Goal: Task Accomplishment & Management: Manage account settings

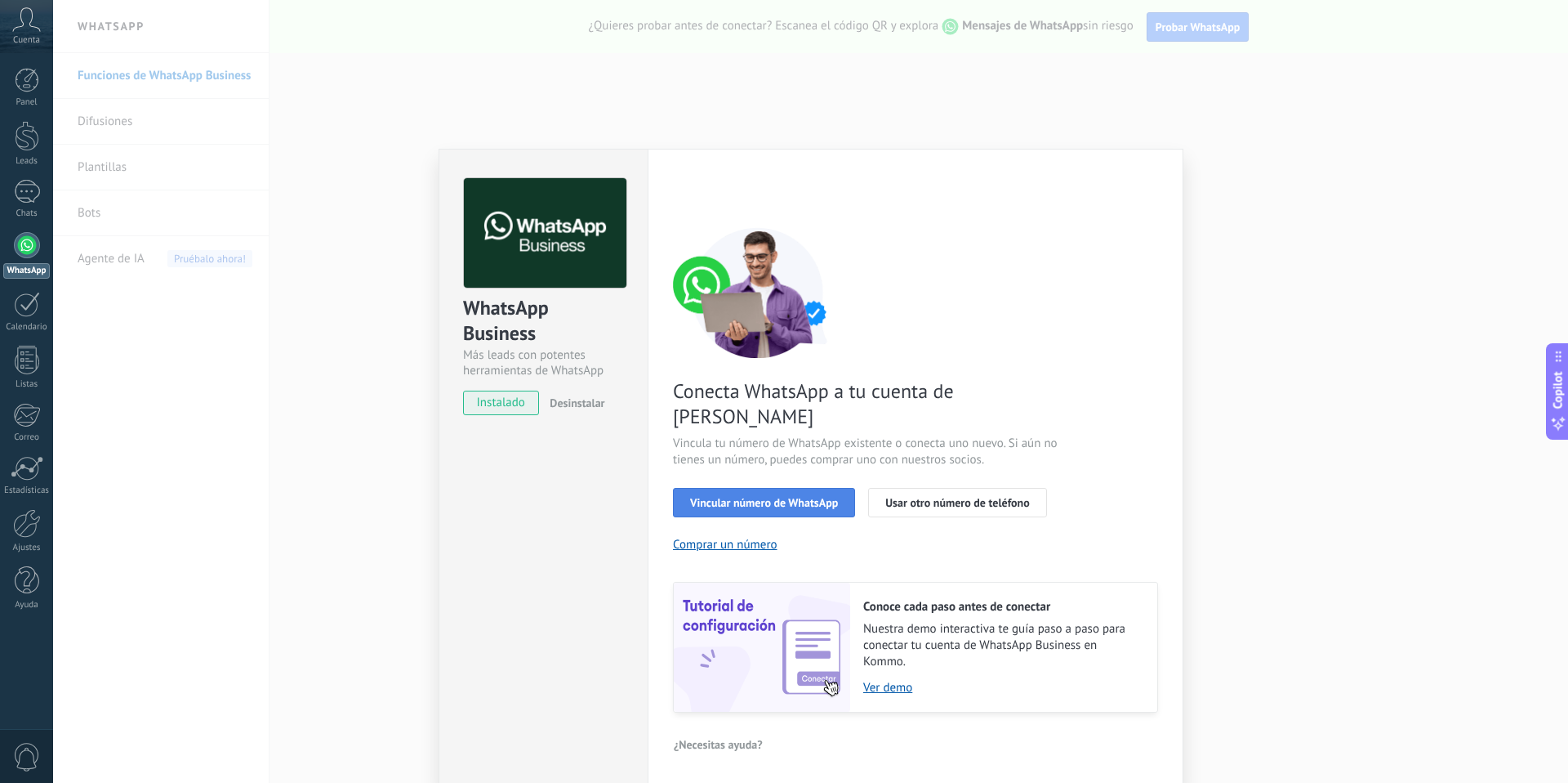
click at [810, 497] on span "Vincular número de WhatsApp" at bounding box center [764, 502] width 148 height 12
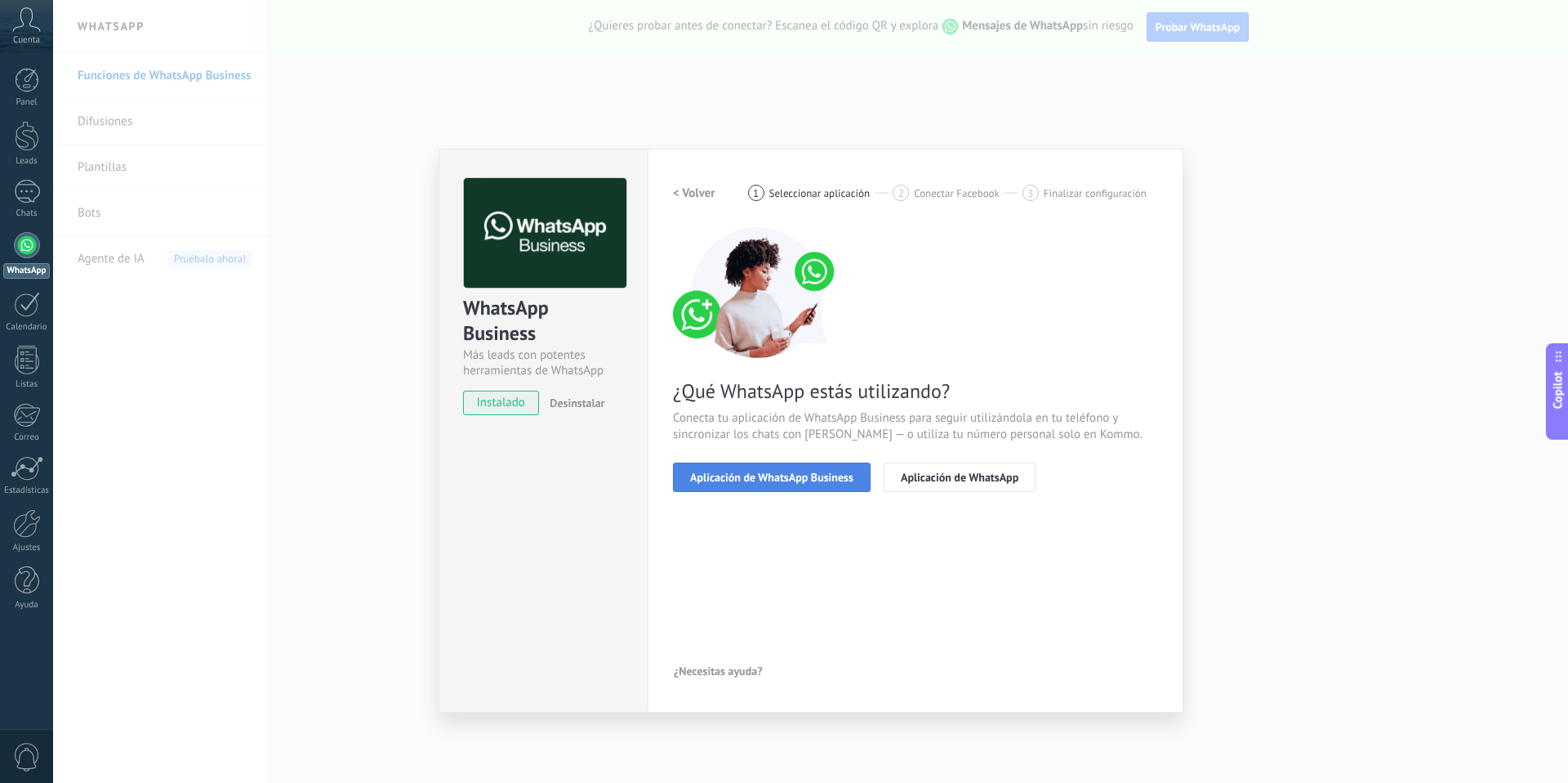
click at [813, 472] on span "Aplicación de WhatsApp Business" at bounding box center [771, 477] width 163 height 12
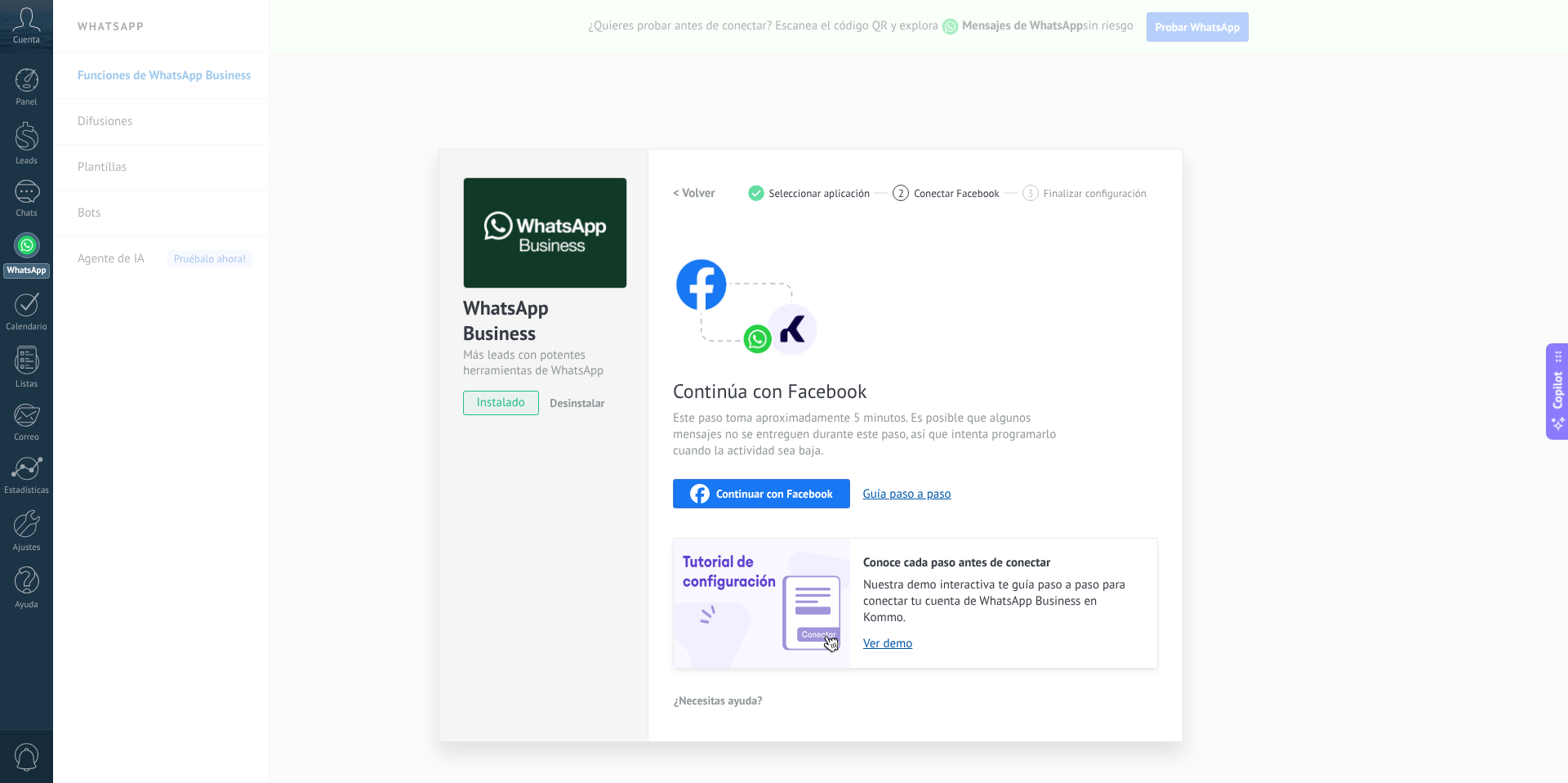
click at [789, 495] on span "Continuar con Facebook" at bounding box center [774, 493] width 117 height 12
click at [1088, 93] on div "WhatsApp Business Más leads con potentes herramientas de WhatsApp instalado Des…" at bounding box center [810, 392] width 1515 height 783
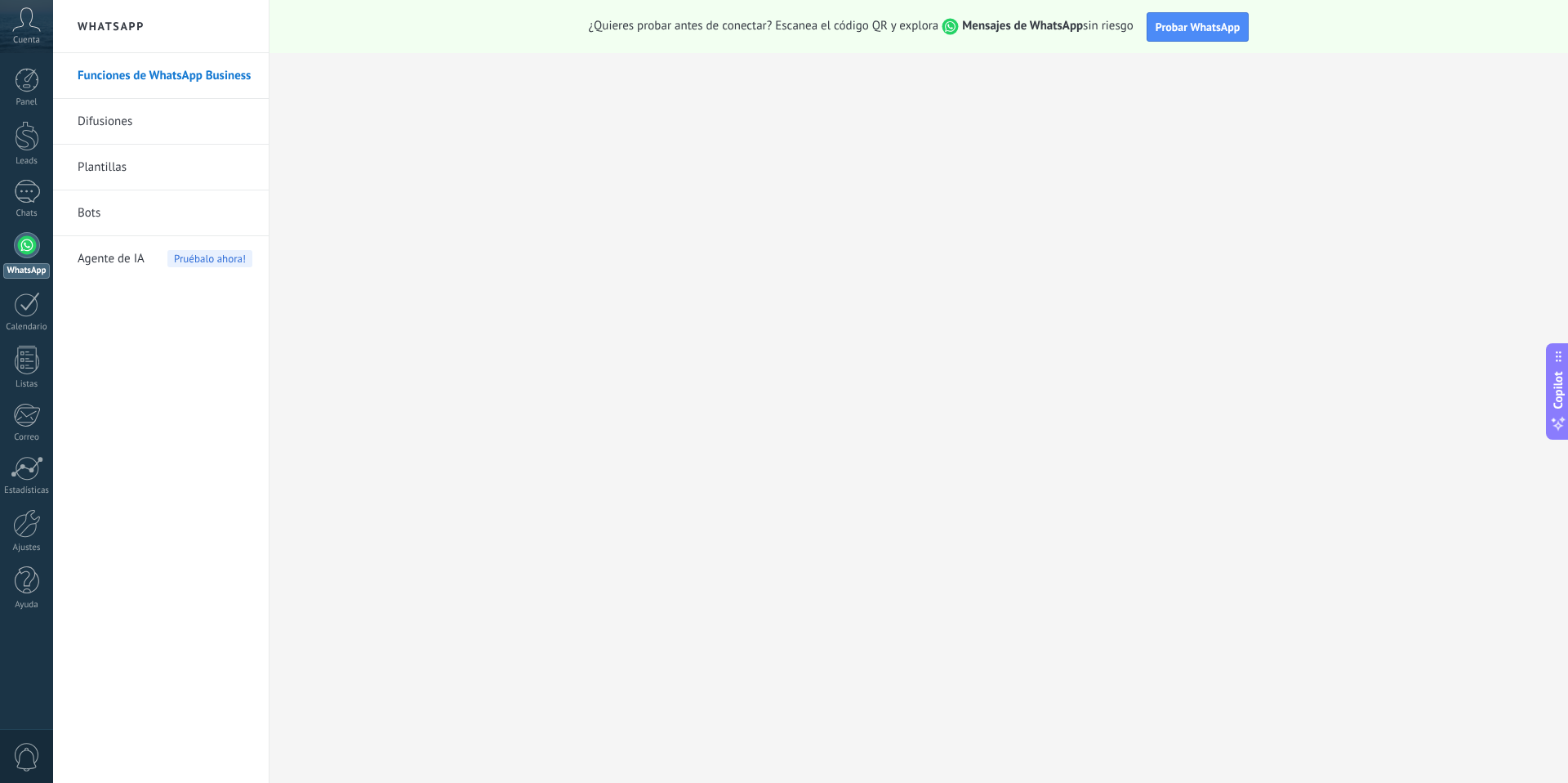
click at [24, 251] on div at bounding box center [27, 244] width 26 height 26
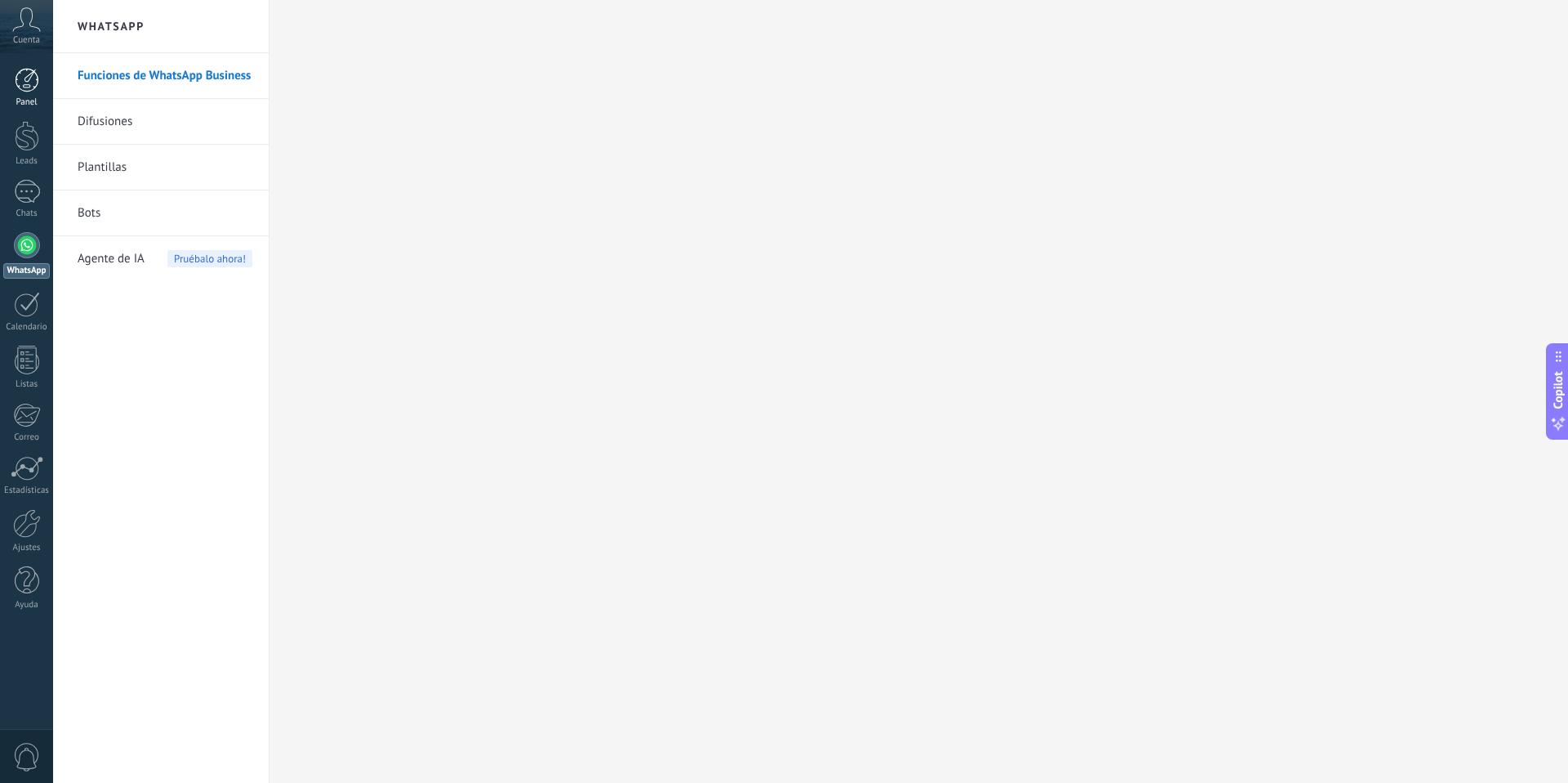
click at [30, 86] on div at bounding box center [26, 79] width 24 height 24
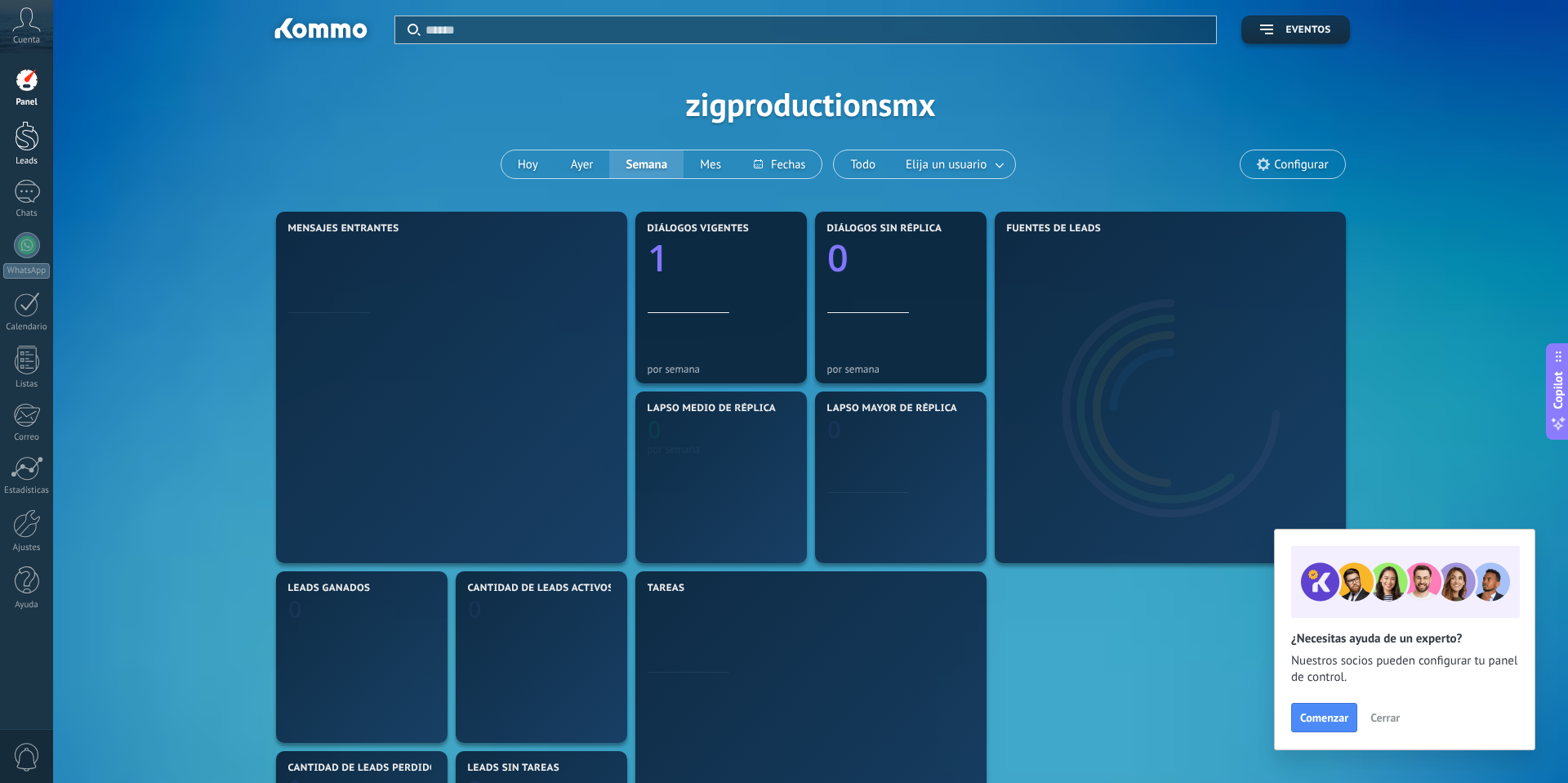
click at [30, 137] on div at bounding box center [26, 136] width 24 height 30
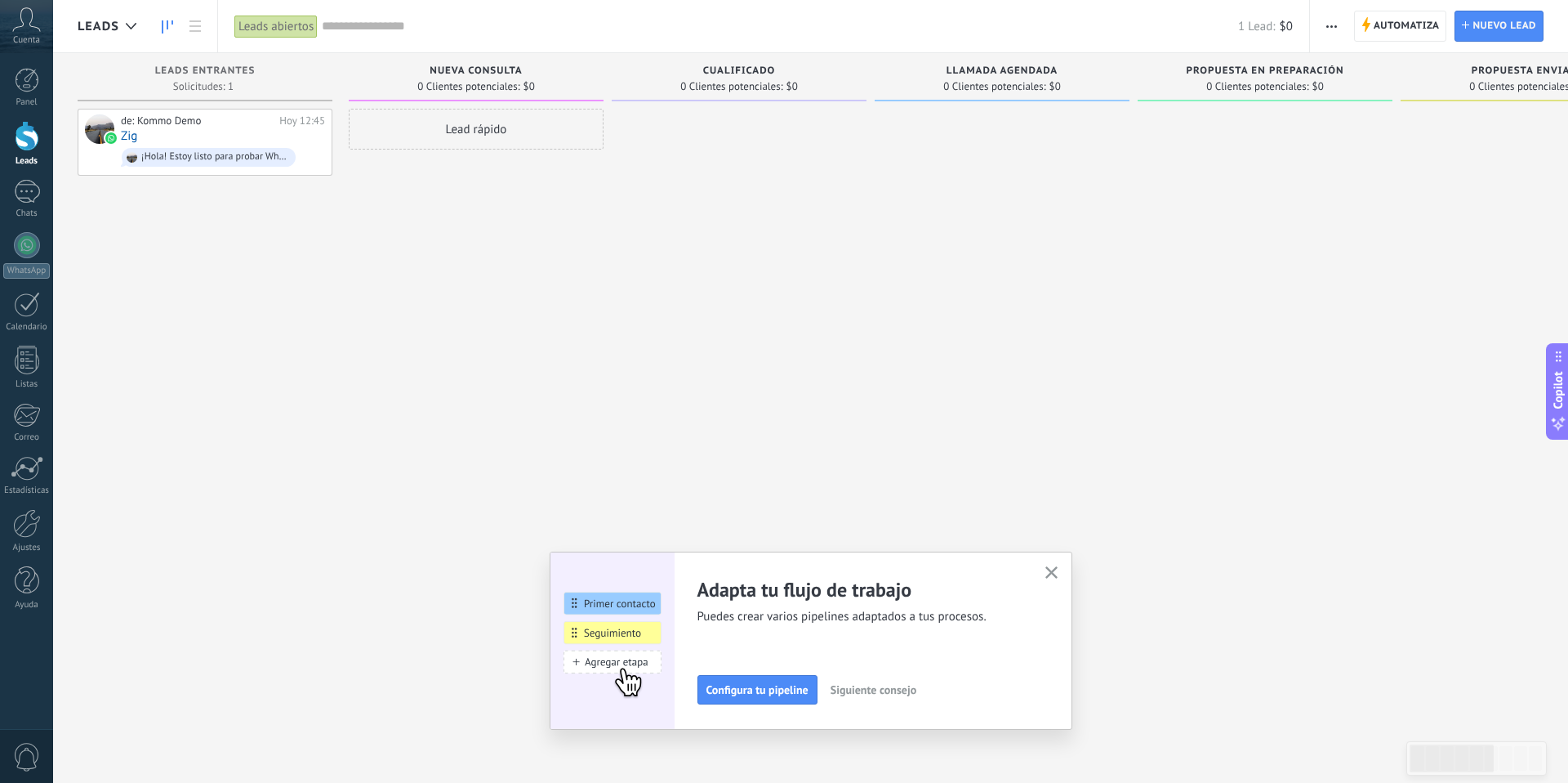
click at [1053, 570] on use "button" at bounding box center [1052, 573] width 12 height 12
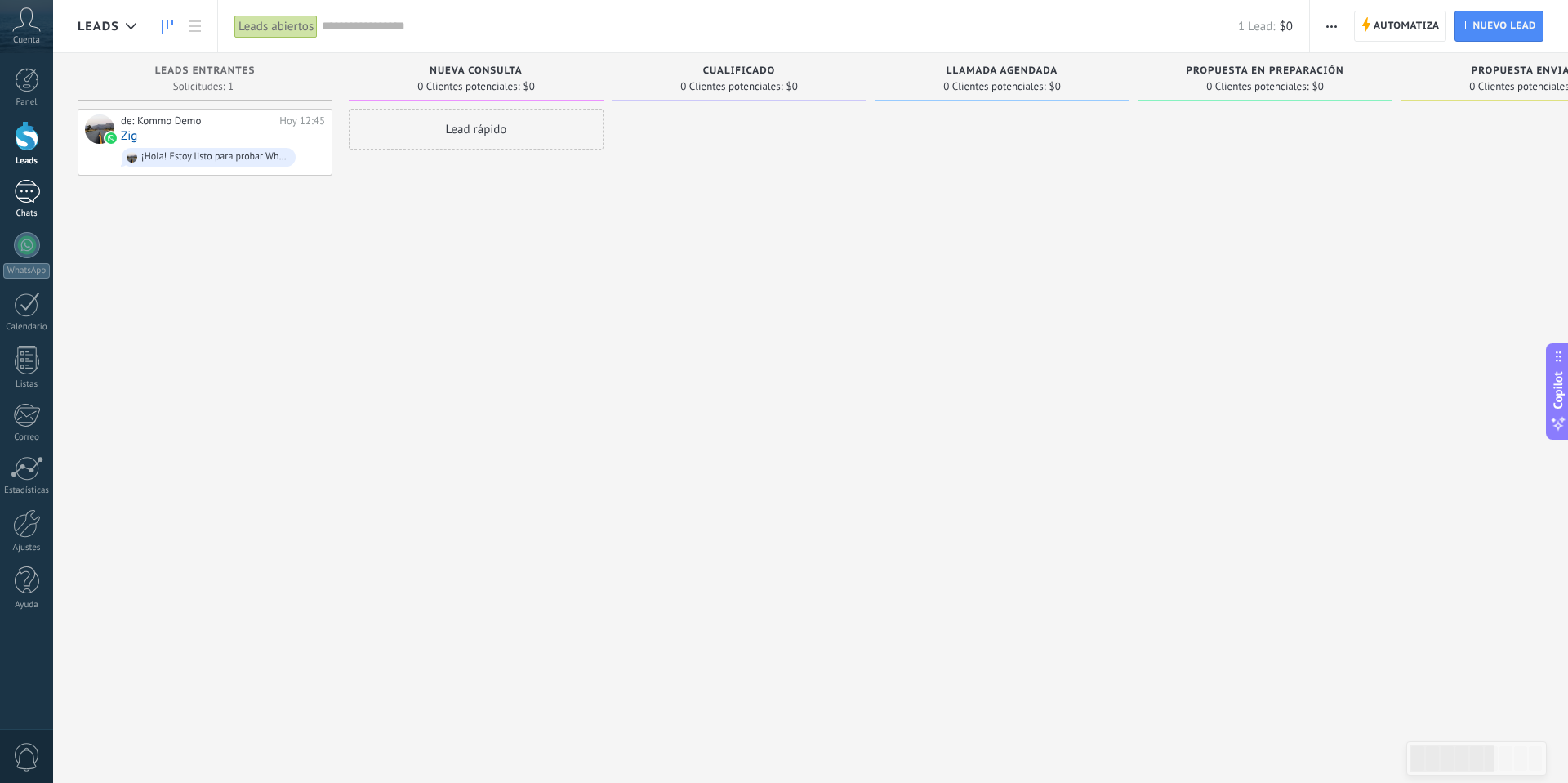
click at [28, 206] on link "1 Chats" at bounding box center [27, 200] width 53 height 39
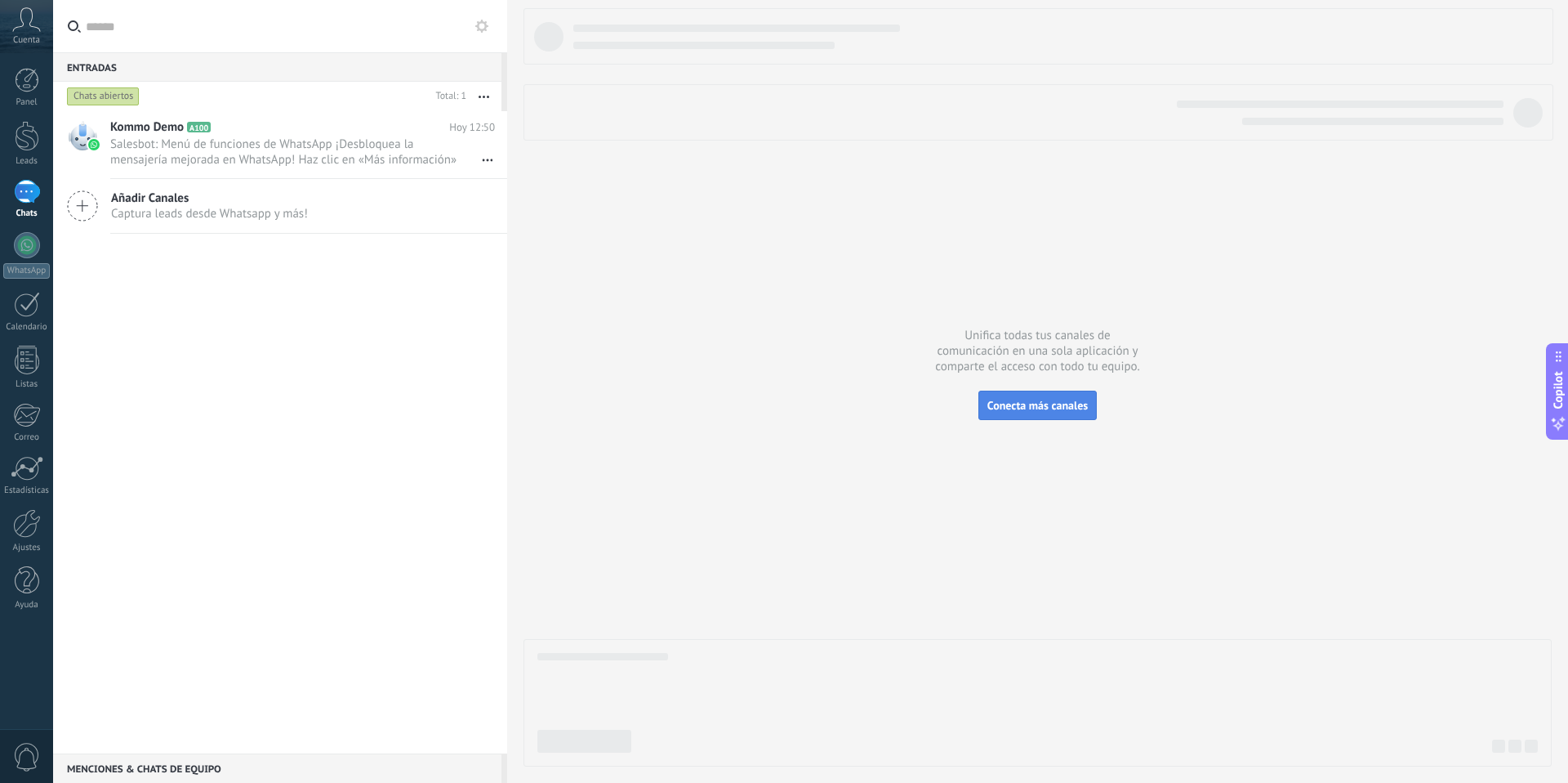
click at [1023, 415] on button "Conecta más canales" at bounding box center [1037, 405] width 119 height 29
click at [1029, 404] on span "Conecta más canales" at bounding box center [1038, 405] width 101 height 14
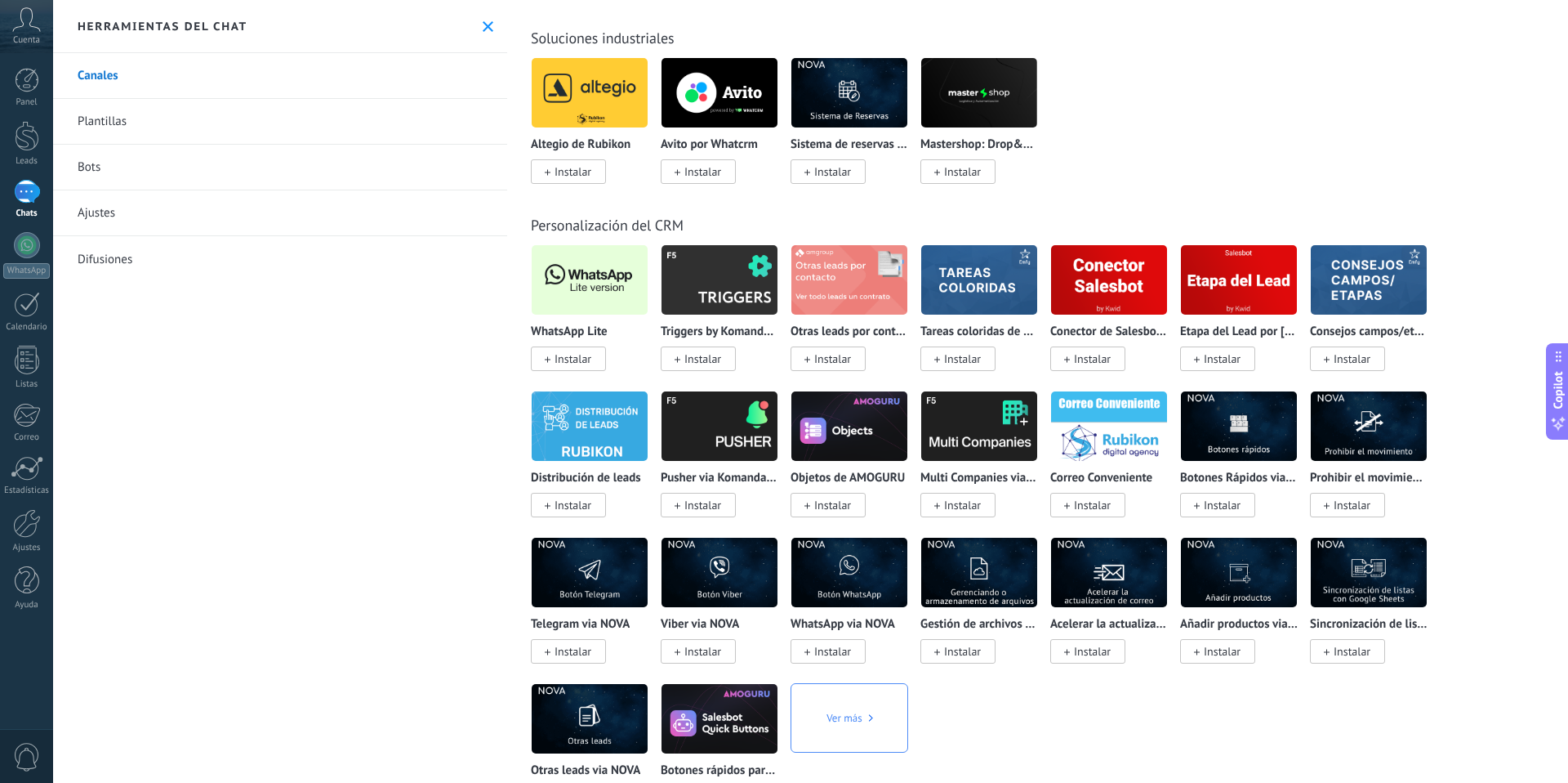
scroll to position [3022, 0]
click at [578, 358] on span "Instalar" at bounding box center [572, 358] width 37 height 14
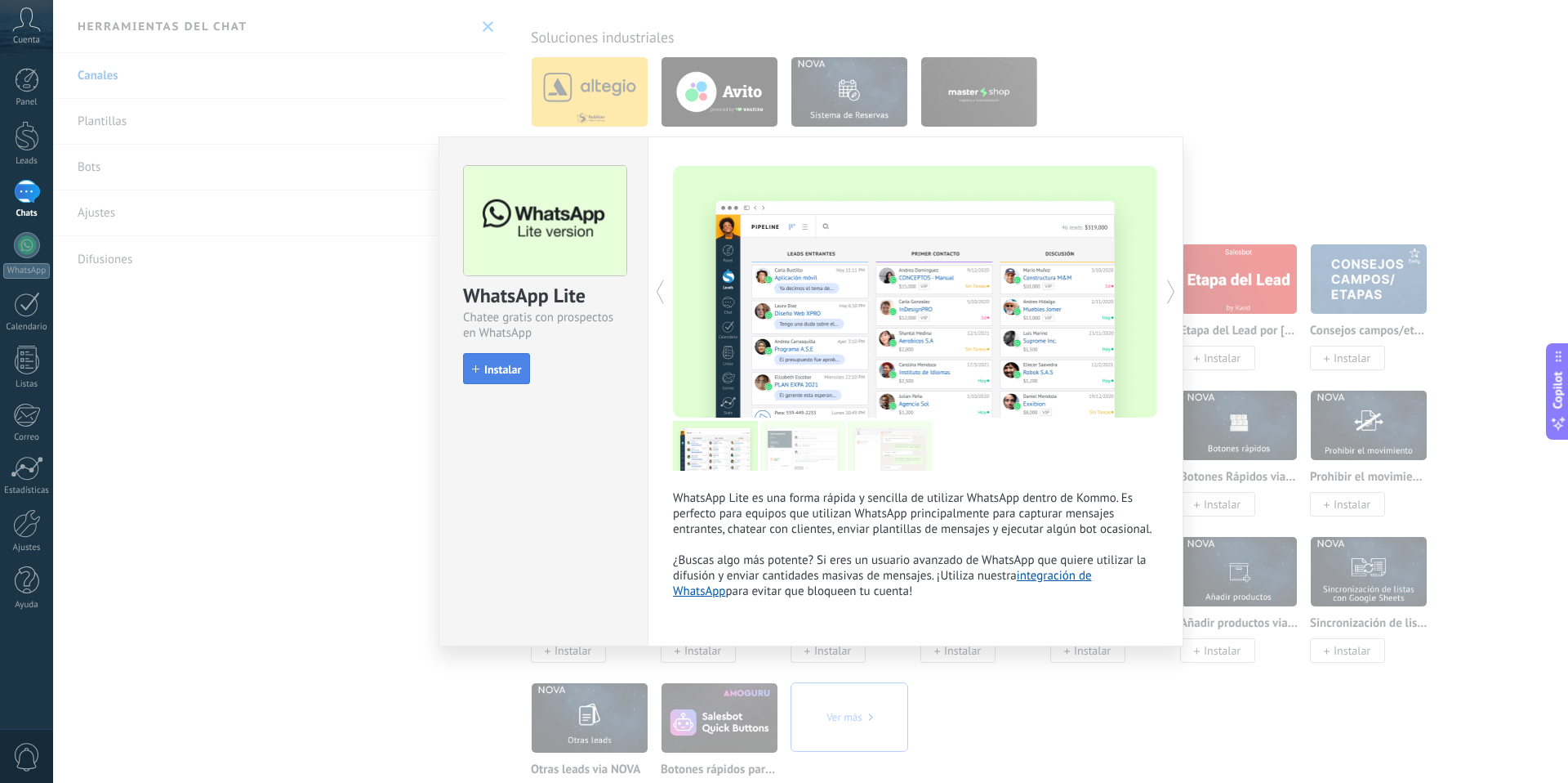
click at [498, 374] on span "Instalar" at bounding box center [502, 369] width 37 height 12
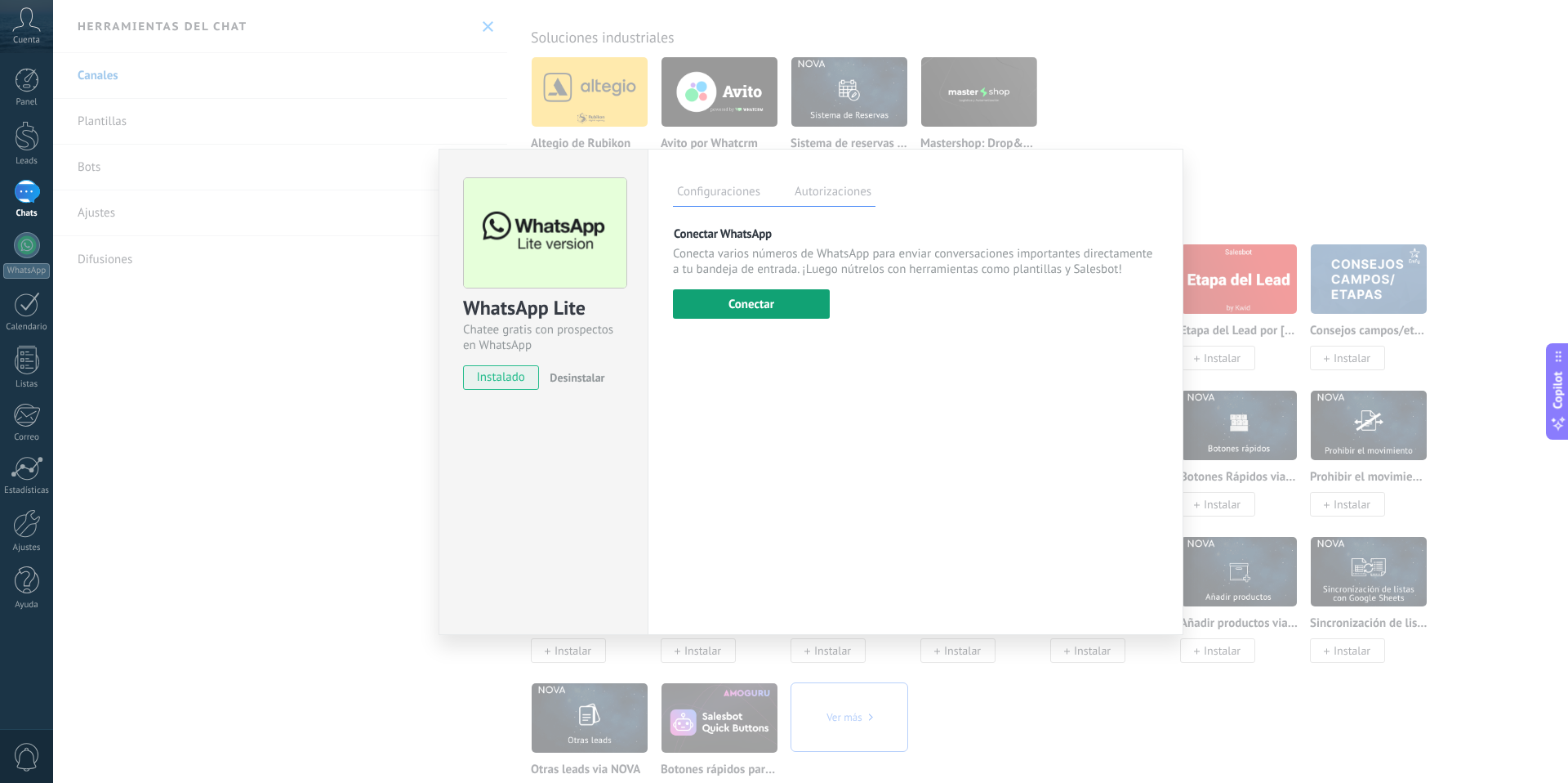
click at [786, 312] on button "Conectar" at bounding box center [751, 303] width 157 height 29
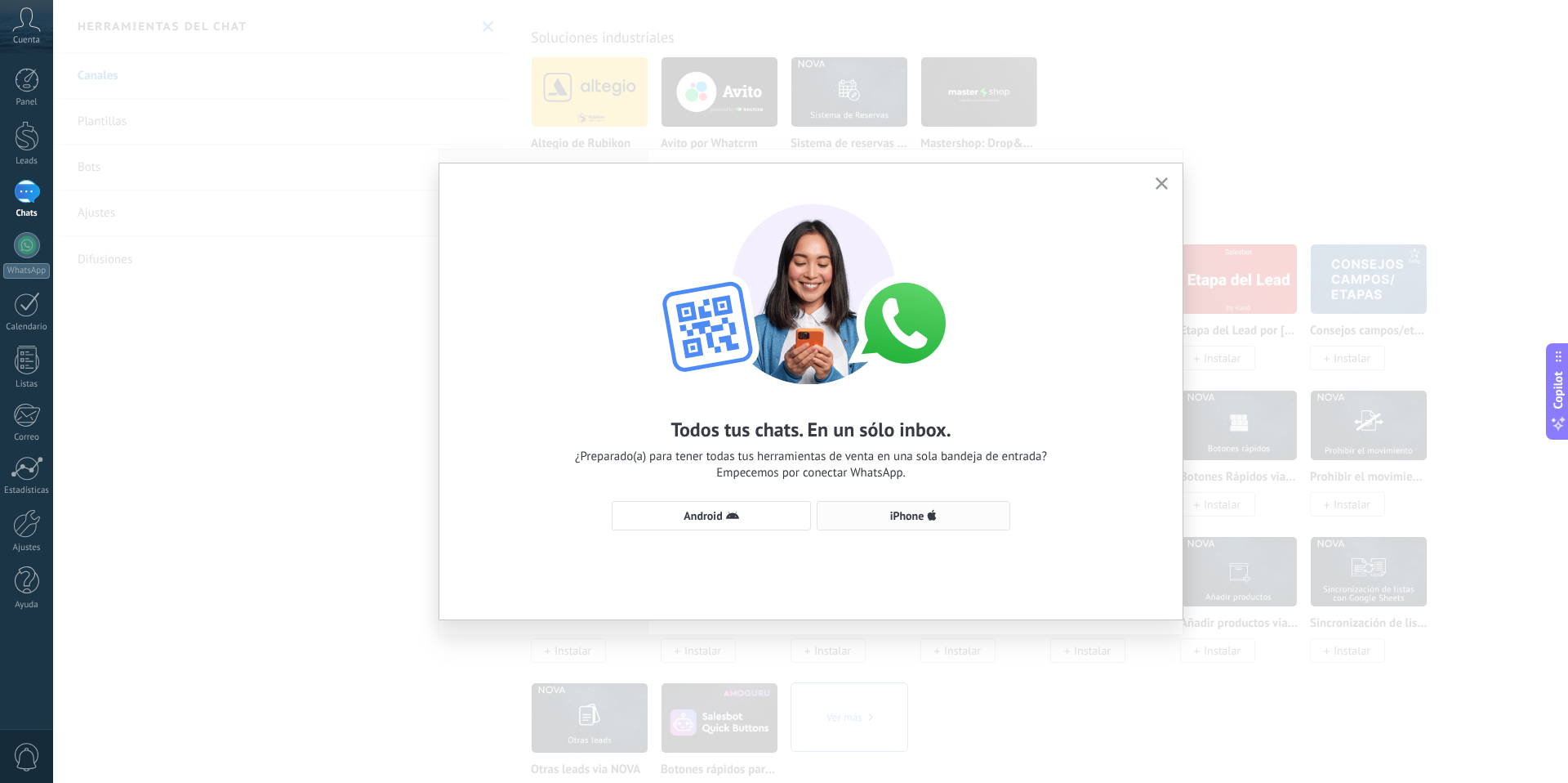
click at [891, 516] on span "iPhone" at bounding box center [907, 515] width 34 height 12
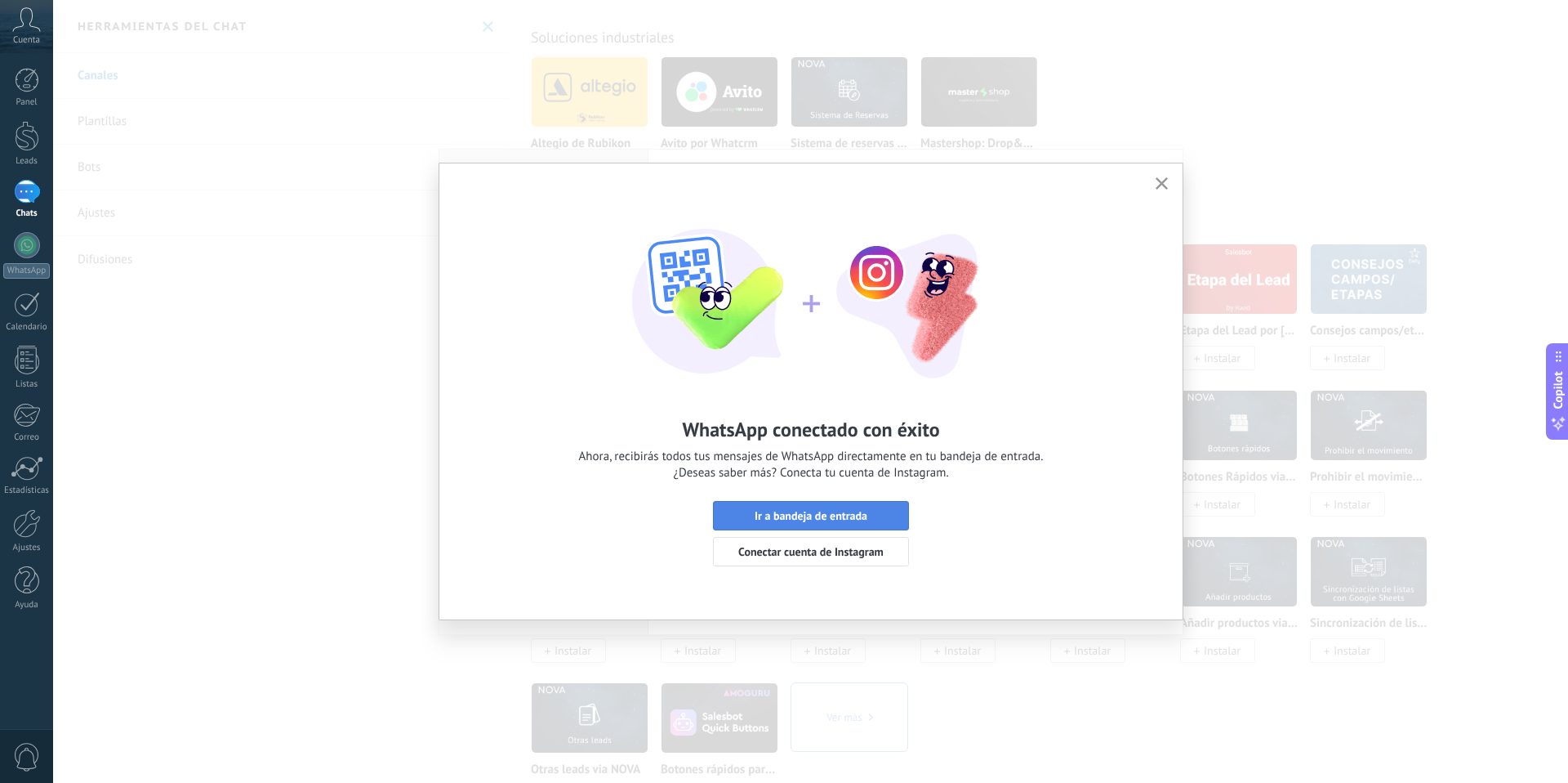
click at [847, 515] on span "Ir a bandeja de entrada" at bounding box center [810, 515] width 112 height 12
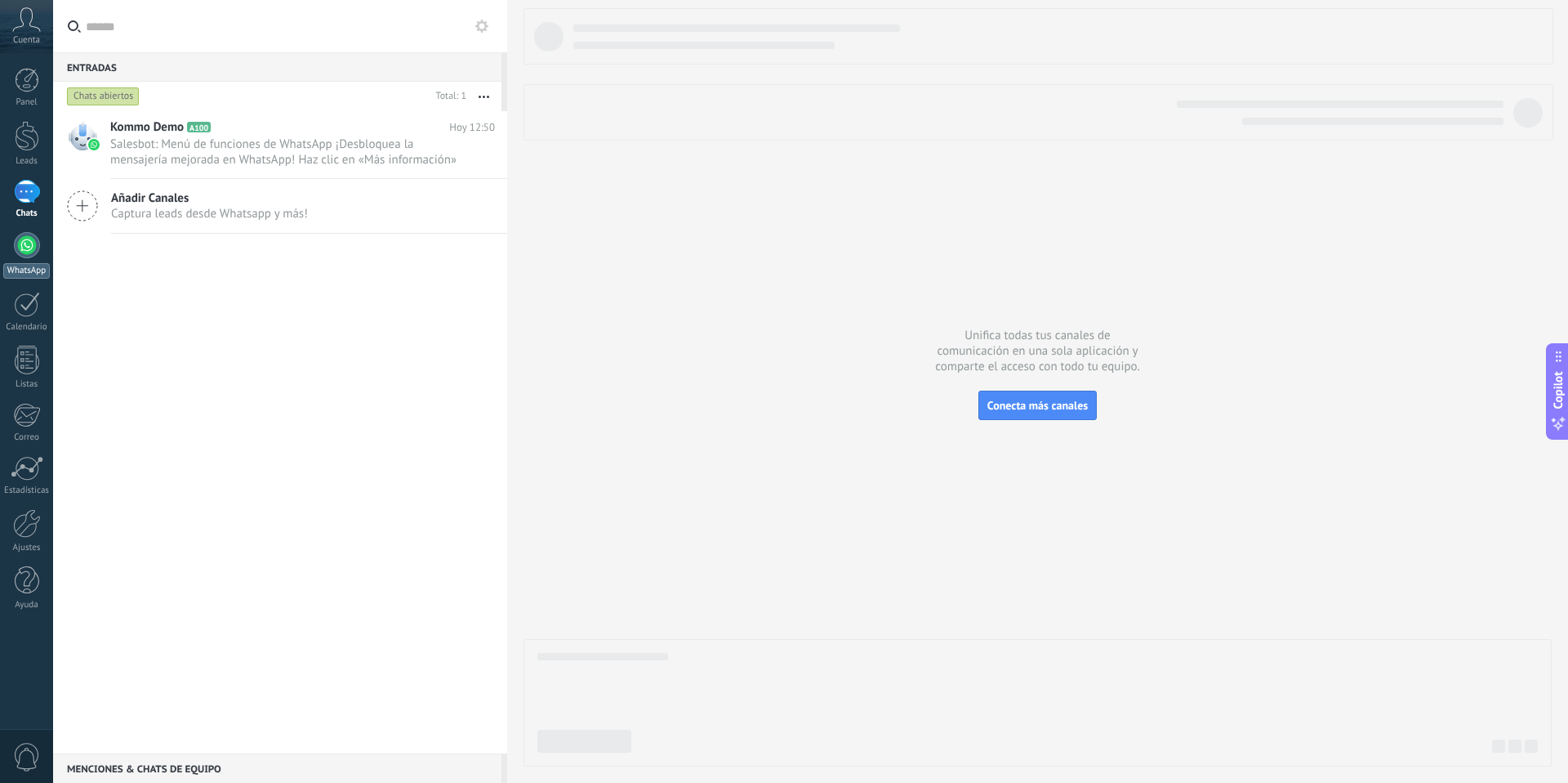
click at [29, 238] on div at bounding box center [27, 244] width 26 height 26
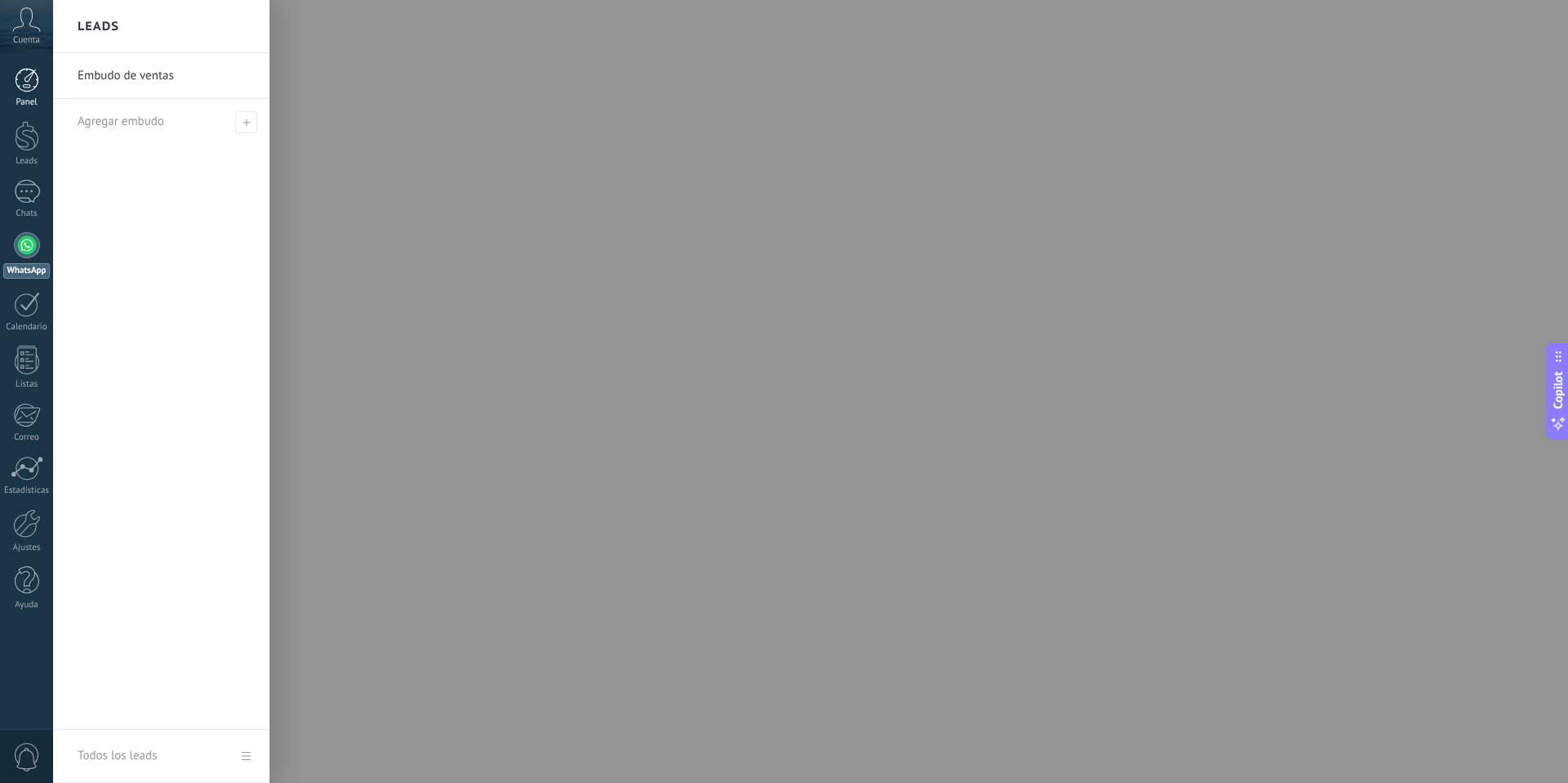
click at [28, 80] on div at bounding box center [26, 79] width 24 height 24
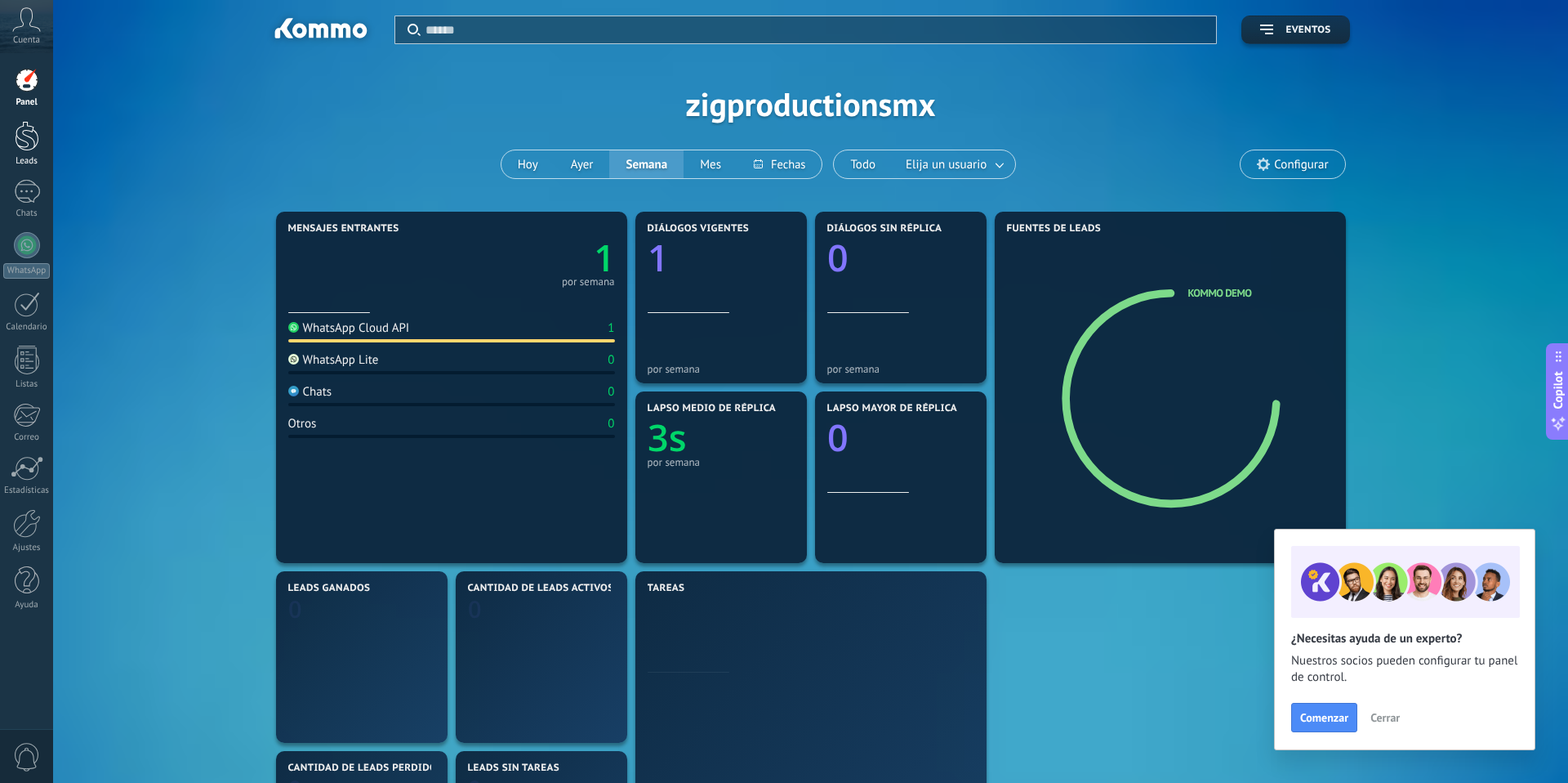
click at [40, 150] on link "Leads" at bounding box center [27, 144] width 53 height 45
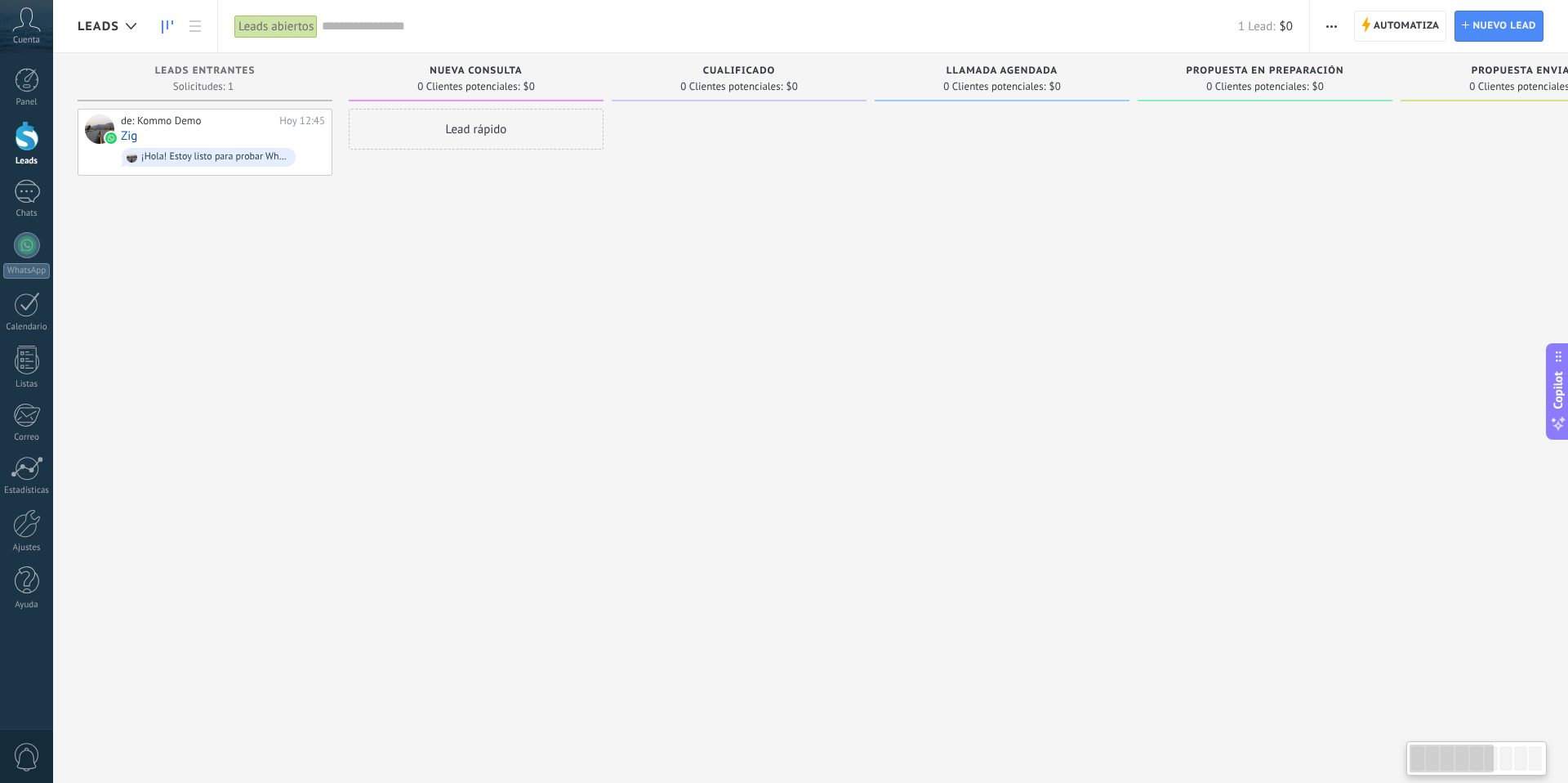
click at [639, 187] on div at bounding box center [739, 393] width 255 height 570
click at [14, 194] on div "1" at bounding box center [27, 192] width 26 height 24
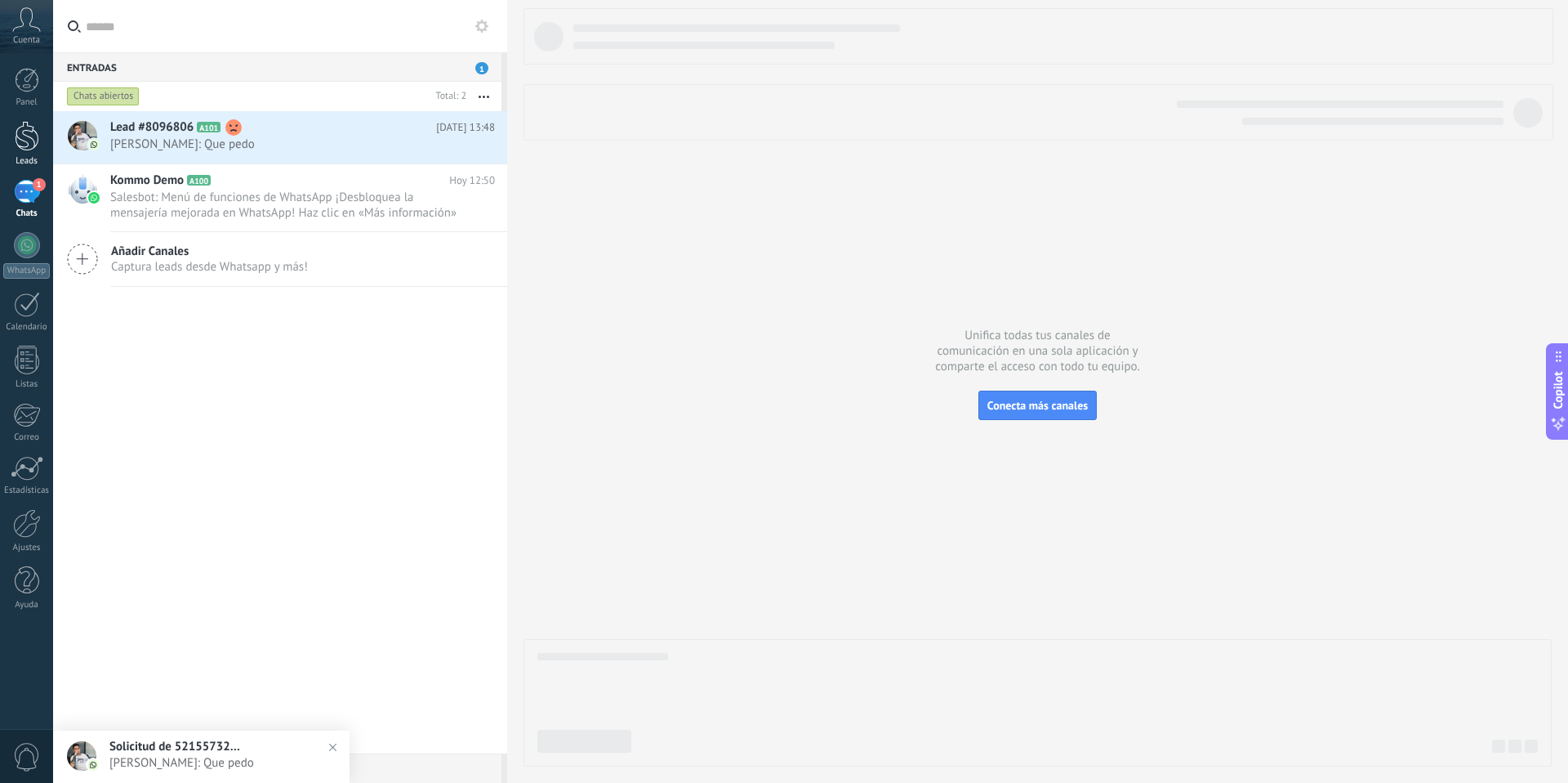
click at [22, 141] on div at bounding box center [26, 136] width 24 height 30
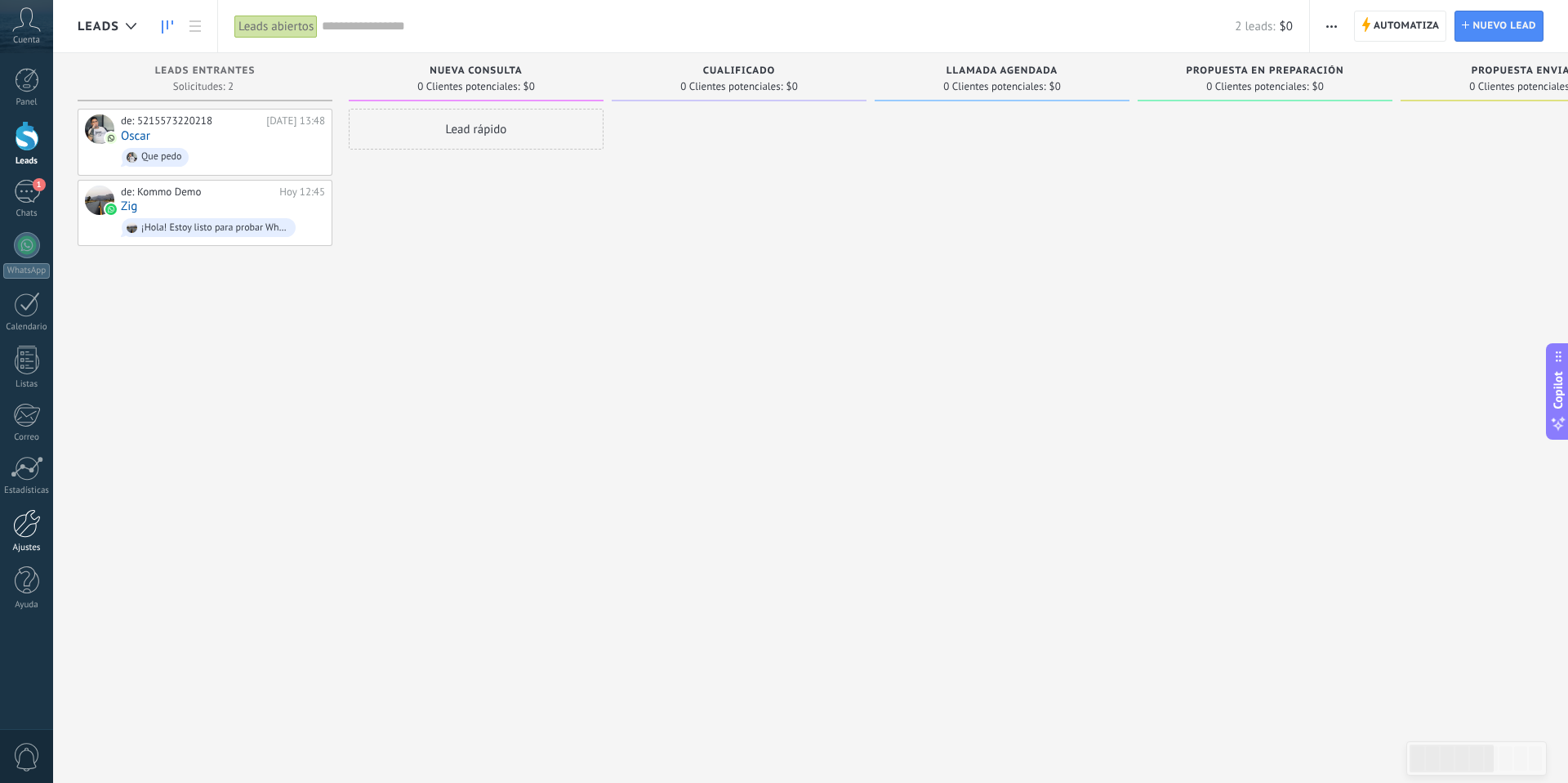
click at [23, 538] on link "Ajustes" at bounding box center [27, 531] width 53 height 44
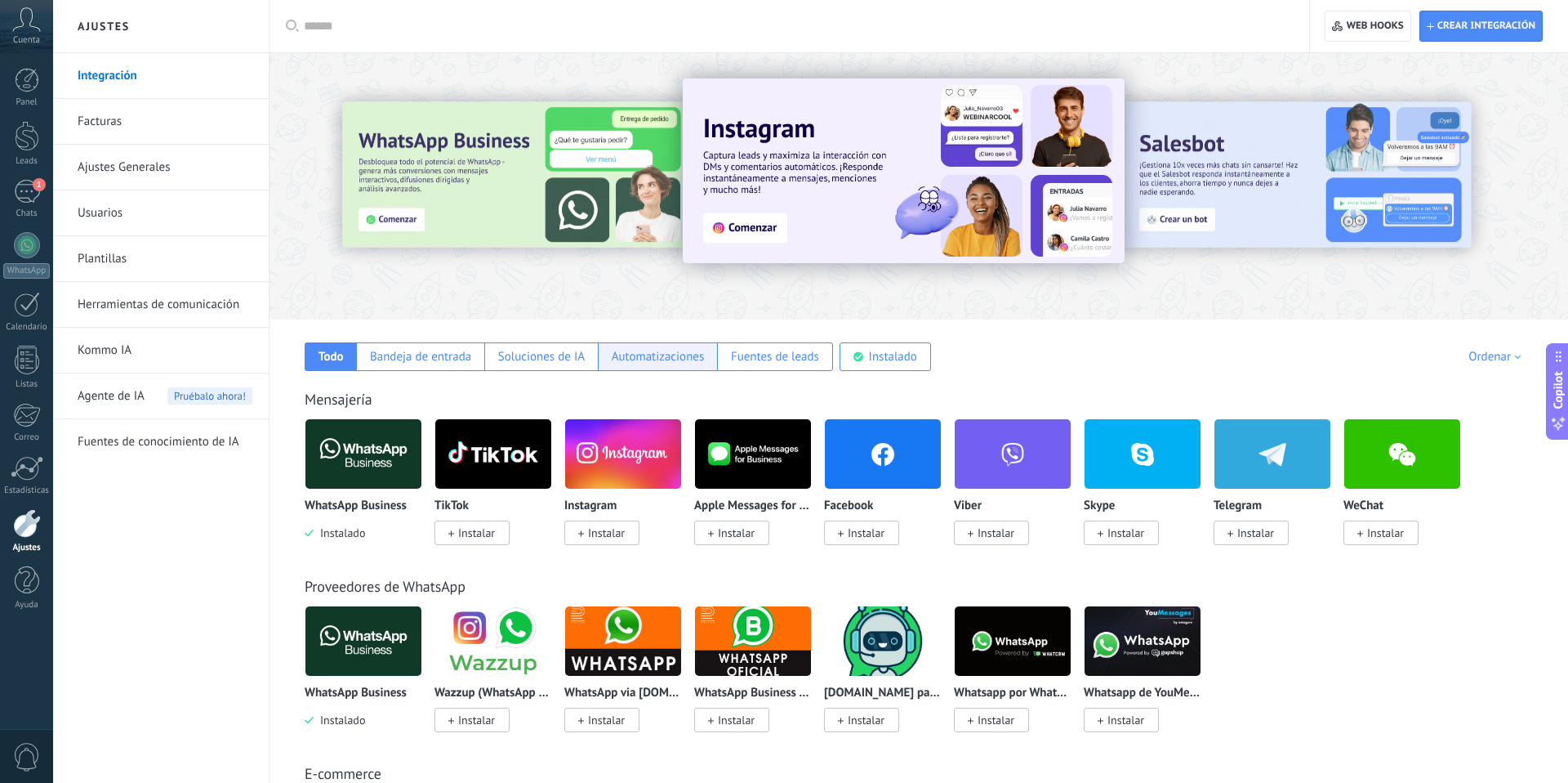
click at [625, 359] on div "Automatizaciones" at bounding box center [658, 356] width 93 height 15
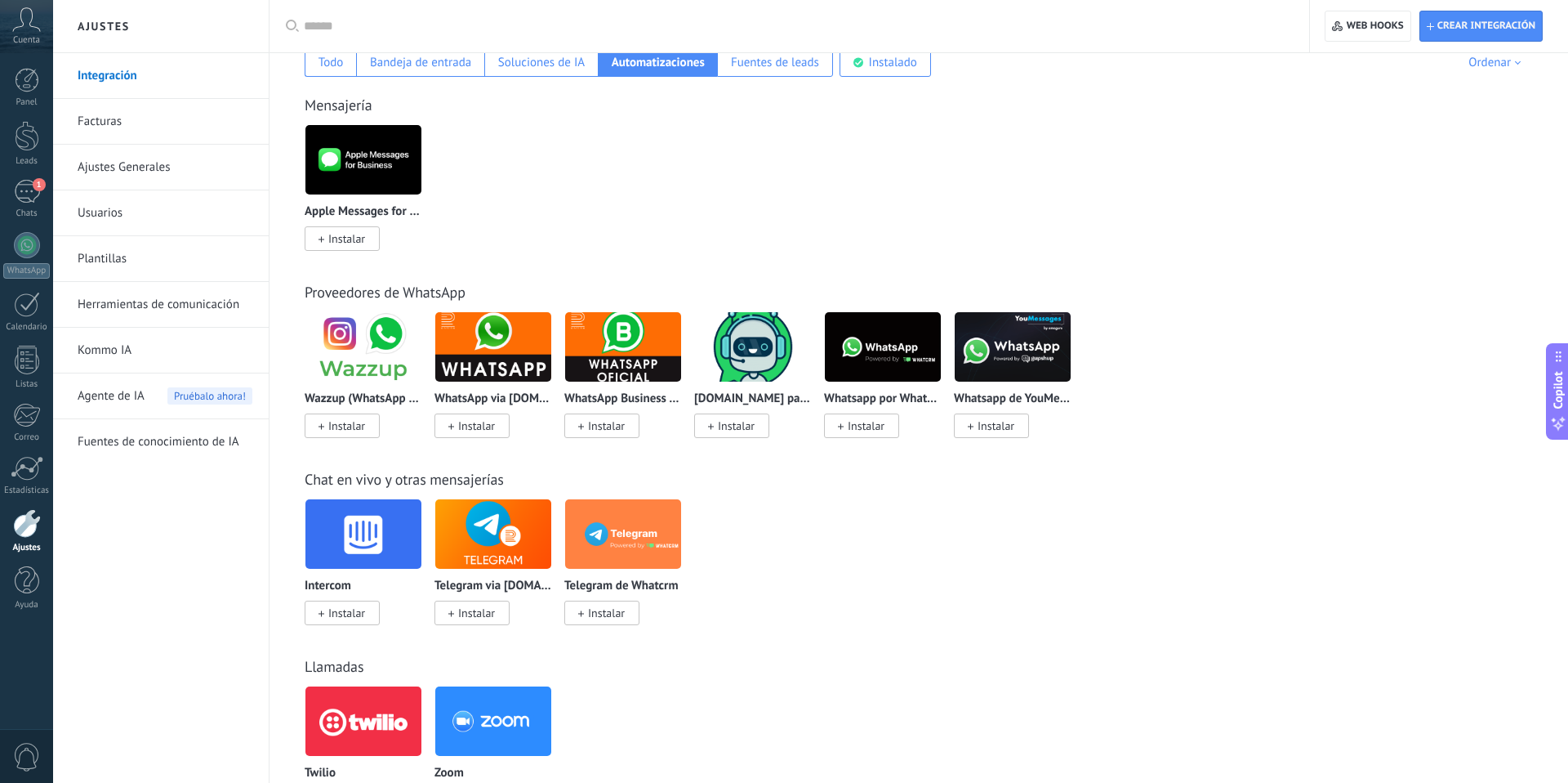
scroll to position [136, 0]
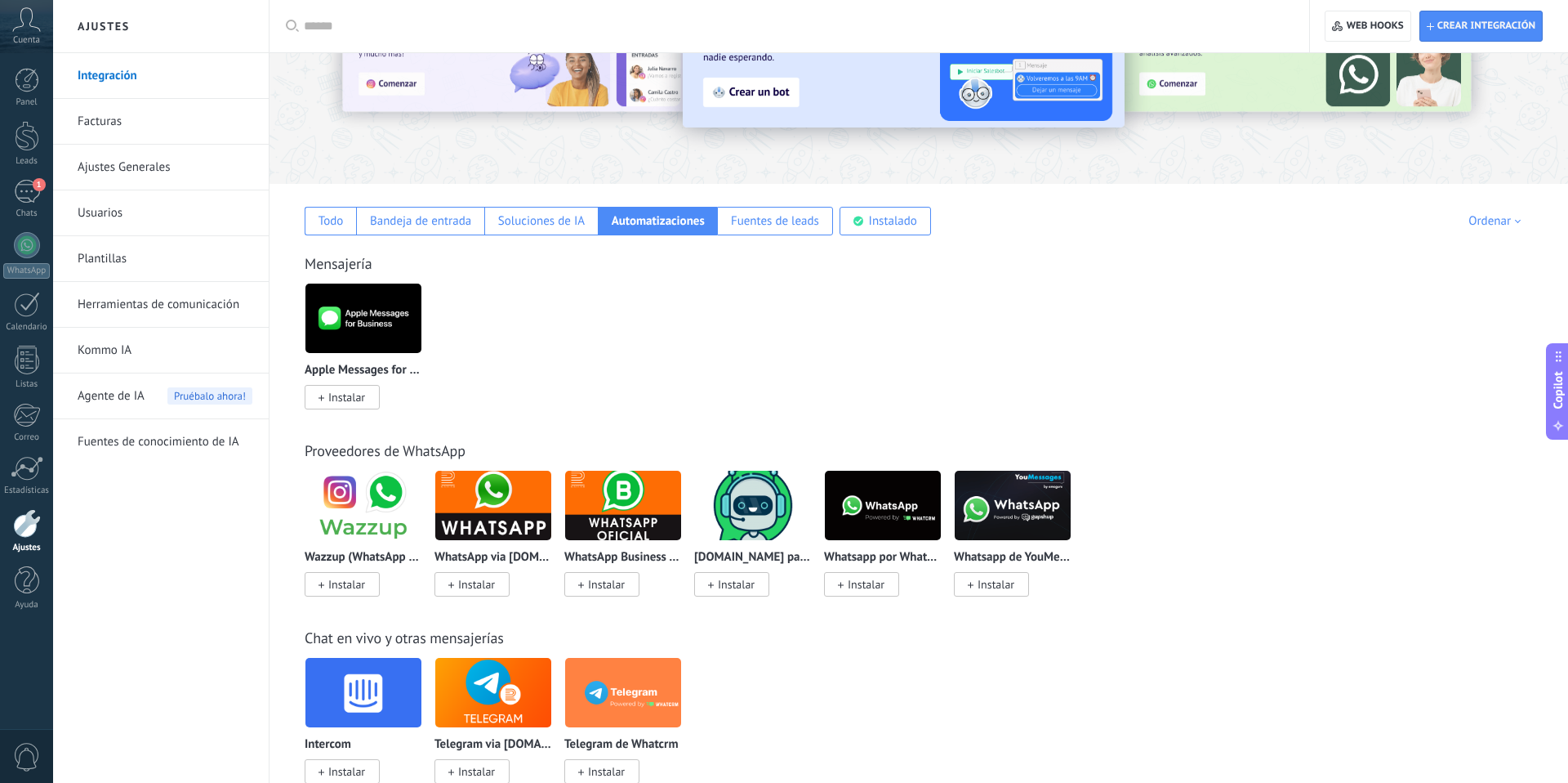
click at [160, 263] on link "Plantillas" at bounding box center [165, 259] width 175 height 45
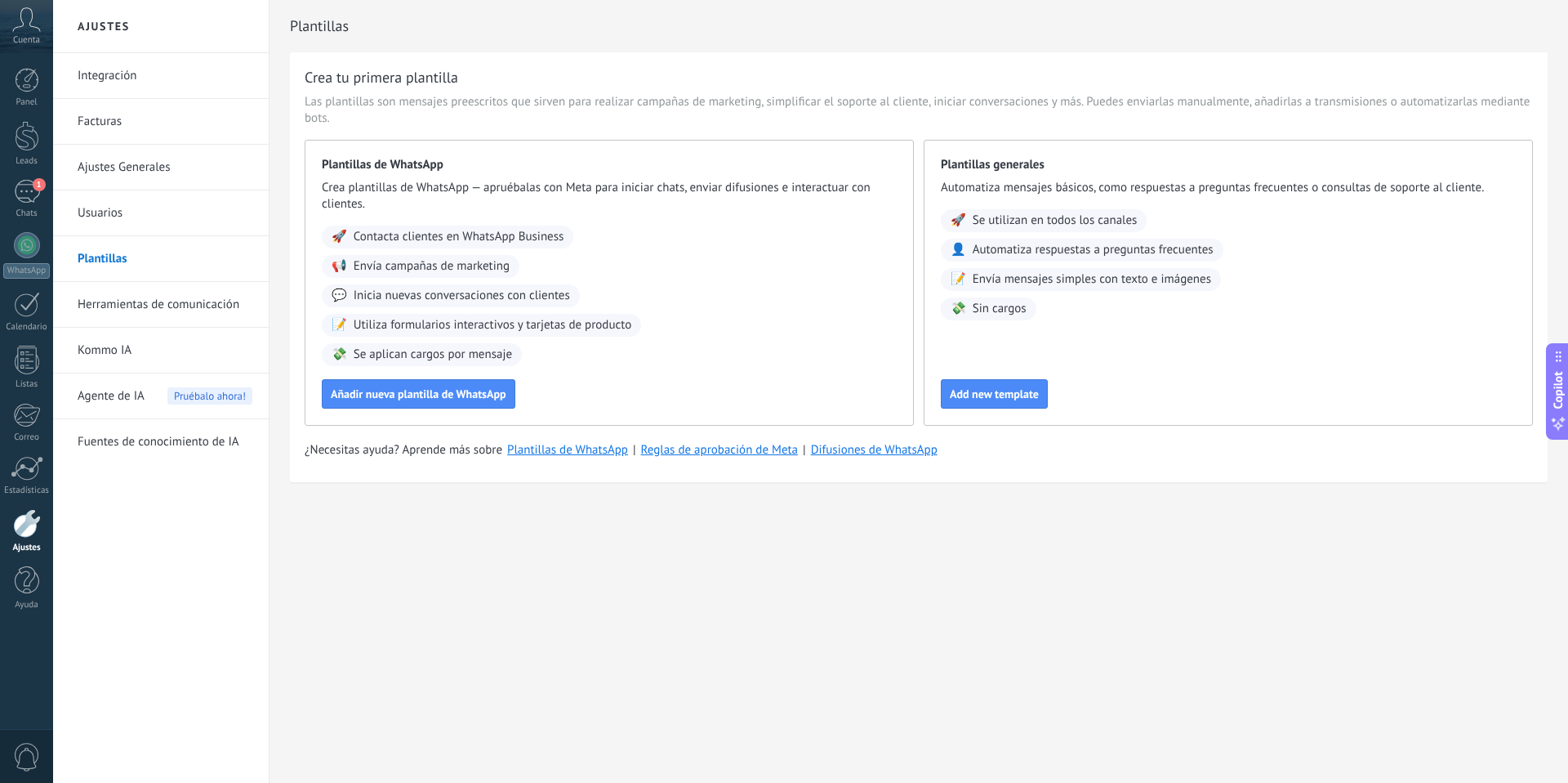
click at [162, 298] on link "Herramientas de comunicación" at bounding box center [165, 304] width 175 height 45
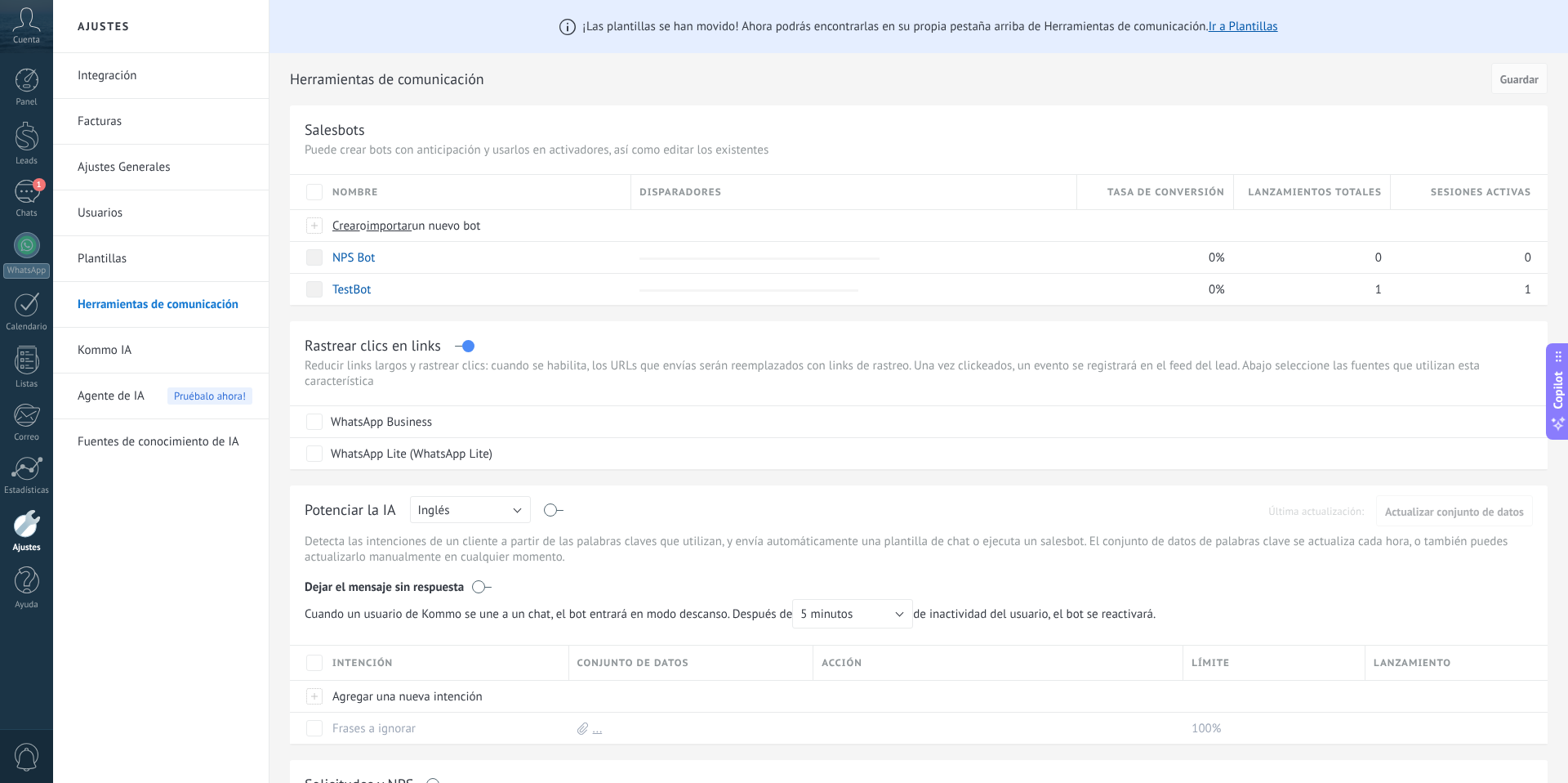
click at [105, 350] on link "Kommo IA" at bounding box center [165, 350] width 175 height 45
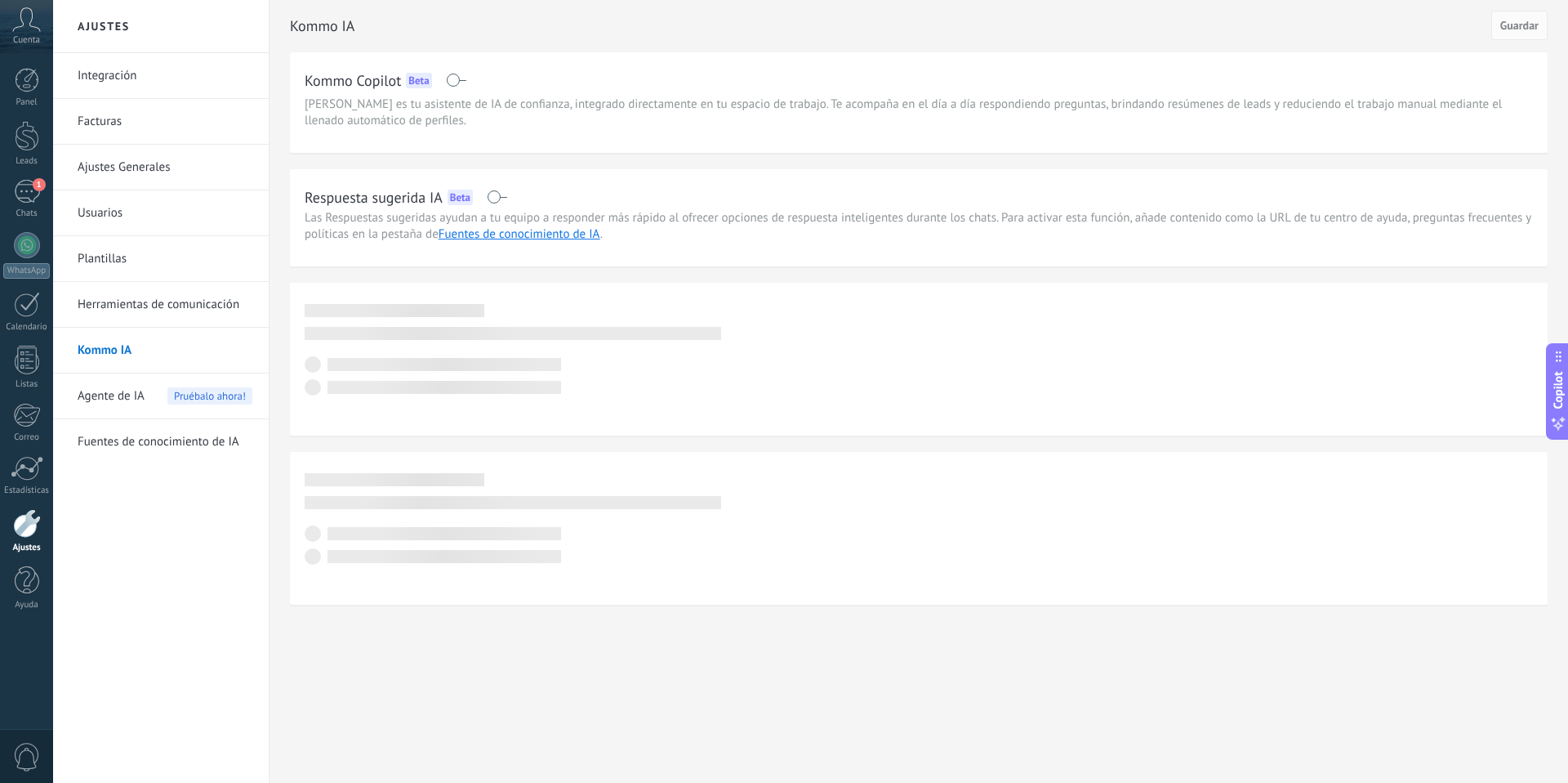
click at [110, 442] on link "Fuentes de conocimiento de IA" at bounding box center [165, 441] width 175 height 45
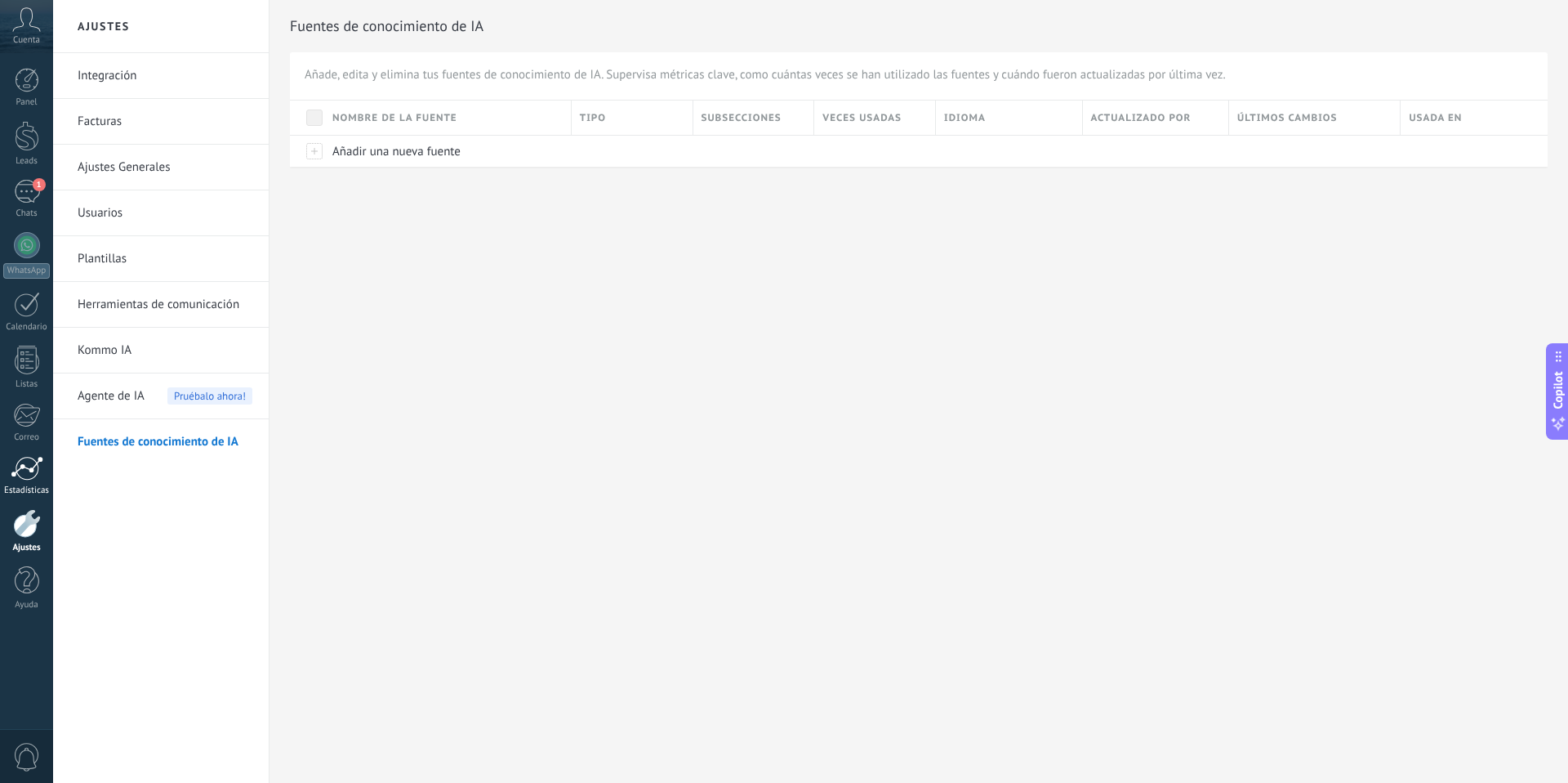
click at [22, 464] on div at bounding box center [27, 467] width 33 height 24
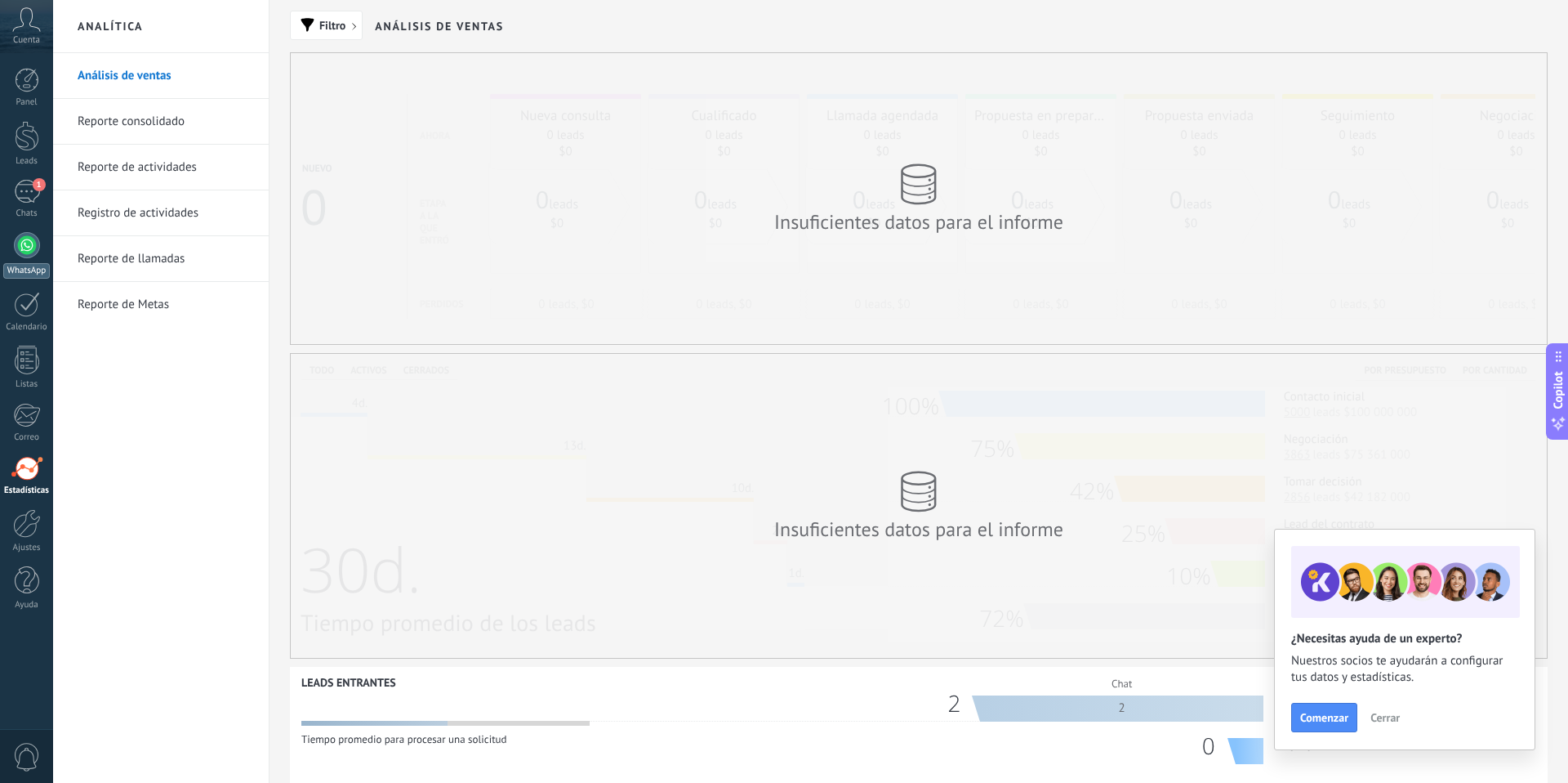
click at [26, 238] on div at bounding box center [27, 244] width 26 height 26
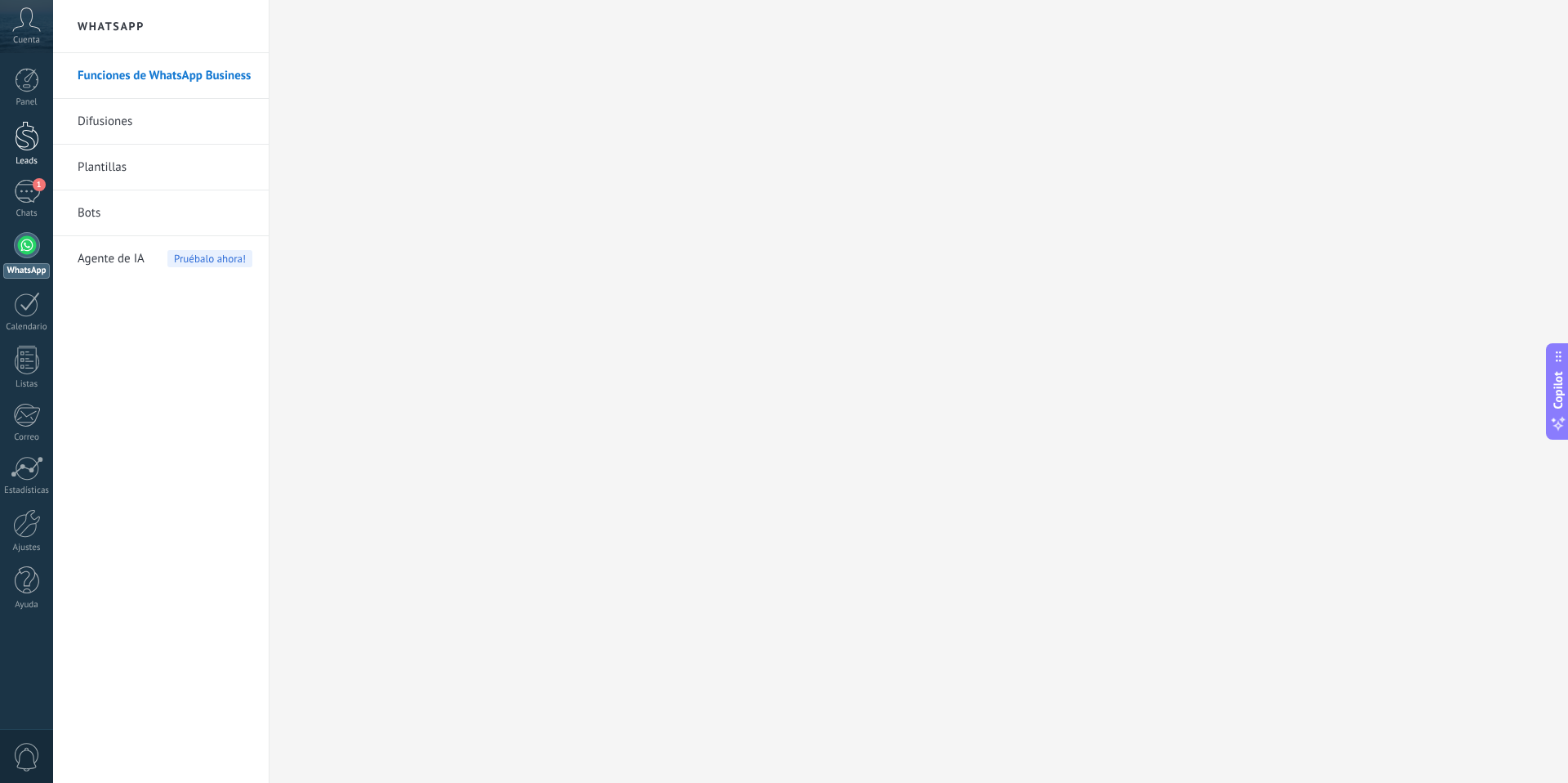
click at [21, 138] on div at bounding box center [26, 136] width 24 height 30
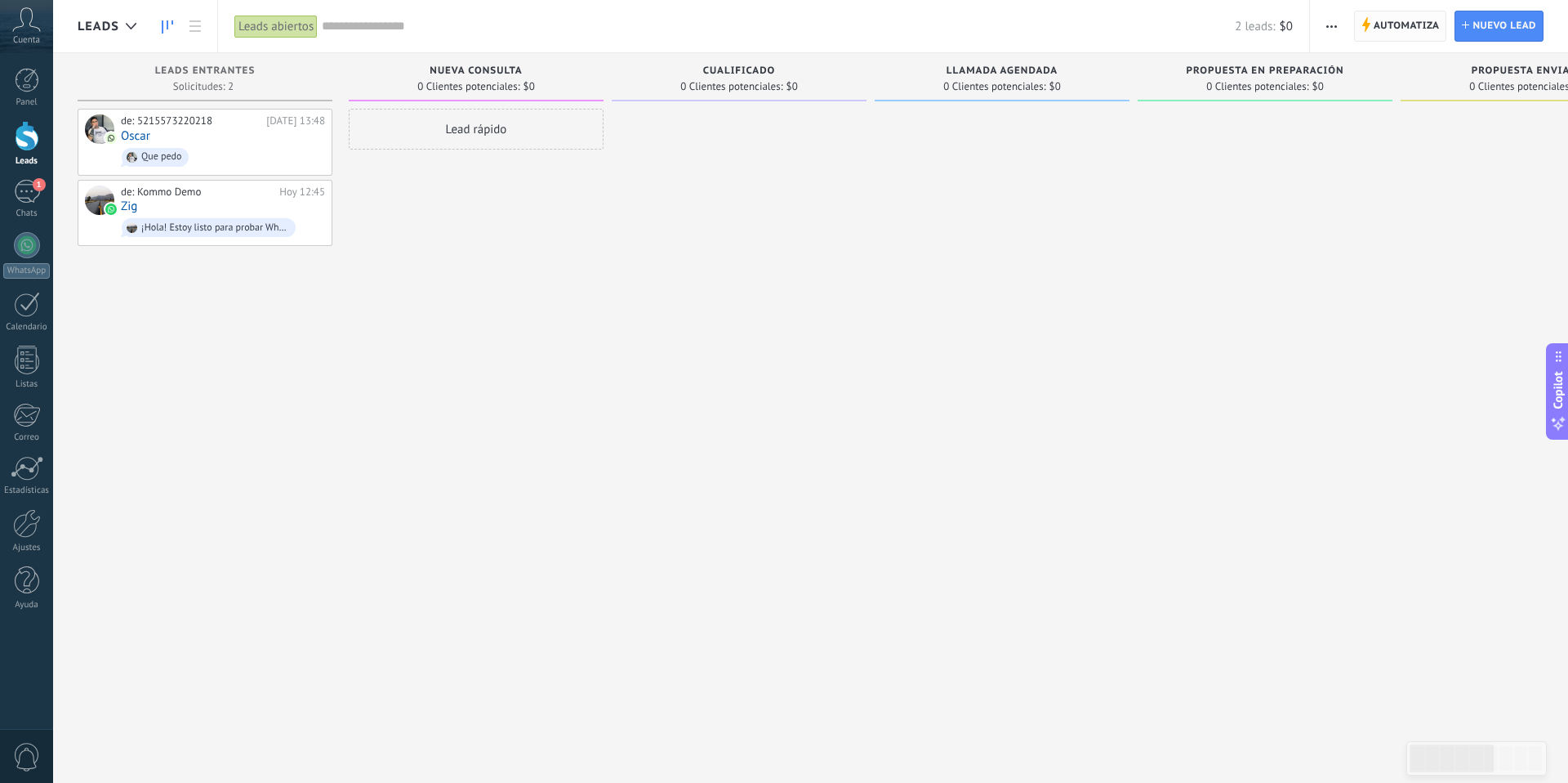
click at [1367, 25] on use at bounding box center [1366, 24] width 8 height 14
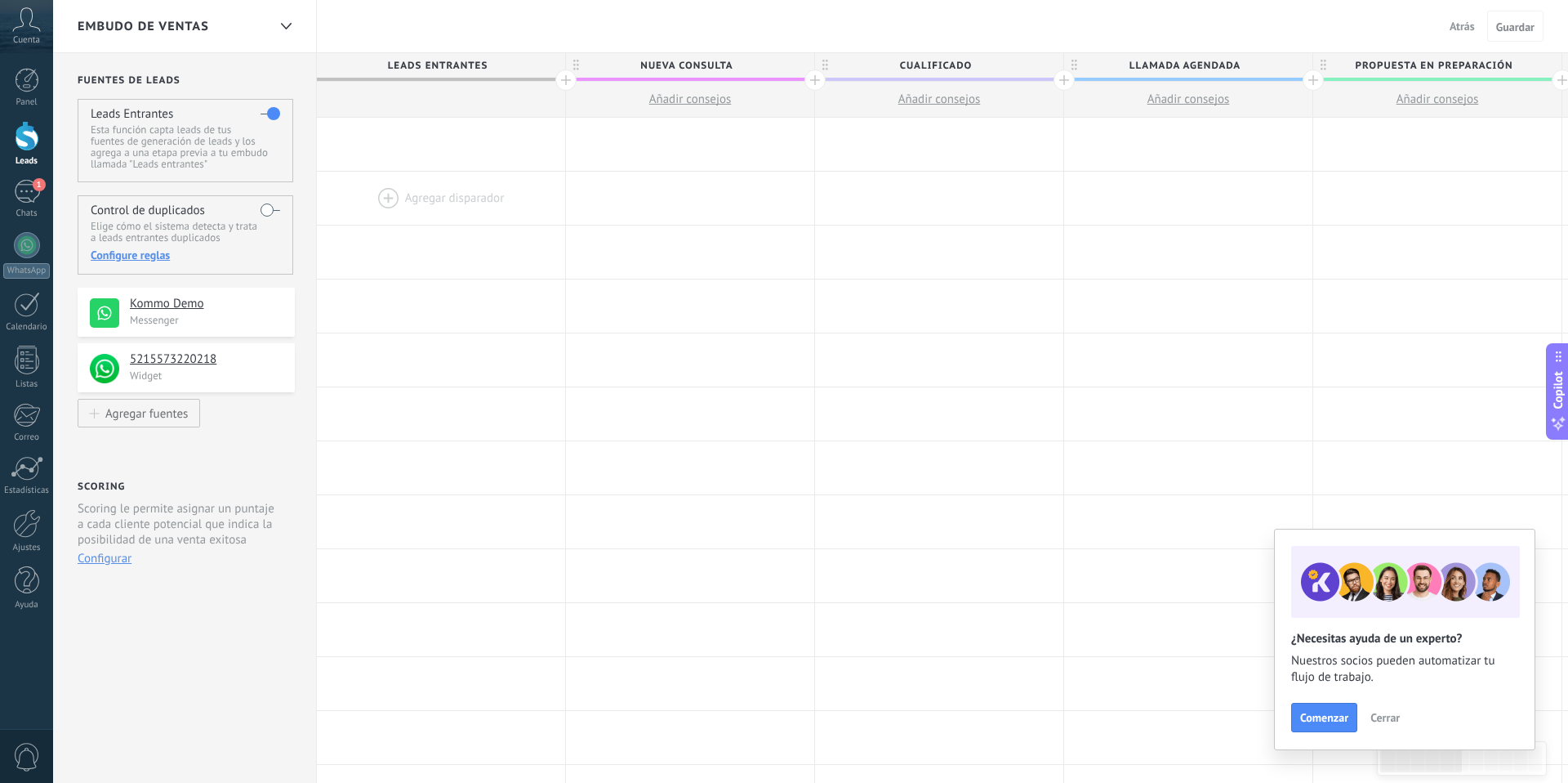
click at [435, 188] on div at bounding box center [440, 198] width 248 height 54
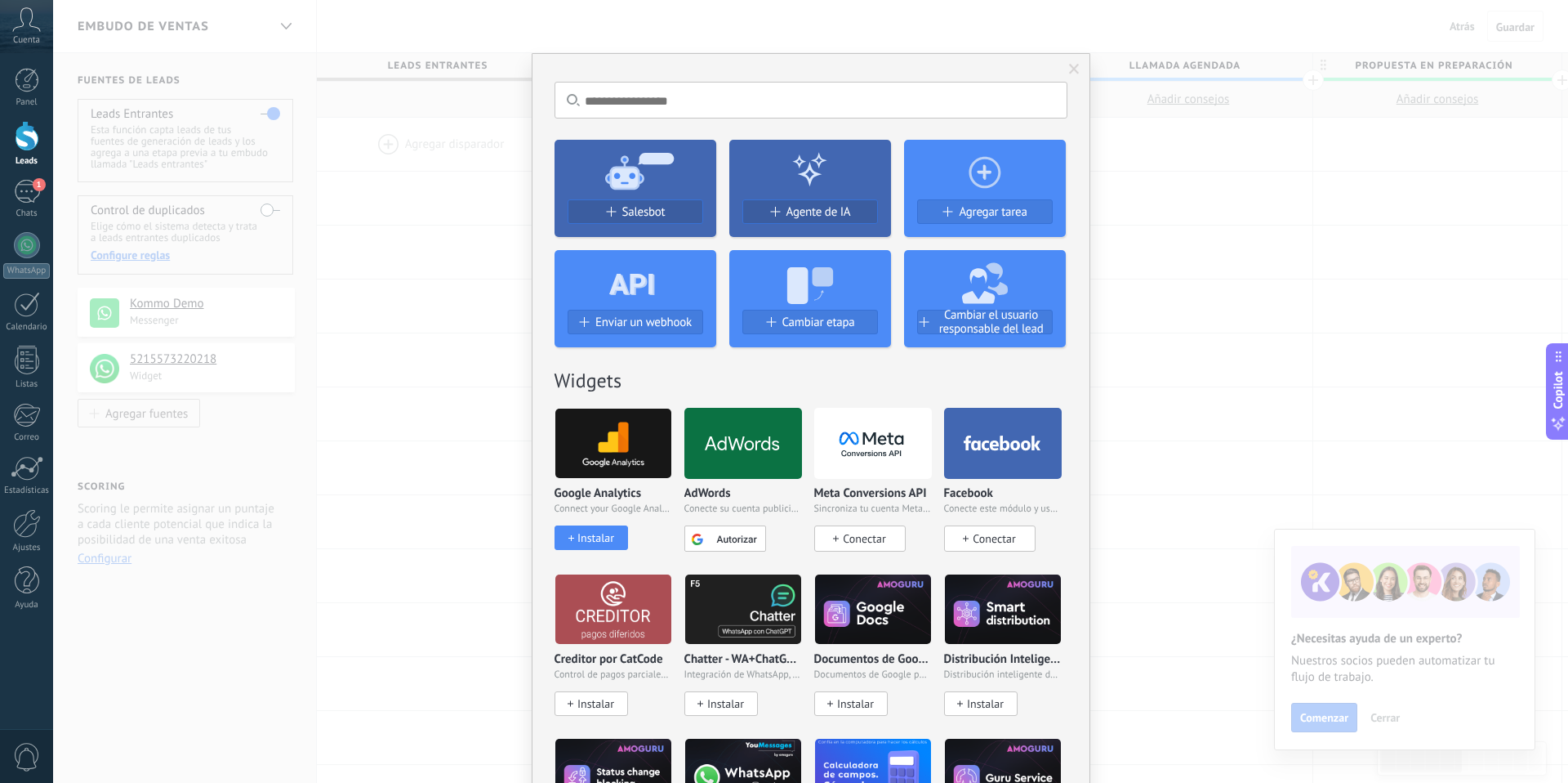
click at [1069, 65] on span at bounding box center [1074, 69] width 11 height 12
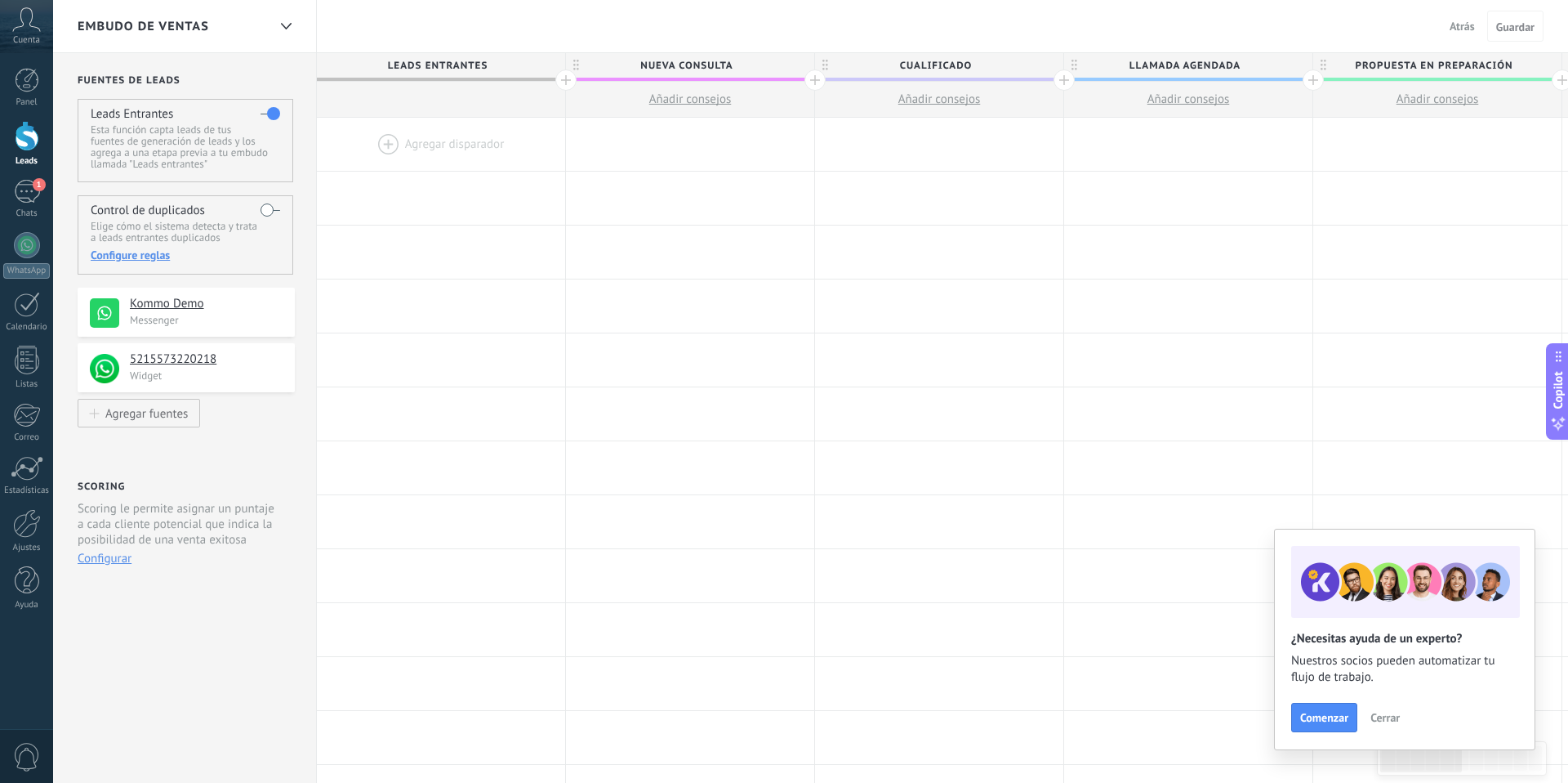
click at [1462, 23] on span "Atrás" at bounding box center [1462, 26] width 25 height 14
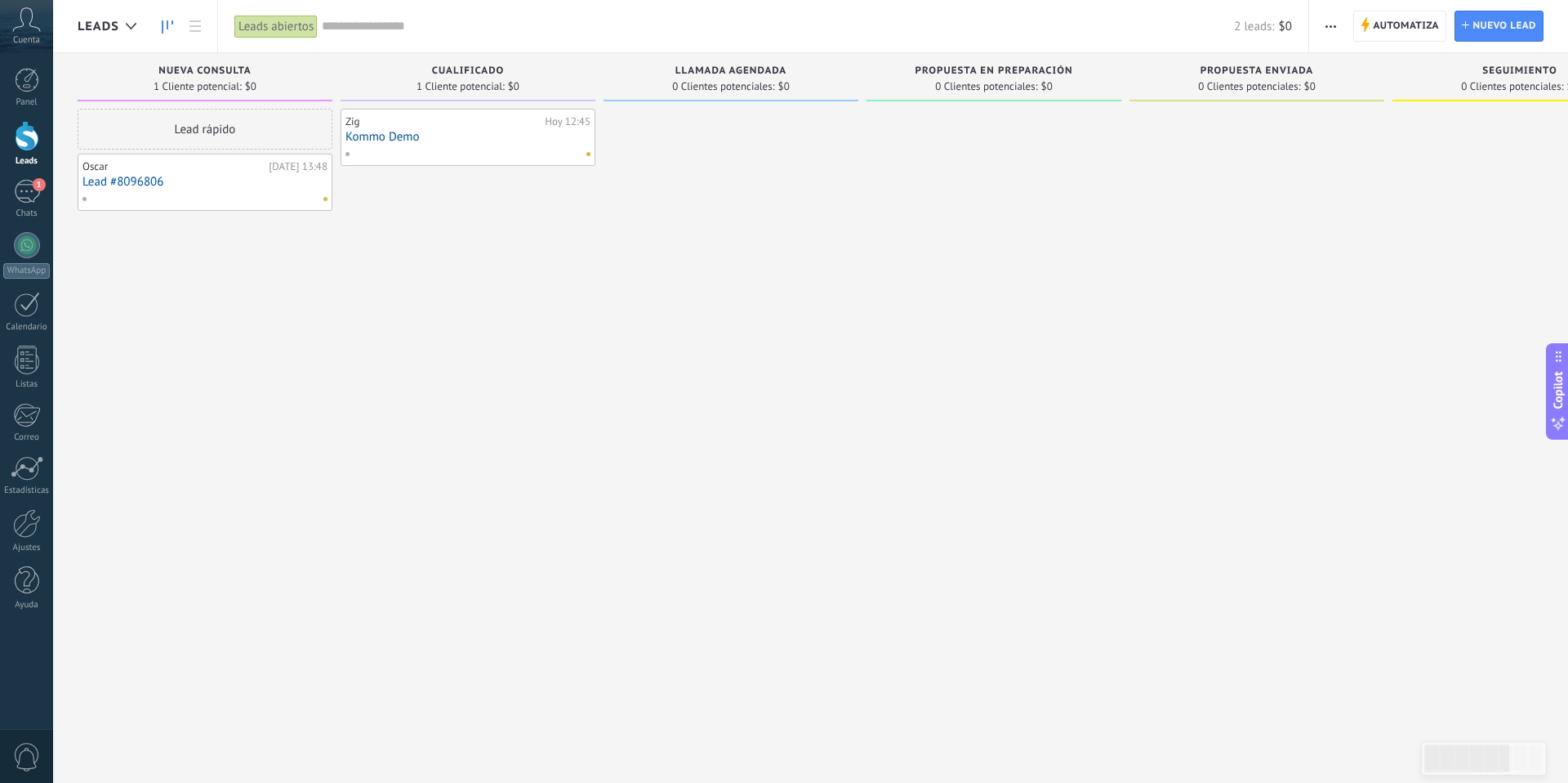
click at [164, 29] on icon at bounding box center [167, 27] width 12 height 13
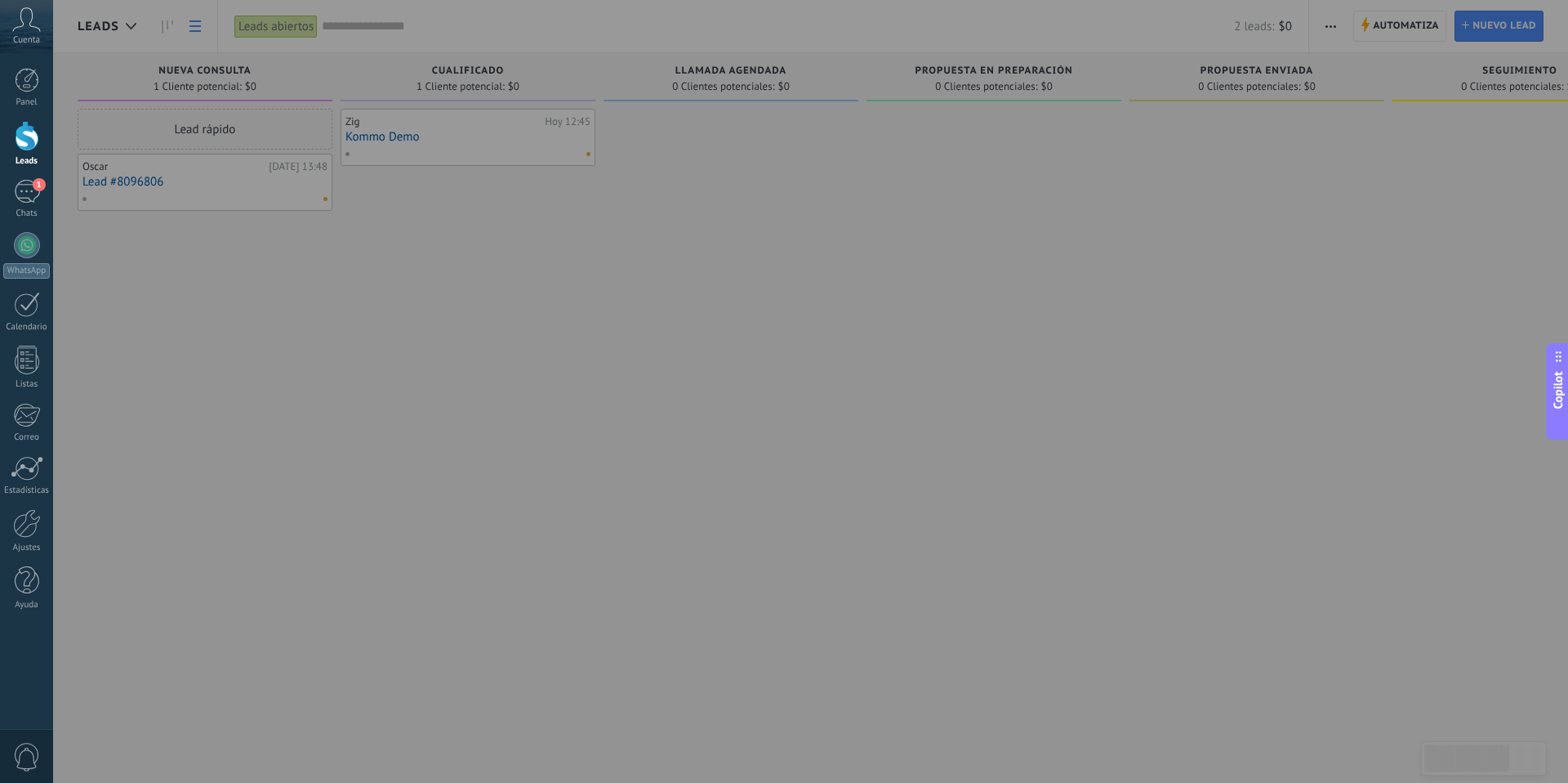
click at [200, 24] on div at bounding box center [837, 392] width 1568 height 783
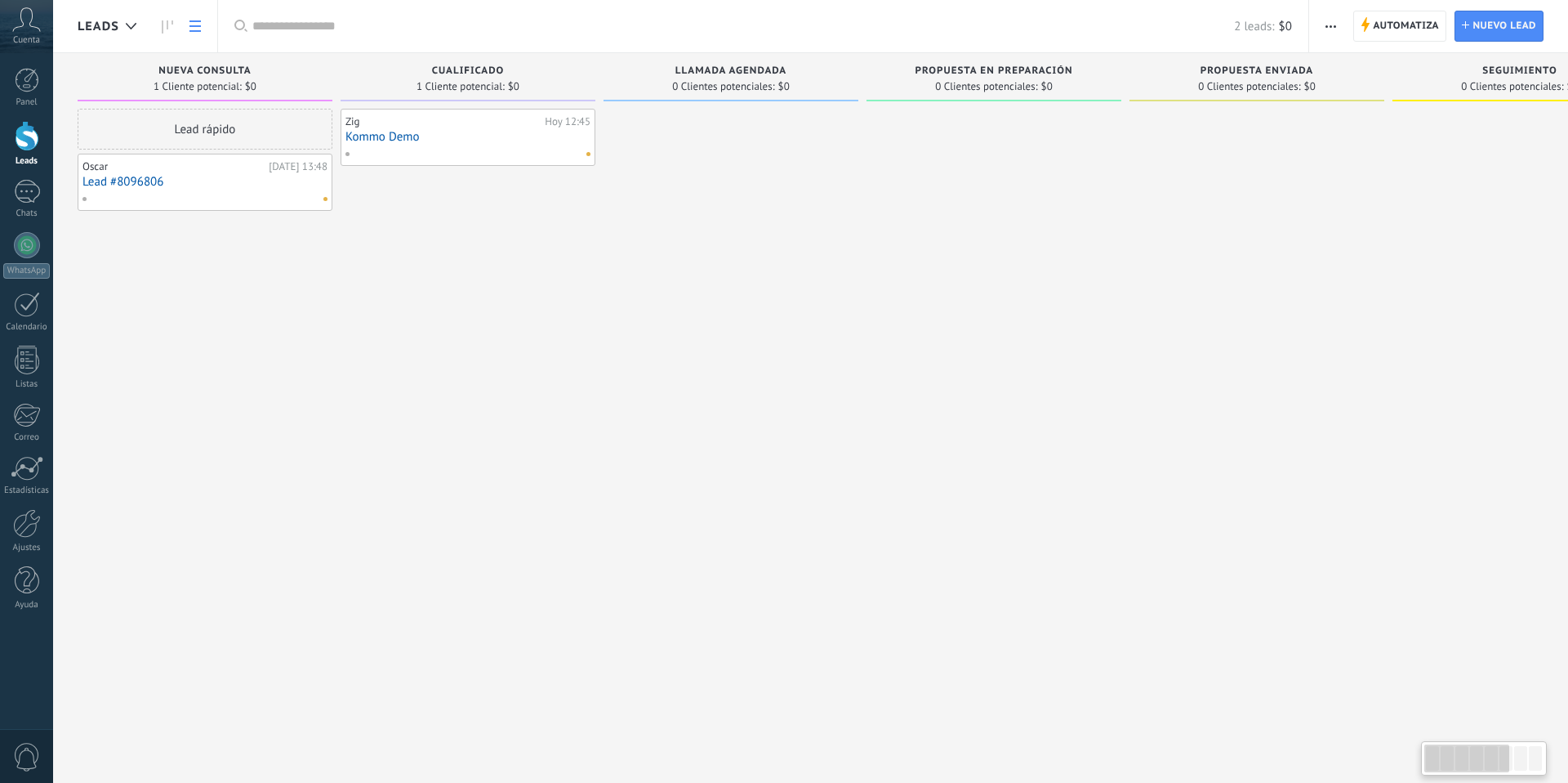
click at [190, 26] on use at bounding box center [195, 26] width 12 height 12
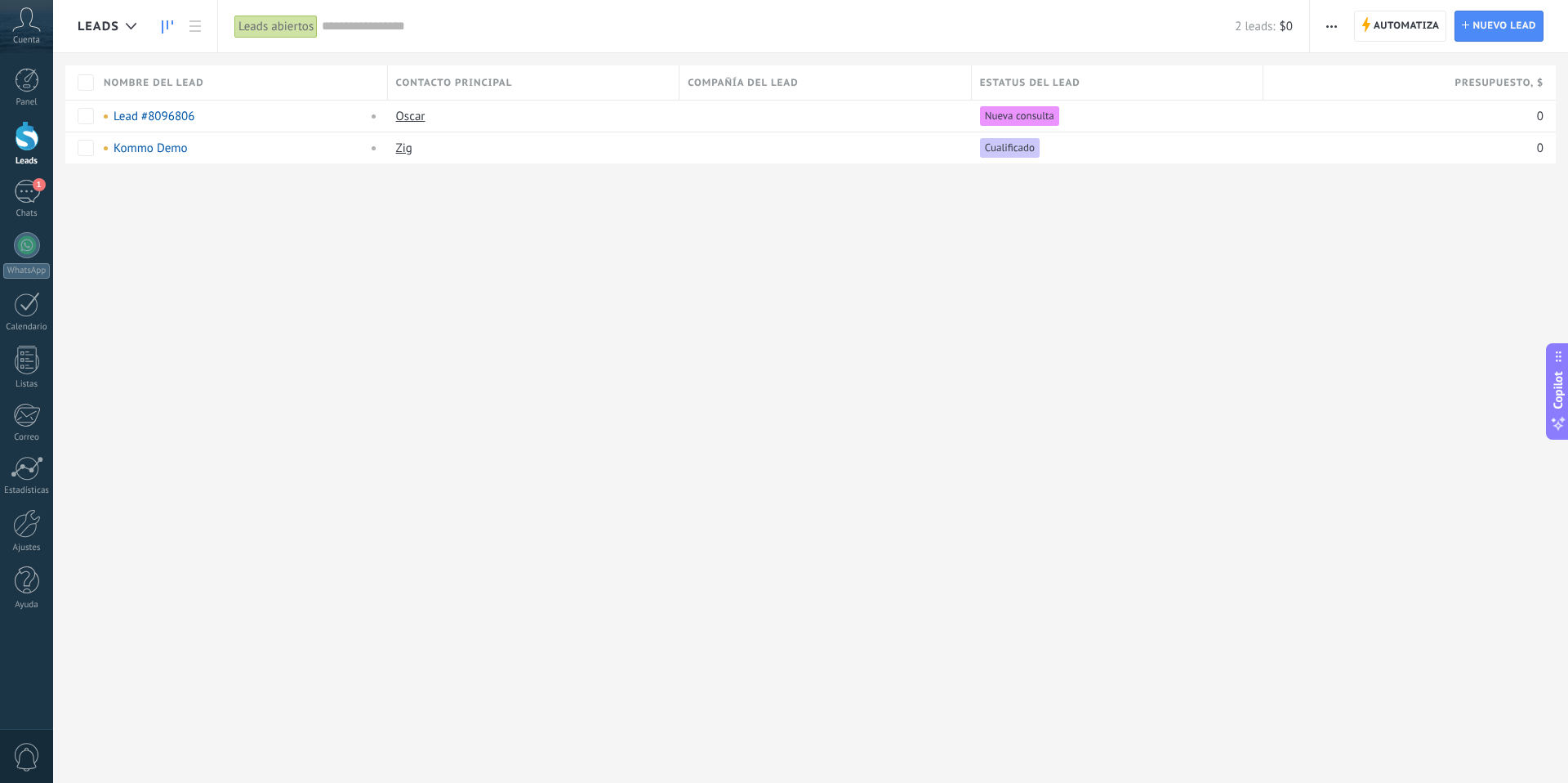
click at [168, 26] on icon at bounding box center [167, 27] width 12 height 13
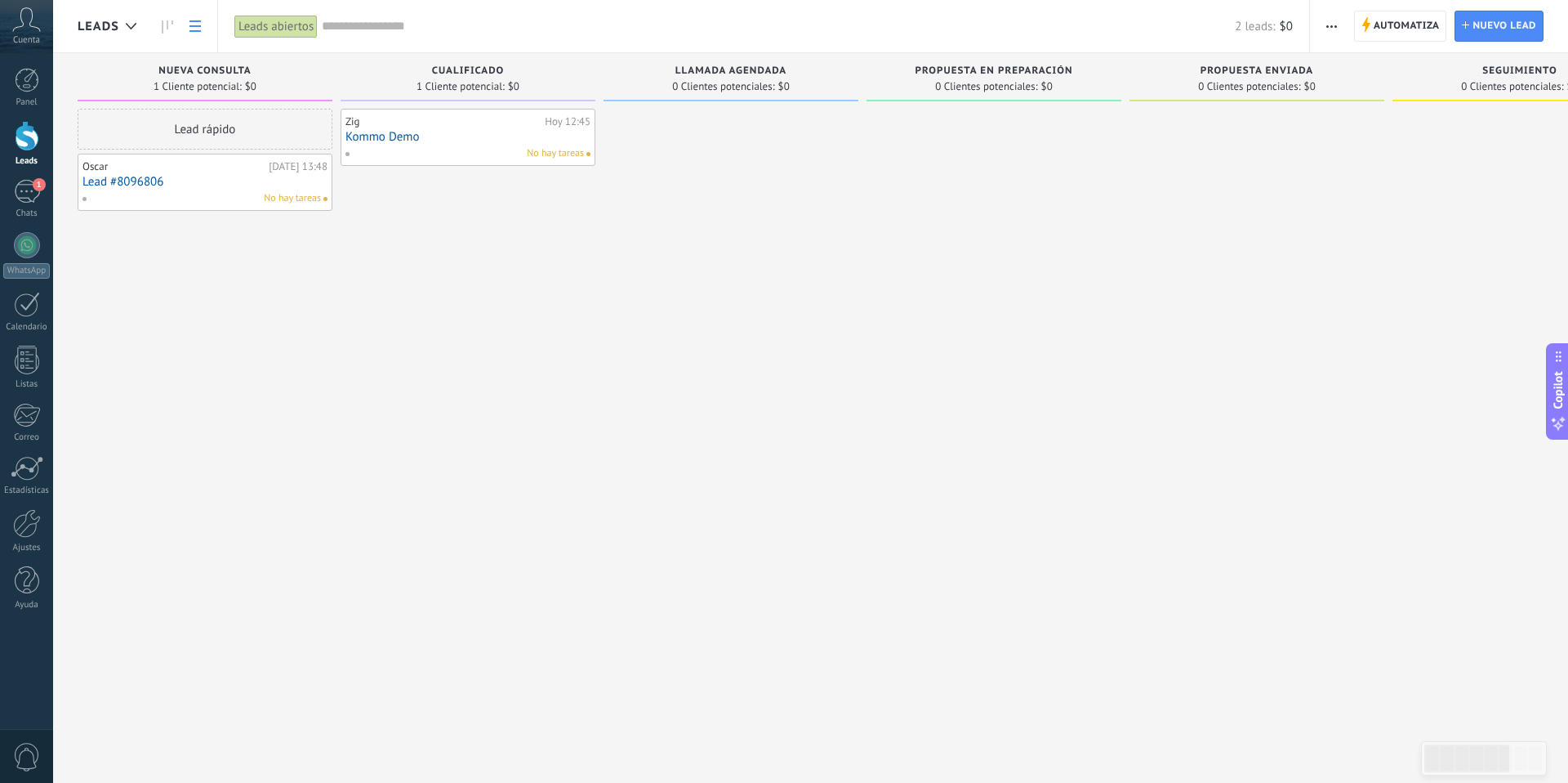
click at [195, 24] on icon at bounding box center [195, 26] width 12 height 12
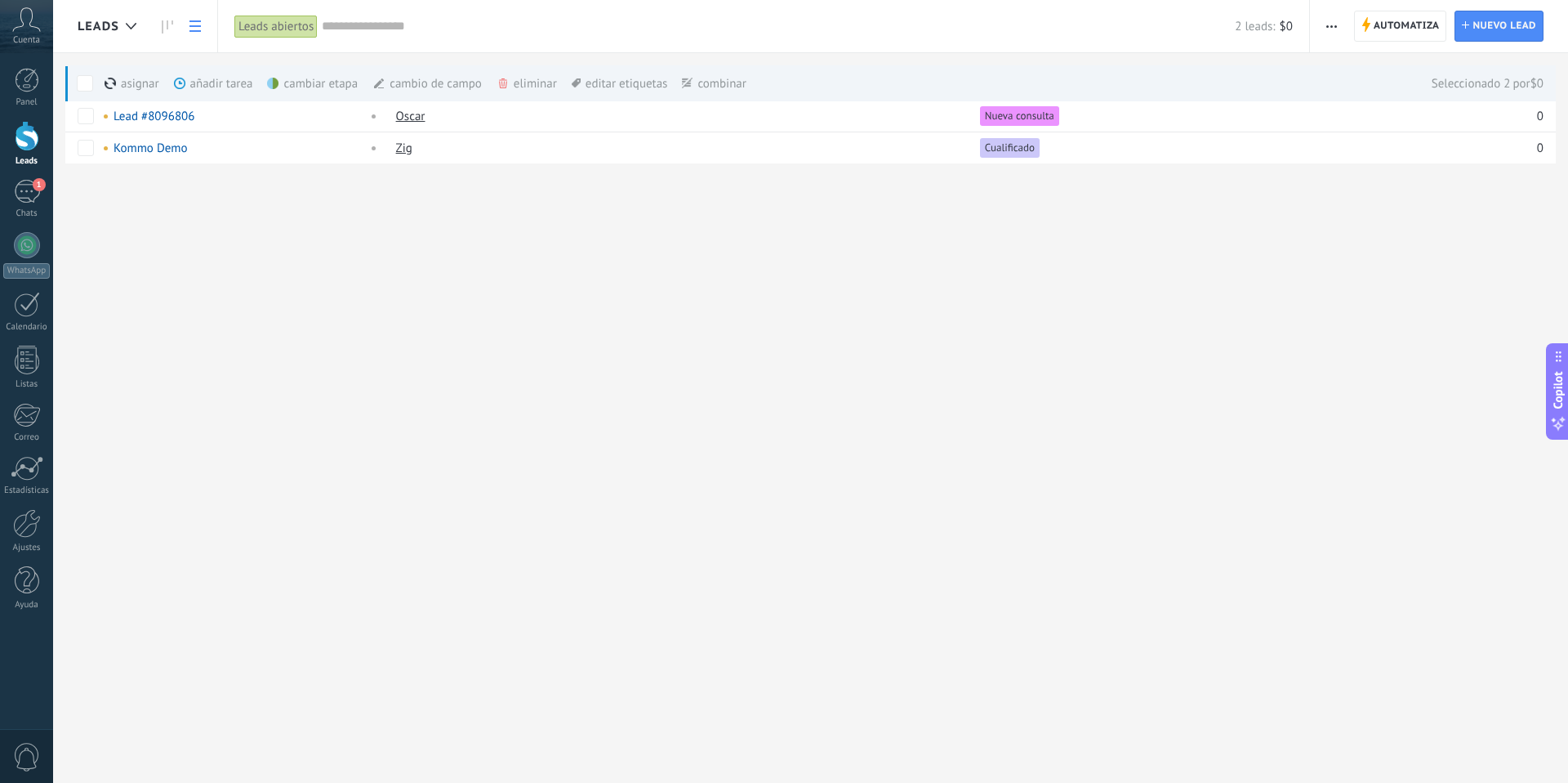
click at [1328, 25] on icon "button" at bounding box center [1332, 26] width 11 height 3
click at [1362, 228] on span "Exportar" at bounding box center [1363, 234] width 45 height 33
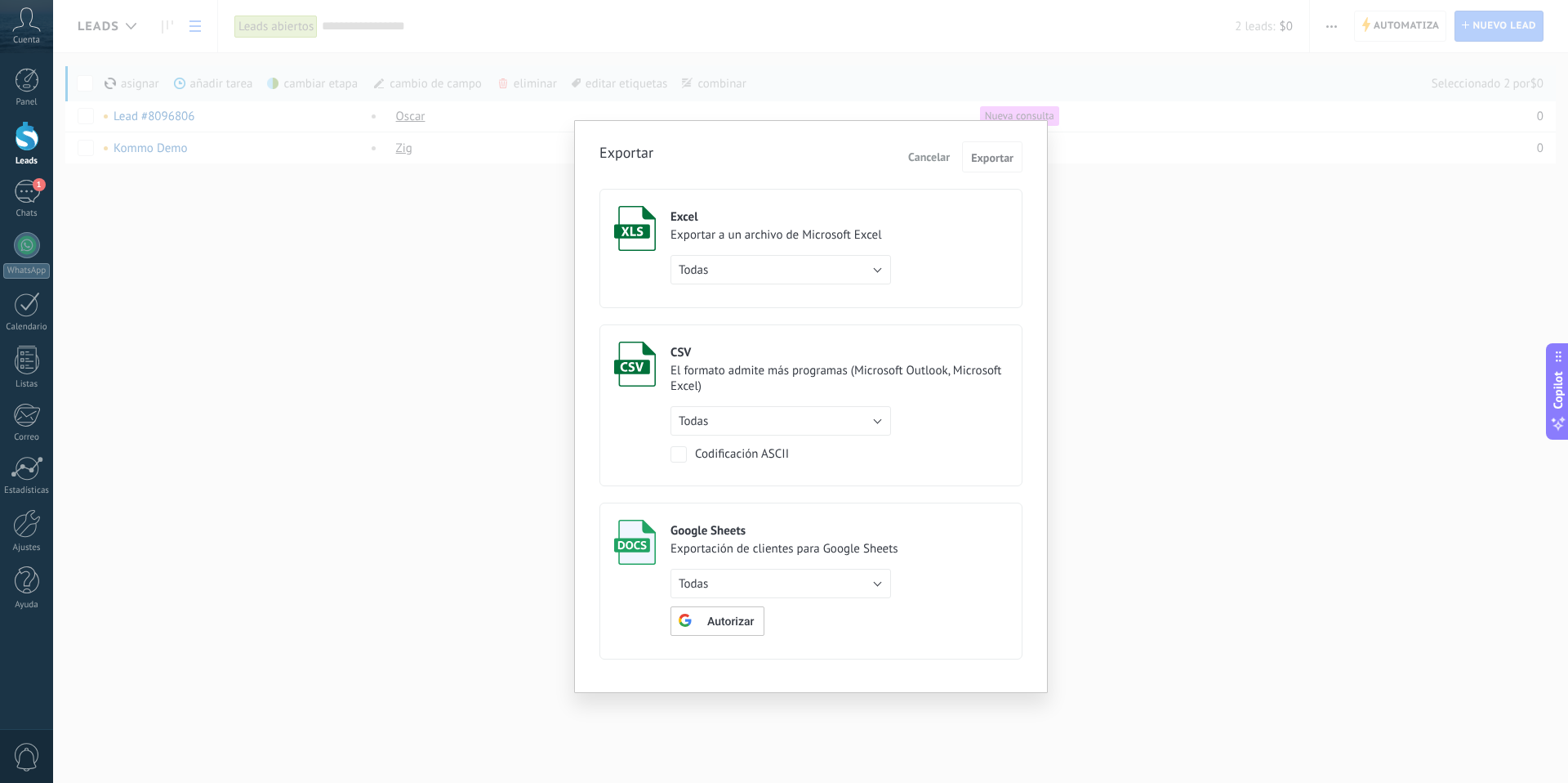
click at [933, 206] on label "Excel Exportar a un archivo de Microsoft Excel Todas de filtro activo solo la p…" at bounding box center [810, 249] width 423 height 120
click at [980, 161] on span "Exportar" at bounding box center [992, 157] width 43 height 12
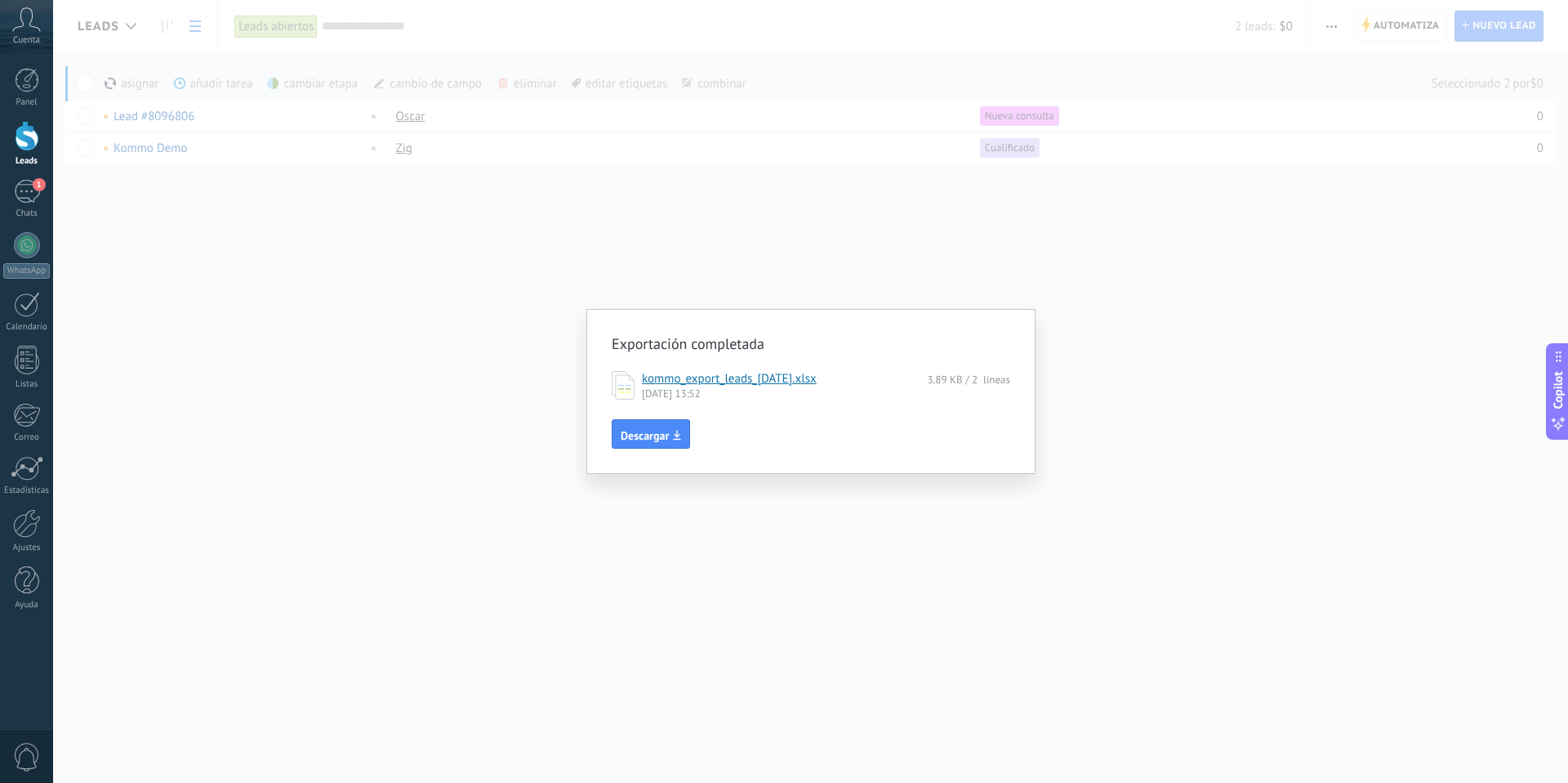
click at [724, 381] on link "kommo_export_leads_2025-09-05.xlsx" at bounding box center [729, 378] width 175 height 15
click at [701, 218] on div "Exportación completada kommo_export_leads_2025-09-05.xlsx 3.89 KB / 2 líneas 05…" at bounding box center [810, 392] width 1515 height 783
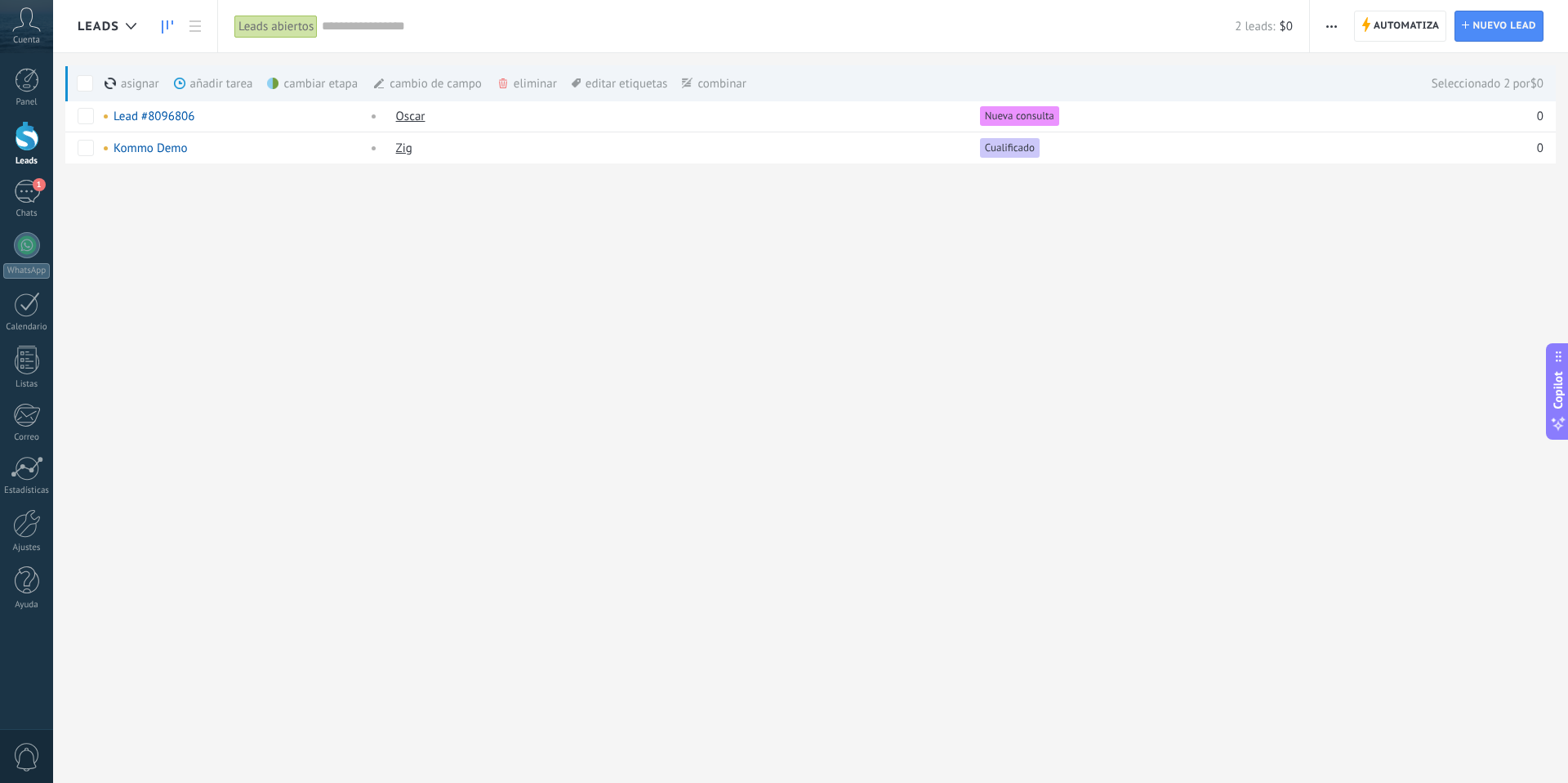
click at [172, 29] on icon at bounding box center [167, 27] width 12 height 13
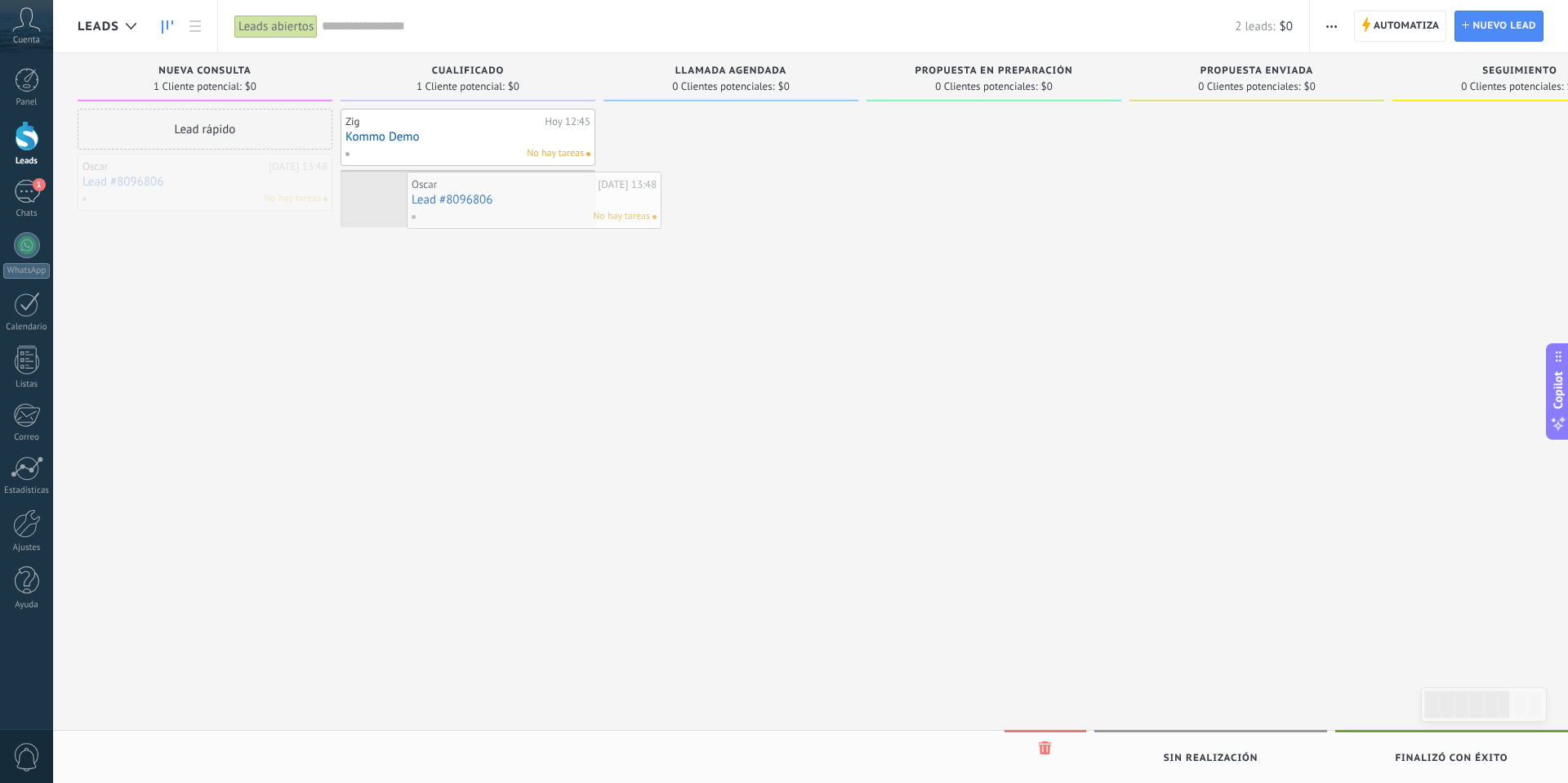
drag, startPoint x: 227, startPoint y: 177, endPoint x: 534, endPoint y: 199, distance: 307.8
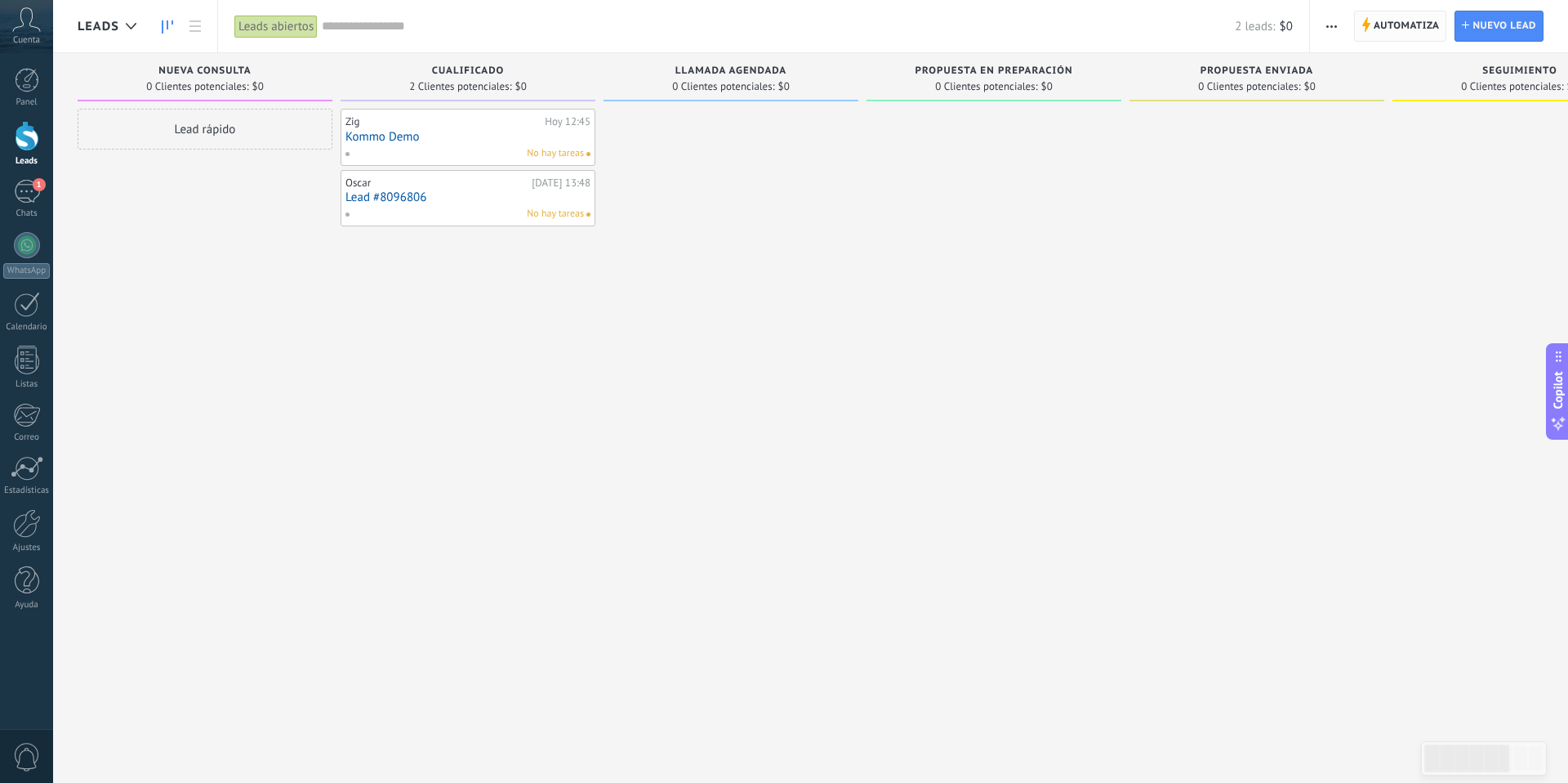
click at [1409, 29] on span "Automatiza" at bounding box center [1407, 26] width 66 height 29
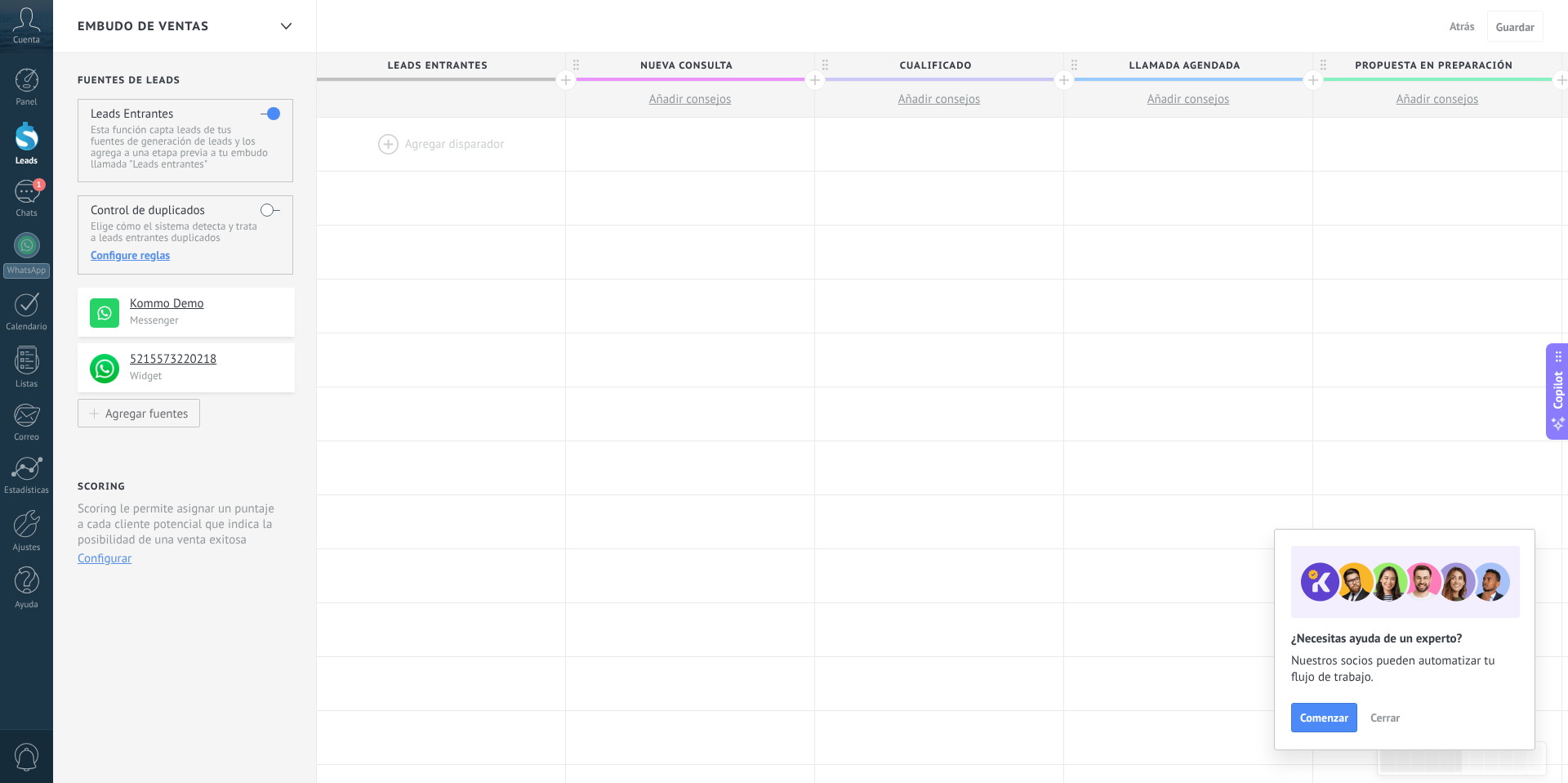
click at [458, 143] on div at bounding box center [440, 144] width 248 height 54
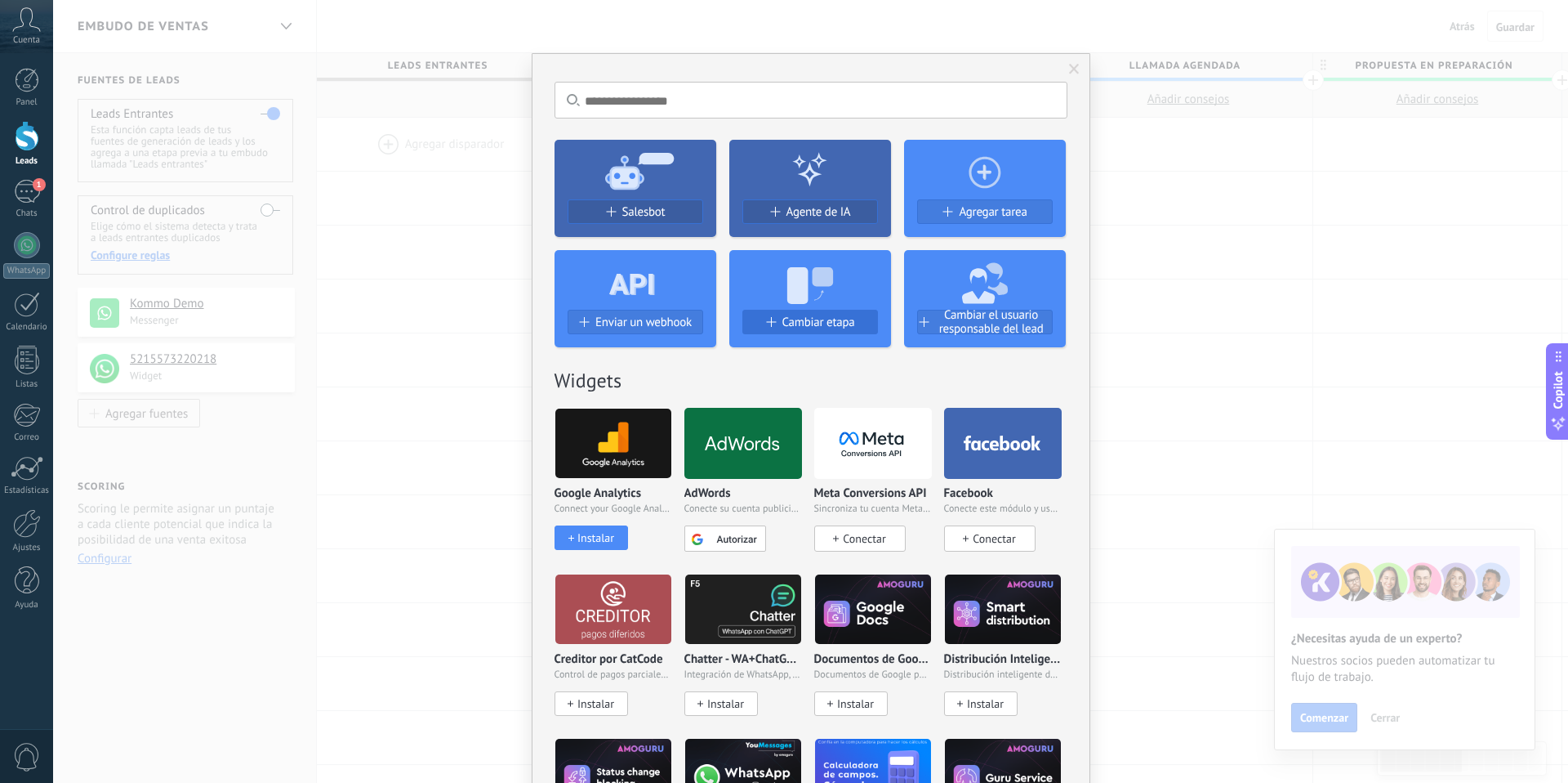
click at [775, 320] on div "Cambiar etapa" at bounding box center [810, 323] width 134 height 14
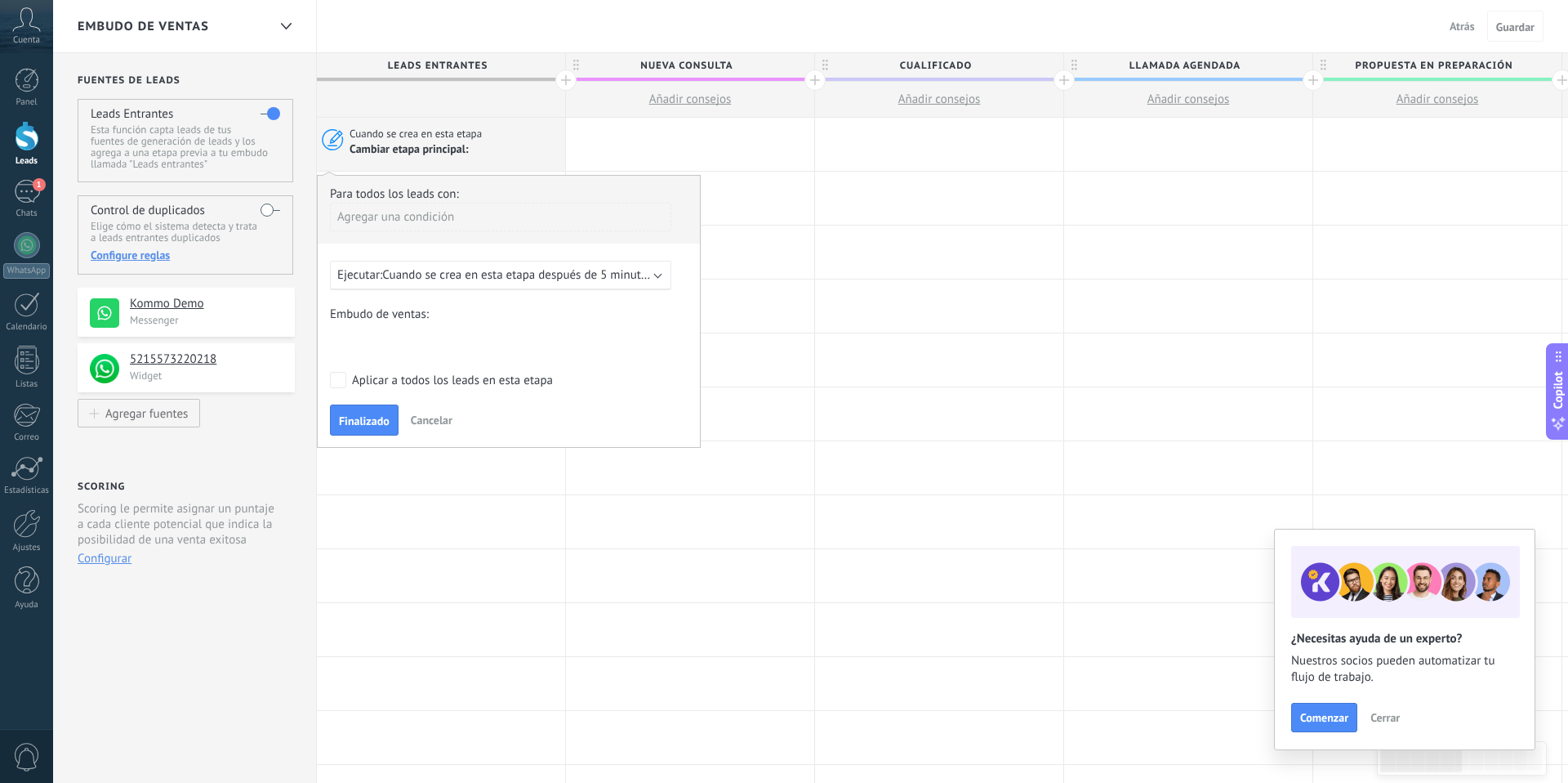
click at [447, 424] on span "Cancelar" at bounding box center [431, 420] width 42 height 14
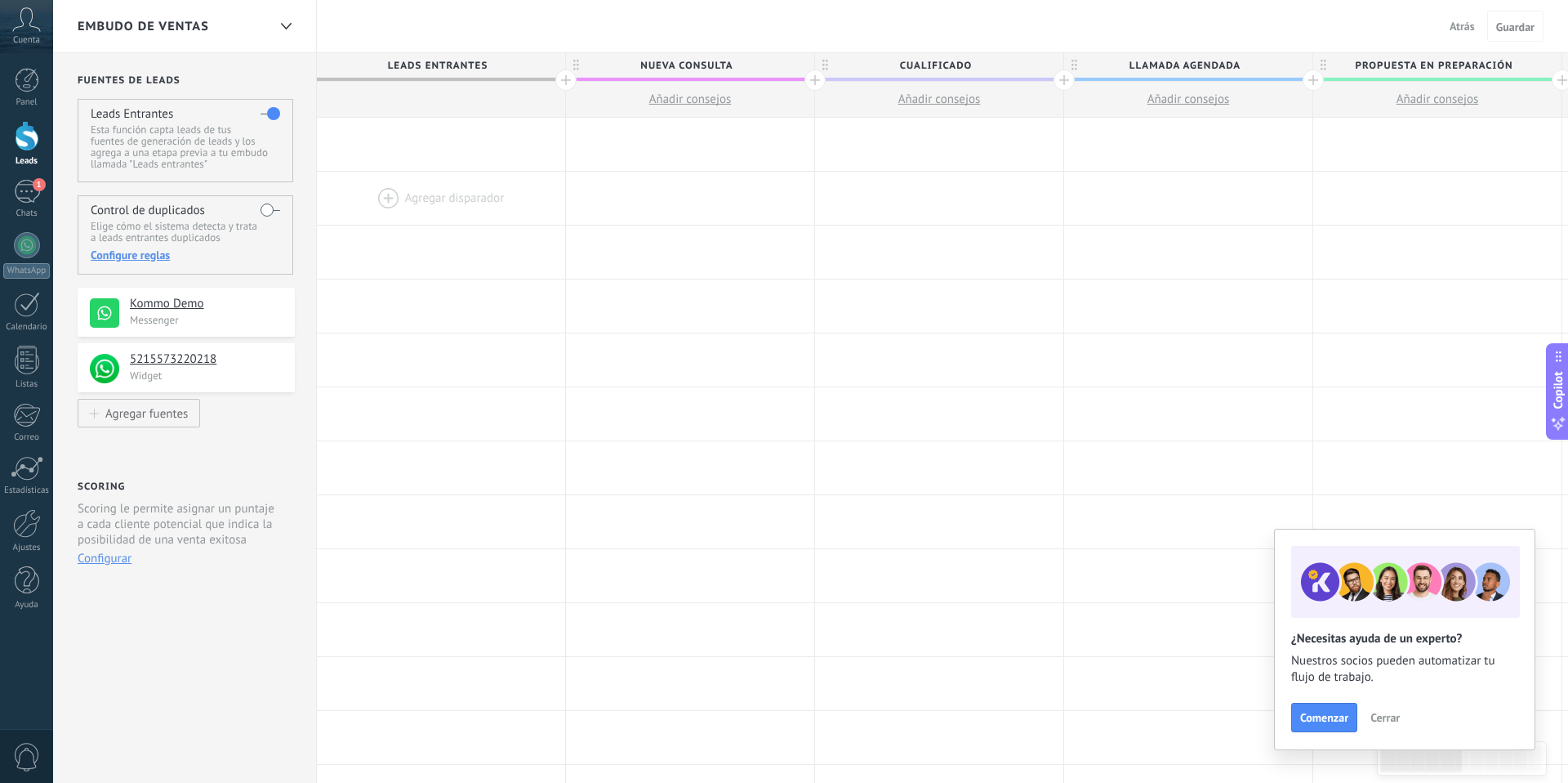
click at [442, 189] on div at bounding box center [440, 198] width 248 height 54
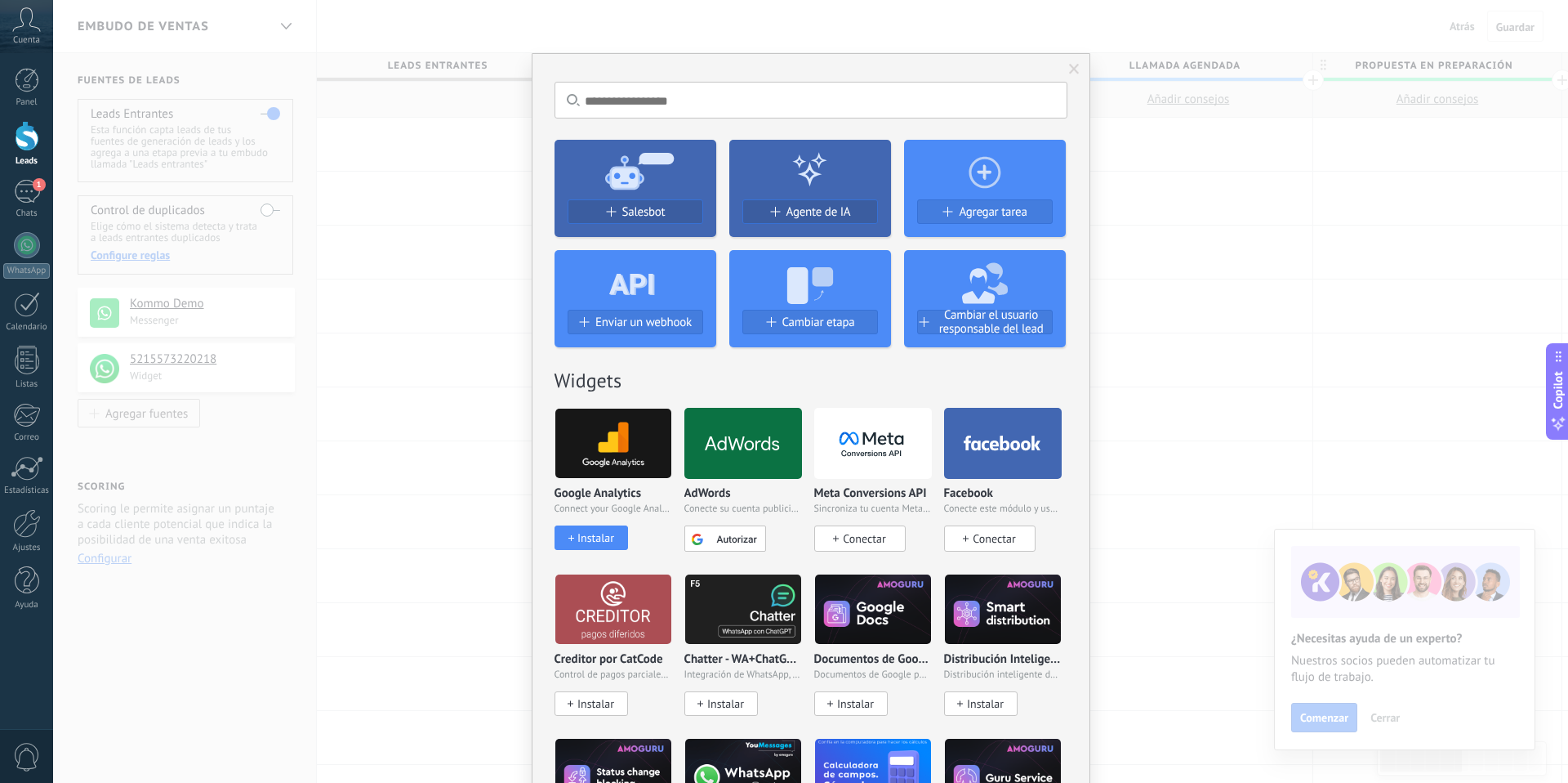
click at [681, 100] on input "text" at bounding box center [810, 100] width 513 height 37
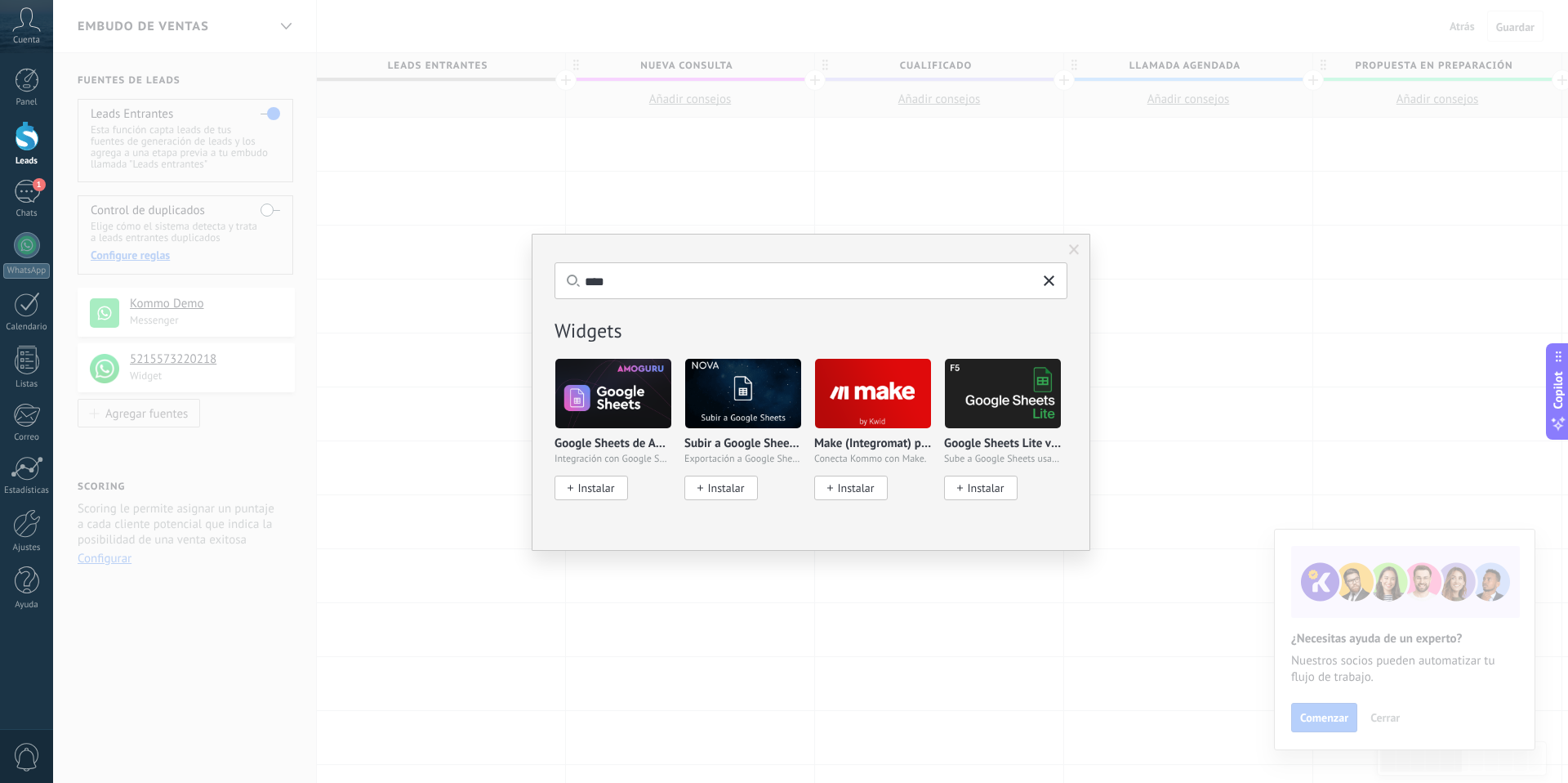
type input "****"
click at [990, 485] on span "Instalar" at bounding box center [985, 489] width 37 height 14
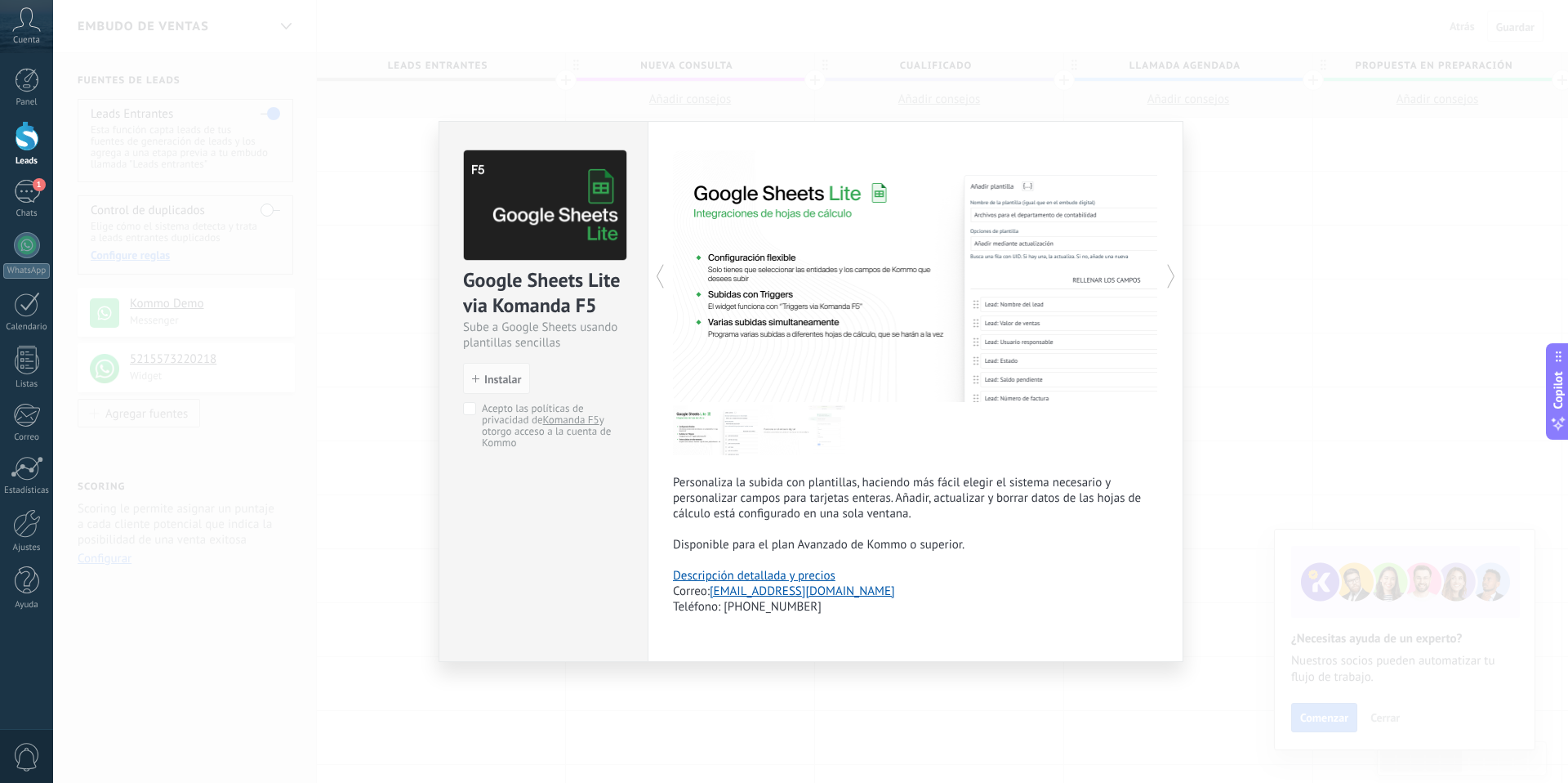
click at [1227, 234] on div "Google Sheets Lite via Komanda F5 Sube a Google Sheets usando plantillas sencil…" at bounding box center [810, 392] width 1515 height 783
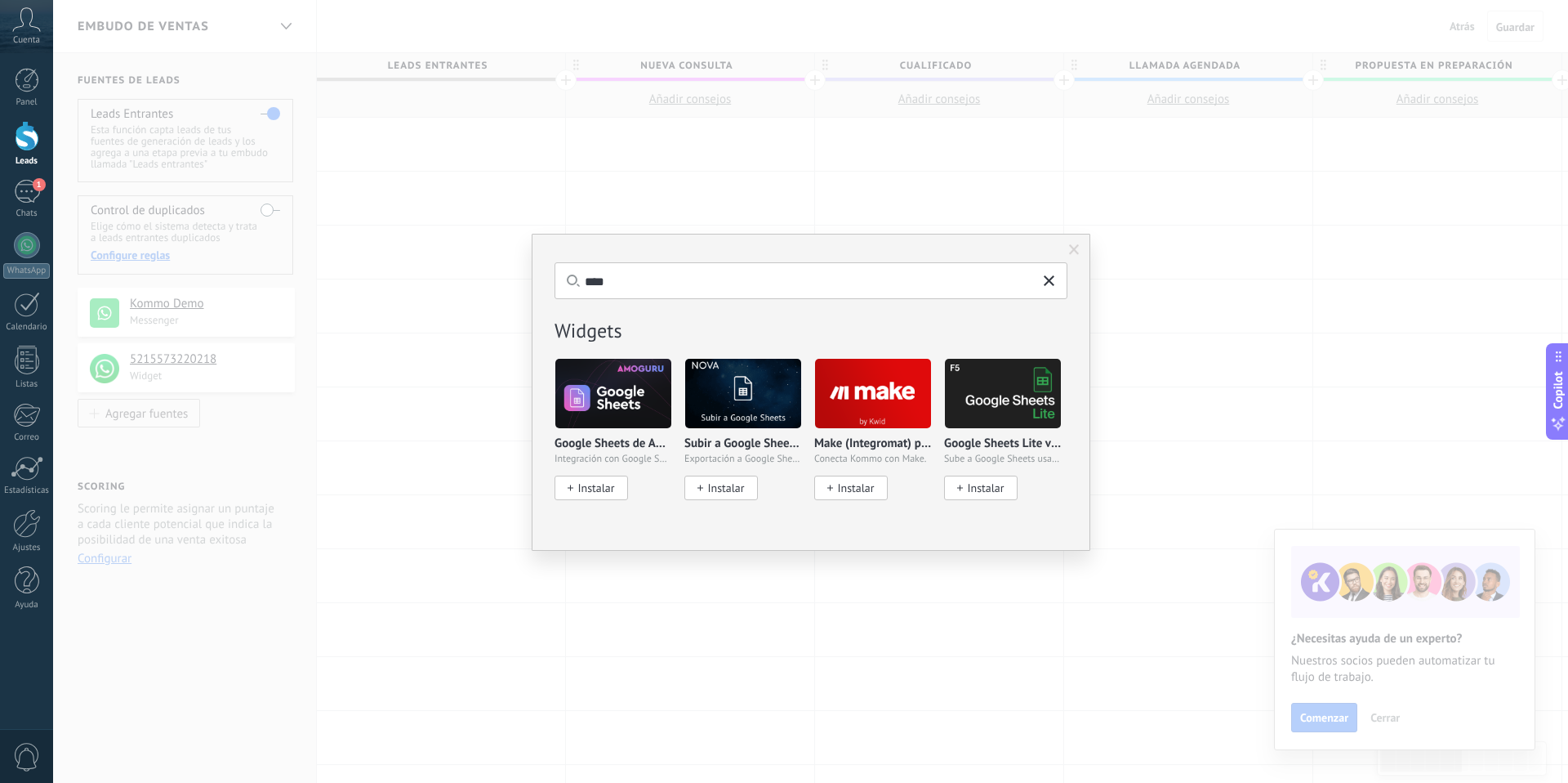
click at [598, 395] on img at bounding box center [613, 393] width 116 height 79
click at [595, 489] on span "Instalar" at bounding box center [595, 489] width 37 height 14
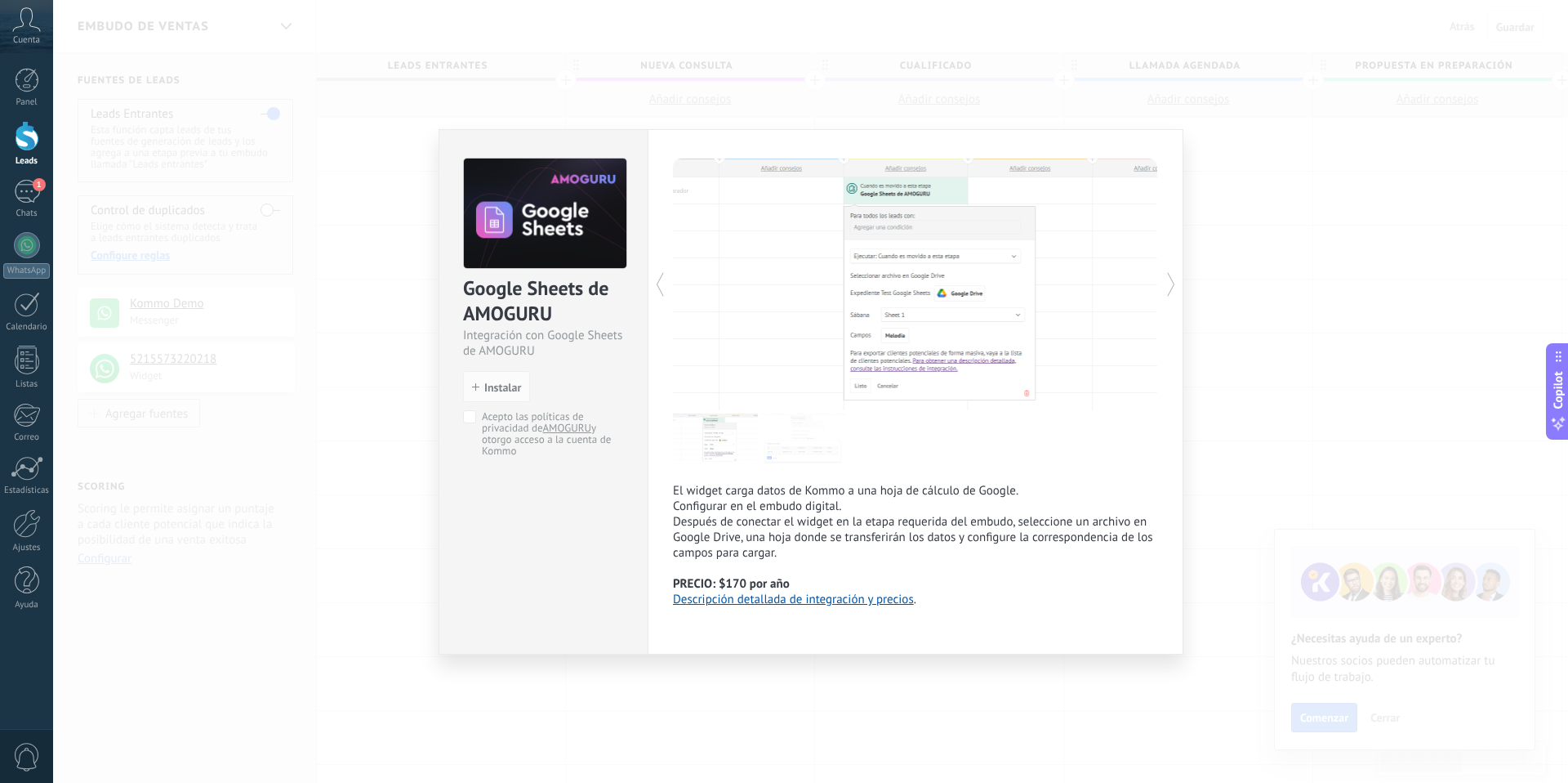
click at [863, 604] on link "Descripción detallada de integración y precios" at bounding box center [793, 598] width 241 height 15
click at [1209, 243] on div "Google Sheets de AMOGURU Integración con Google Sheets de AMOGURU install Insta…" at bounding box center [810, 392] width 1515 height 783
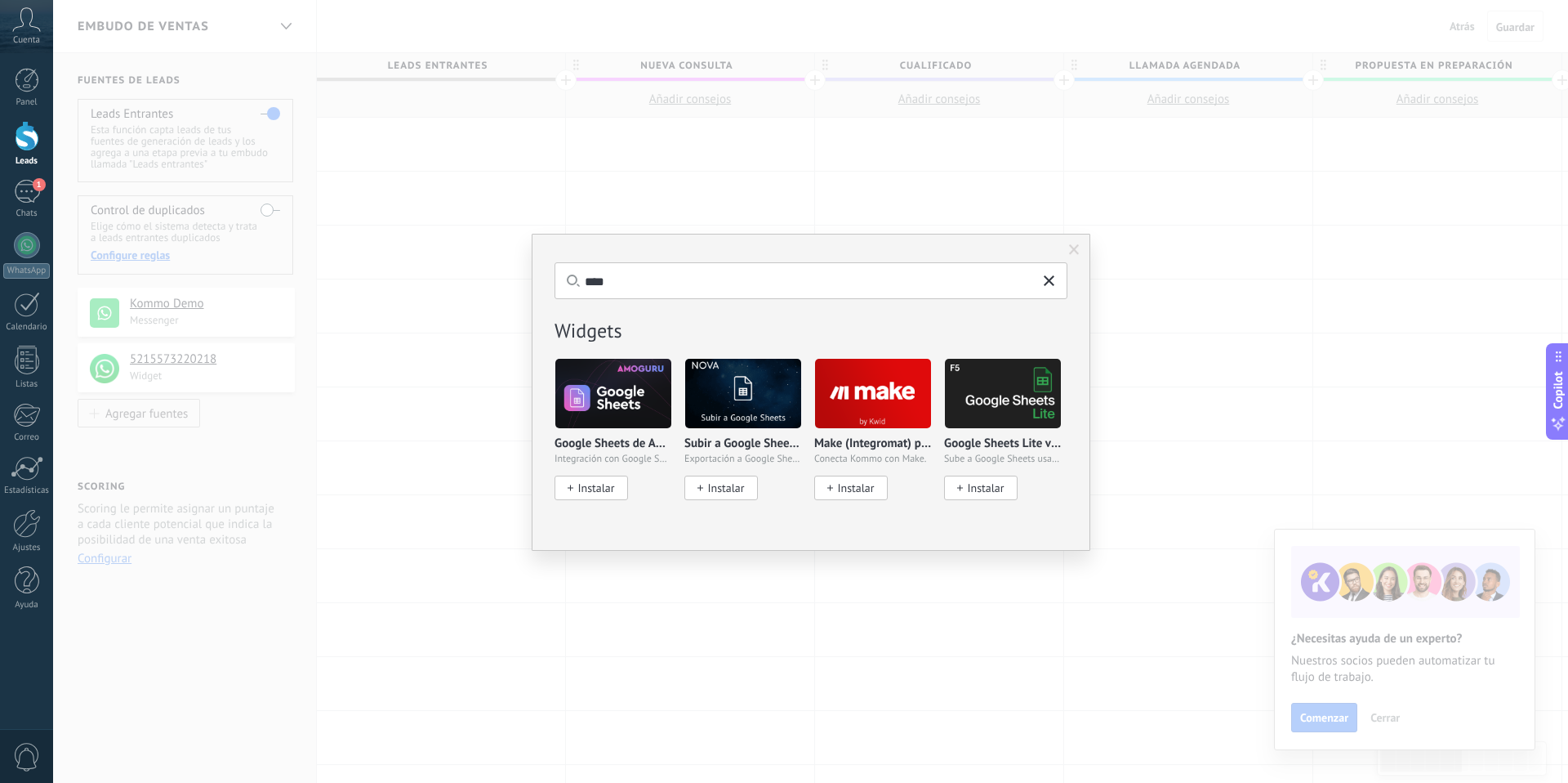
click at [761, 405] on img at bounding box center [743, 393] width 116 height 79
click at [728, 485] on span "Instalar" at bounding box center [725, 489] width 37 height 14
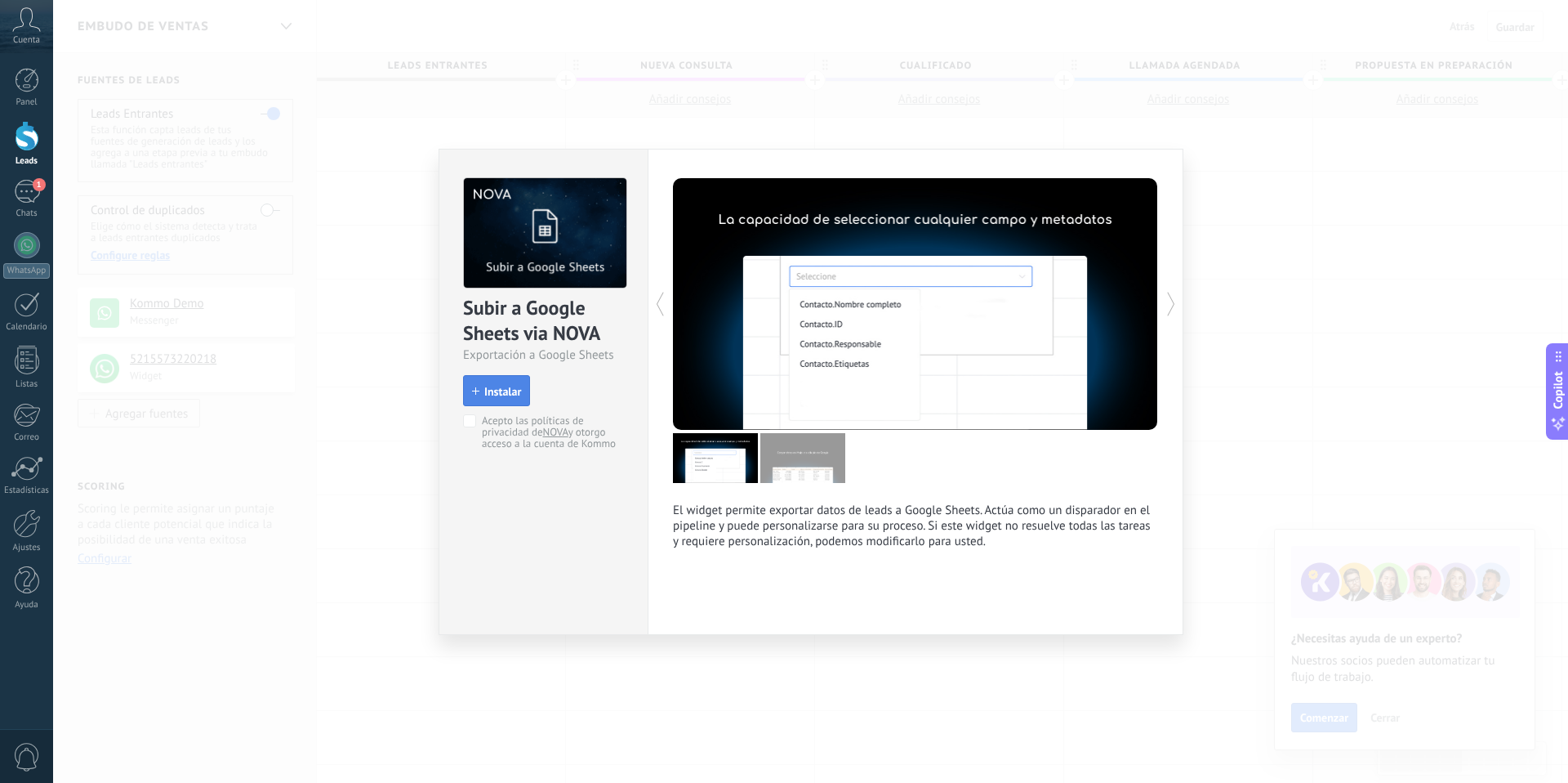
click at [500, 396] on span "Instalar" at bounding box center [502, 391] width 37 height 12
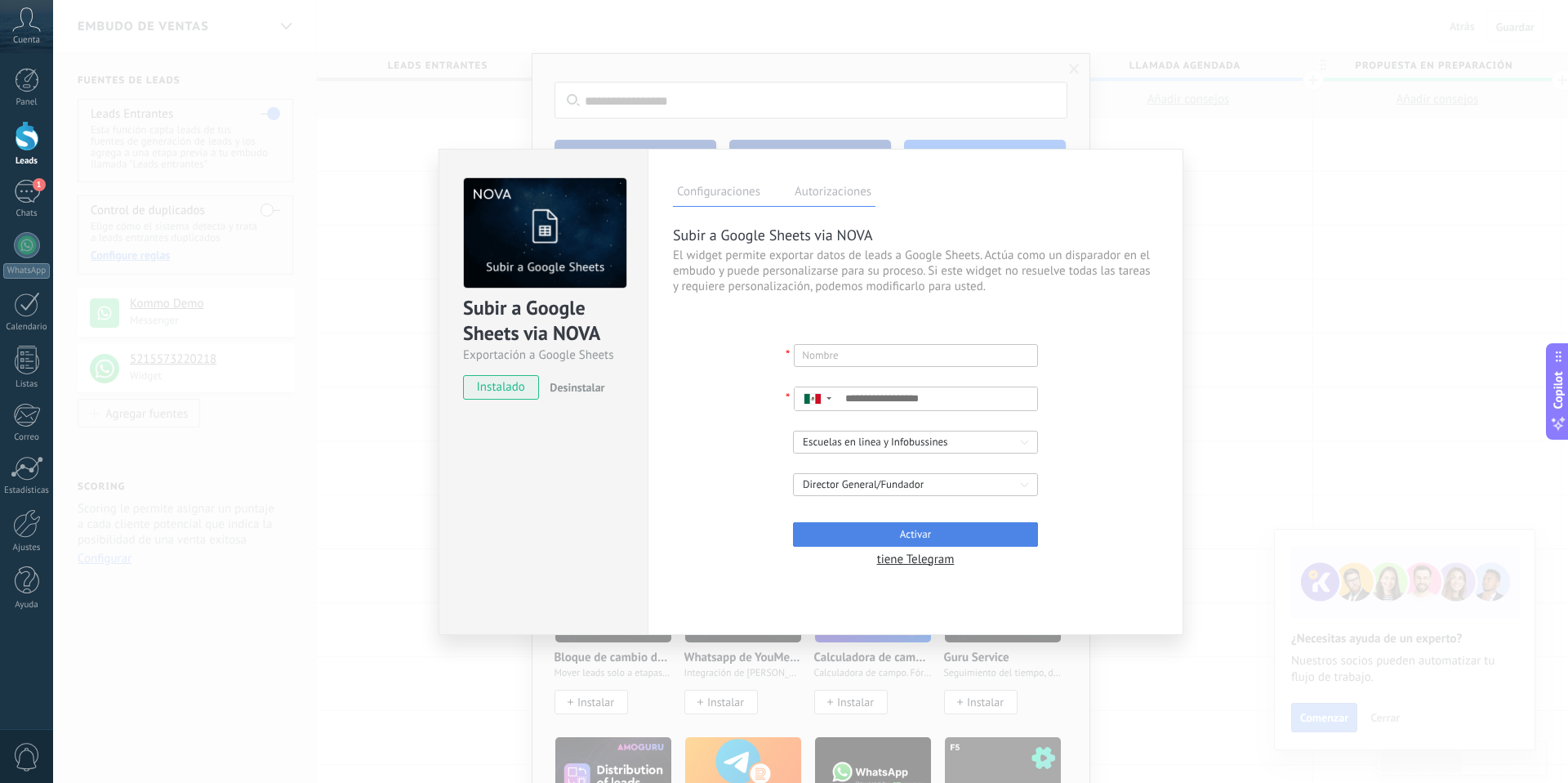
click at [889, 534] on button "Activar" at bounding box center [915, 533] width 245 height 24
click at [810, 357] on input "text" at bounding box center [916, 356] width 228 height 23
type input "********"
click at [894, 396] on input at bounding box center [939, 399] width 198 height 23
click at [1116, 431] on div "**********" at bounding box center [915, 454] width 485 height 307
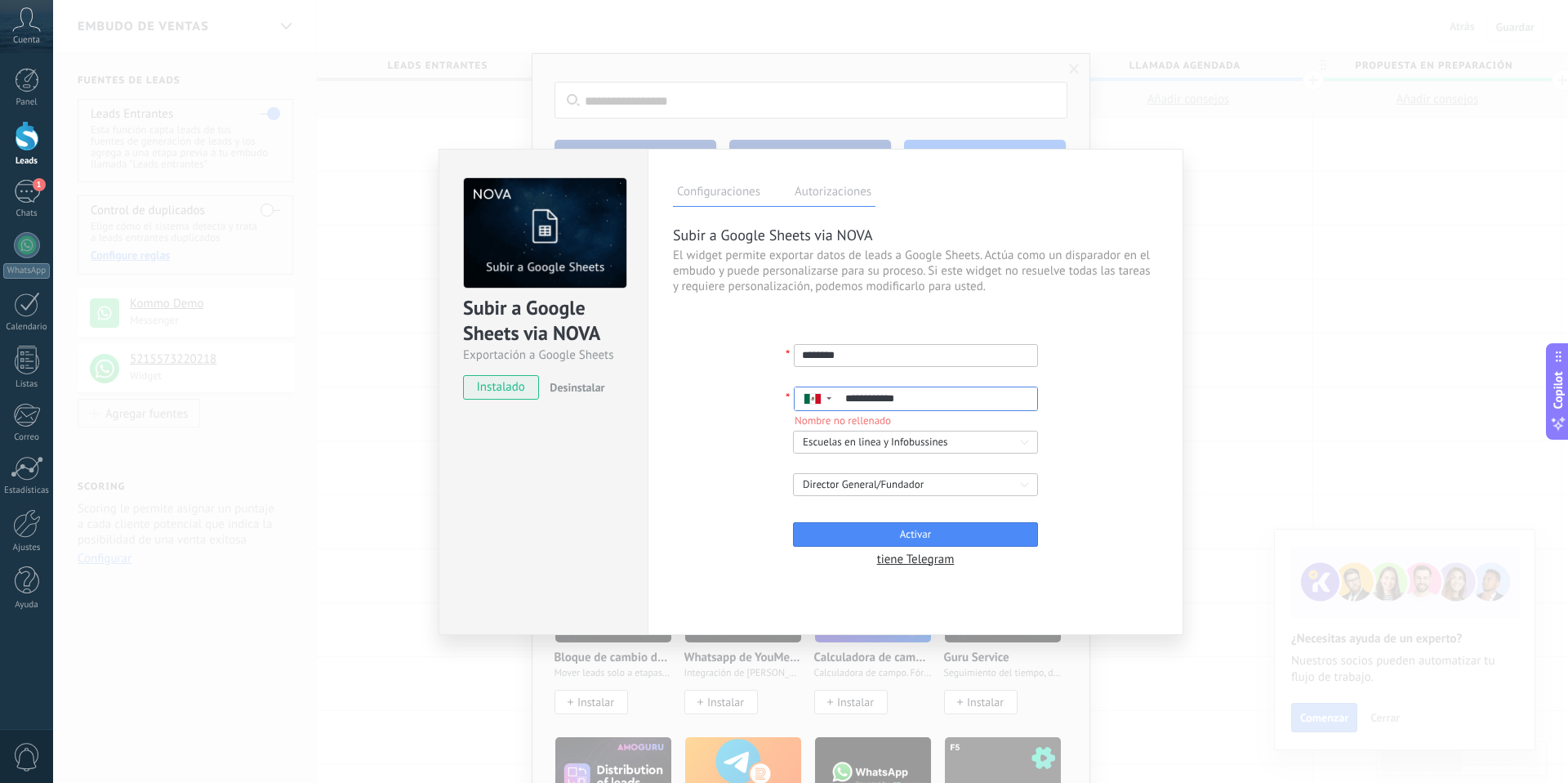
click at [913, 400] on input "**********" at bounding box center [939, 399] width 198 height 23
type input "**********"
click at [946, 437] on div "Escuelas en linea y Infobussines" at bounding box center [909, 441] width 214 height 16
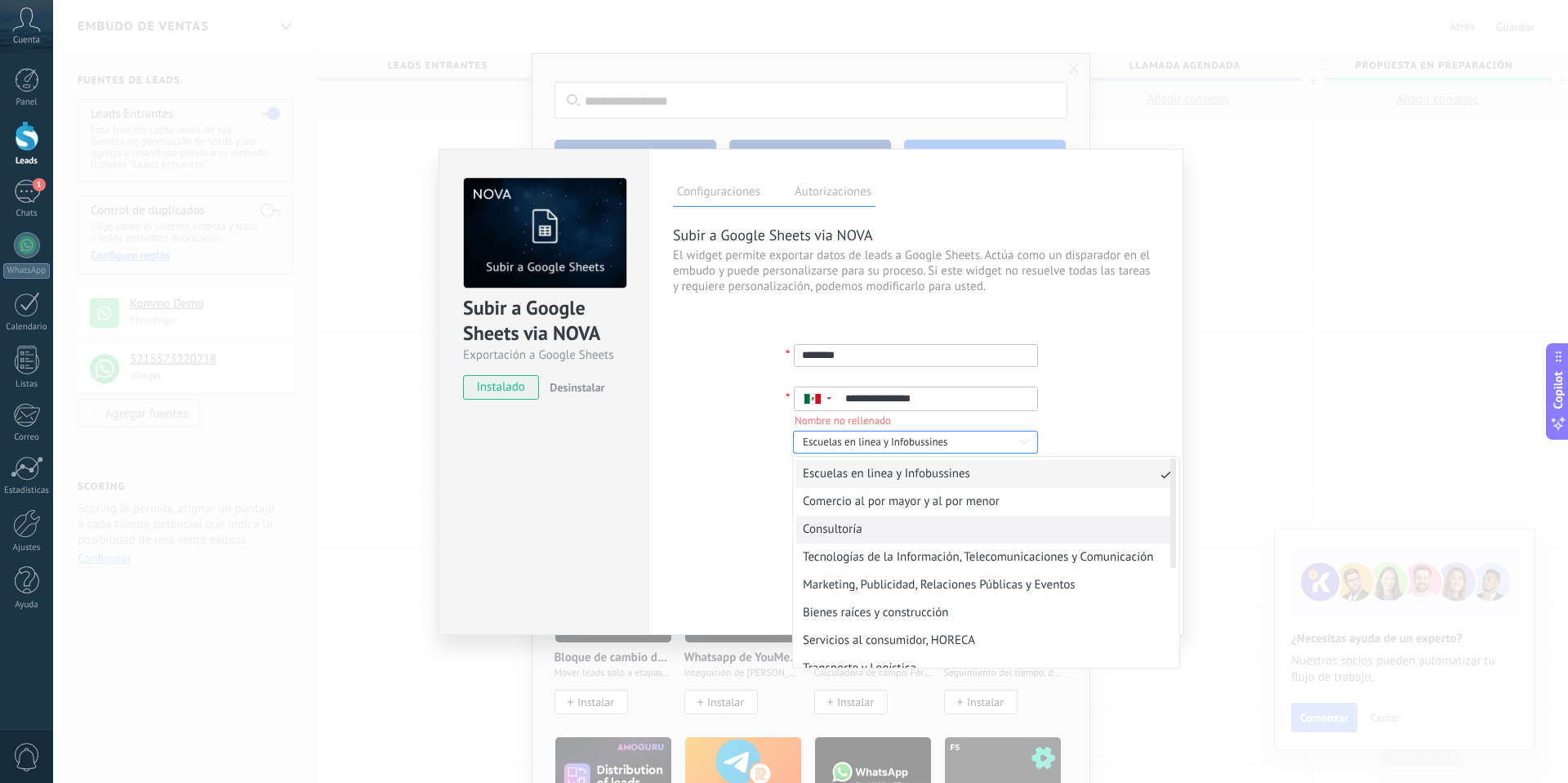
click at [922, 524] on div "Consultoría" at bounding box center [986, 529] width 386 height 28
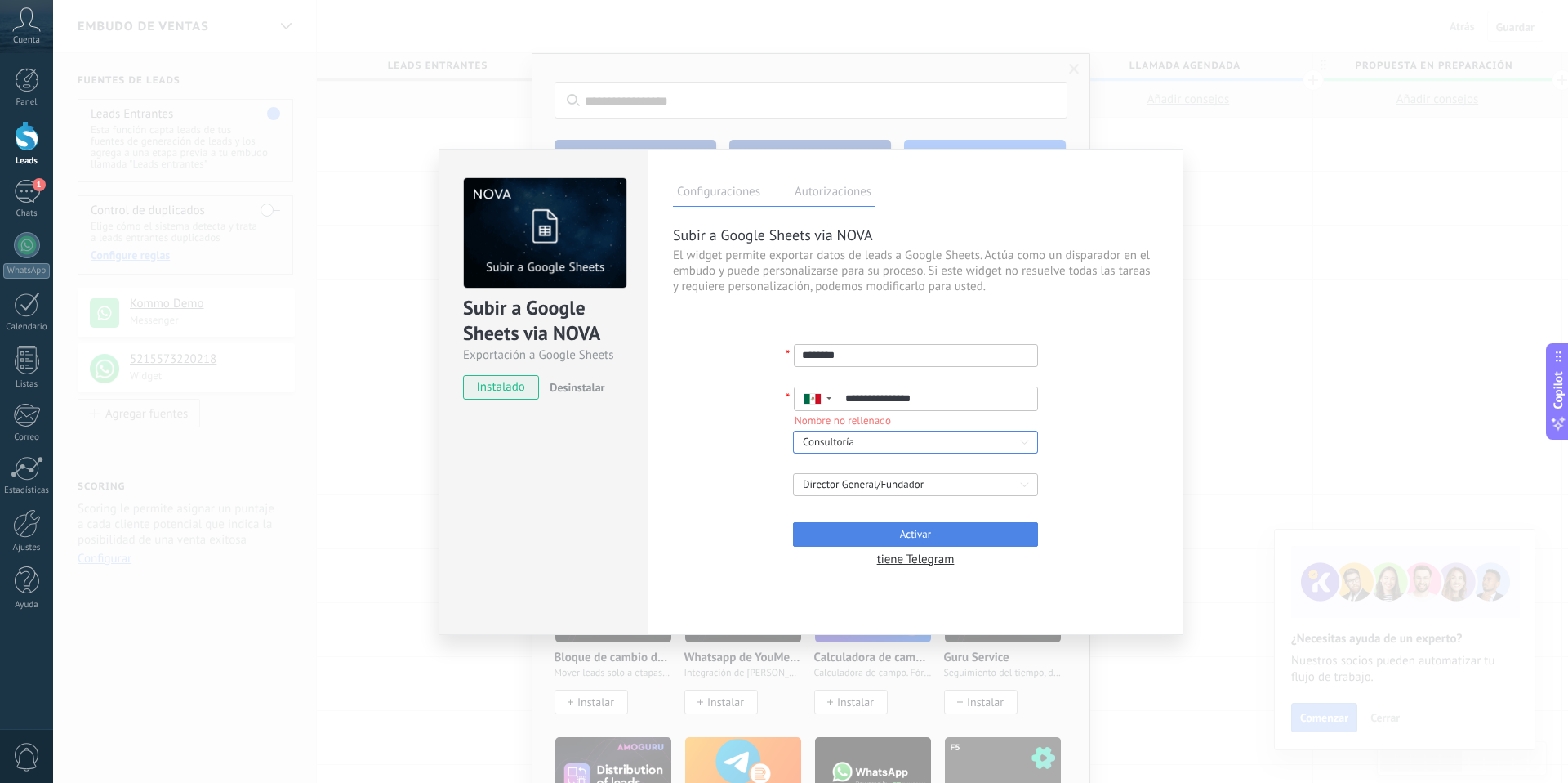
click at [855, 540] on button "Activar" at bounding box center [915, 533] width 245 height 24
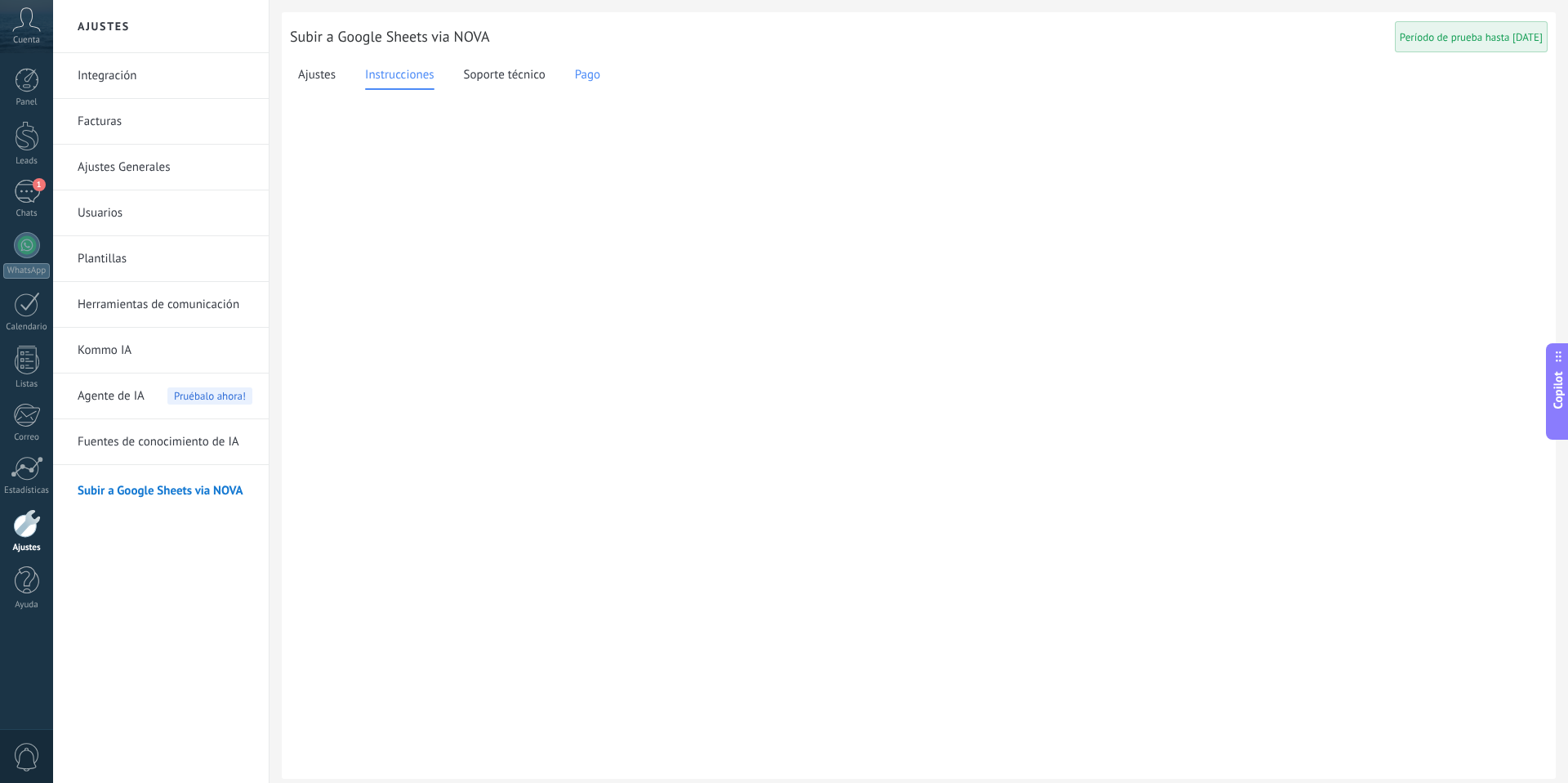
click at [576, 73] on span "Pago" at bounding box center [587, 75] width 25 height 19
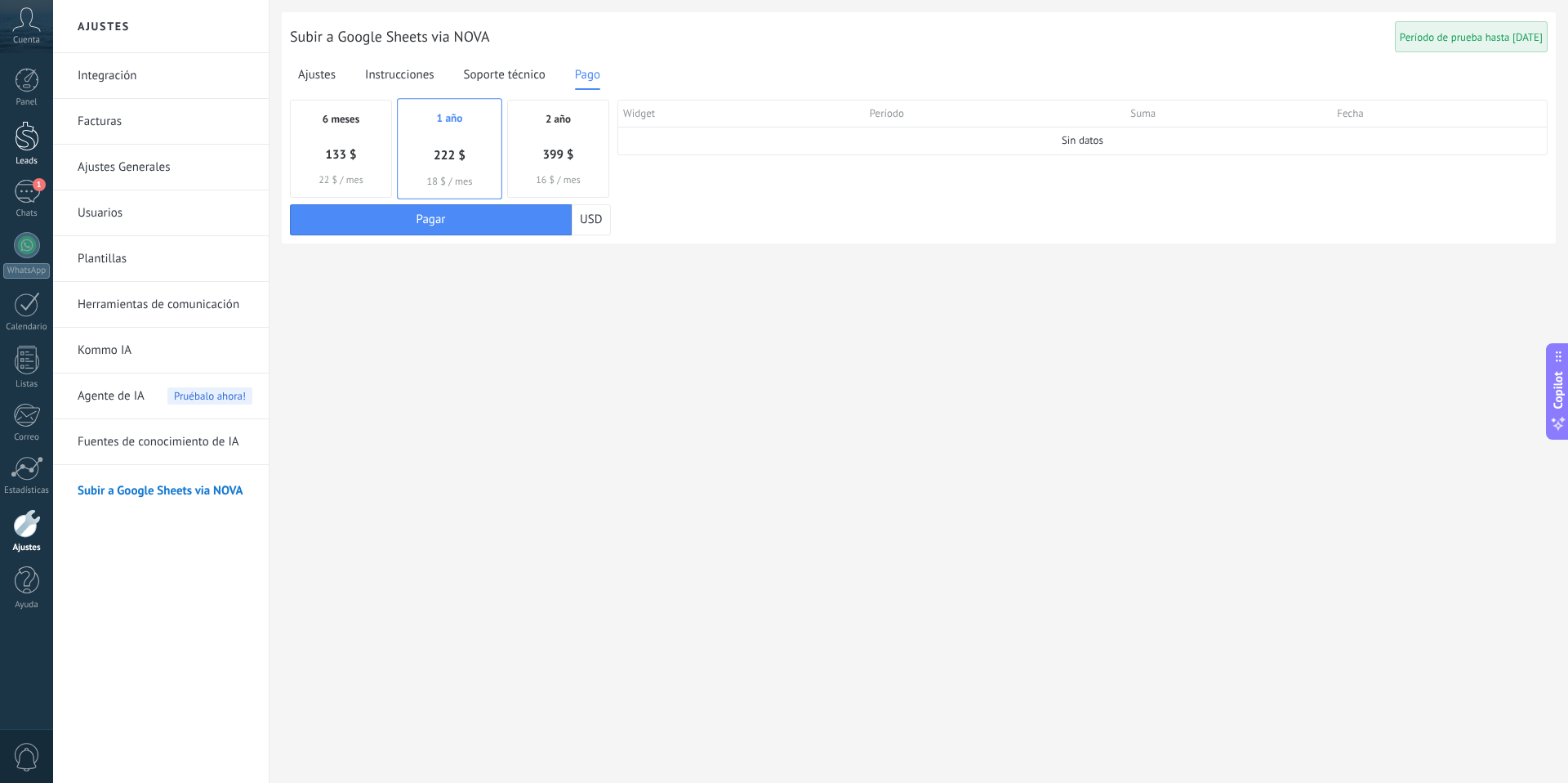
click at [24, 140] on div at bounding box center [26, 136] width 24 height 30
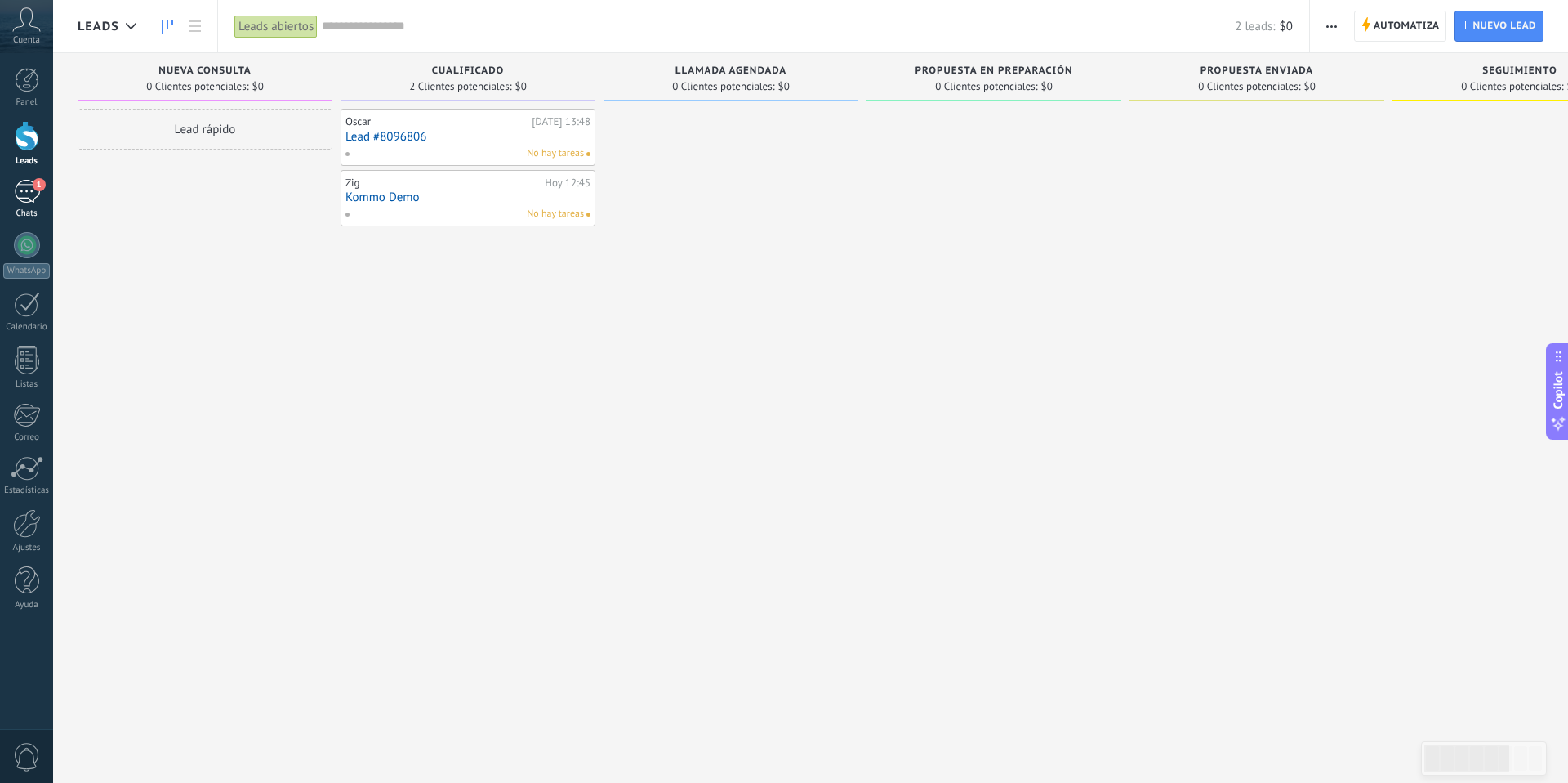
click at [29, 194] on div "1" at bounding box center [27, 192] width 26 height 24
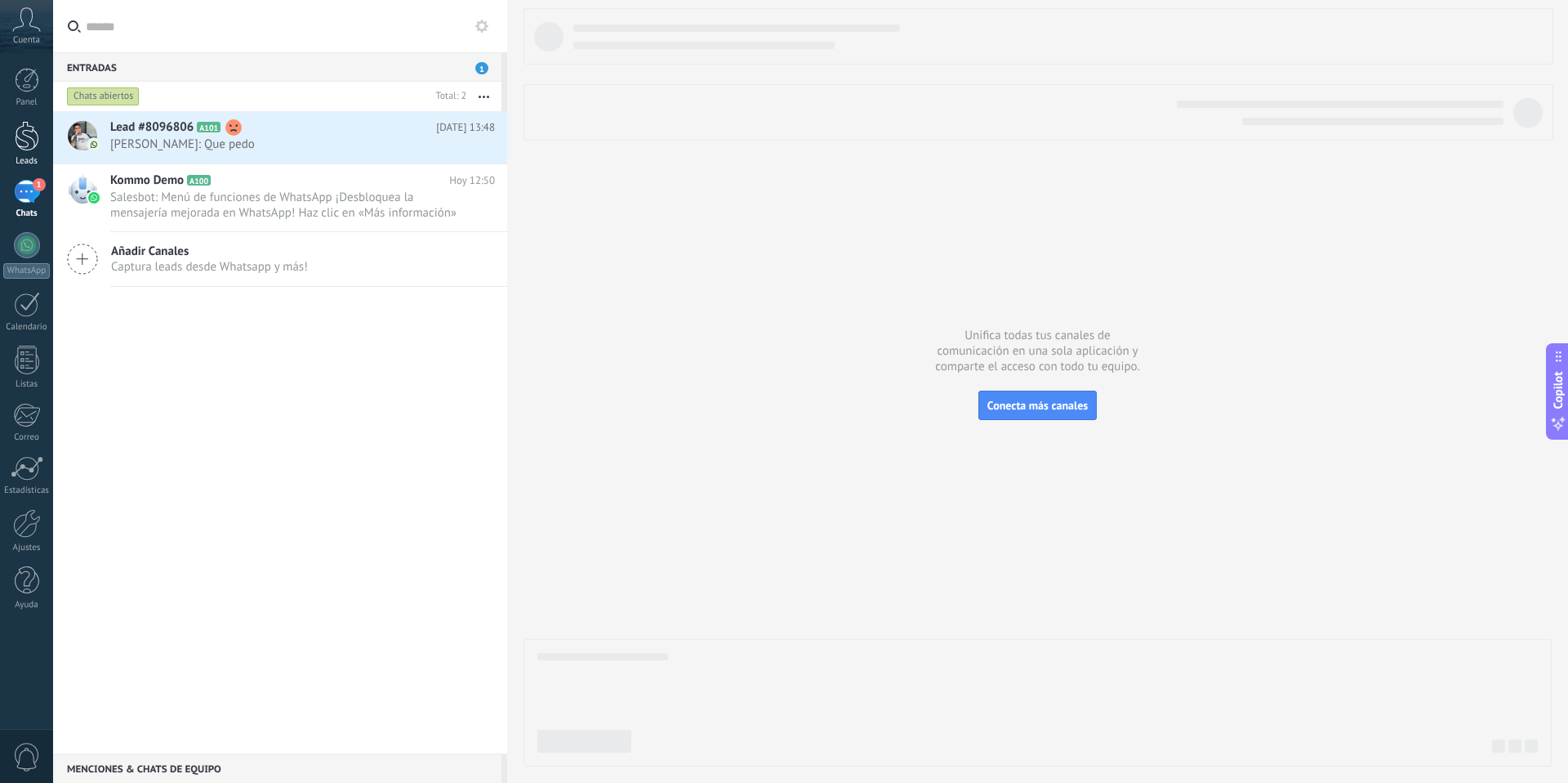
click at [21, 133] on div at bounding box center [26, 136] width 24 height 30
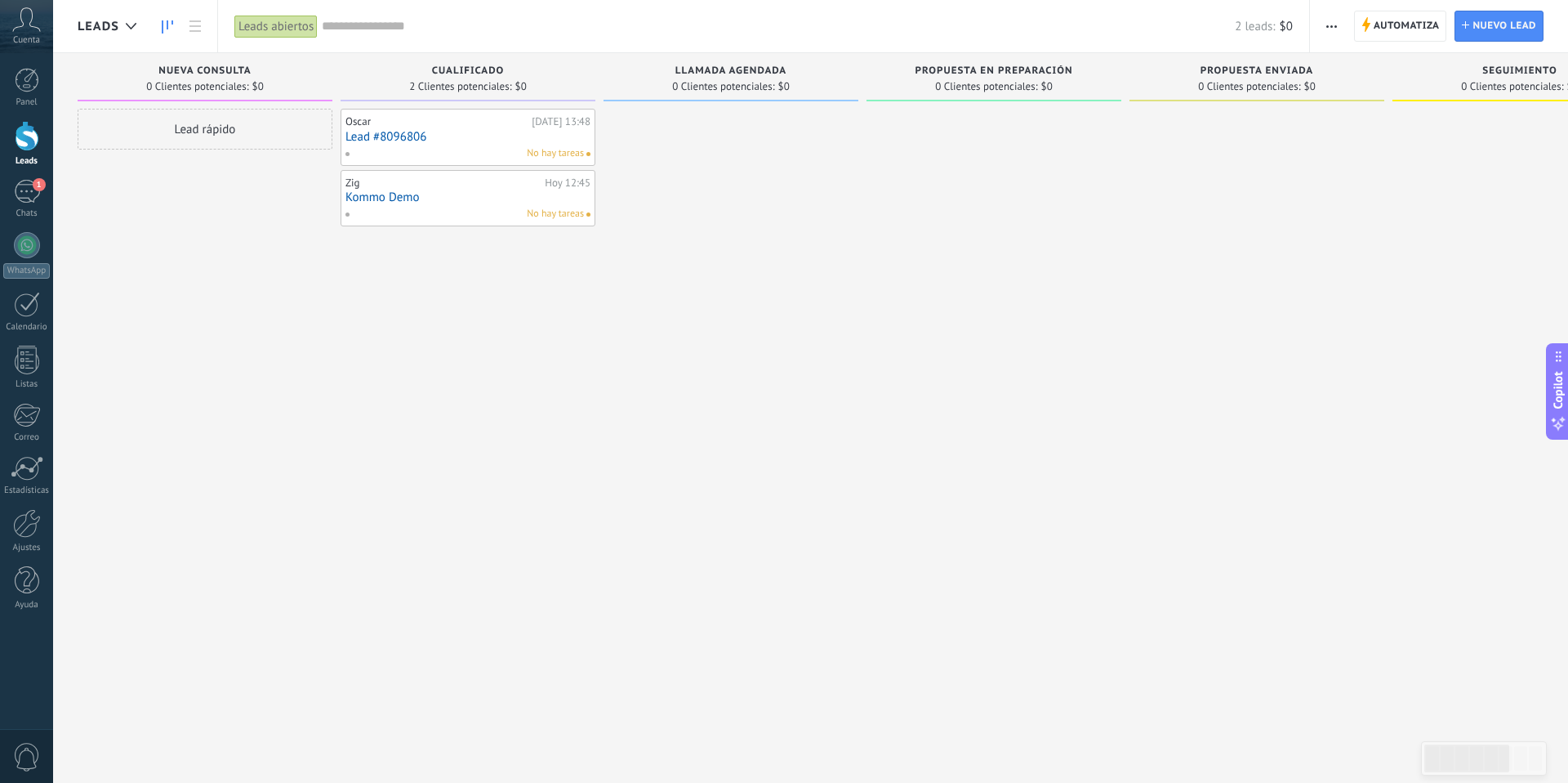
click at [1323, 22] on button "button" at bounding box center [1331, 26] width 24 height 31
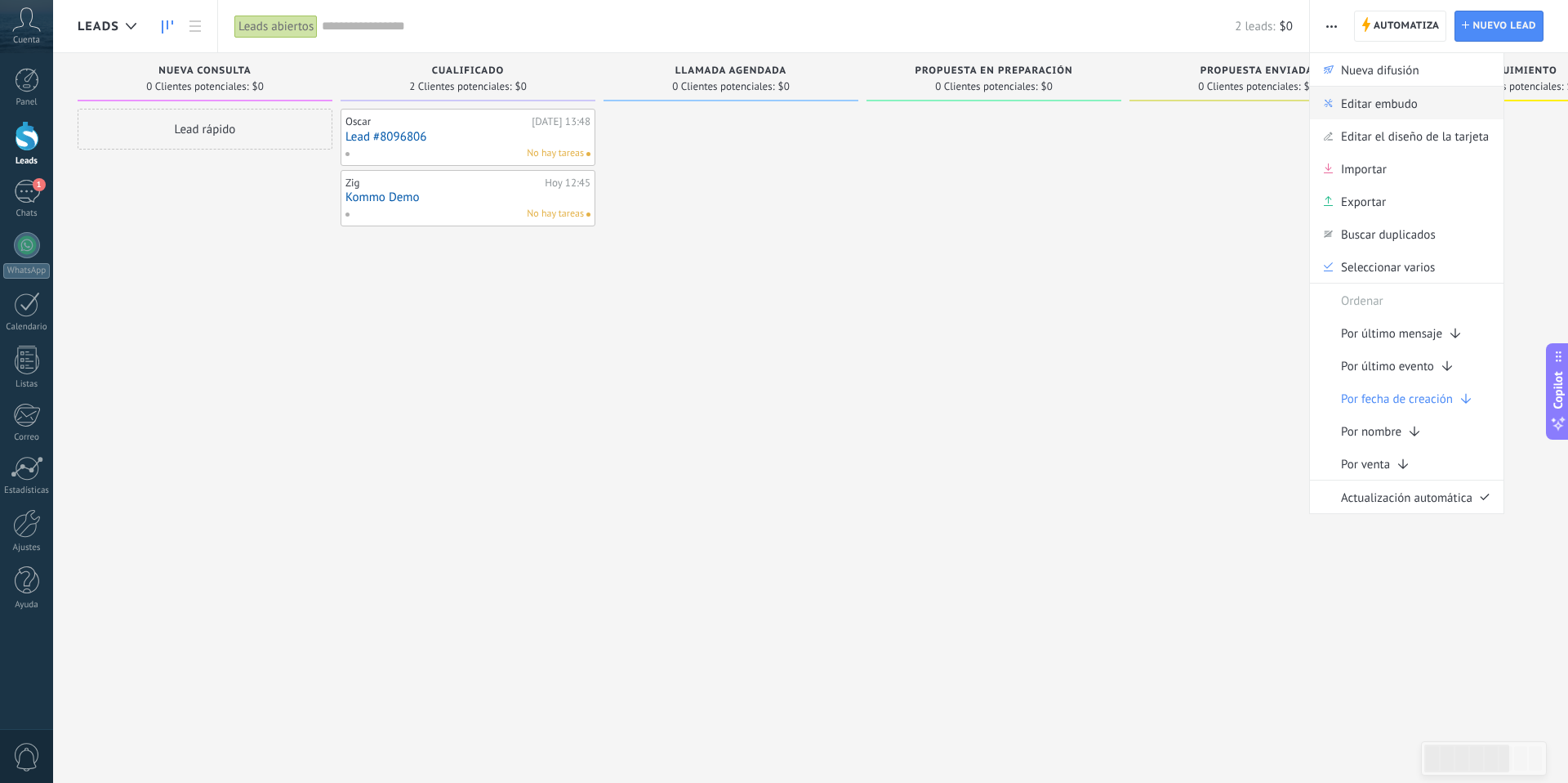
click at [1341, 96] on span "Editar embudo" at bounding box center [1379, 103] width 77 height 33
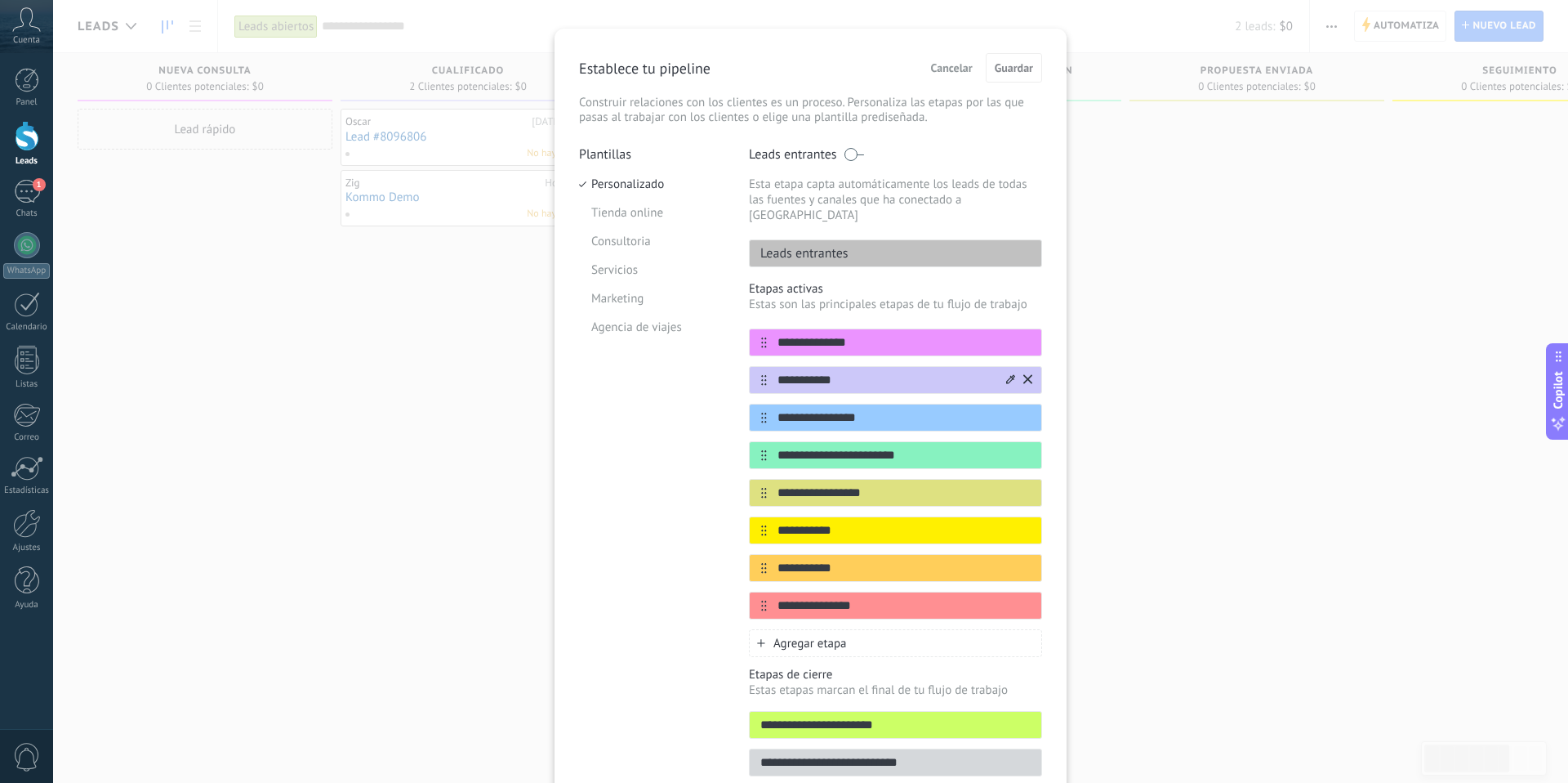
scroll to position [2, 0]
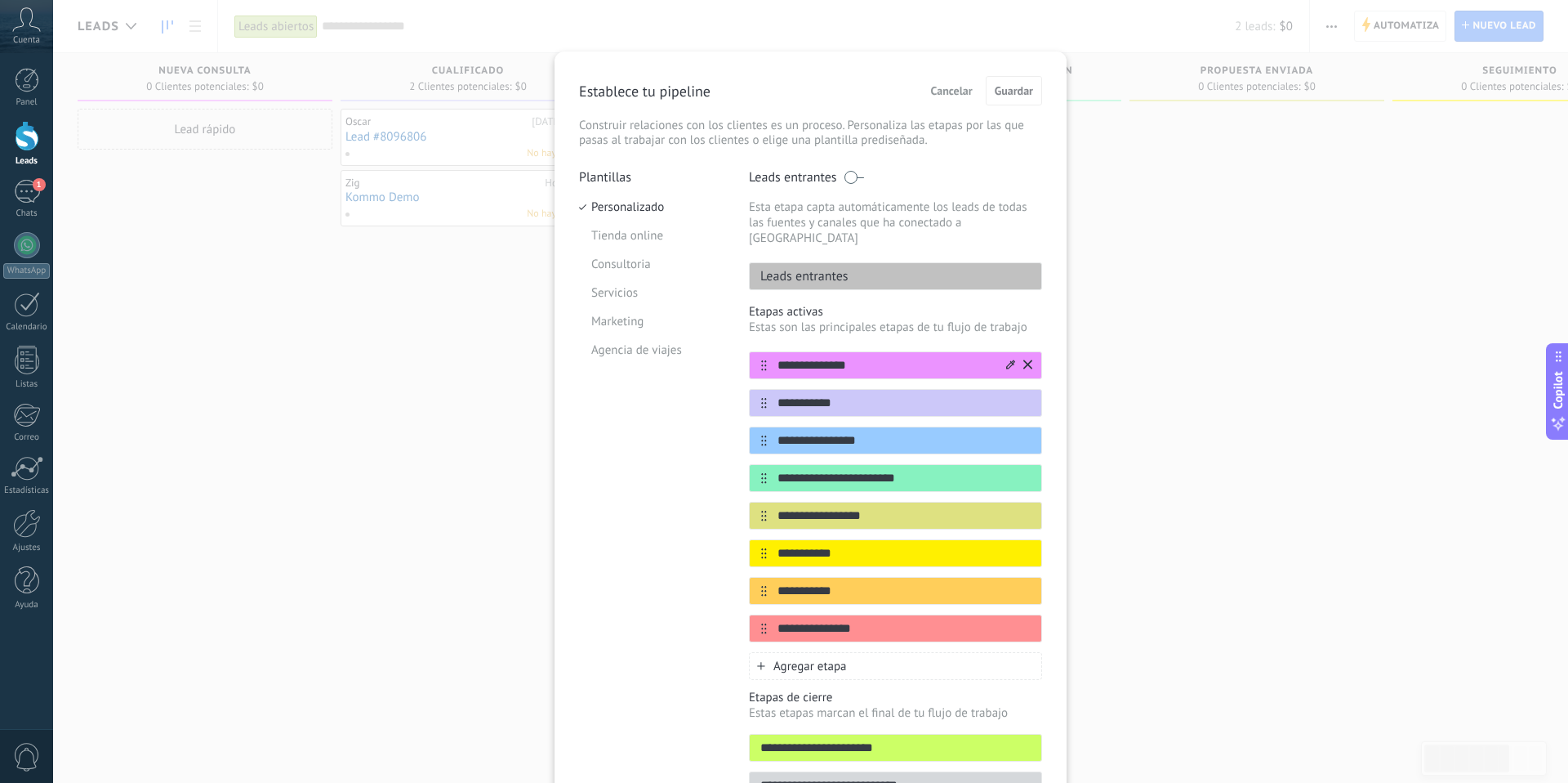
click at [817, 357] on input "**********" at bounding box center [885, 365] width 237 height 17
type input "**********"
click at [831, 394] on input "**********" at bounding box center [885, 402] width 237 height 17
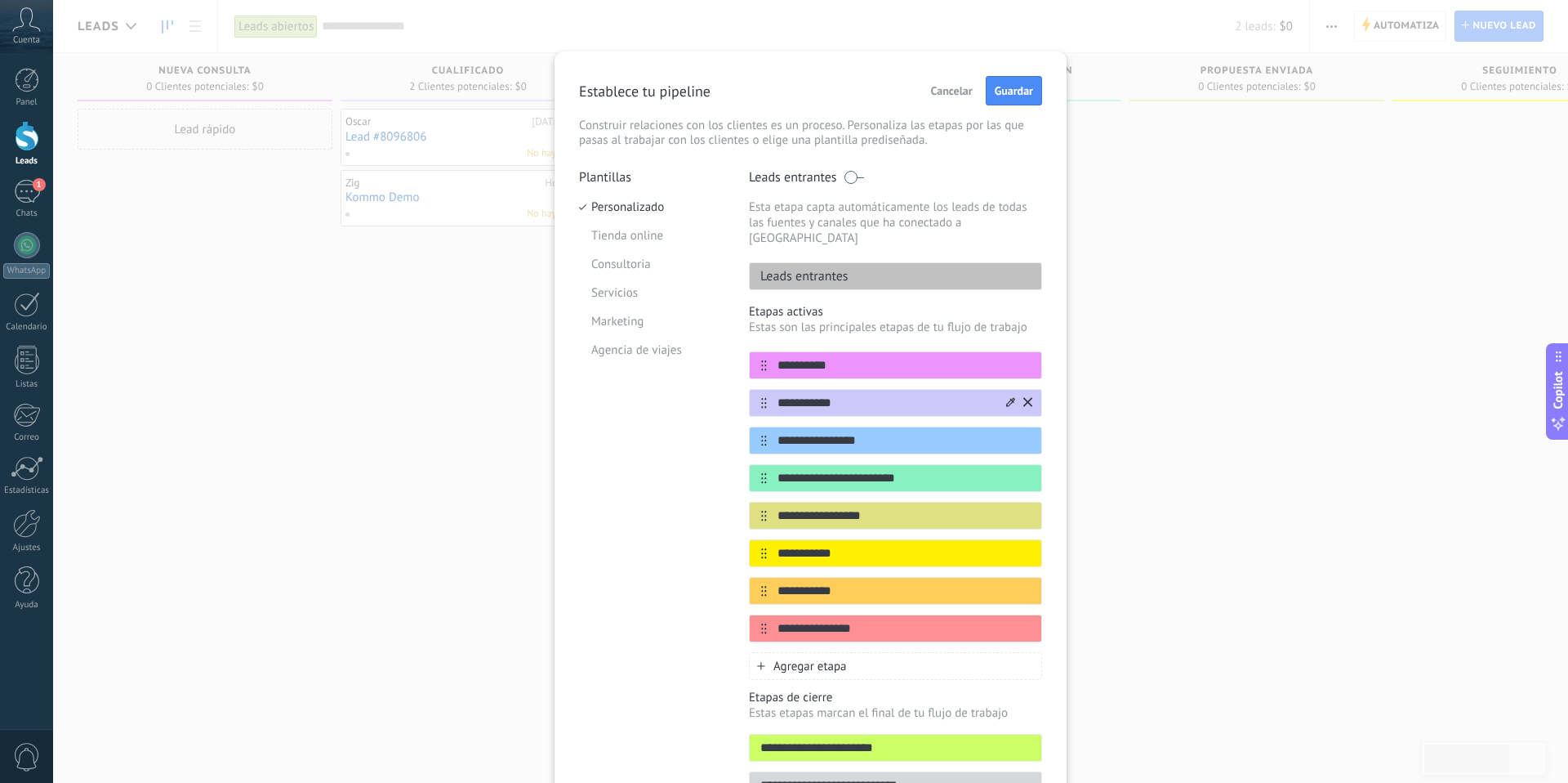
click at [831, 394] on input "**********" at bounding box center [885, 402] width 237 height 17
type input "**********"
click at [839, 434] on div "**********" at bounding box center [895, 440] width 293 height 28
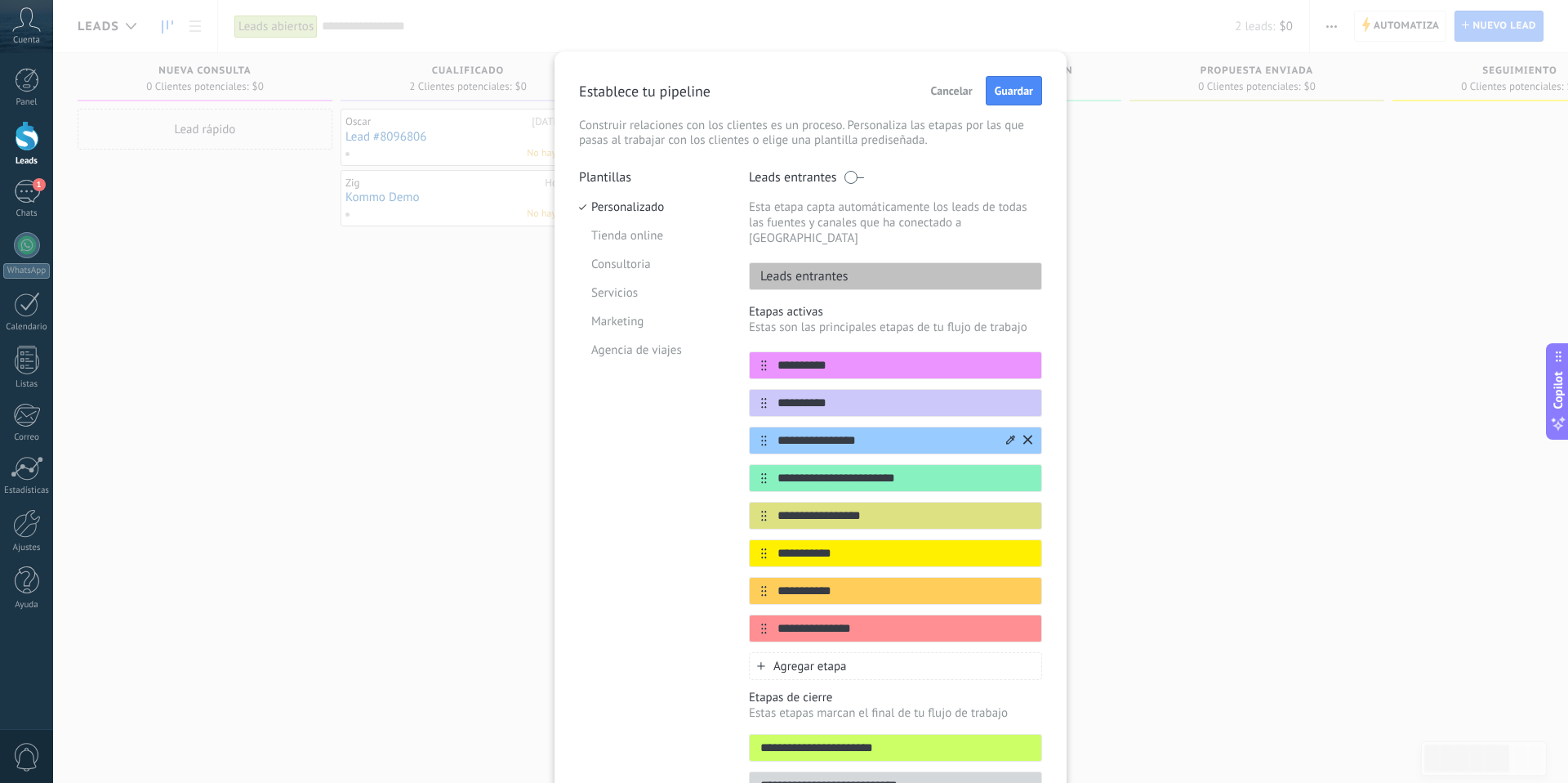
click at [839, 434] on div "**********" at bounding box center [895, 440] width 293 height 28
click at [827, 433] on input "**********" at bounding box center [885, 441] width 237 height 17
type input "********"
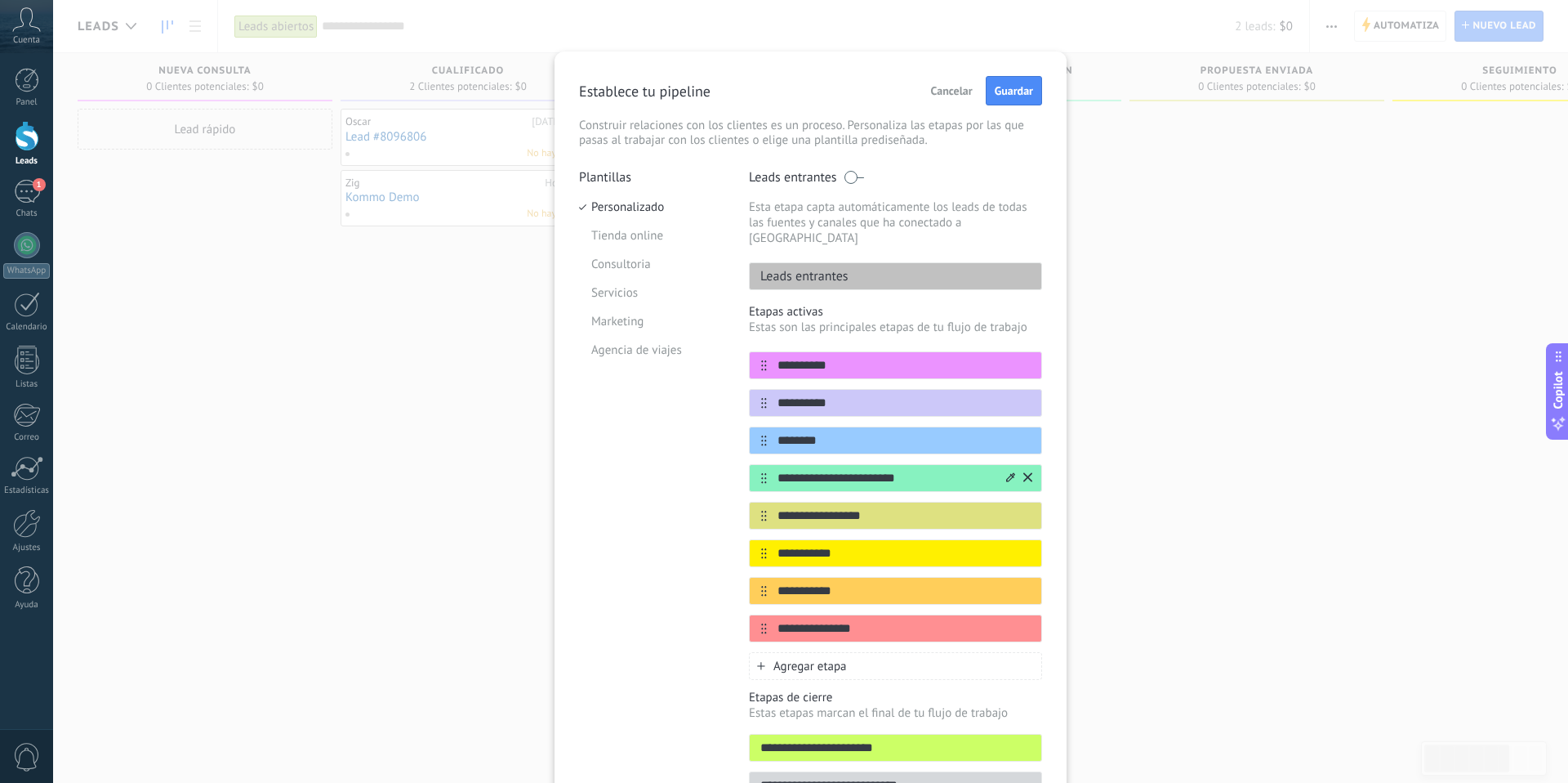
click at [1029, 465] on div "**********" at bounding box center [895, 477] width 293 height 28
click at [1028, 472] on icon at bounding box center [1028, 476] width 9 height 10
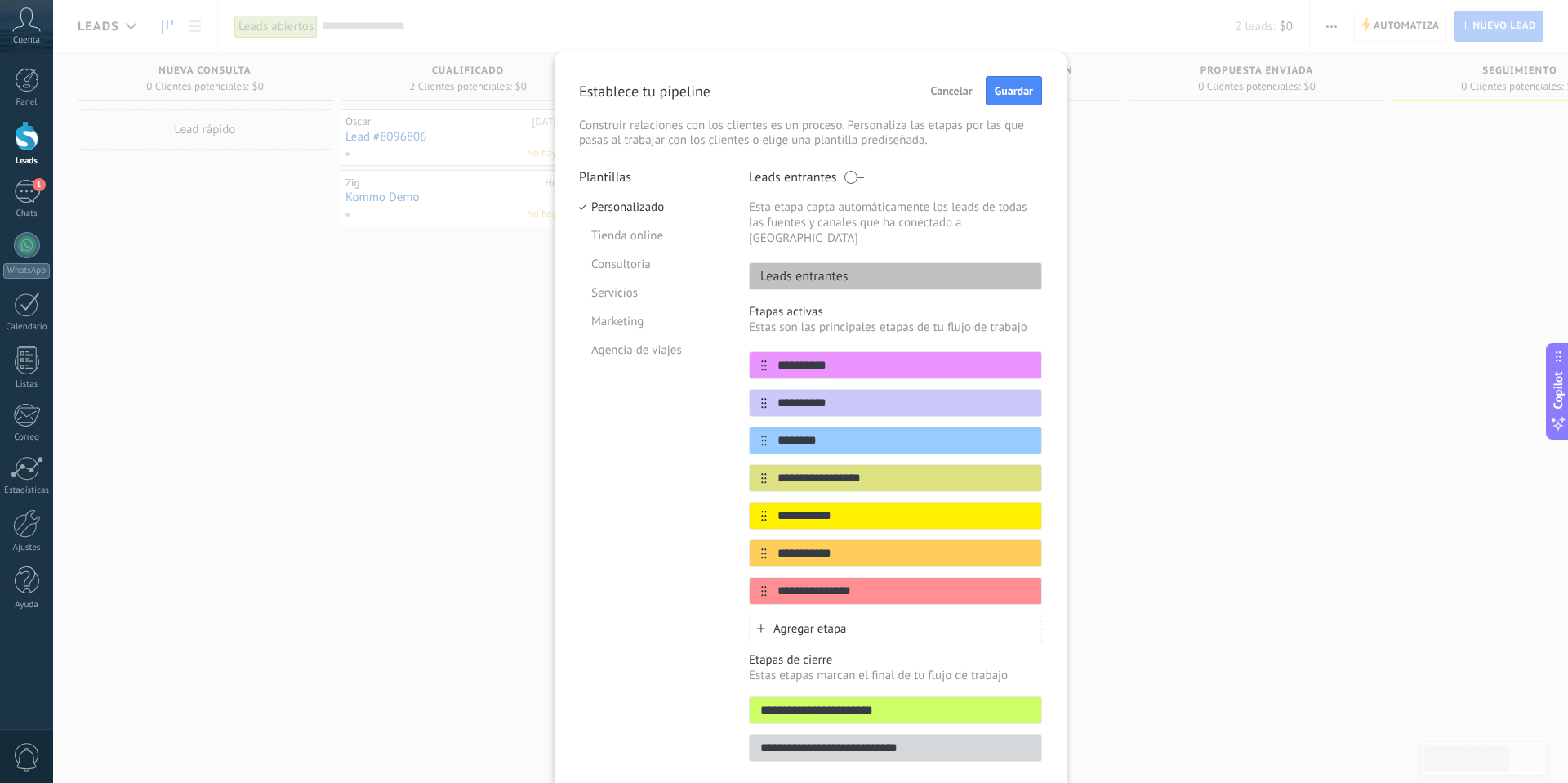
click at [0, 0] on icon at bounding box center [0, 0] width 0 height 0
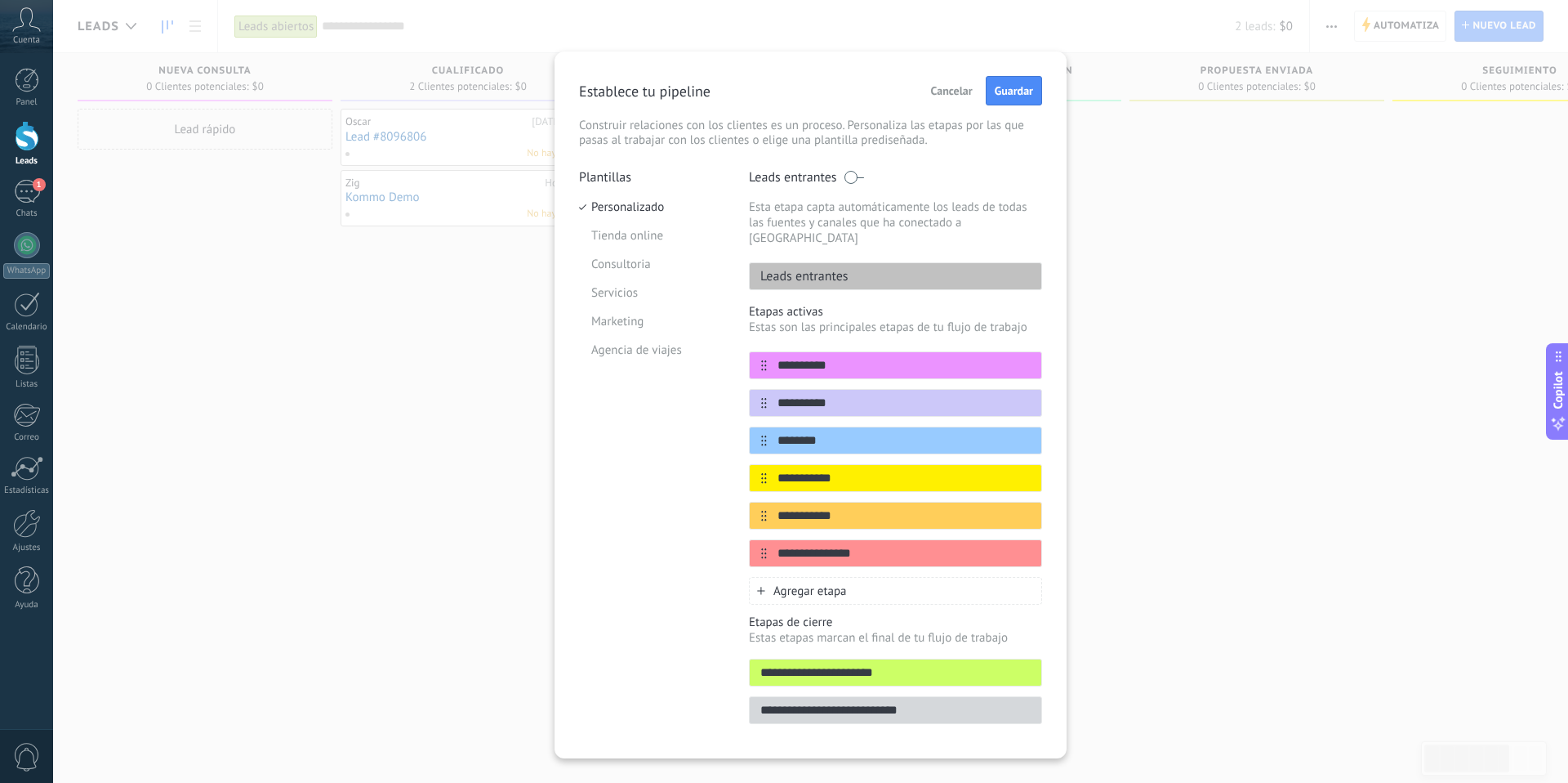
click at [0, 0] on icon at bounding box center [0, 0] width 0 height 0
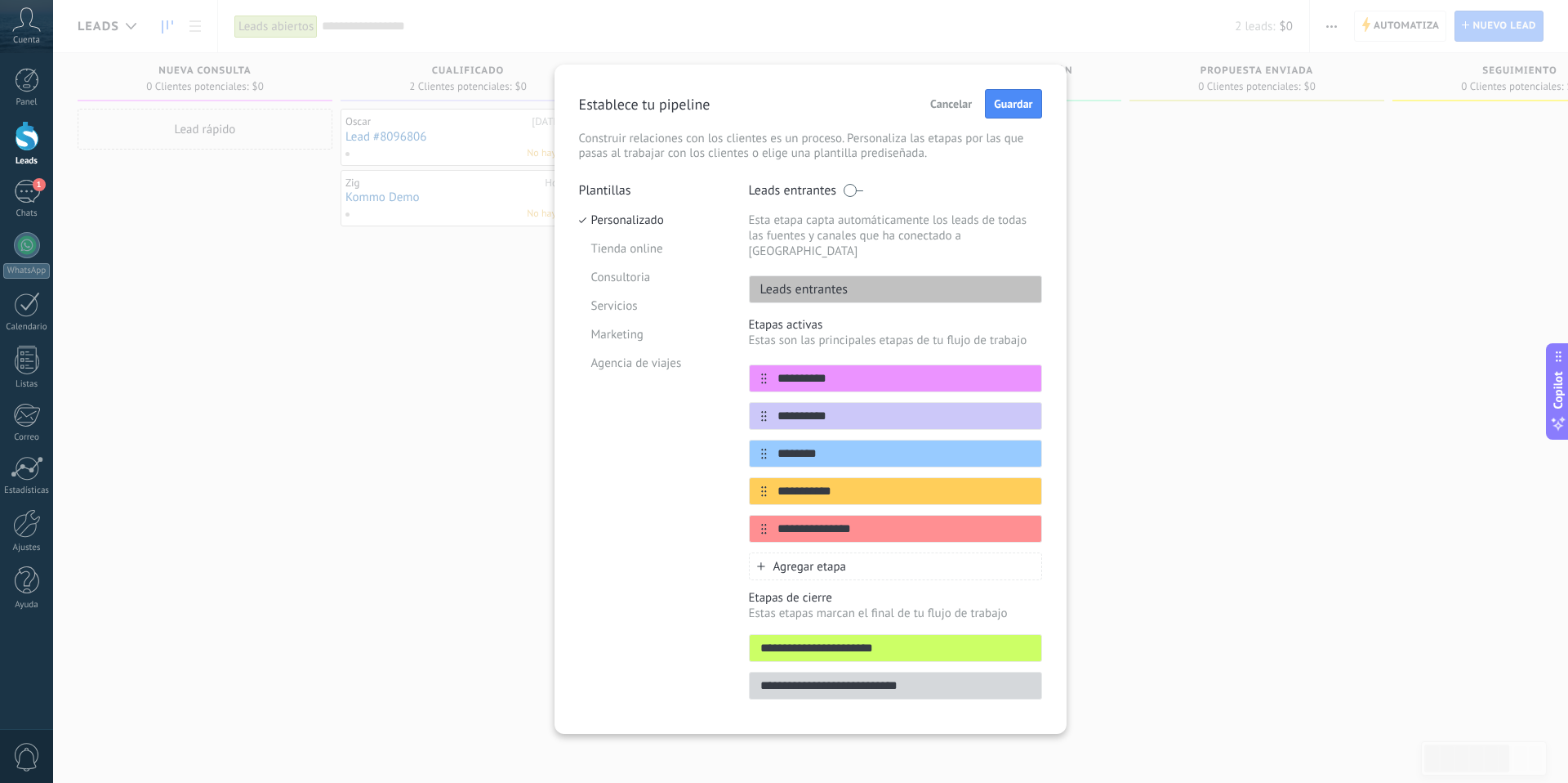
scroll to position [0, 0]
click at [0, 0] on div at bounding box center [0, 0] width 0 height 0
click at [1030, 483] on button at bounding box center [1028, 490] width 9 height 15
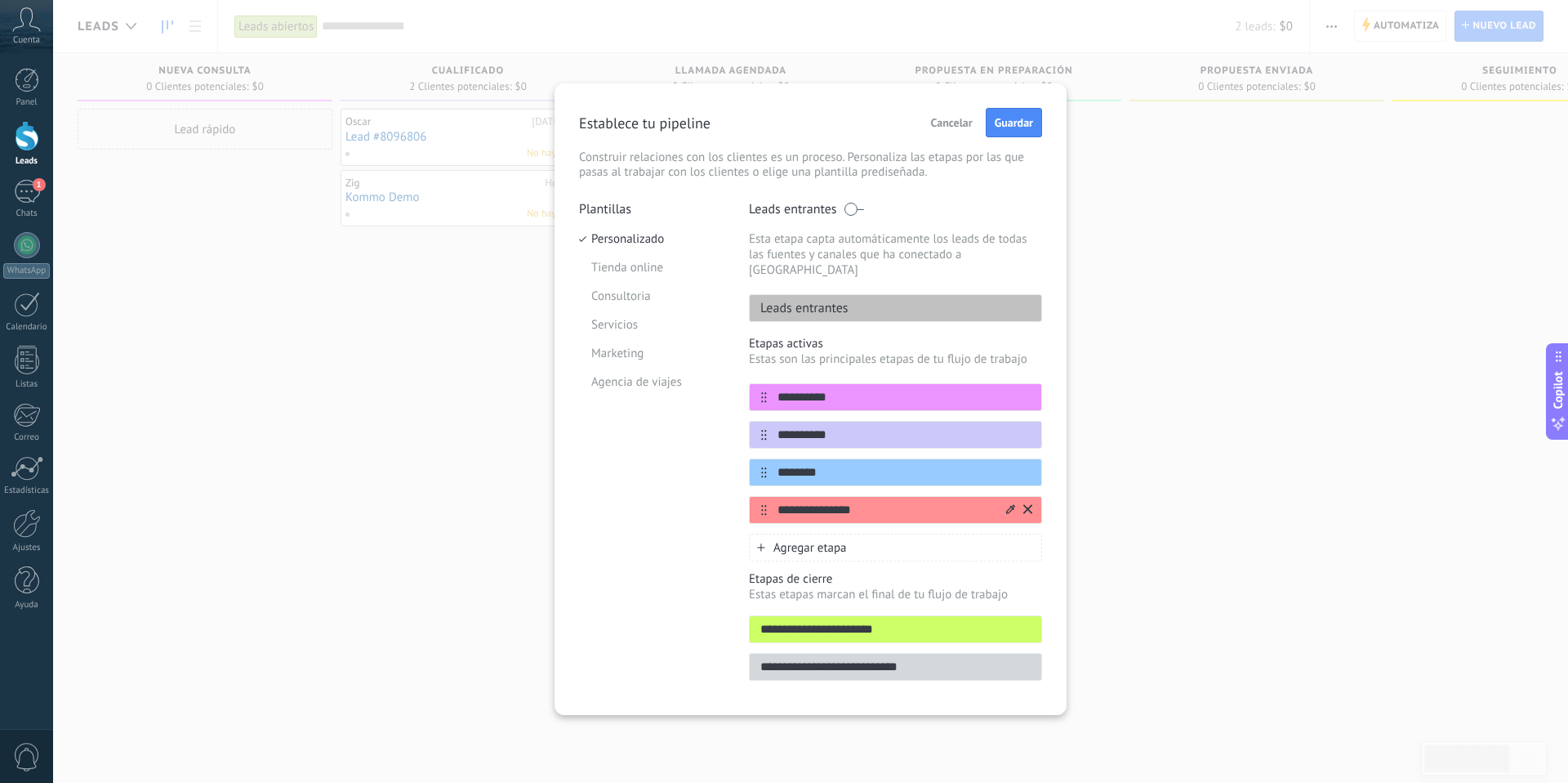
click at [1030, 504] on icon at bounding box center [1028, 508] width 9 height 9
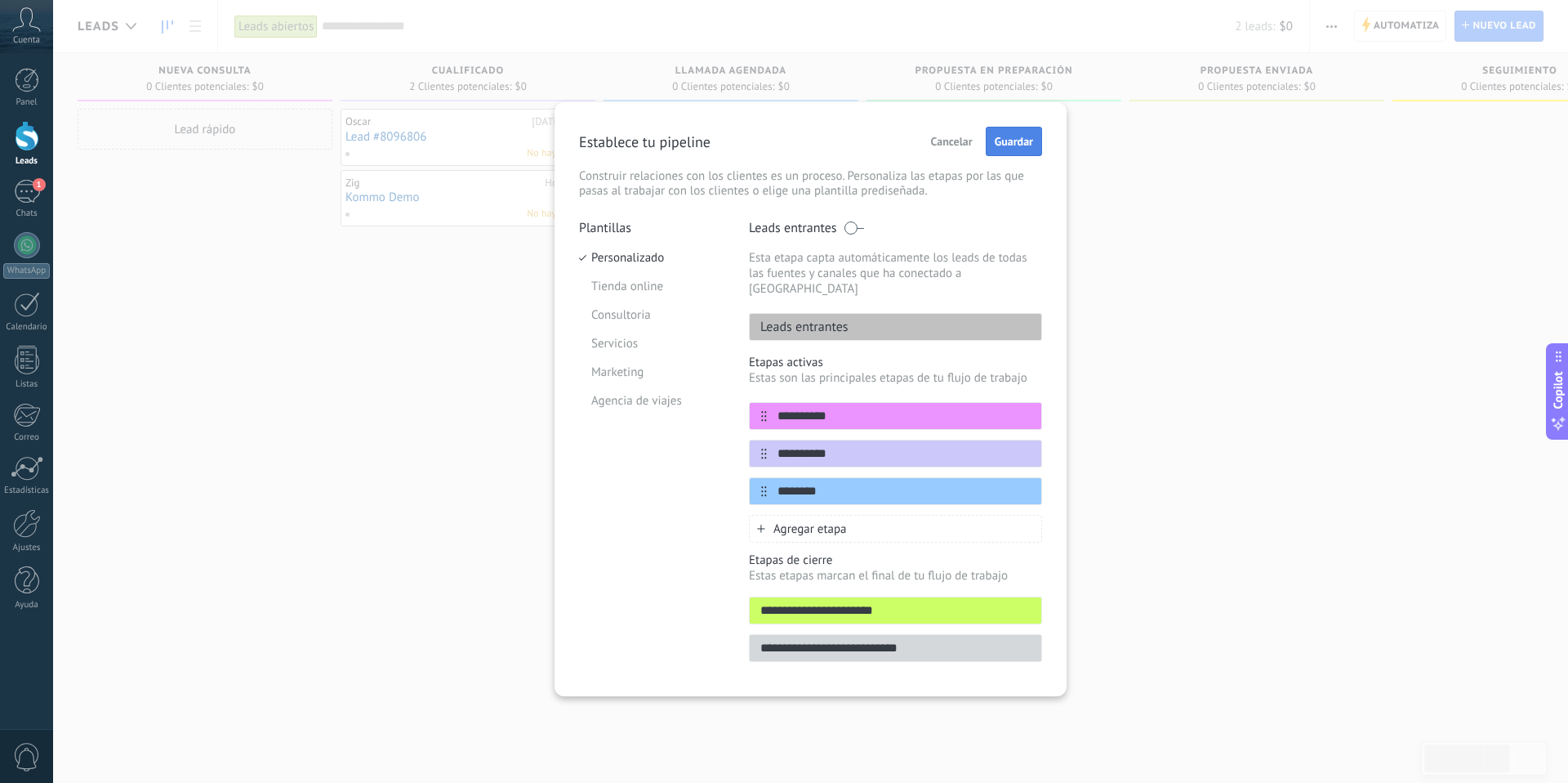
click at [1020, 140] on span "Guardar" at bounding box center [1014, 141] width 38 height 12
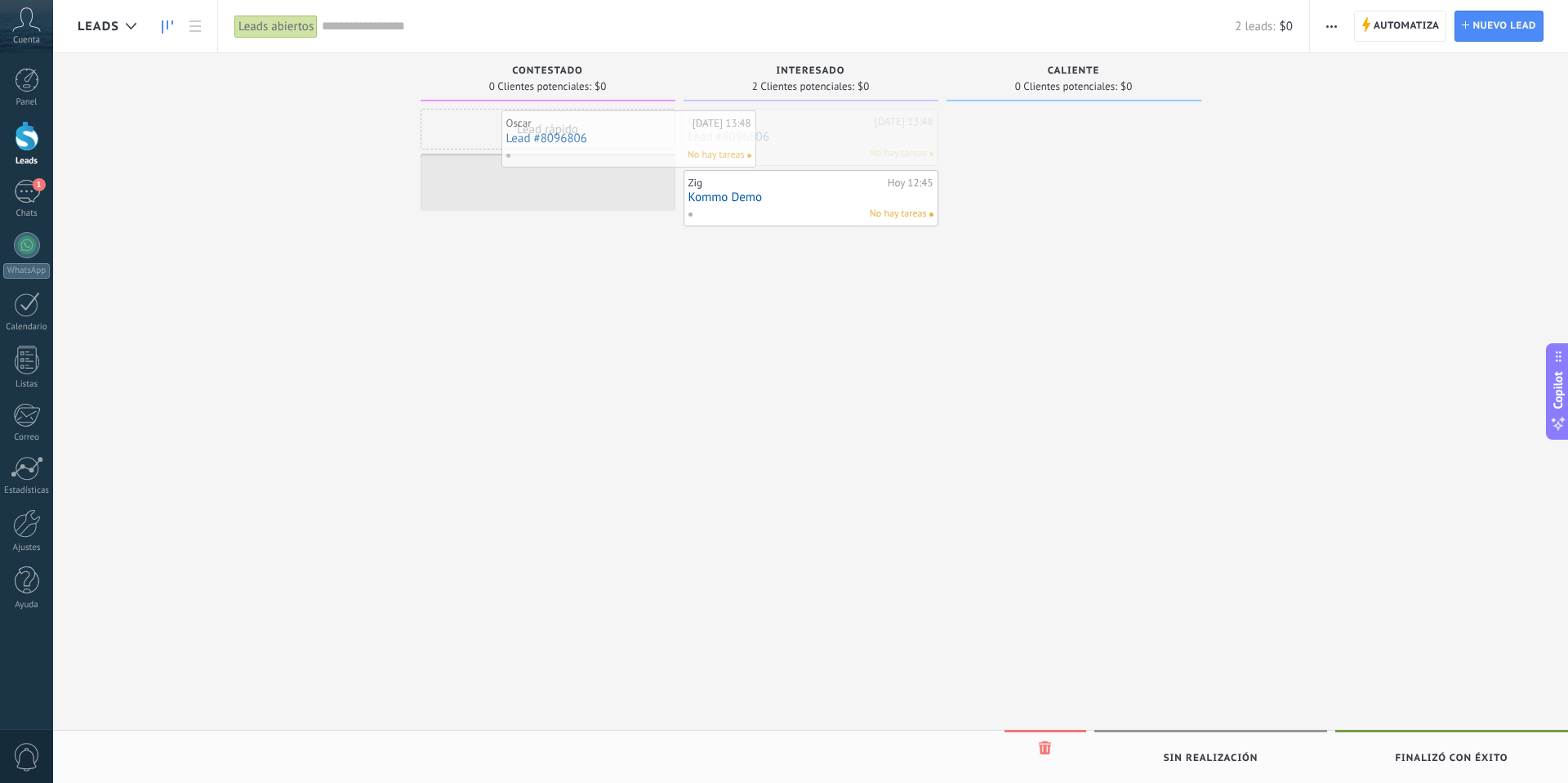
drag, startPoint x: 739, startPoint y: 131, endPoint x: 541, endPoint y: 136, distance: 198.1
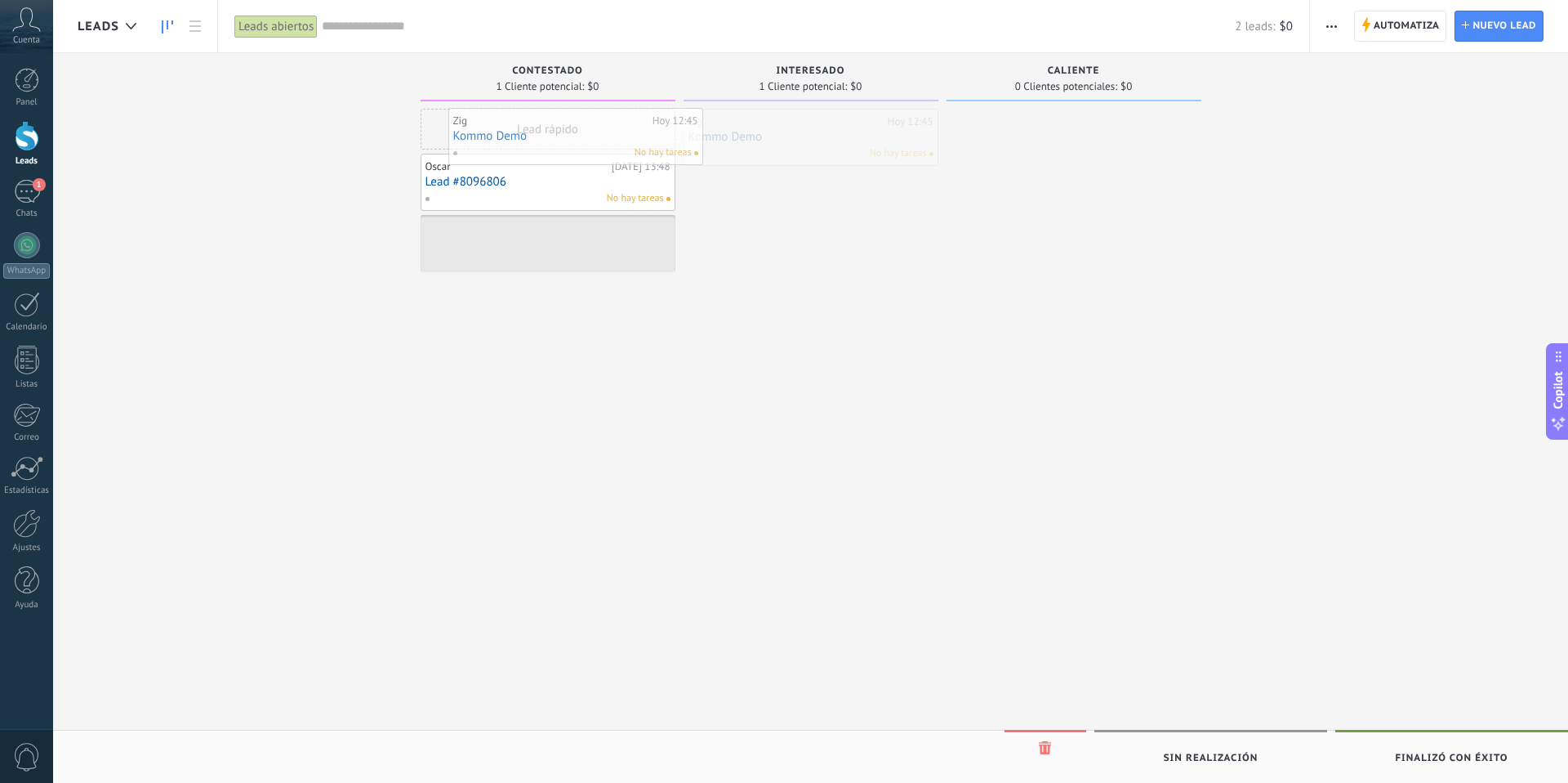
drag, startPoint x: 776, startPoint y: 144, endPoint x: 538, endPoint y: 141, distance: 238.0
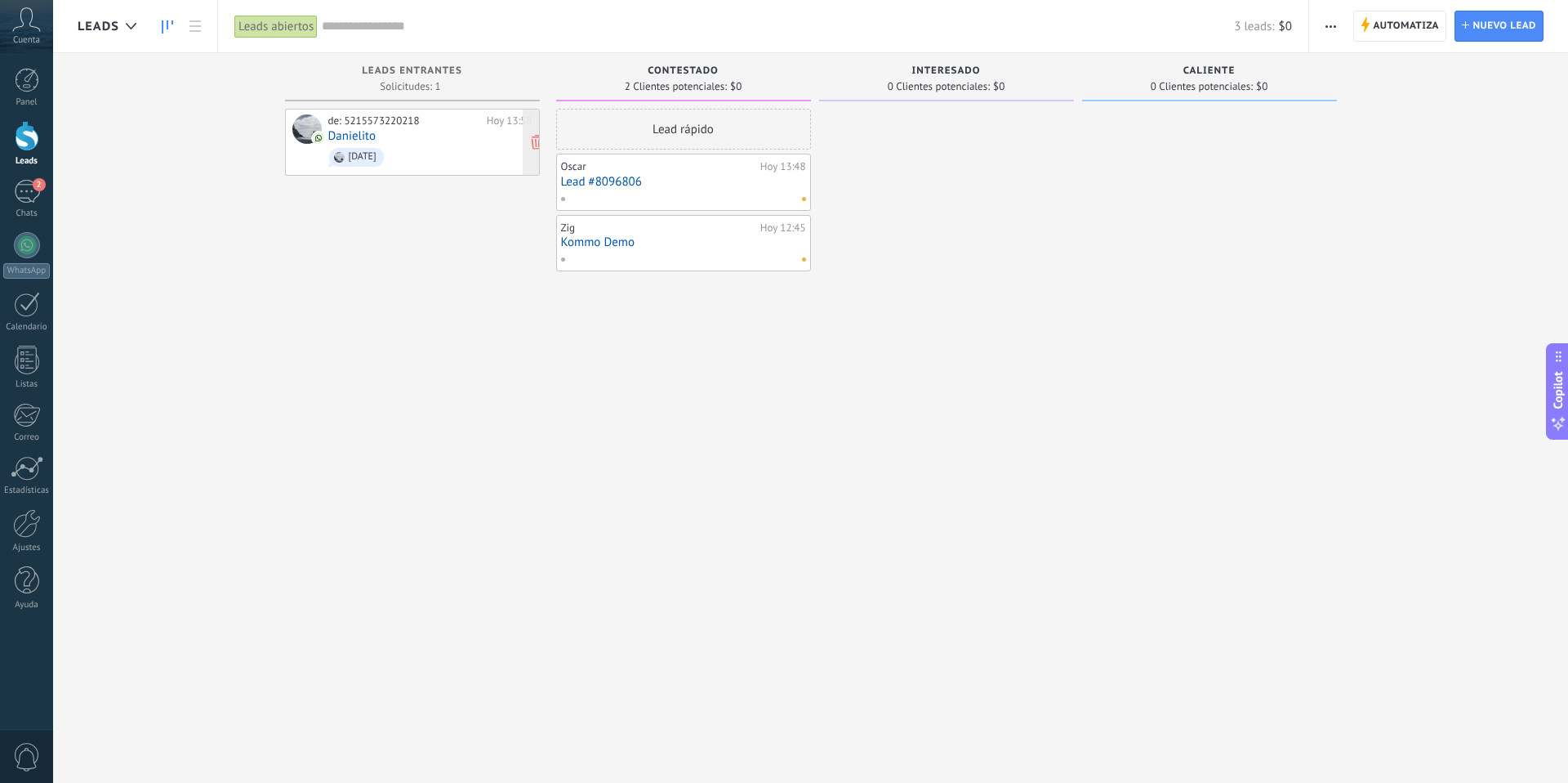
click at [434, 151] on span "Holi" at bounding box center [430, 157] width 204 height 25
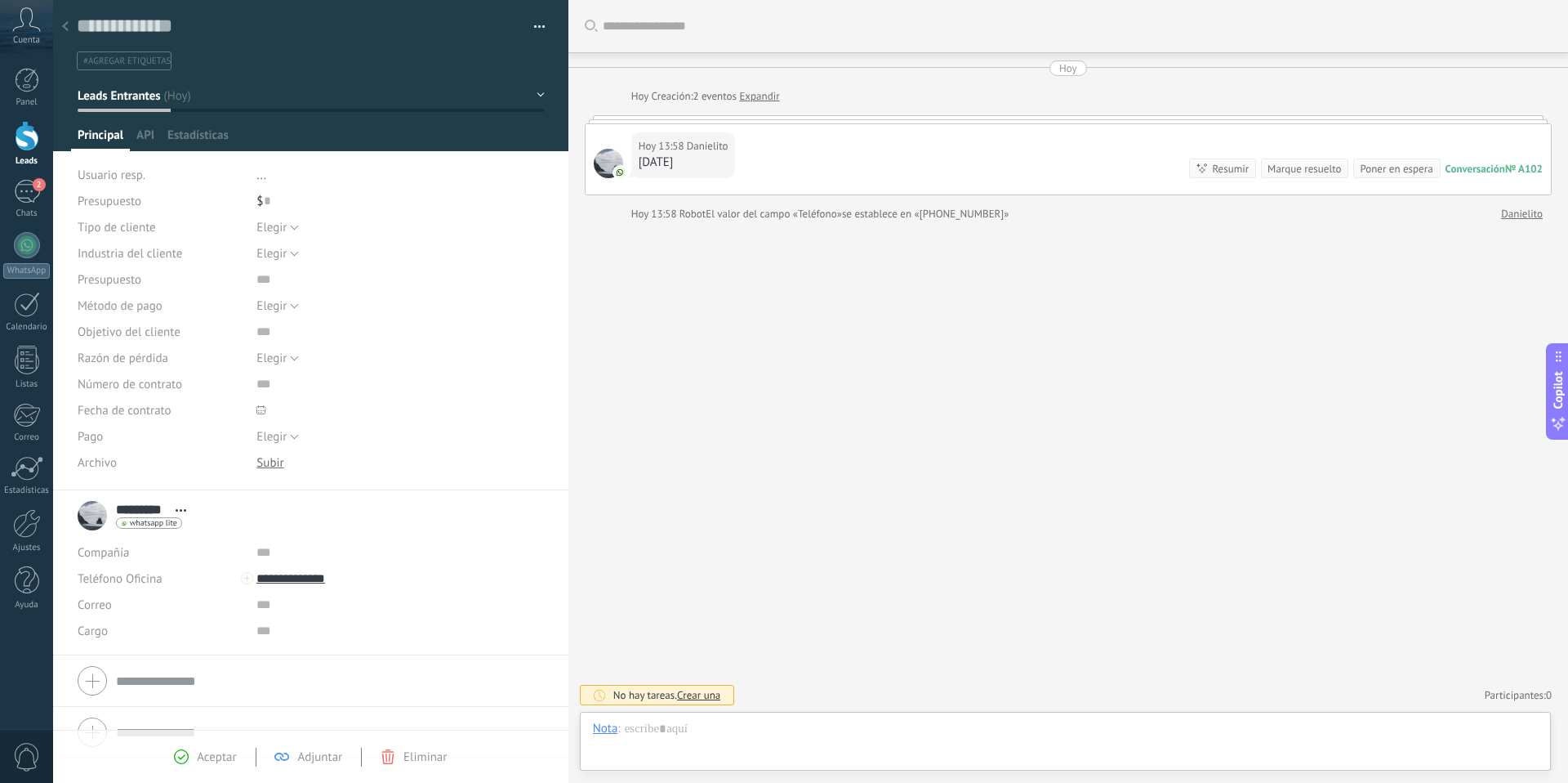
scroll to position [24, 0]
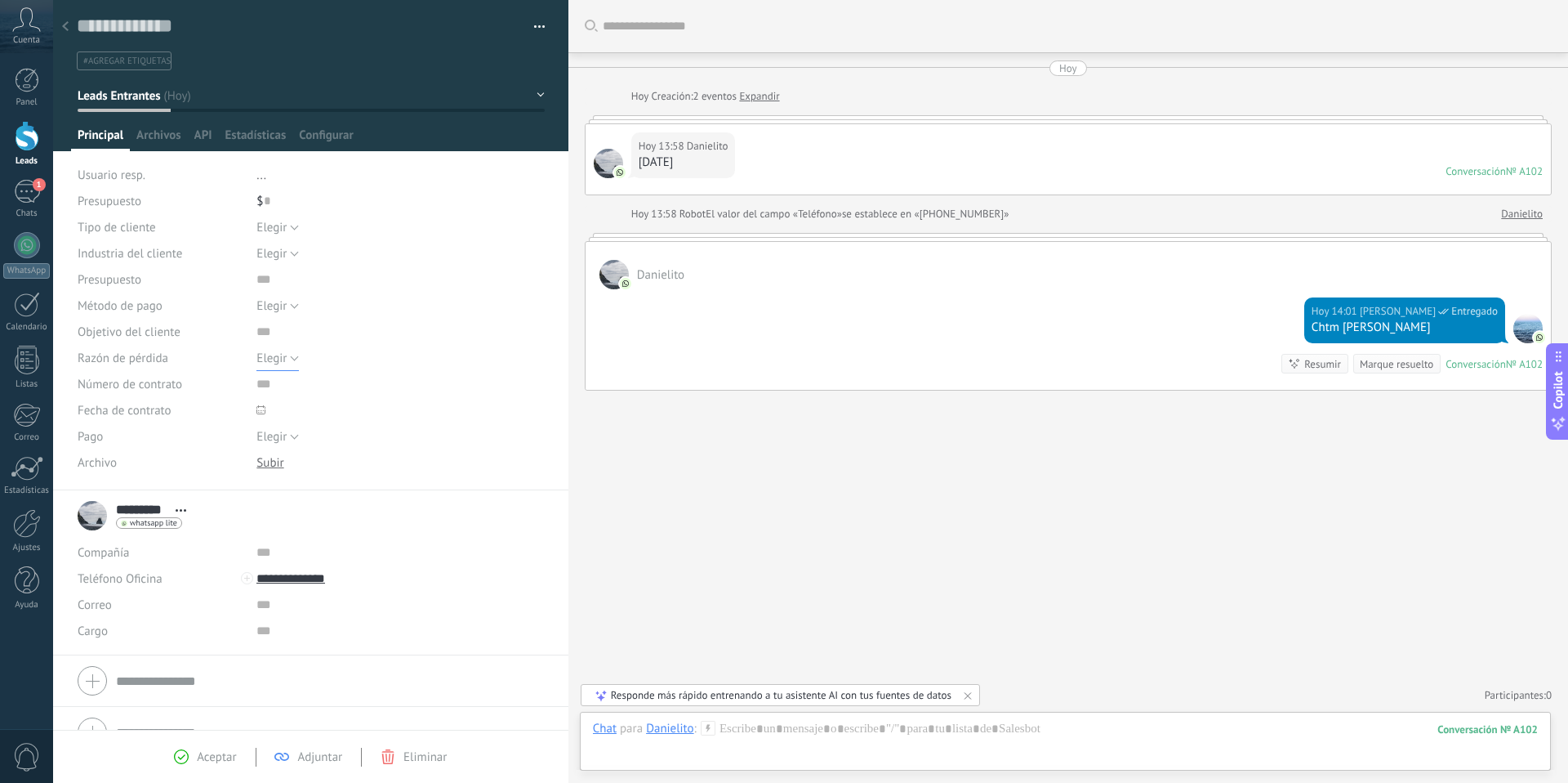
click at [278, 360] on span "Elegir" at bounding box center [272, 358] width 30 height 15
click at [365, 310] on div "Elegir Factura Pago con tarjeta Efectivo Elegir" at bounding box center [400, 305] width 287 height 26
click at [272, 440] on span "Elegir" at bounding box center [272, 436] width 30 height 15
click at [277, 360] on span "Elegir" at bounding box center [272, 358] width 30 height 15
click at [166, 383] on span "Número de contrato" at bounding box center [129, 384] width 104 height 12
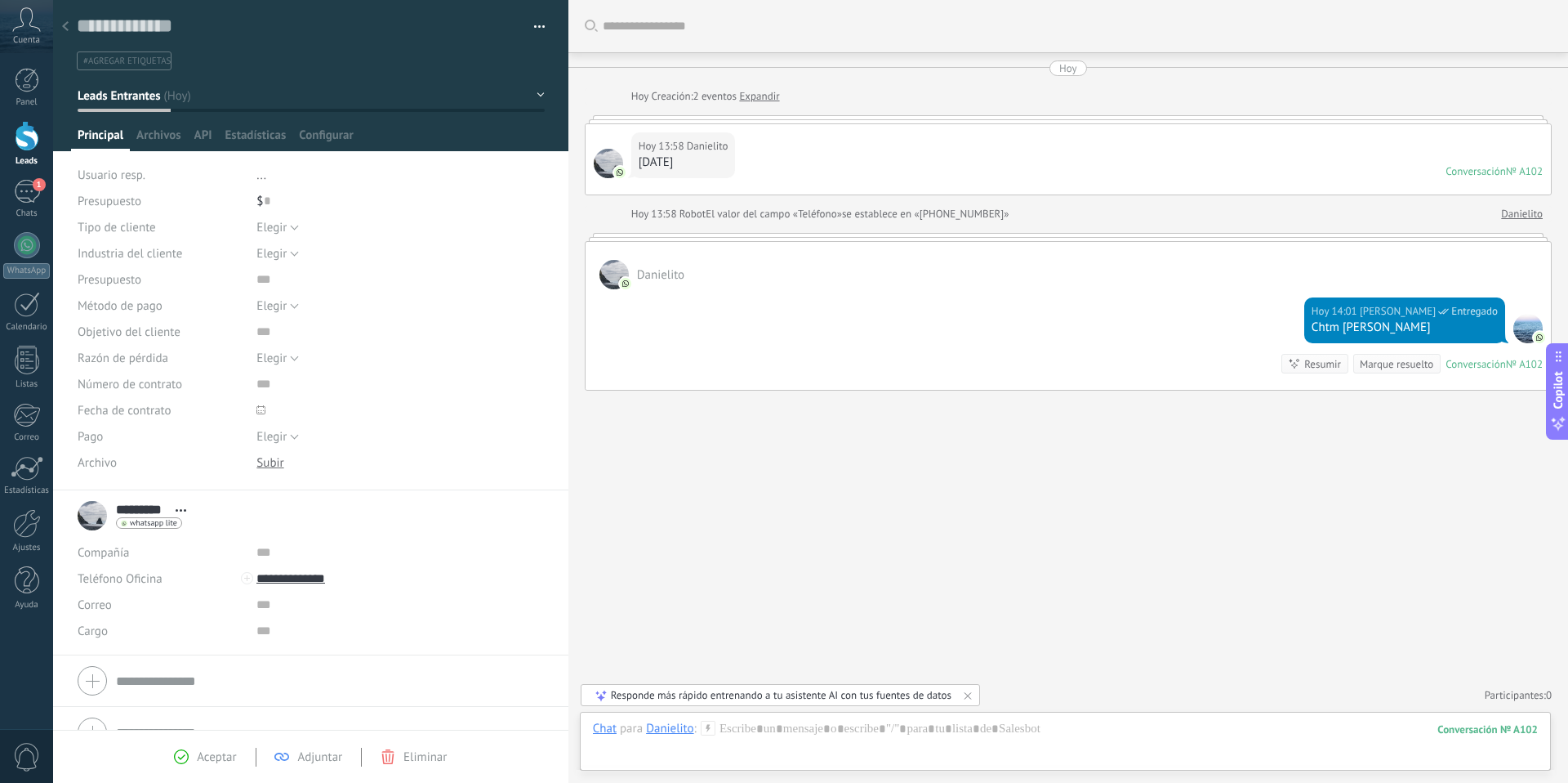
click at [67, 22] on use at bounding box center [65, 26] width 6 height 10
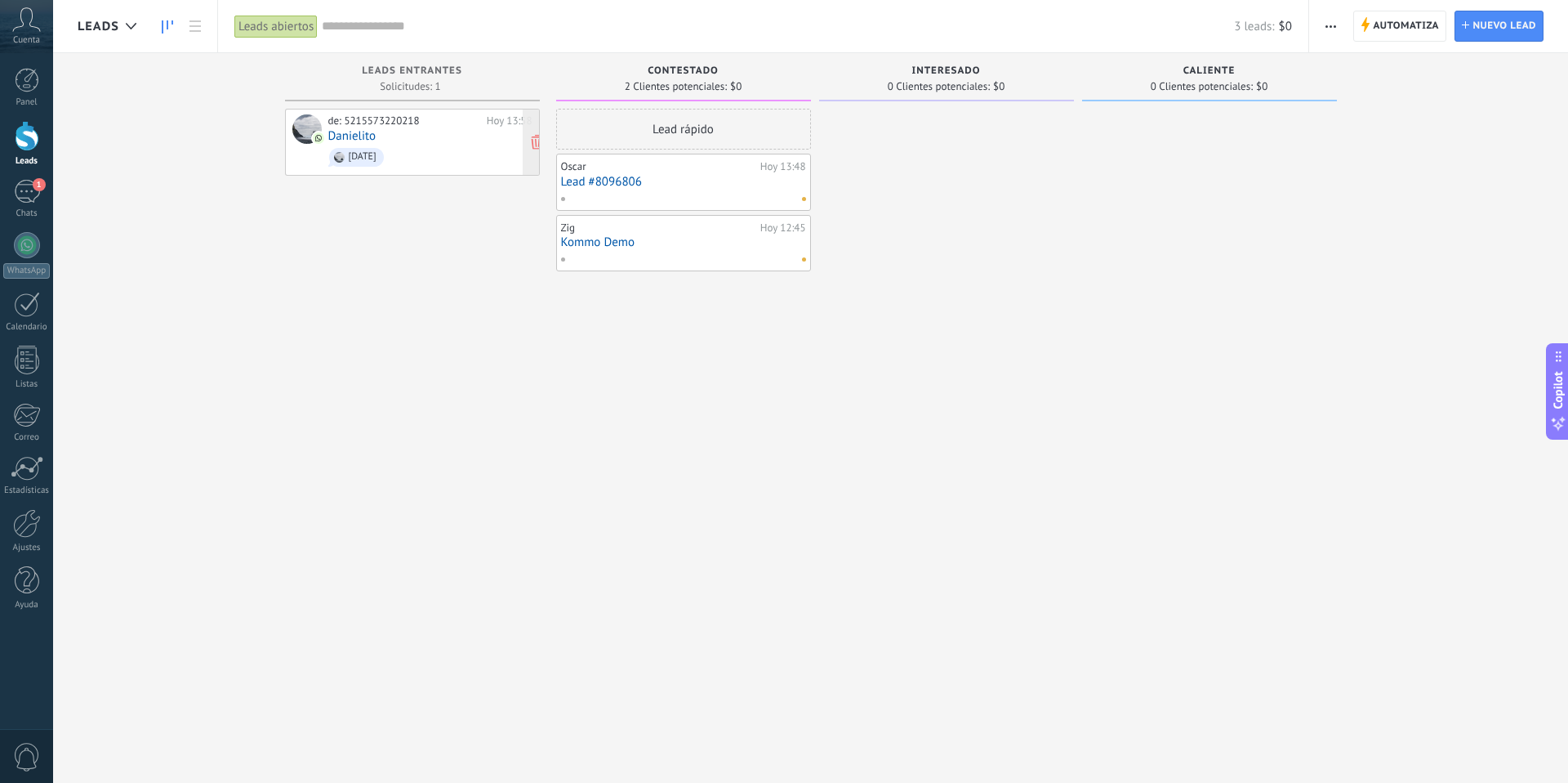
click at [434, 156] on span "Holi" at bounding box center [430, 157] width 204 height 25
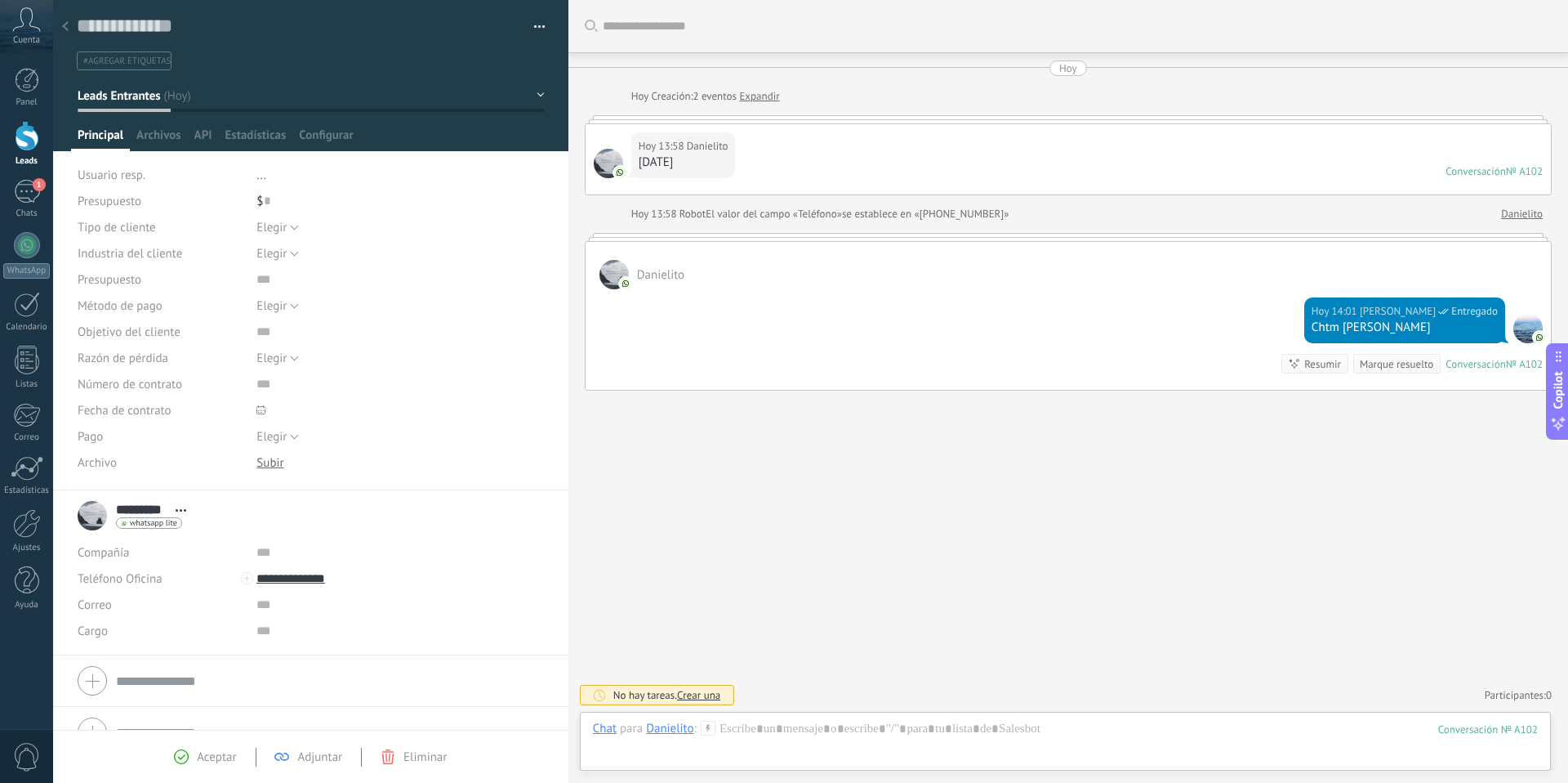
scroll to position [29, 0]
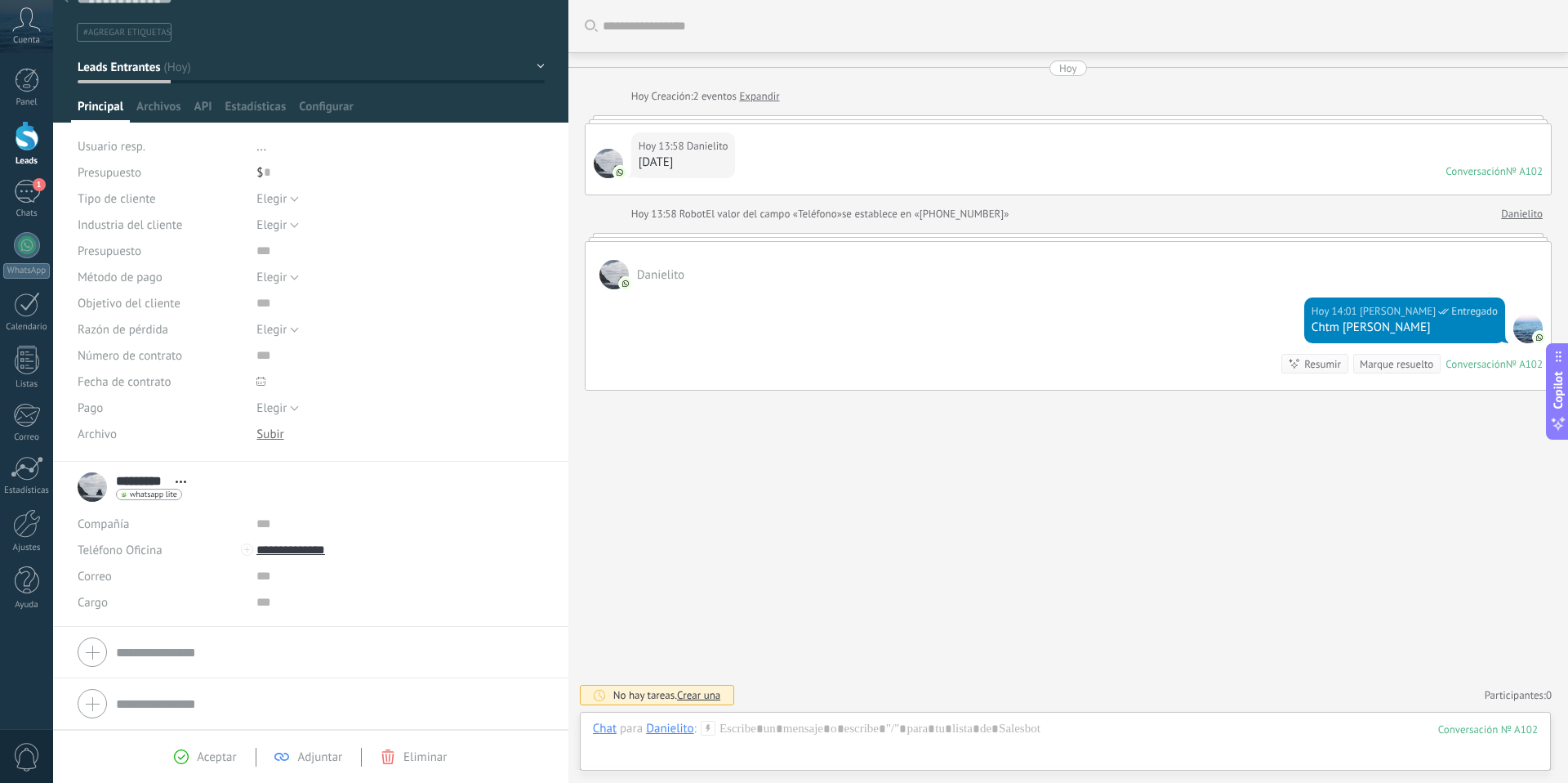
click at [416, 762] on span "Eliminar" at bounding box center [425, 756] width 44 height 15
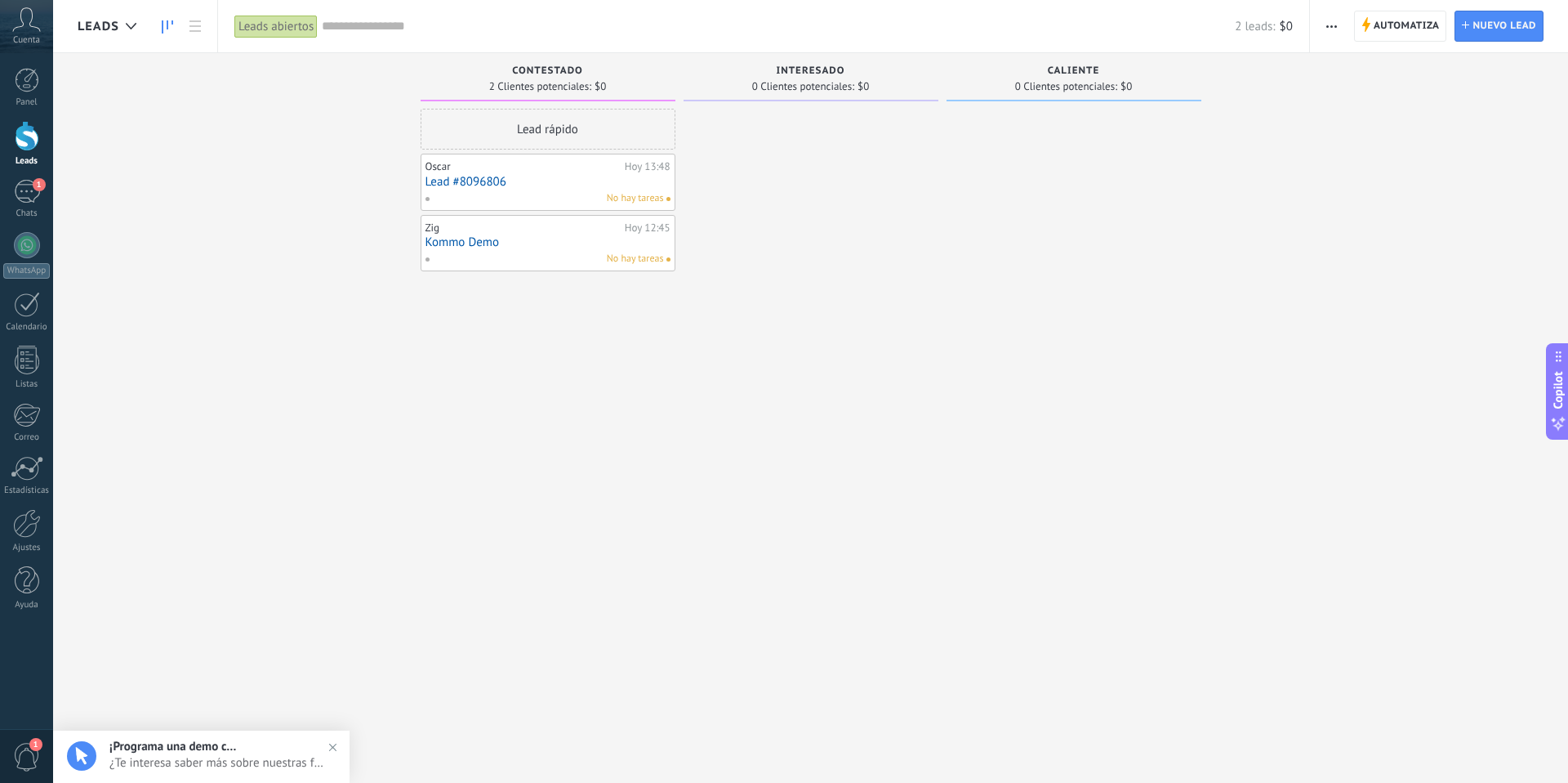
click at [560, 183] on link "Lead #8096806" at bounding box center [547, 182] width 245 height 14
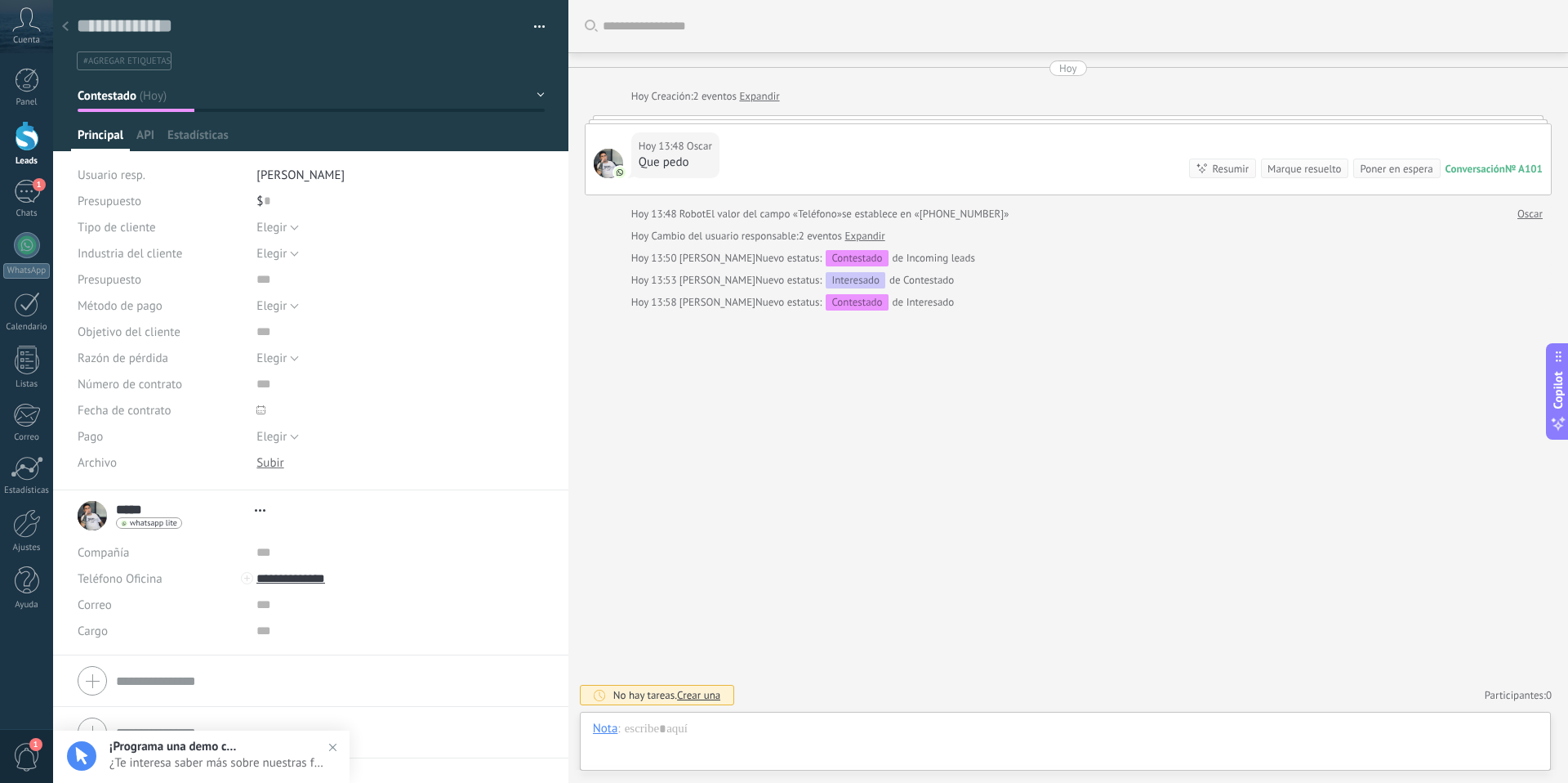
type textarea "**********"
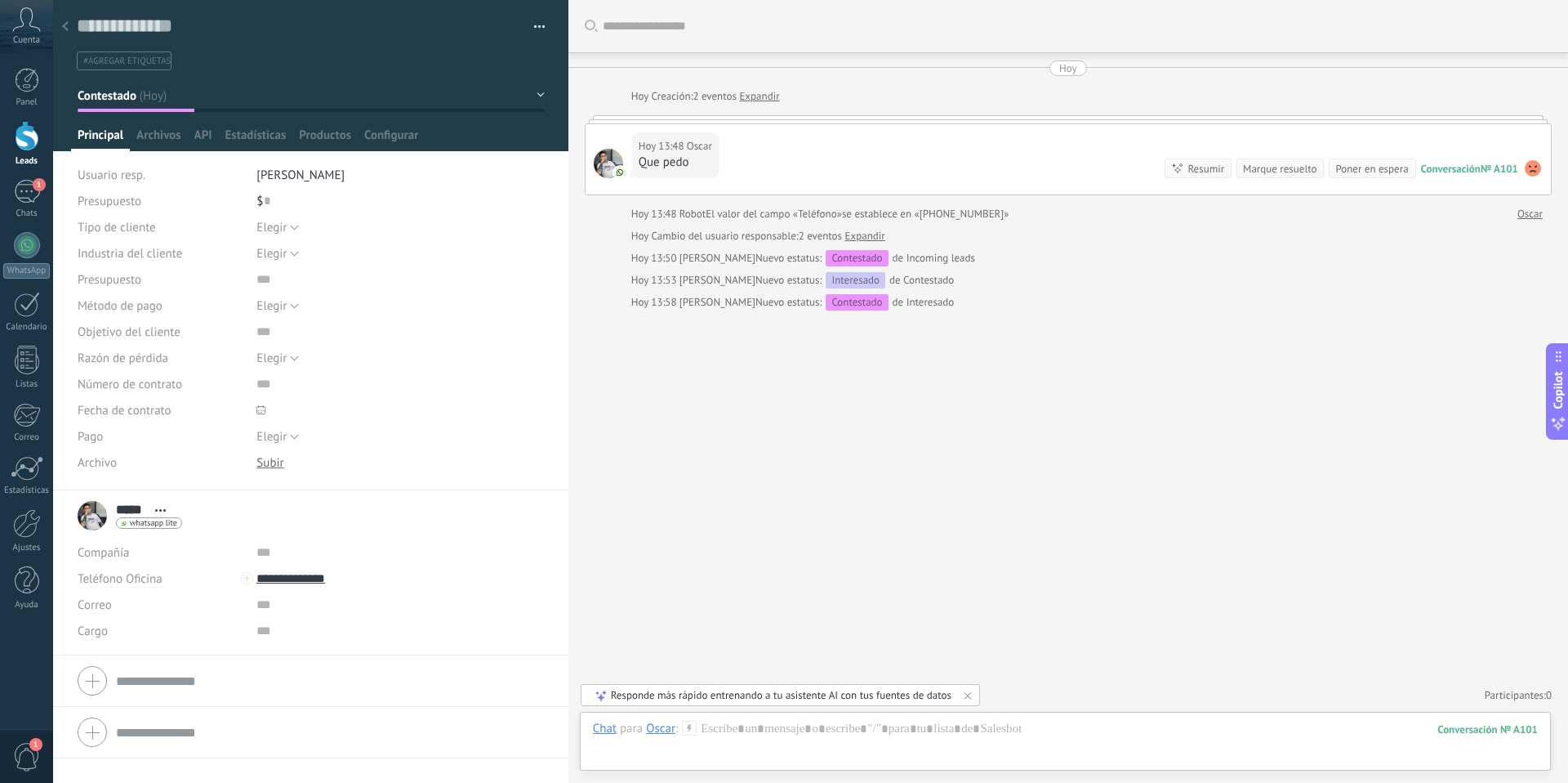
click at [169, 111] on div at bounding box center [135, 111] width 117 height 4
click at [538, 95] on button "Contestado" at bounding box center [311, 95] width 467 height 29
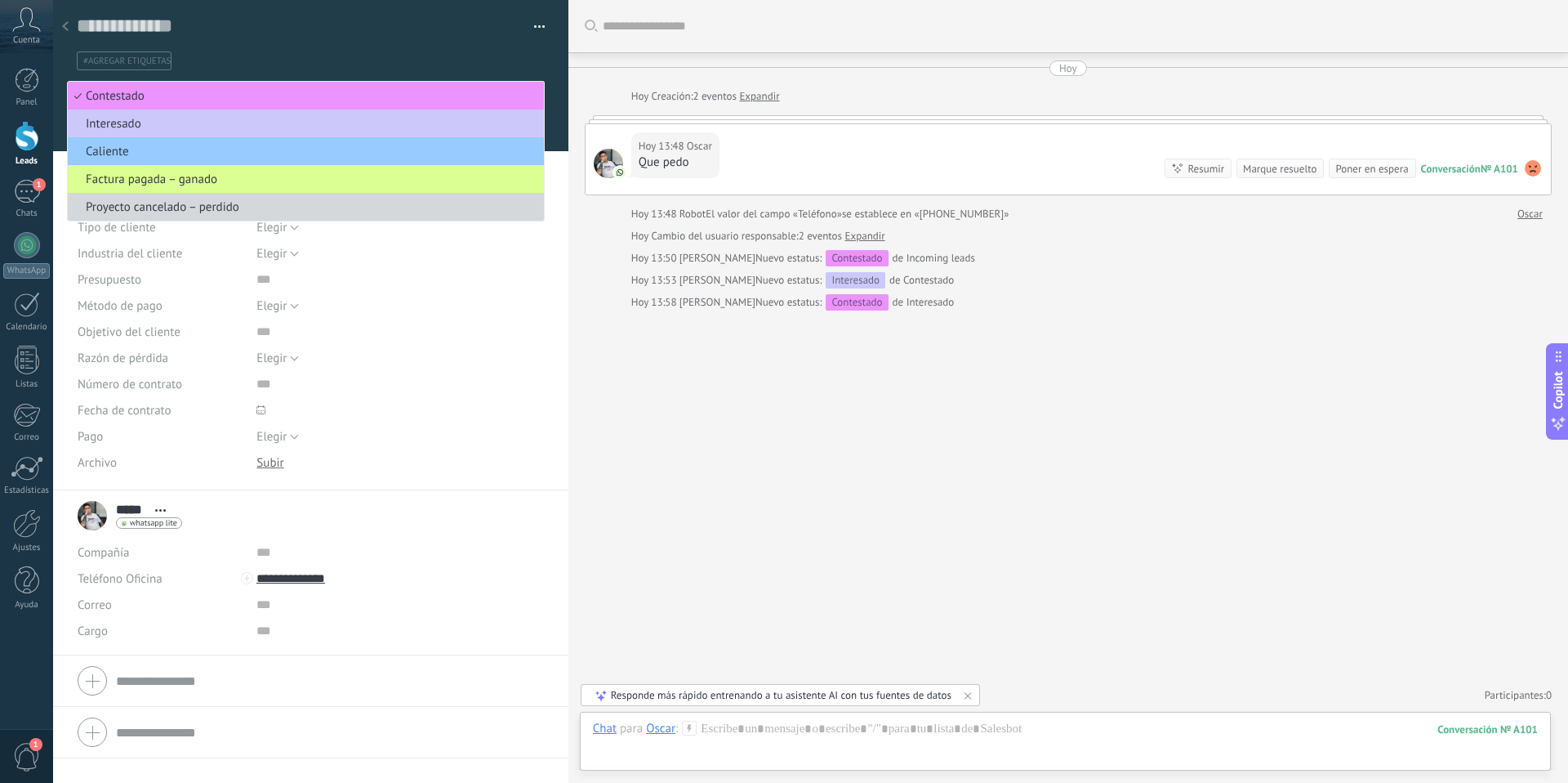
click at [159, 174] on span "Factura pagada – ganado" at bounding box center [303, 178] width 472 height 15
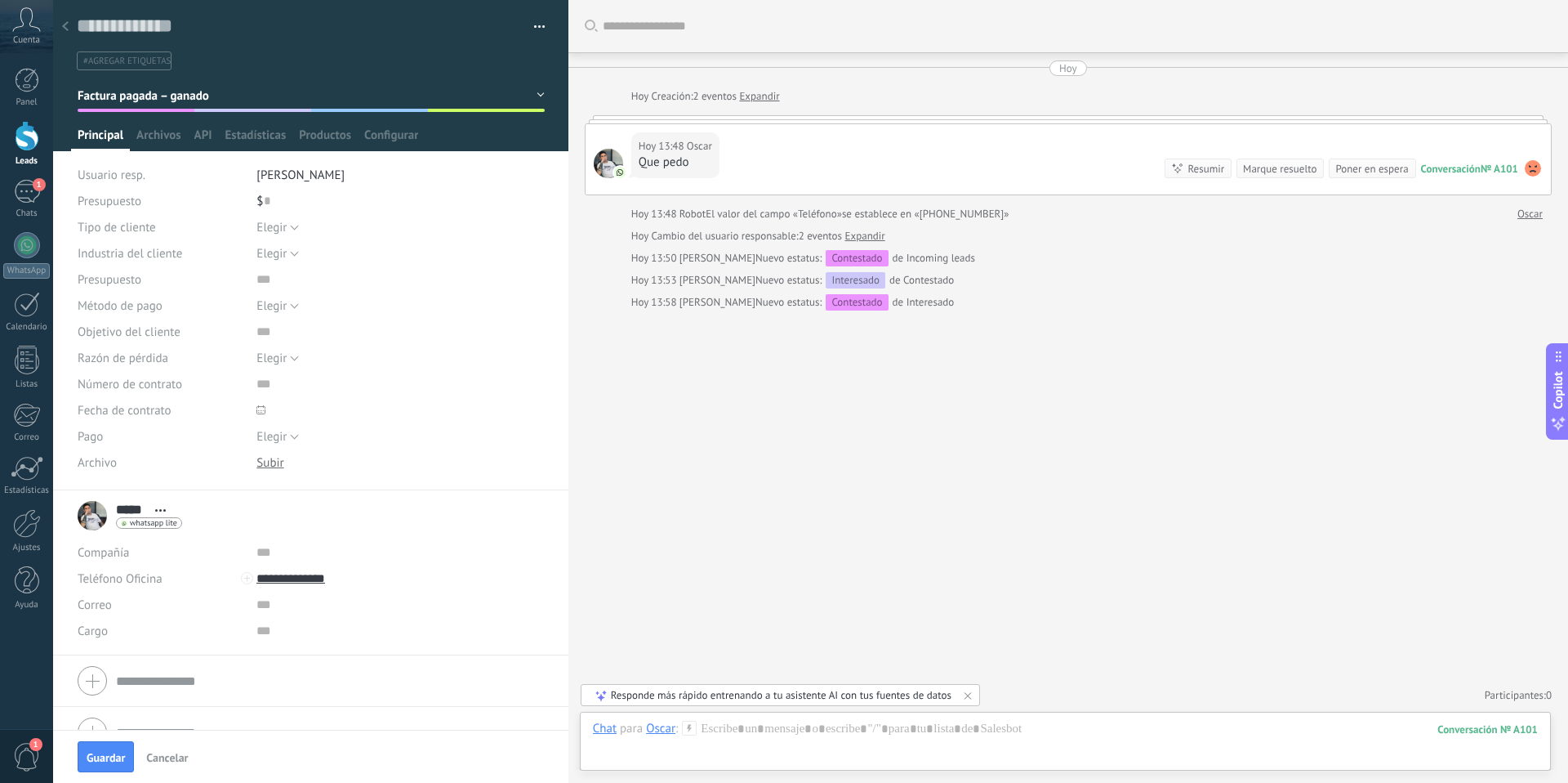
click at [63, 26] on use at bounding box center [65, 26] width 6 height 10
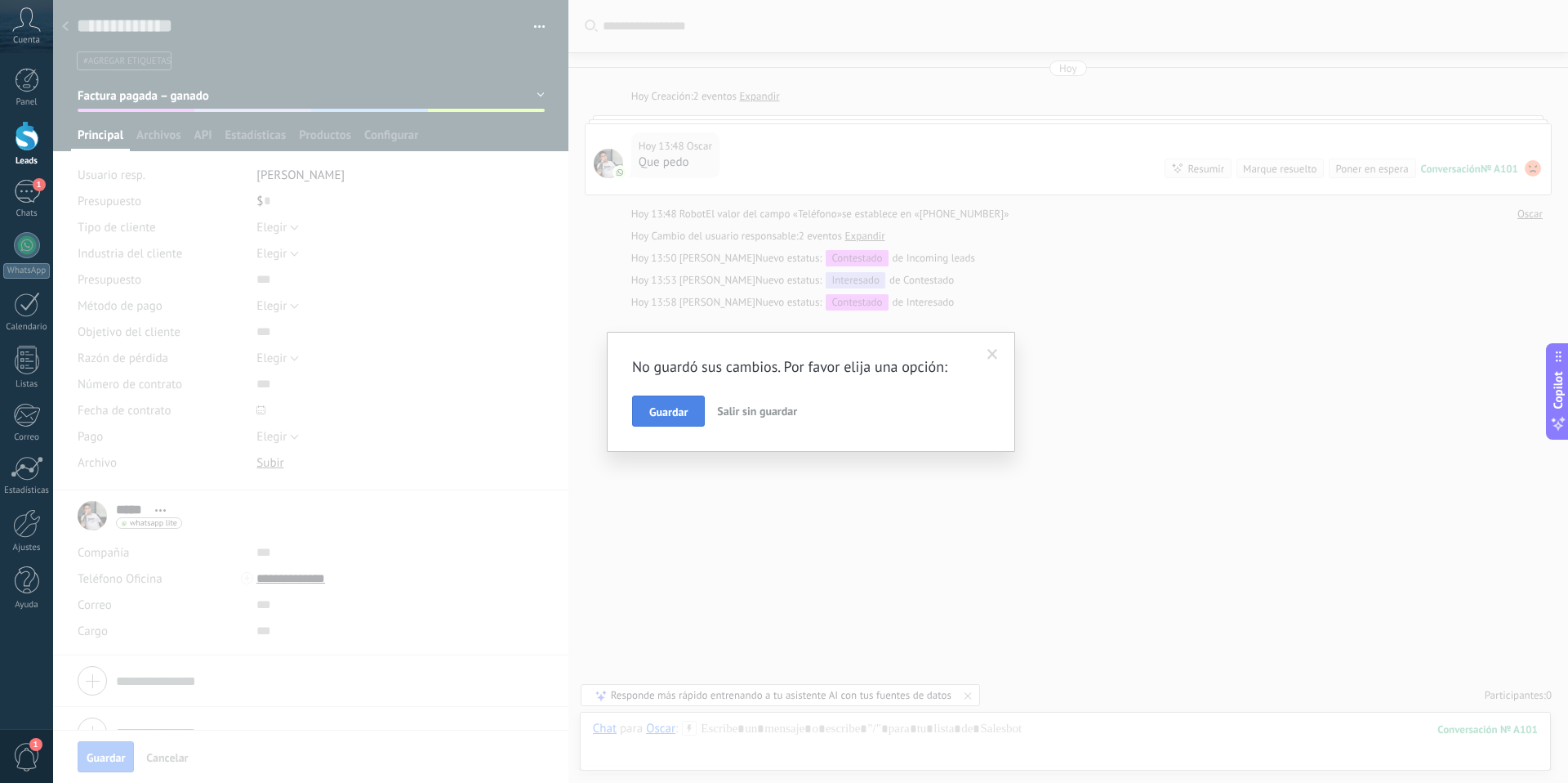
click at [667, 413] on span "Guardar" at bounding box center [668, 411] width 38 height 12
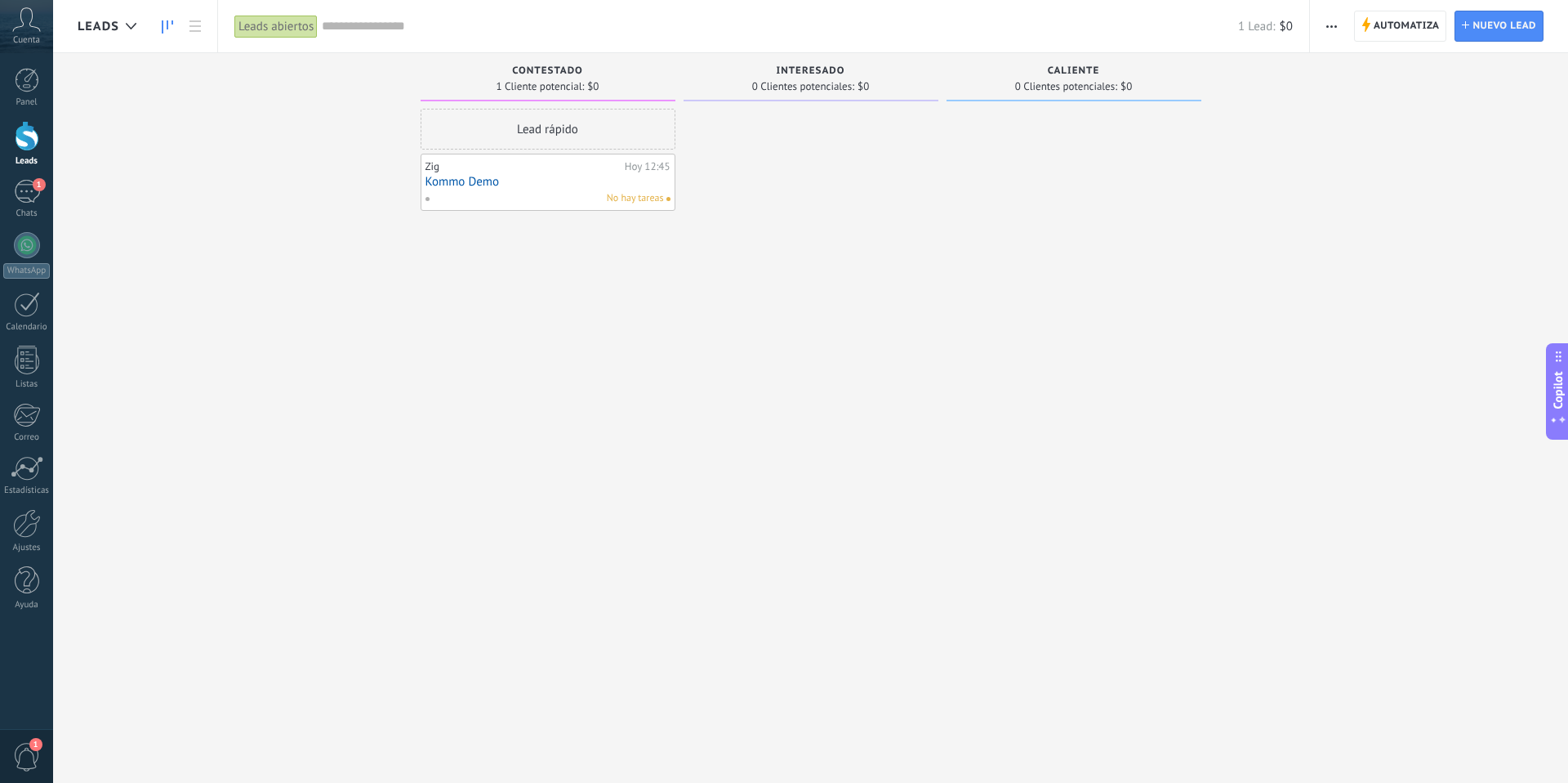
click at [283, 30] on div "Leads abiertos" at bounding box center [275, 26] width 83 height 24
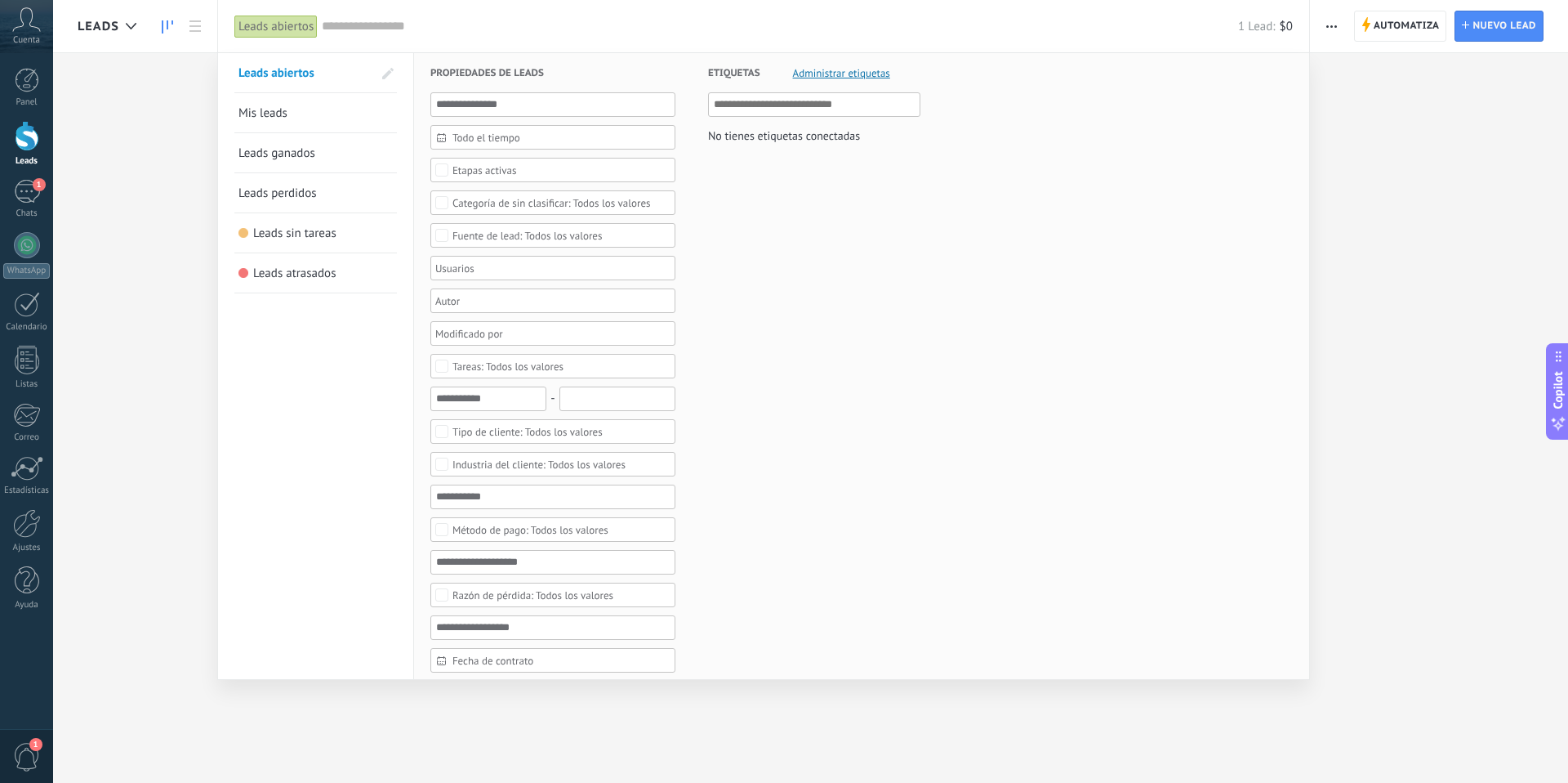
click at [201, 171] on div at bounding box center [784, 392] width 1568 height 783
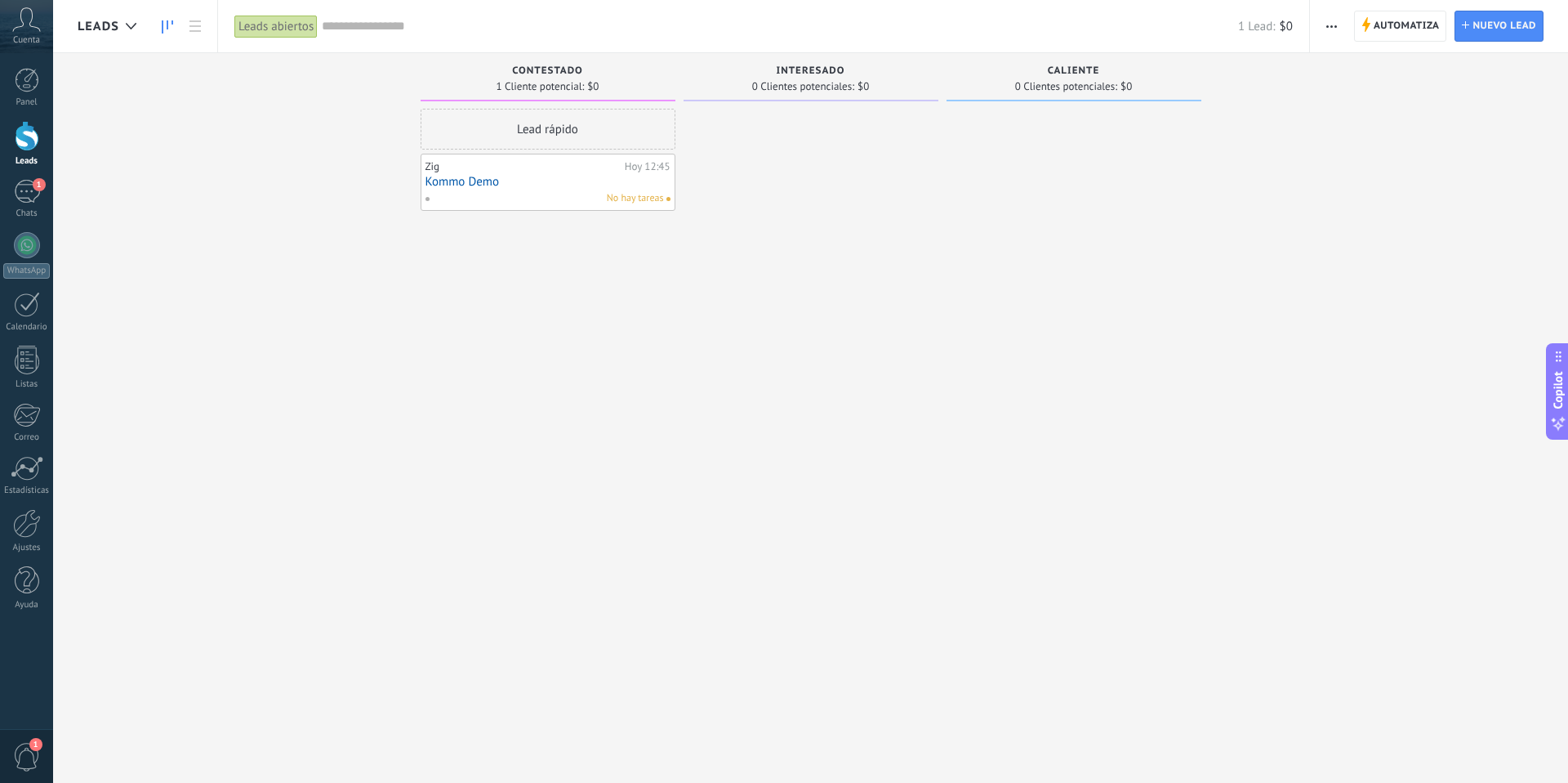
click at [264, 33] on div "Leads abiertos" at bounding box center [275, 26] width 83 height 24
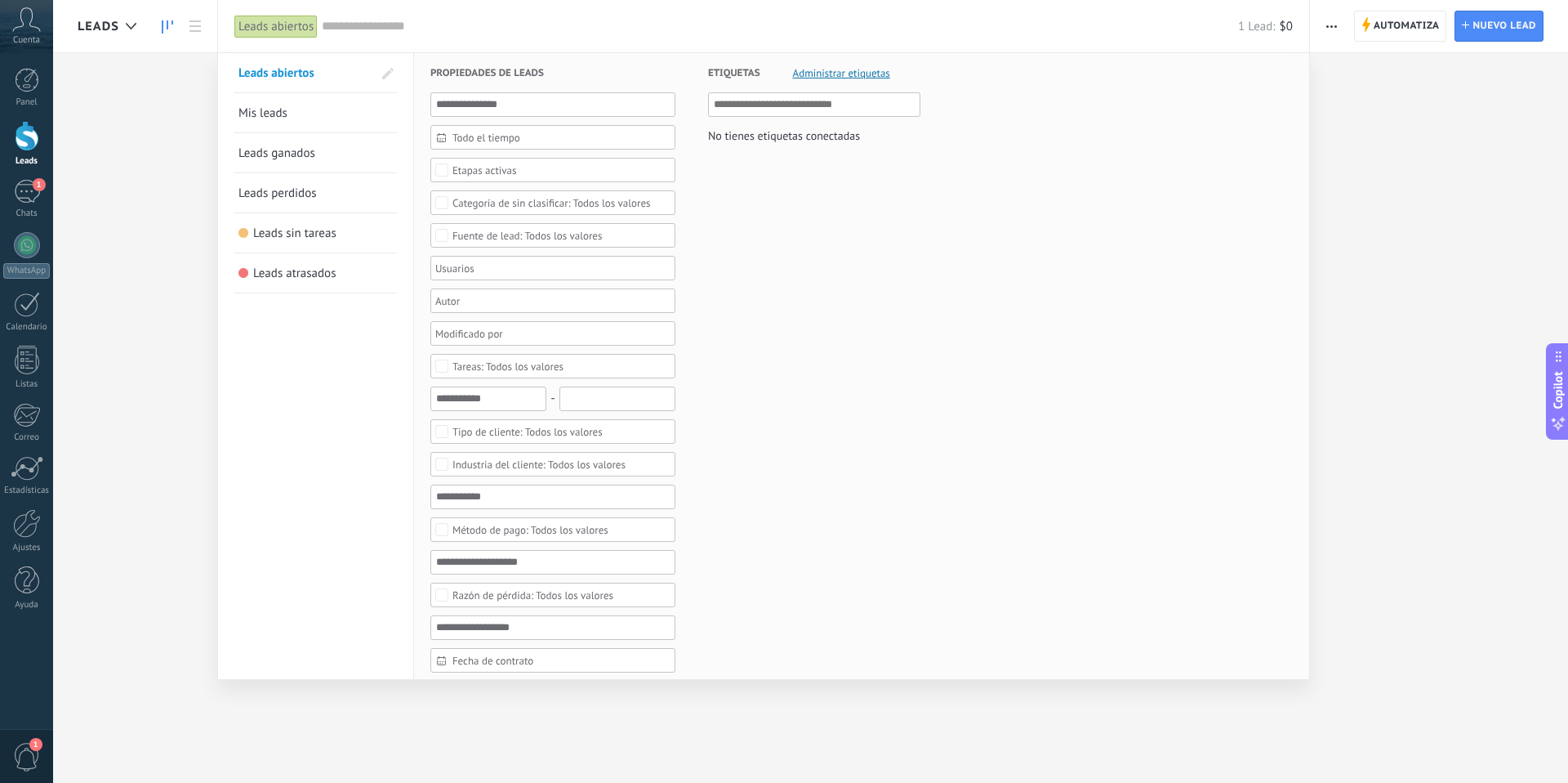
click at [386, 72] on span at bounding box center [388, 73] width 12 height 12
click at [297, 70] on span "Leads abiertos" at bounding box center [282, 72] width 76 height 15
click at [151, 208] on div at bounding box center [784, 392] width 1568 height 783
click at [341, 74] on link "Leads abiertos" at bounding box center [305, 73] width 134 height 39
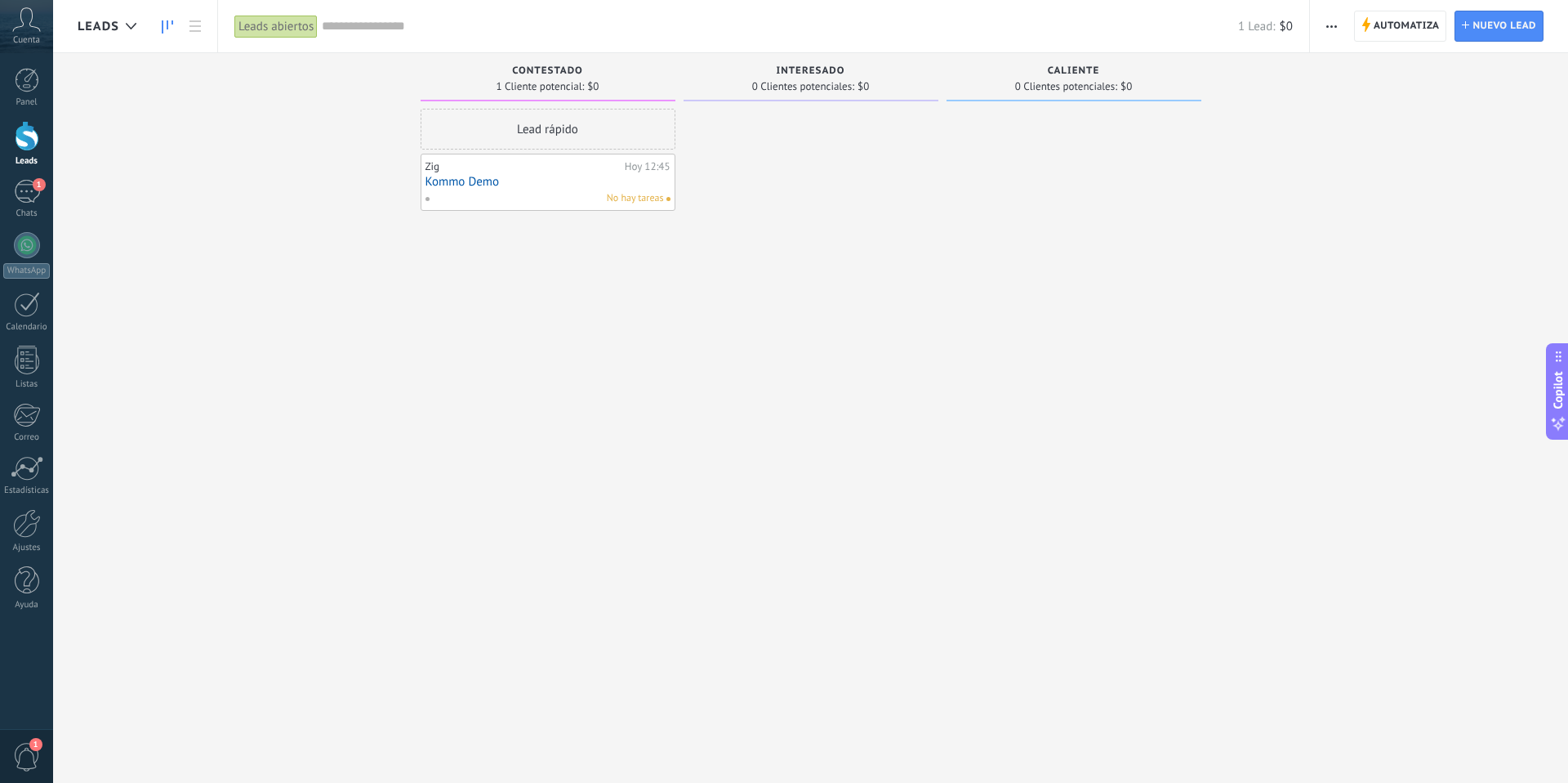
click at [289, 30] on div "Leads abiertos" at bounding box center [275, 26] width 83 height 24
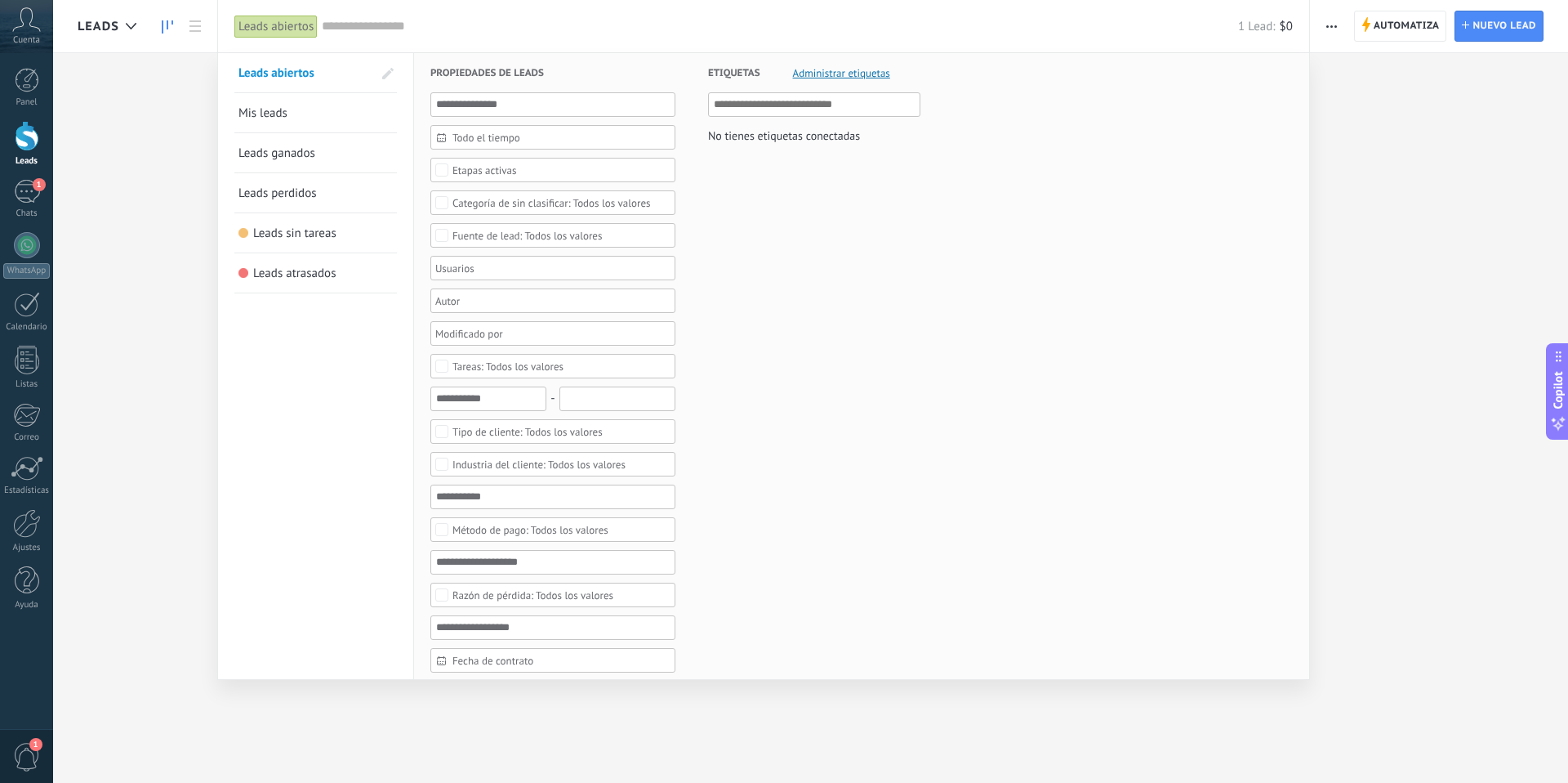
click at [390, 76] on span at bounding box center [388, 73] width 12 height 12
click at [272, 69] on span "Leads abiertos" at bounding box center [282, 72] width 76 height 15
click at [347, 66] on link "Leads abiertos" at bounding box center [305, 73] width 134 height 39
click at [304, 71] on span "Leads abiertos" at bounding box center [282, 72] width 76 height 15
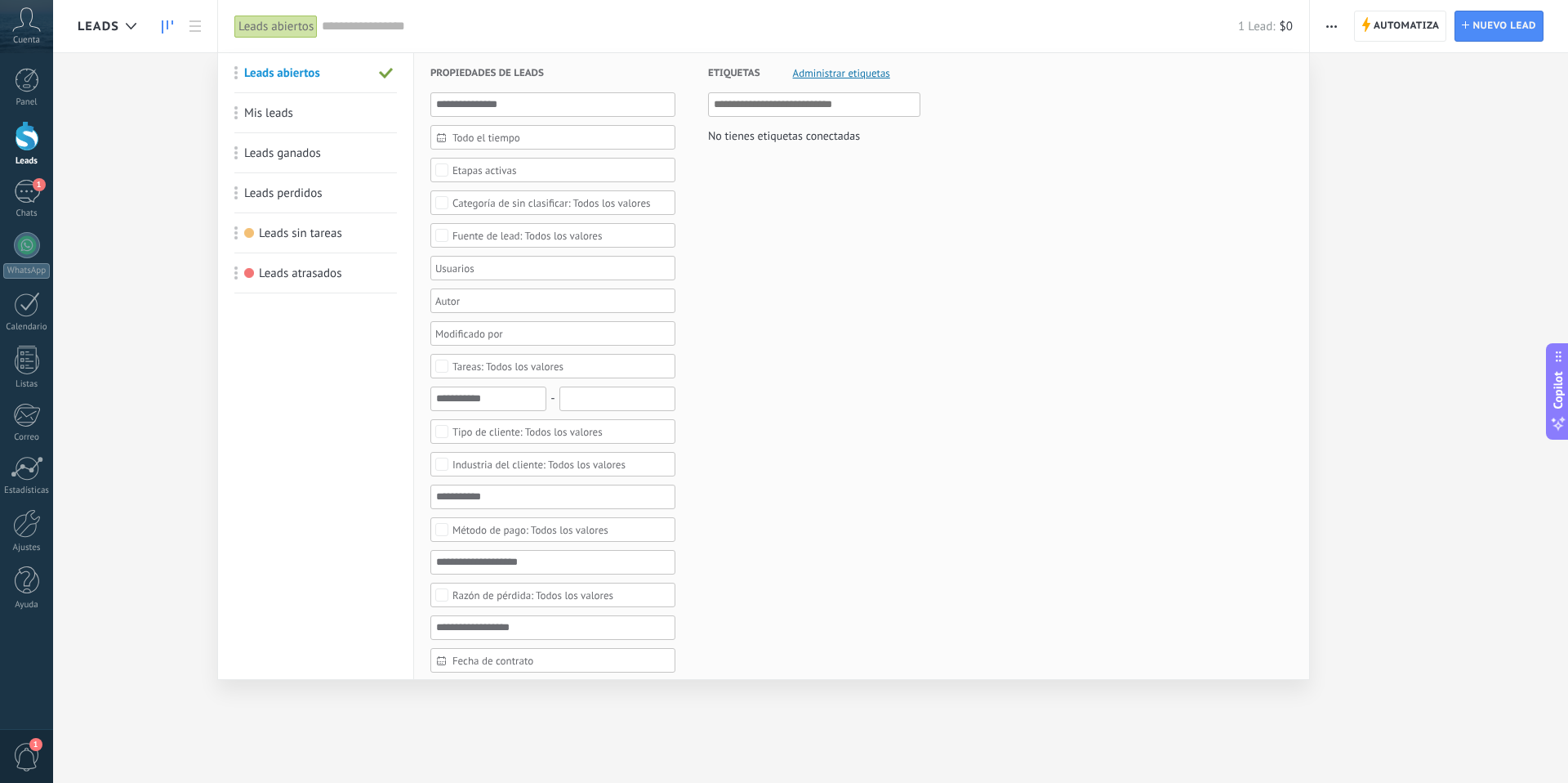
click at [304, 71] on span "Leads abiertos" at bounding box center [282, 72] width 76 height 15
click at [301, 113] on link "Mis leads" at bounding box center [315, 112] width 154 height 39
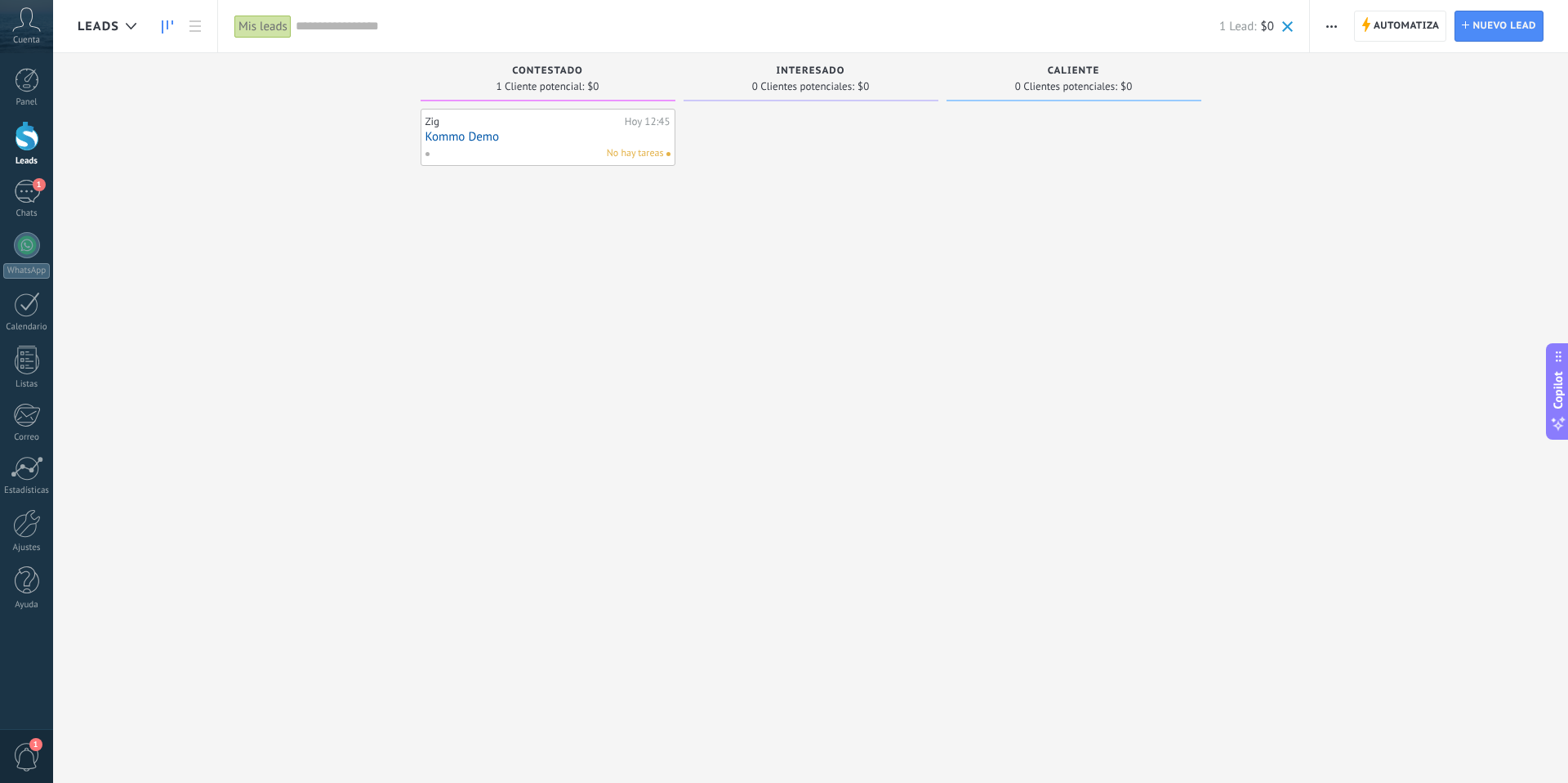
click at [270, 29] on div "Mis leads" at bounding box center [263, 26] width 57 height 24
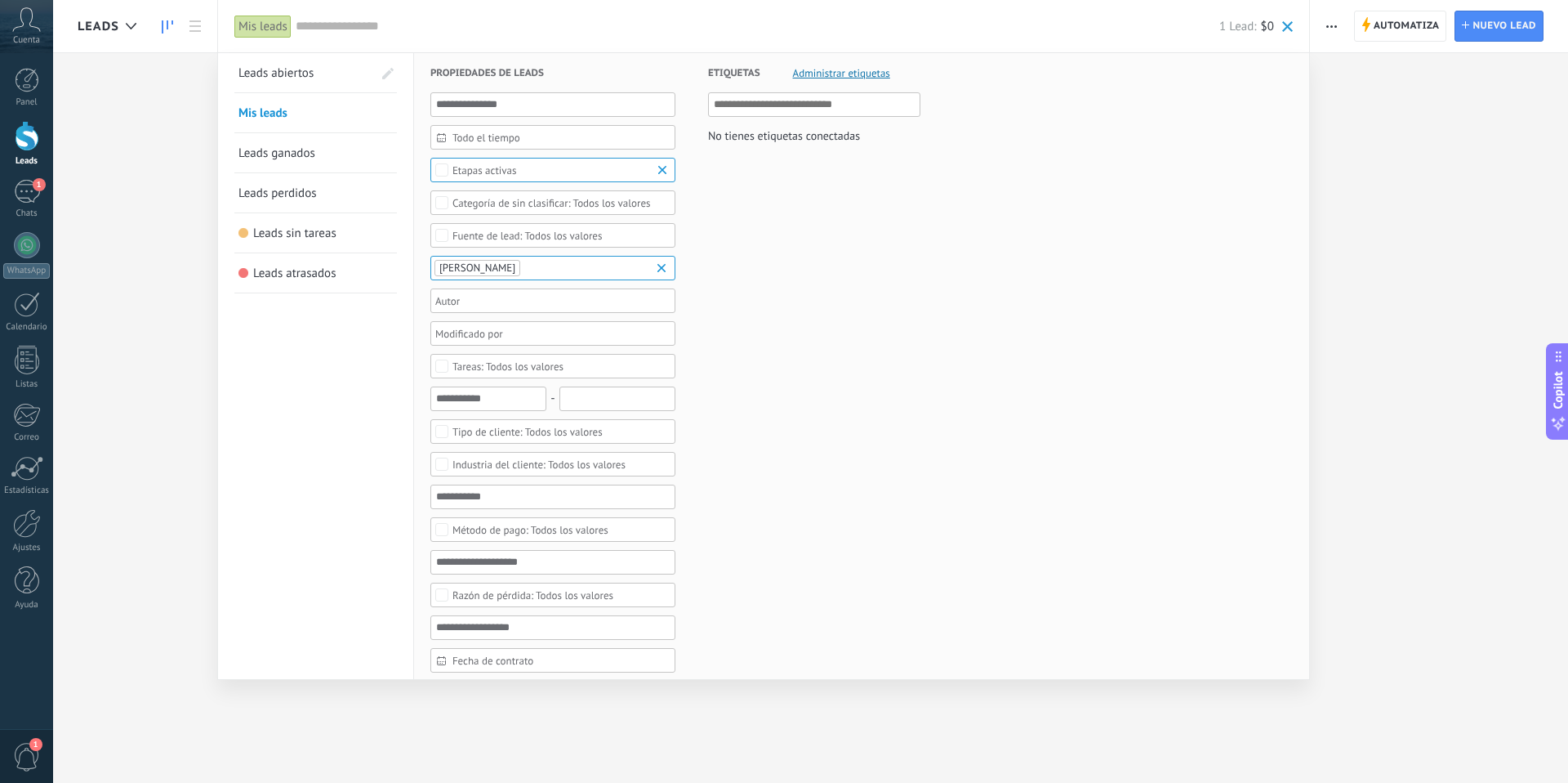
click at [295, 158] on span "Leads ganados" at bounding box center [276, 152] width 77 height 15
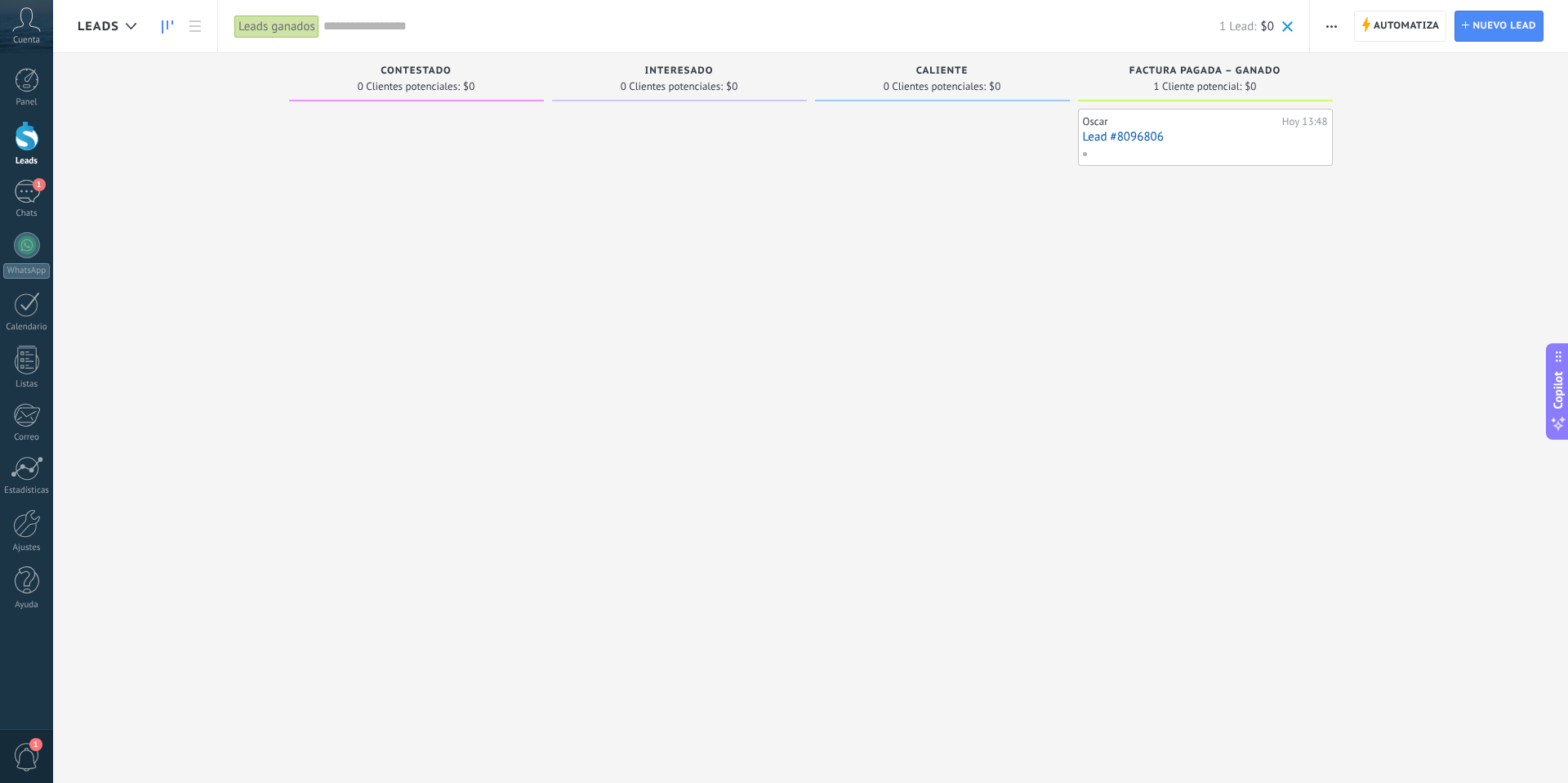
click at [1326, 25] on icon "button" at bounding box center [1332, 26] width 11 height 3
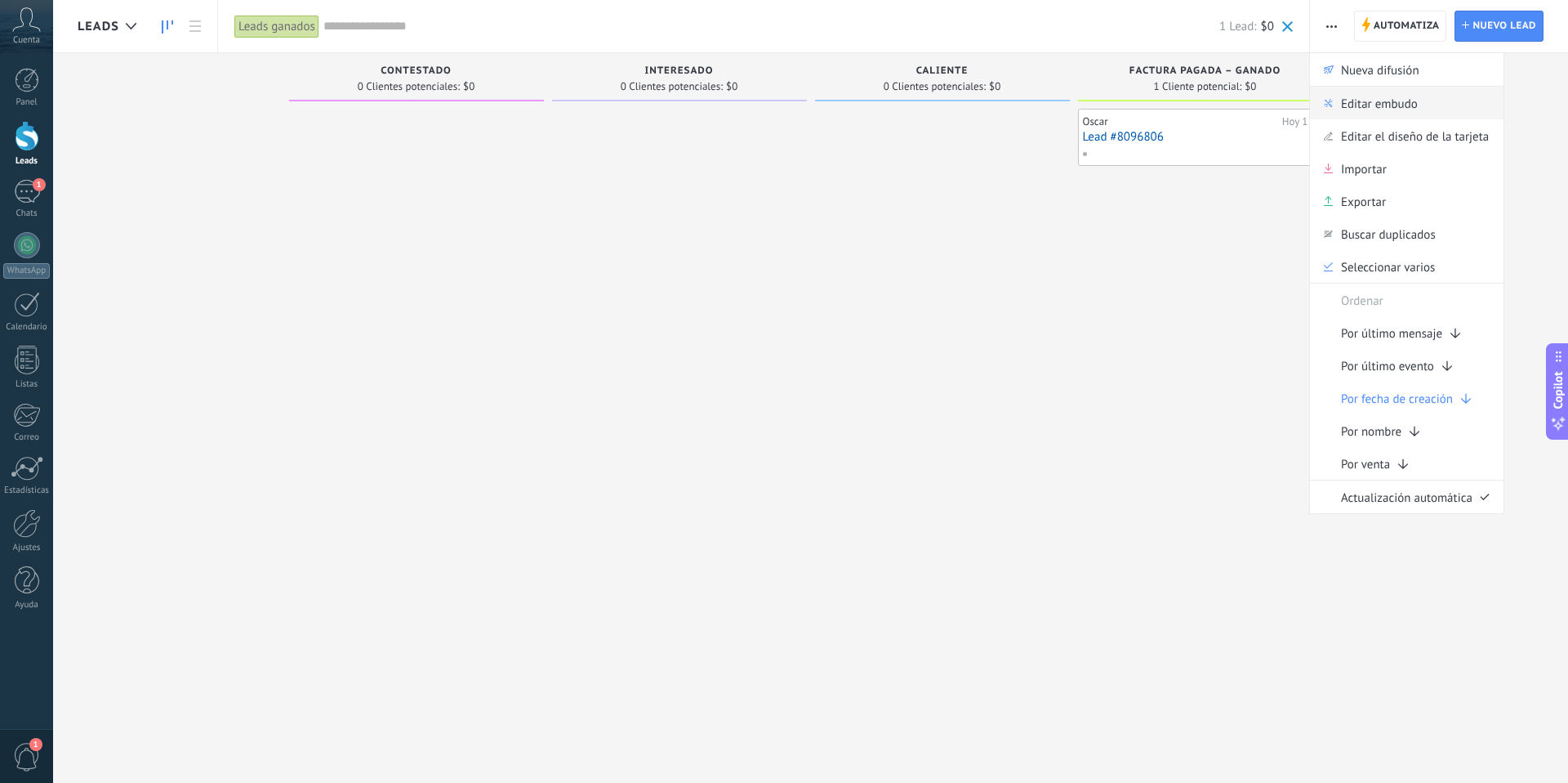
click at [1364, 115] on span "Editar embudo" at bounding box center [1379, 103] width 77 height 33
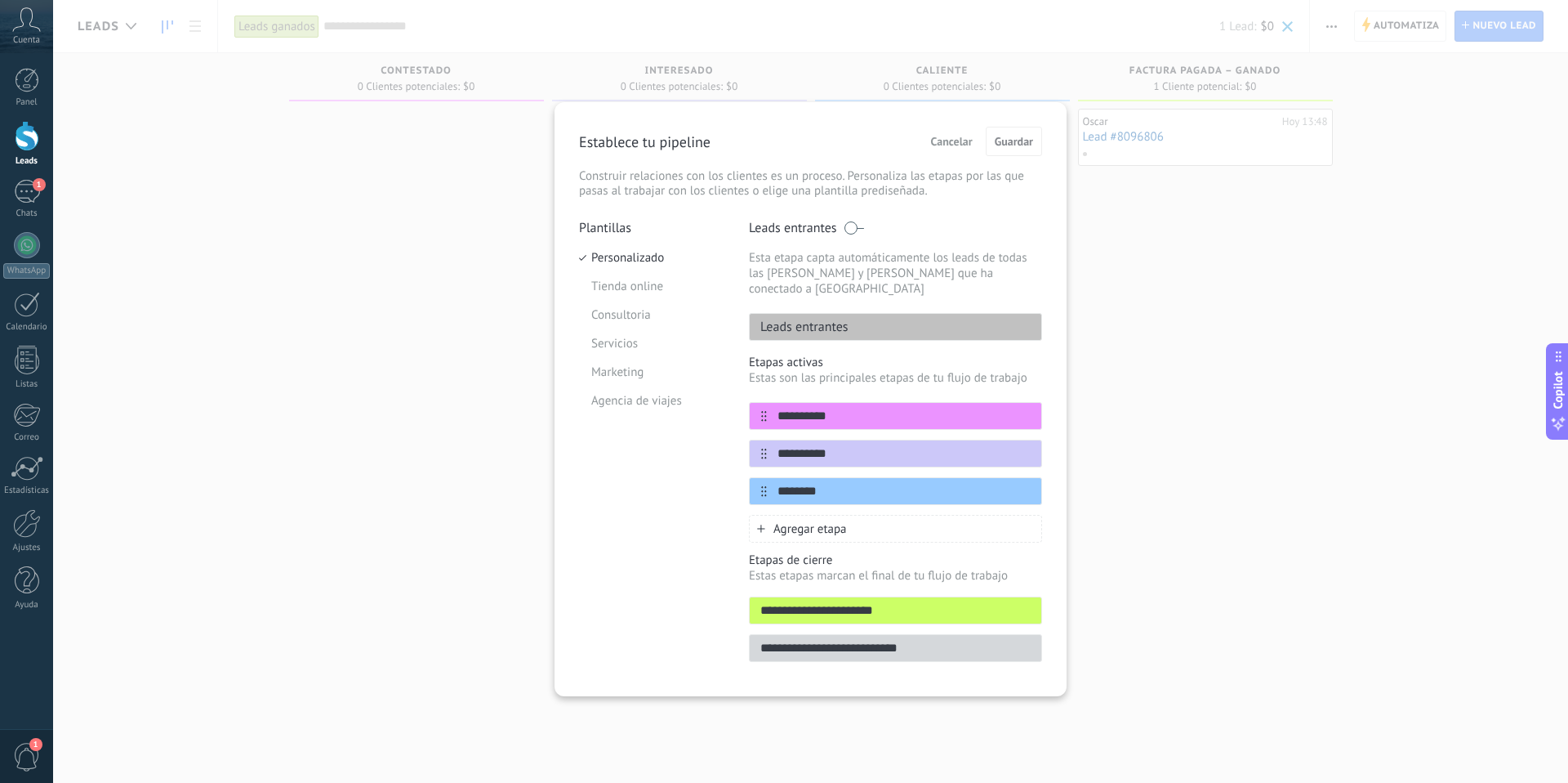
click at [947, 141] on span "Cancelar" at bounding box center [951, 141] width 42 height 12
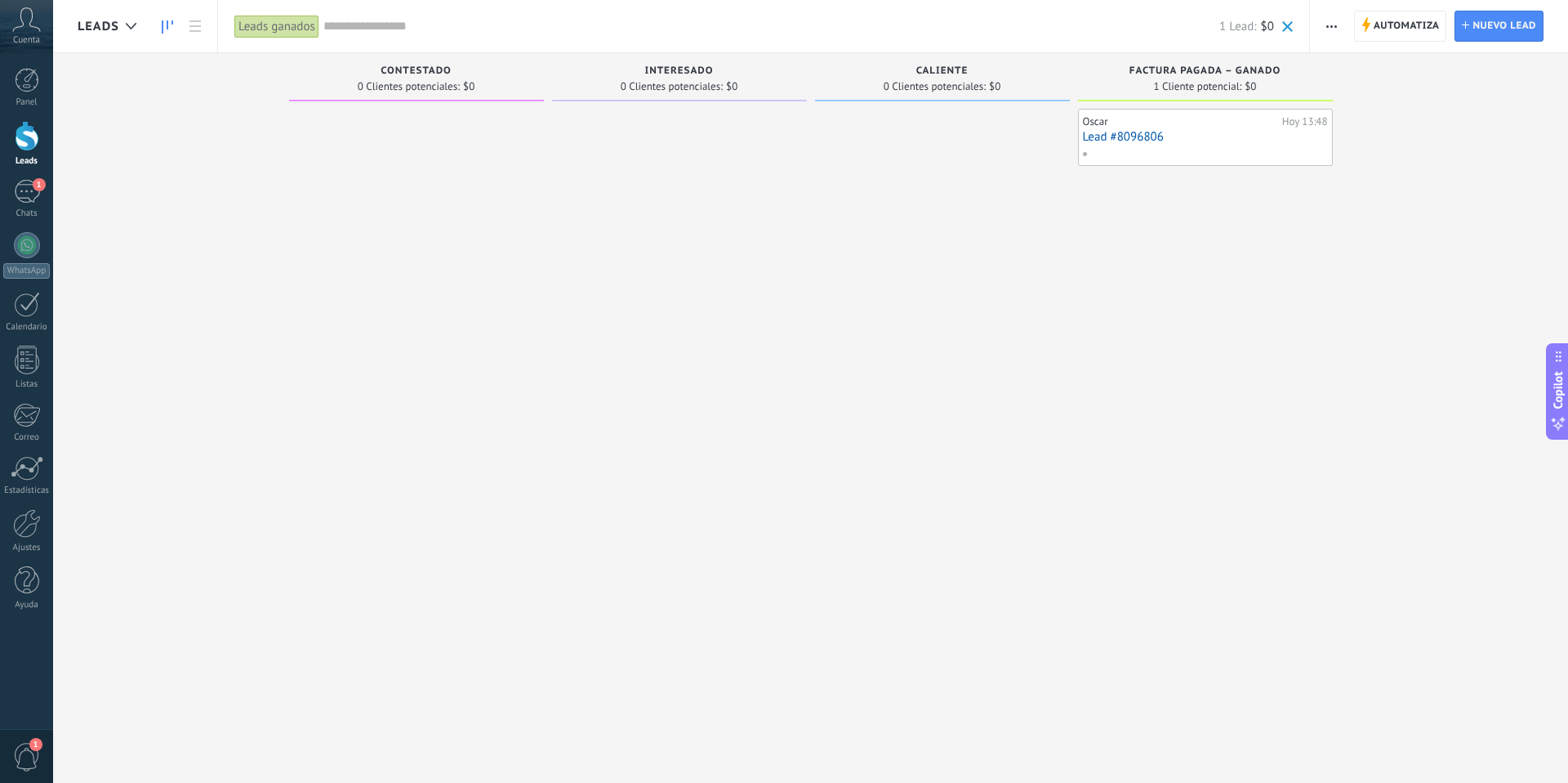
click at [263, 31] on div "Leads ganados" at bounding box center [276, 26] width 85 height 24
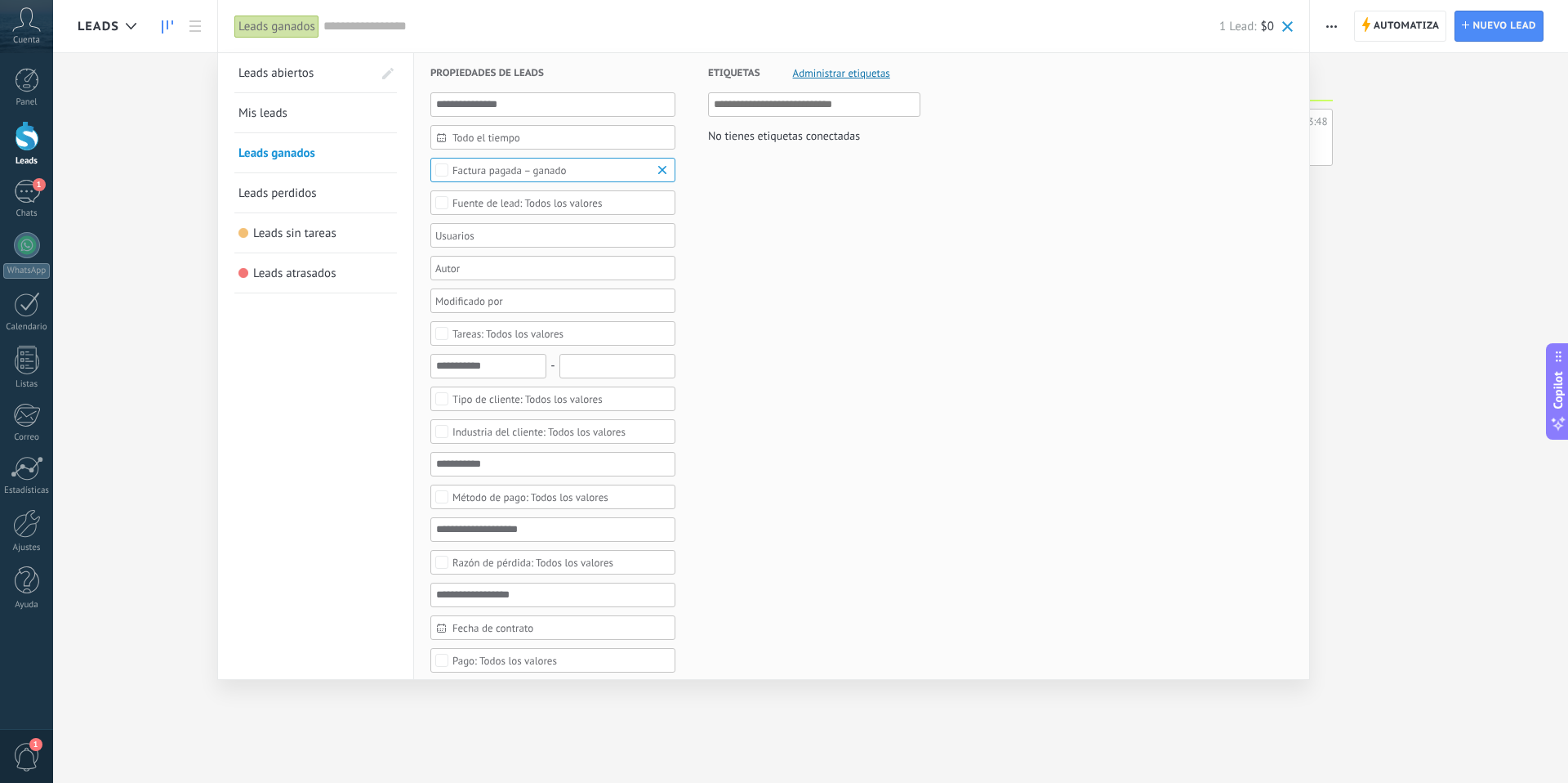
click at [389, 71] on span at bounding box center [388, 73] width 12 height 12
drag, startPoint x: 237, startPoint y: 157, endPoint x: 229, endPoint y: 110, distance: 47.7
click at [323, 137] on link "Mis leads" at bounding box center [315, 152] width 154 height 39
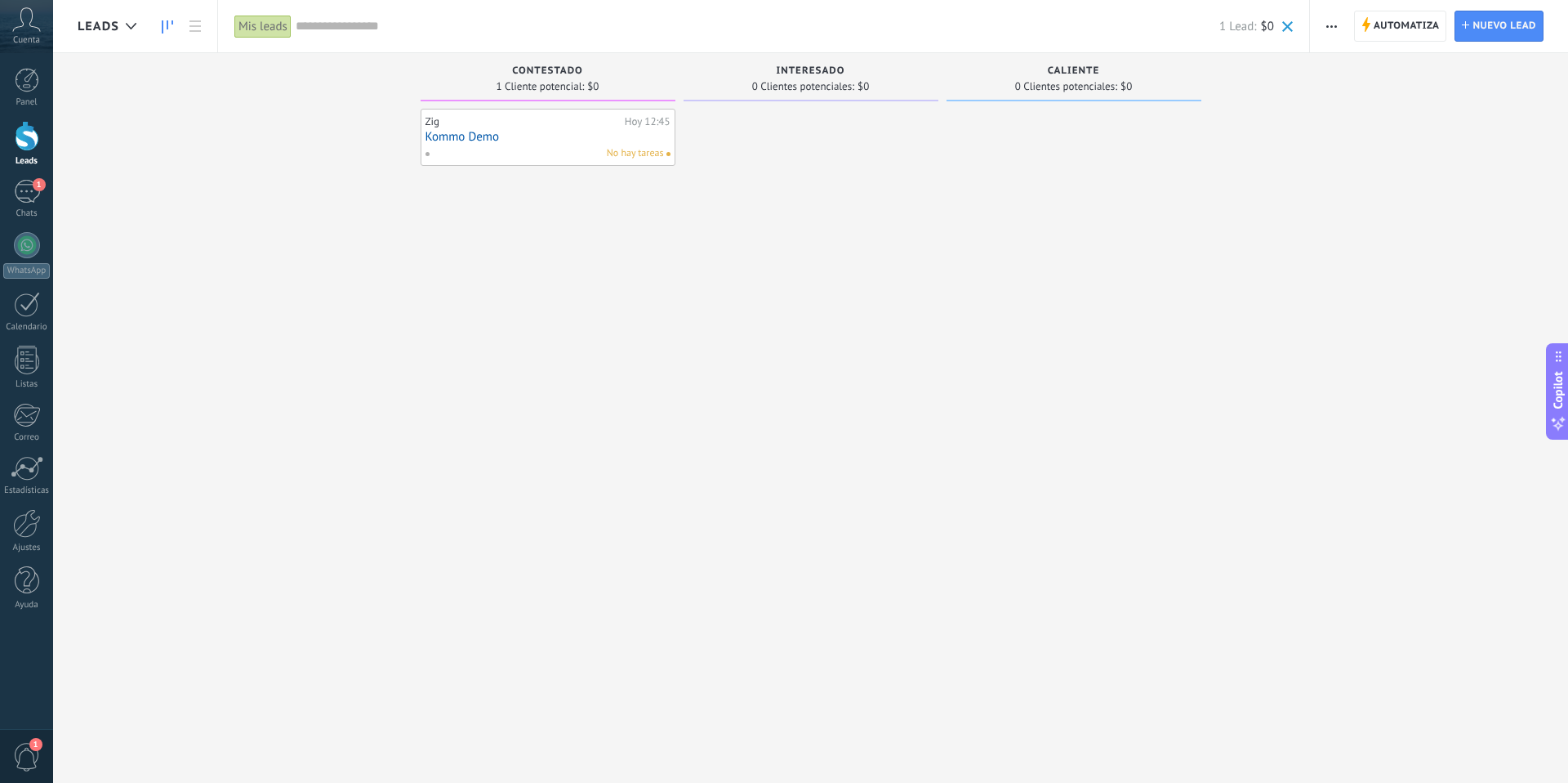
click at [286, 29] on div "Mis leads" at bounding box center [263, 26] width 57 height 24
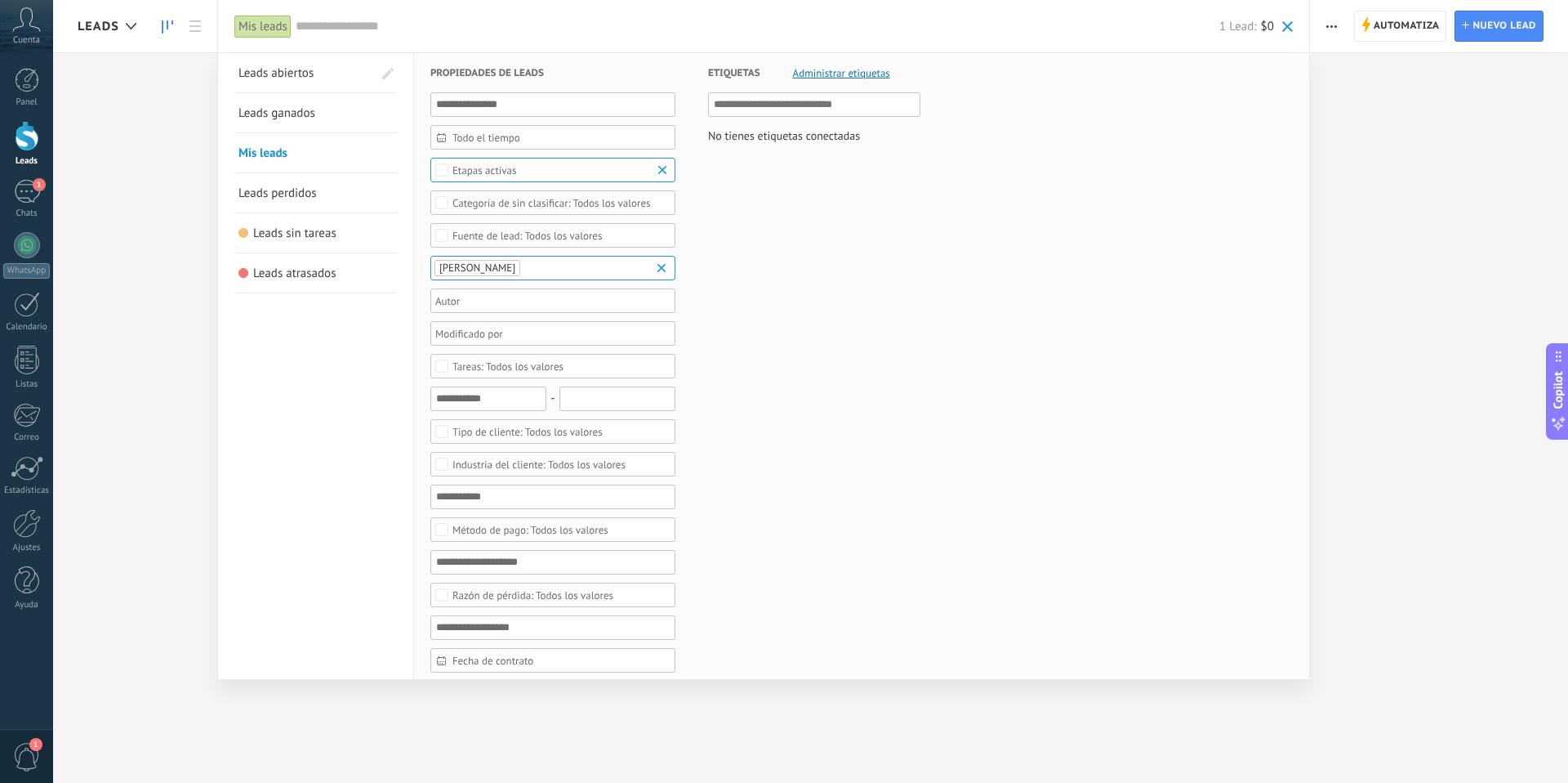
click at [298, 83] on link "Leads abiertos" at bounding box center [305, 73] width 134 height 39
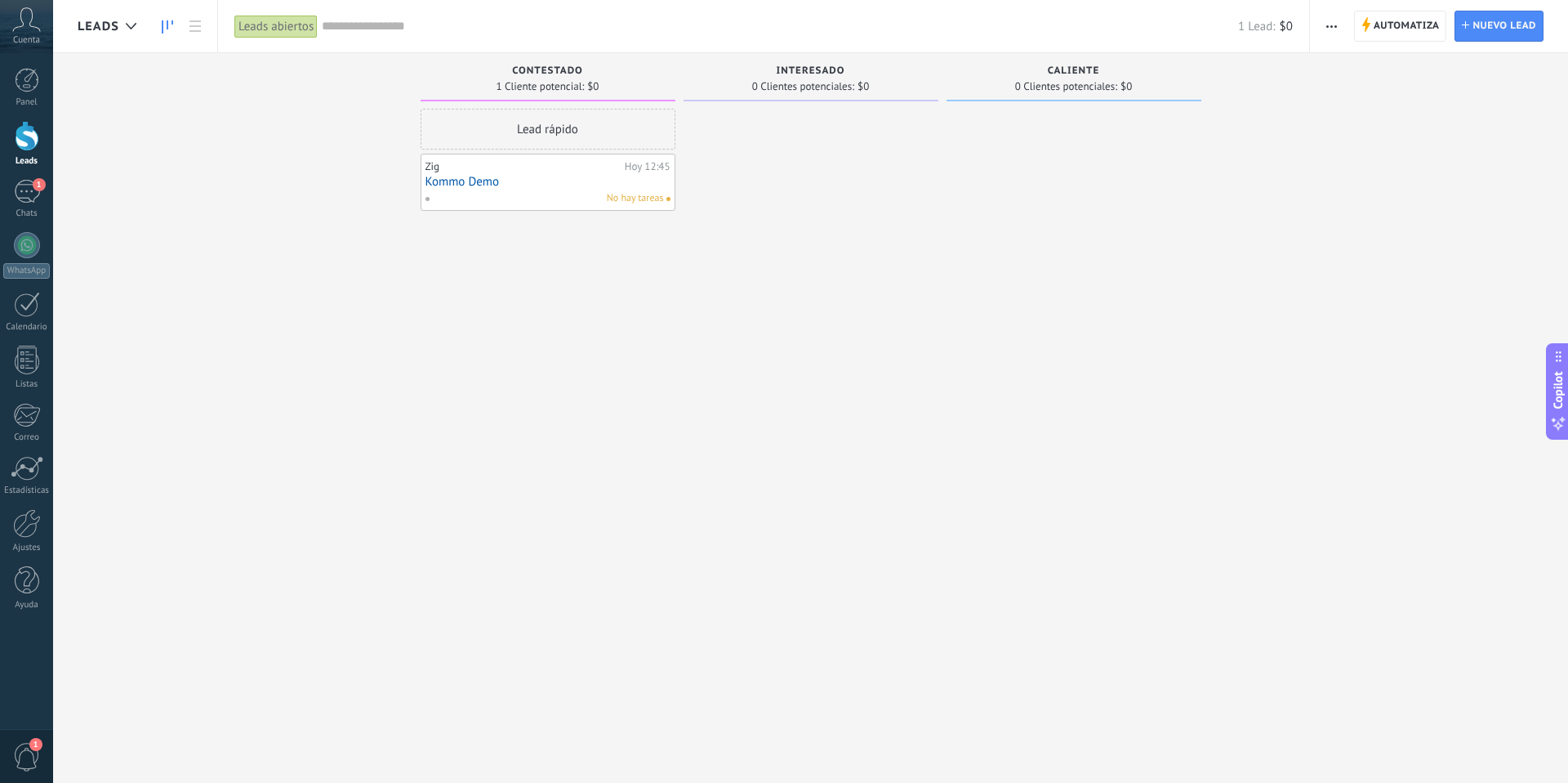
click at [279, 33] on div "Leads abiertos" at bounding box center [275, 26] width 83 height 24
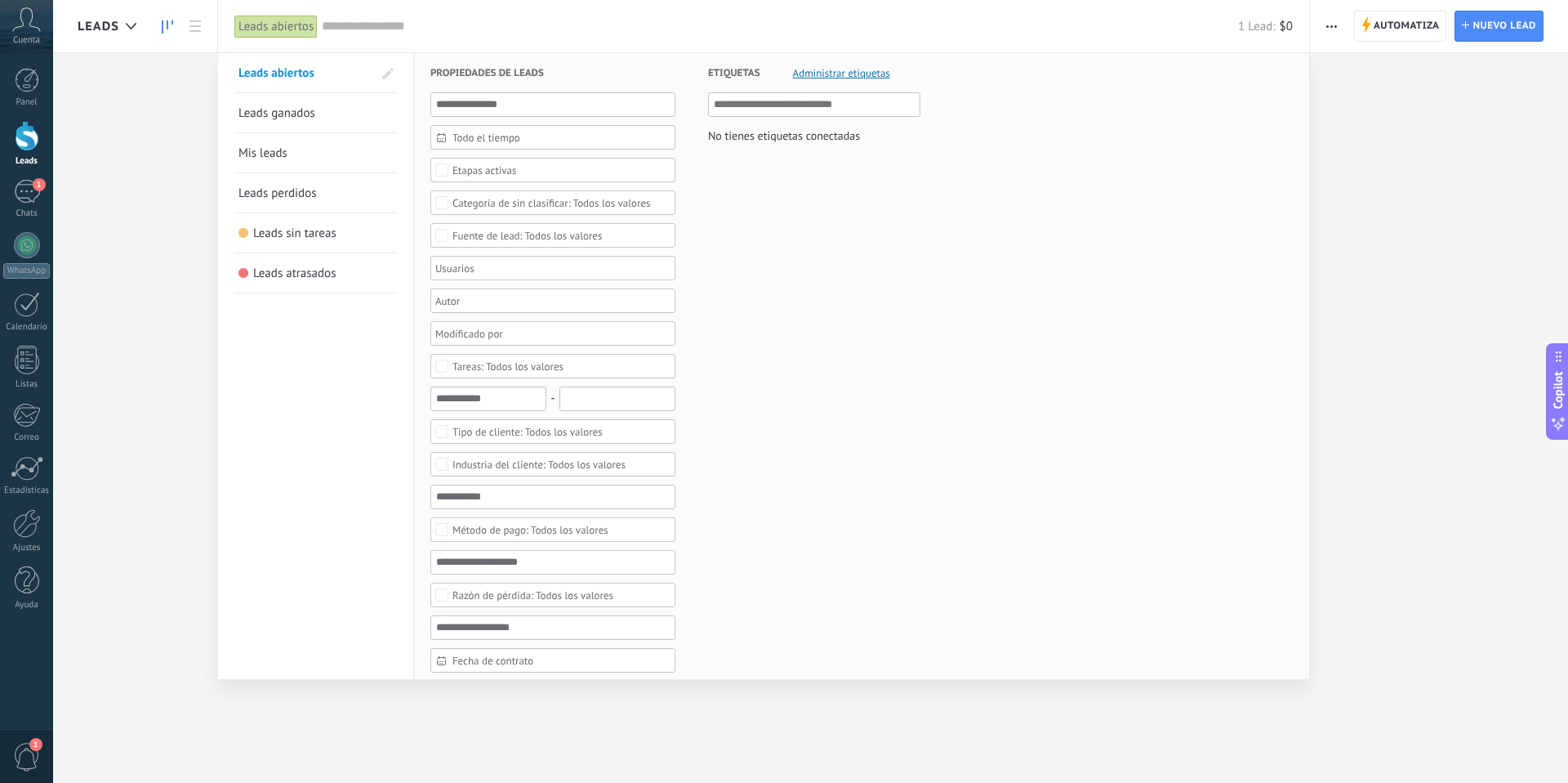
click at [1319, 29] on div at bounding box center [784, 392] width 1568 height 783
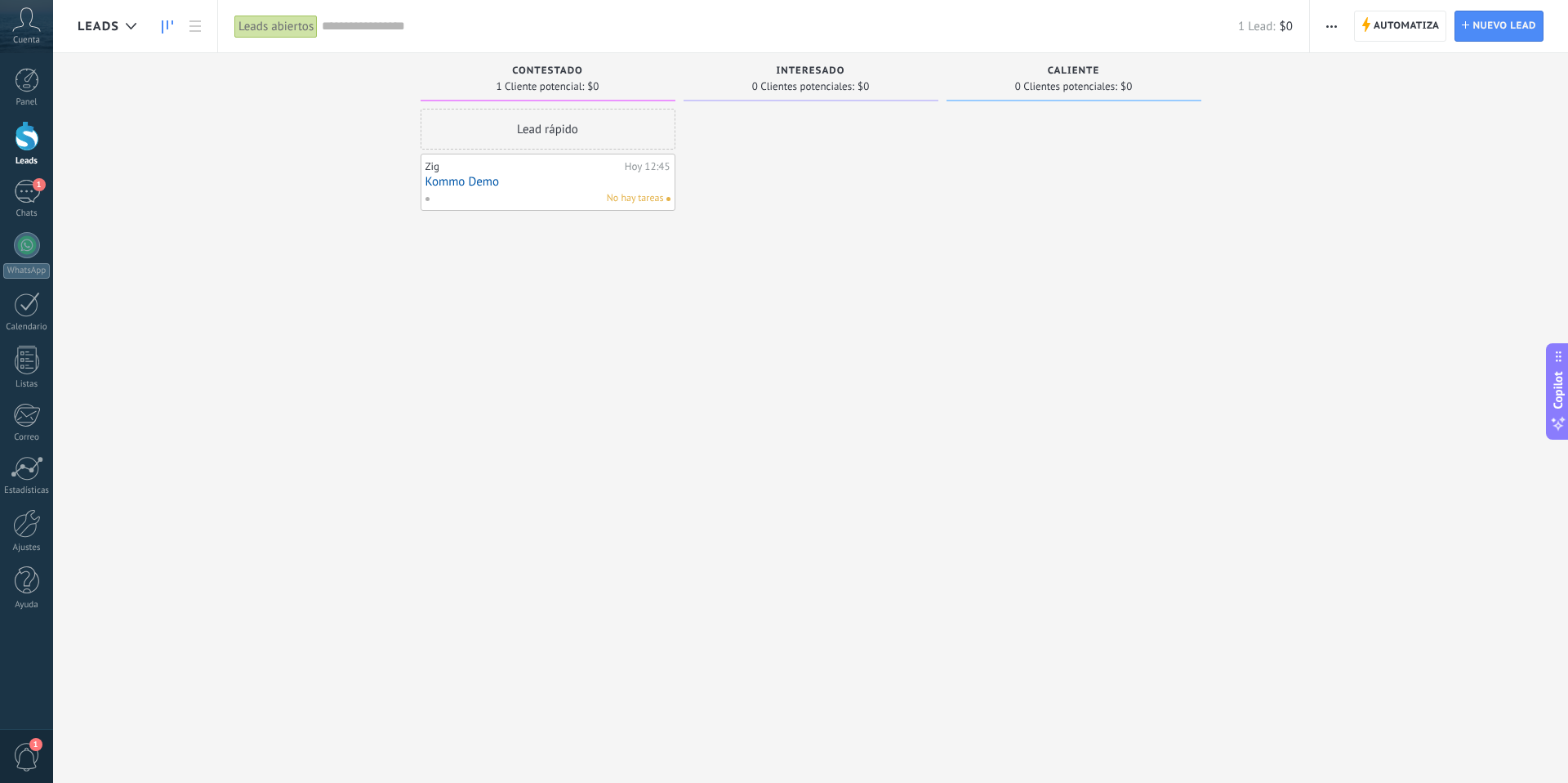
click at [1326, 28] on span "button" at bounding box center [1332, 26] width 11 height 31
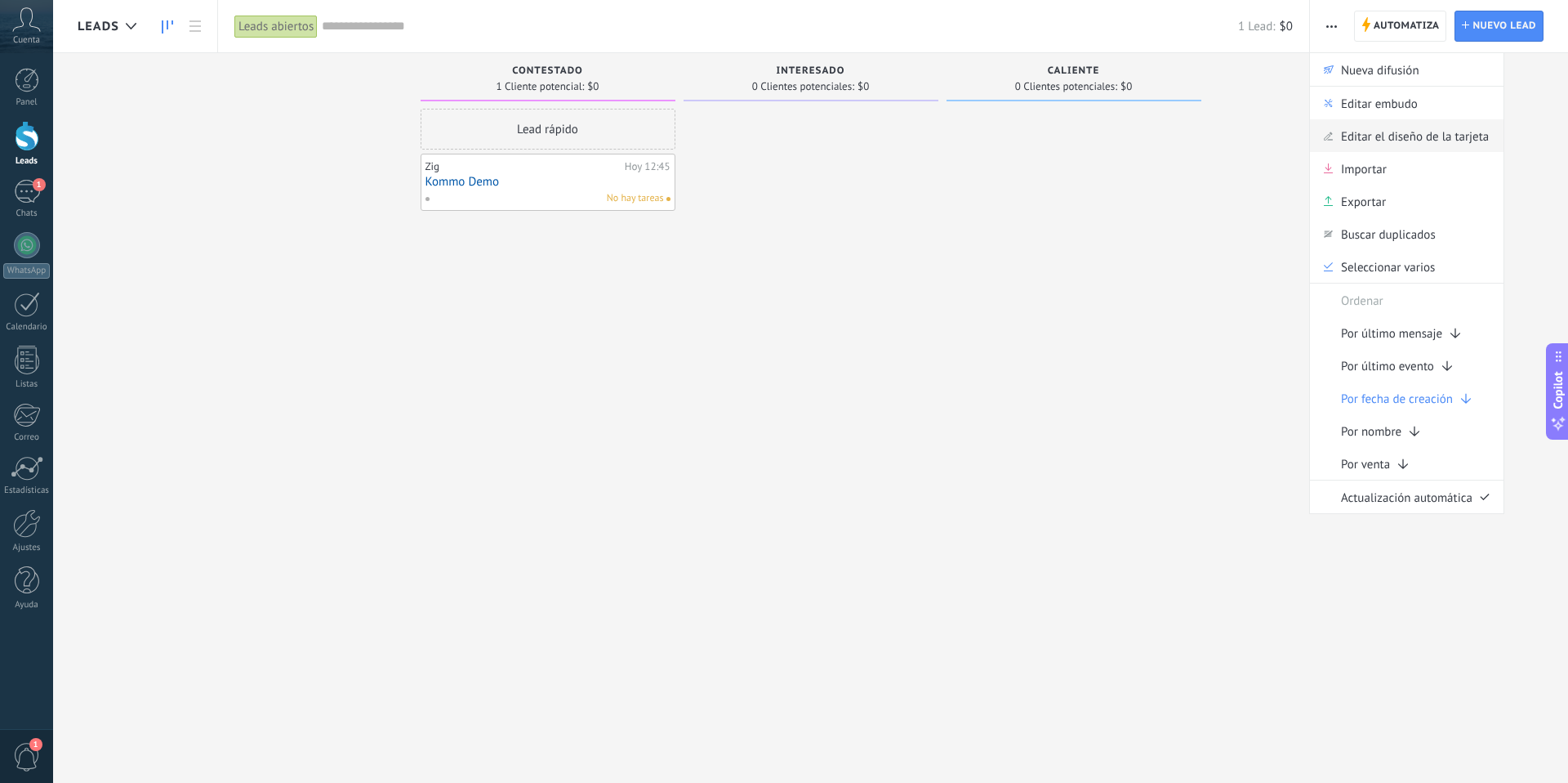
click at [1384, 140] on span "Editar el diseño de la tarjeta" at bounding box center [1415, 136] width 148 height 33
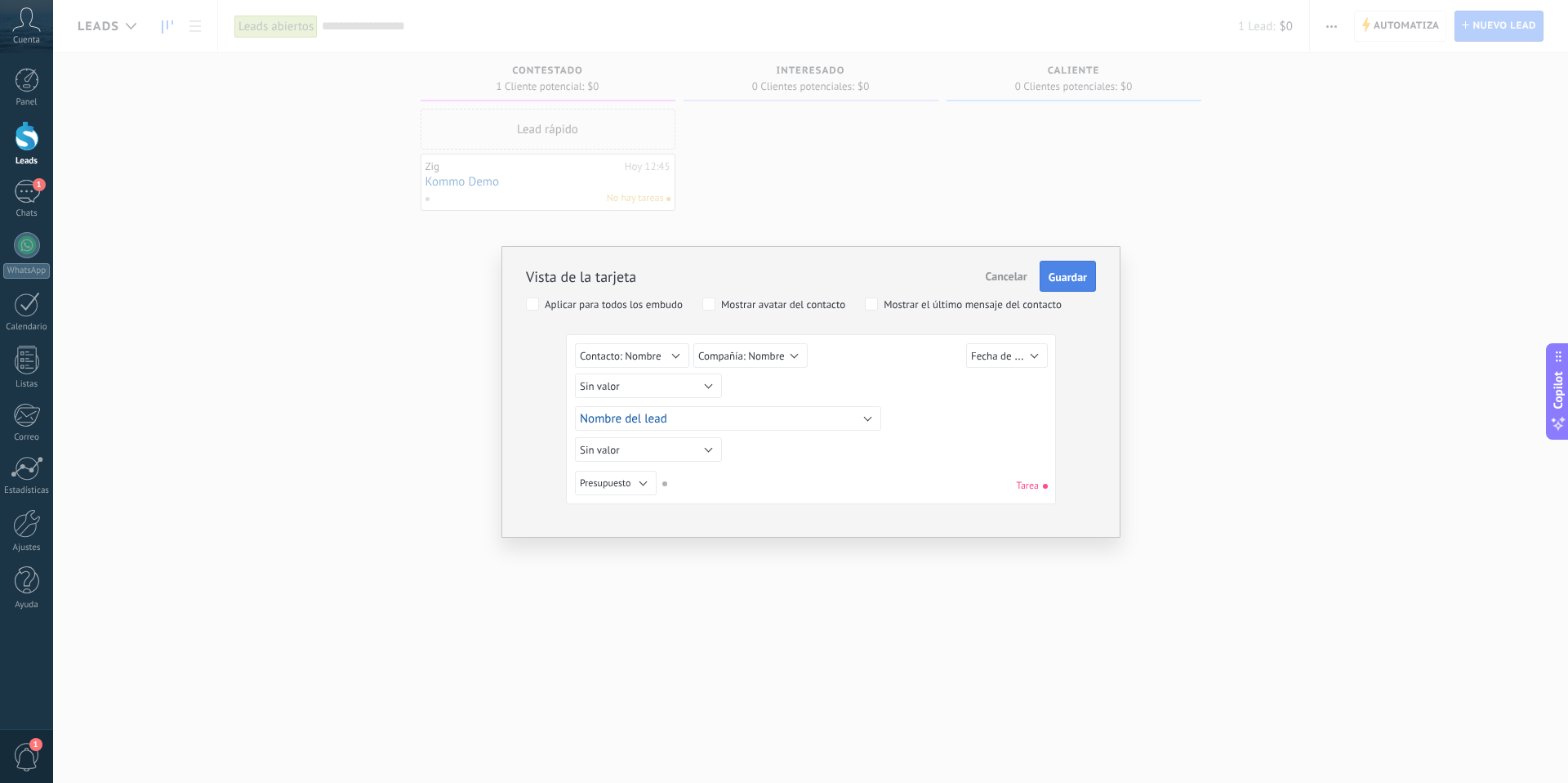
click at [1071, 274] on span "Guardar" at bounding box center [1067, 276] width 38 height 12
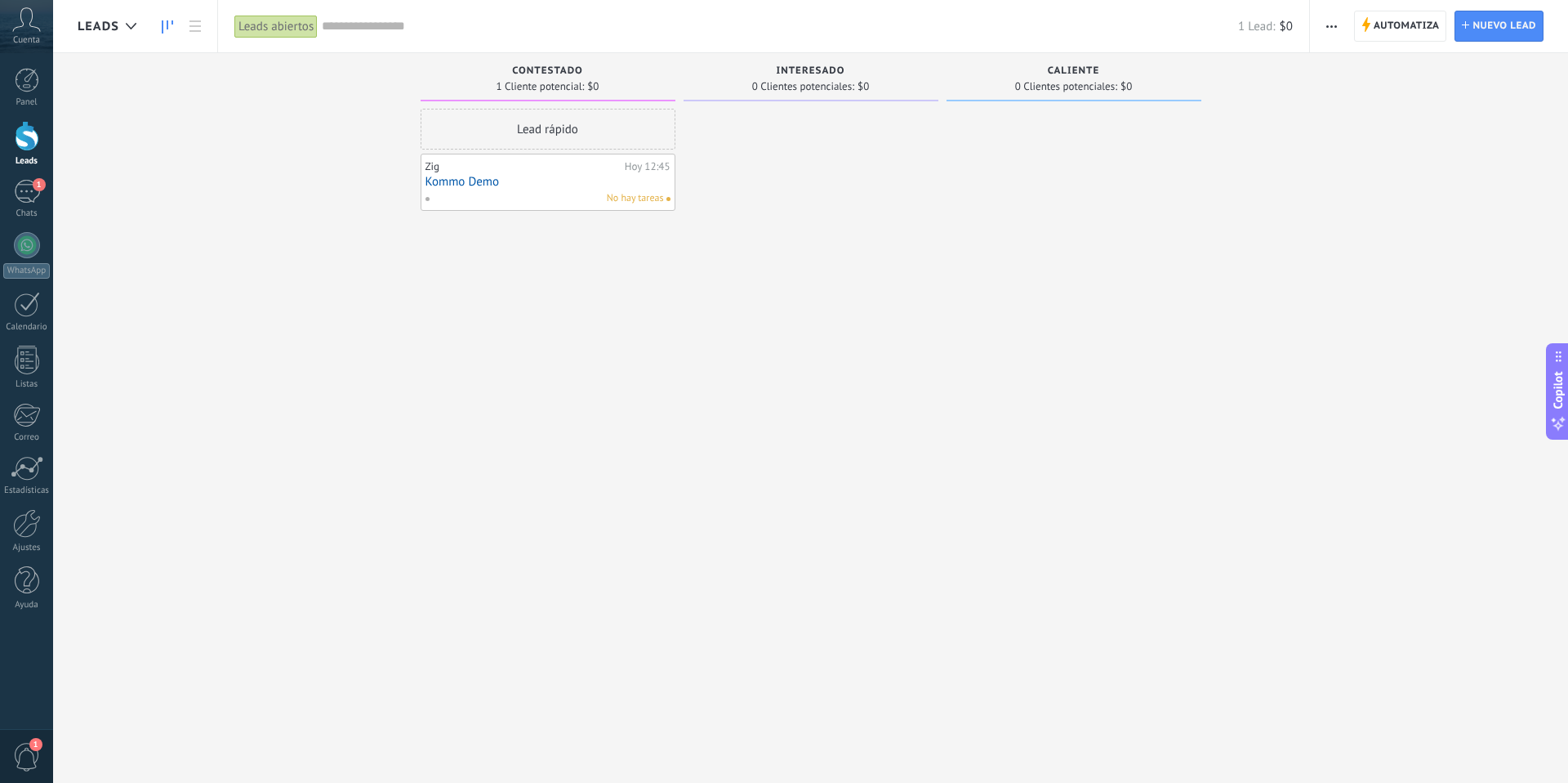
click at [287, 28] on div "Leads abiertos" at bounding box center [275, 26] width 83 height 24
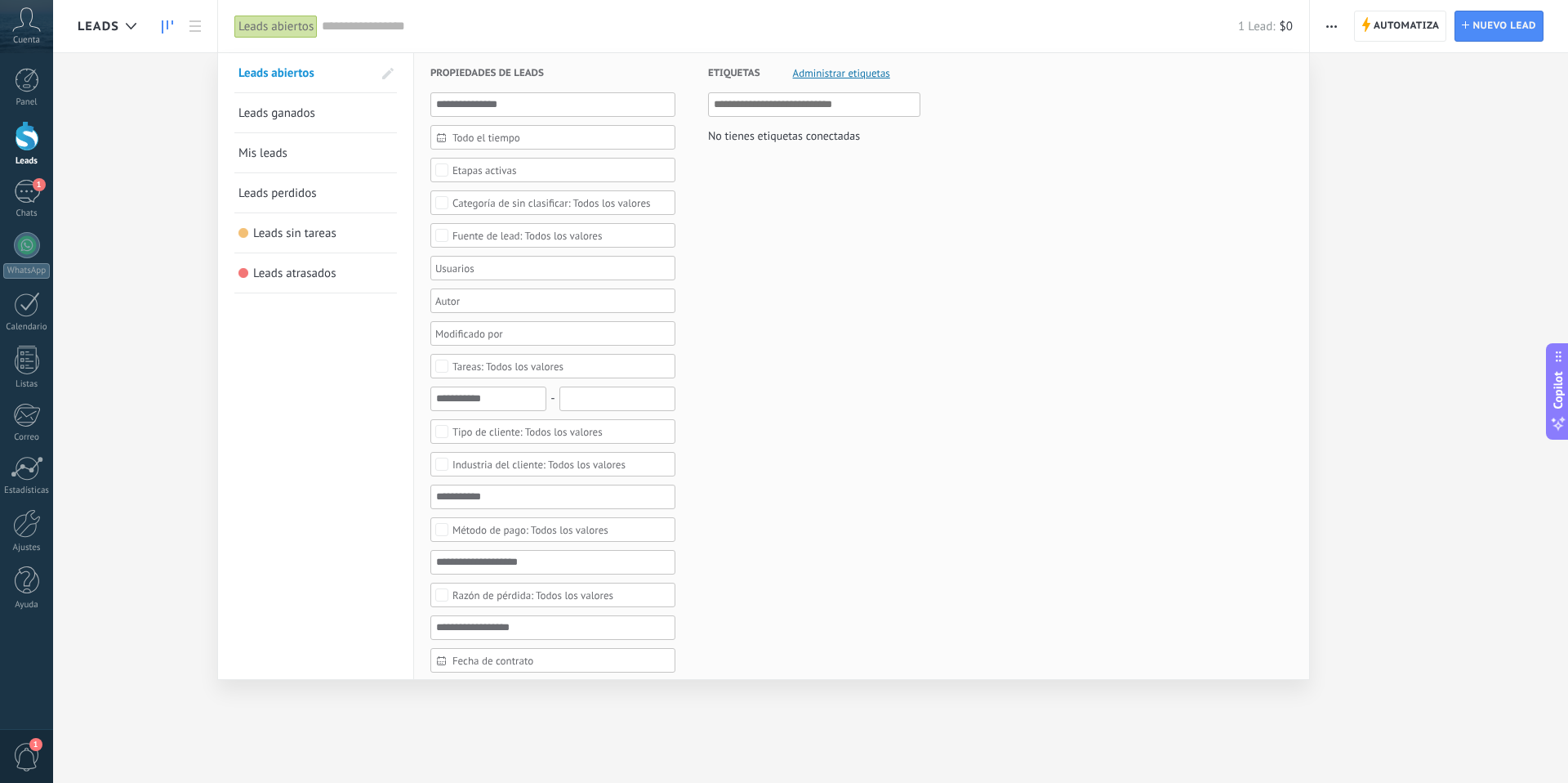
click at [1427, 154] on div at bounding box center [784, 392] width 1568 height 783
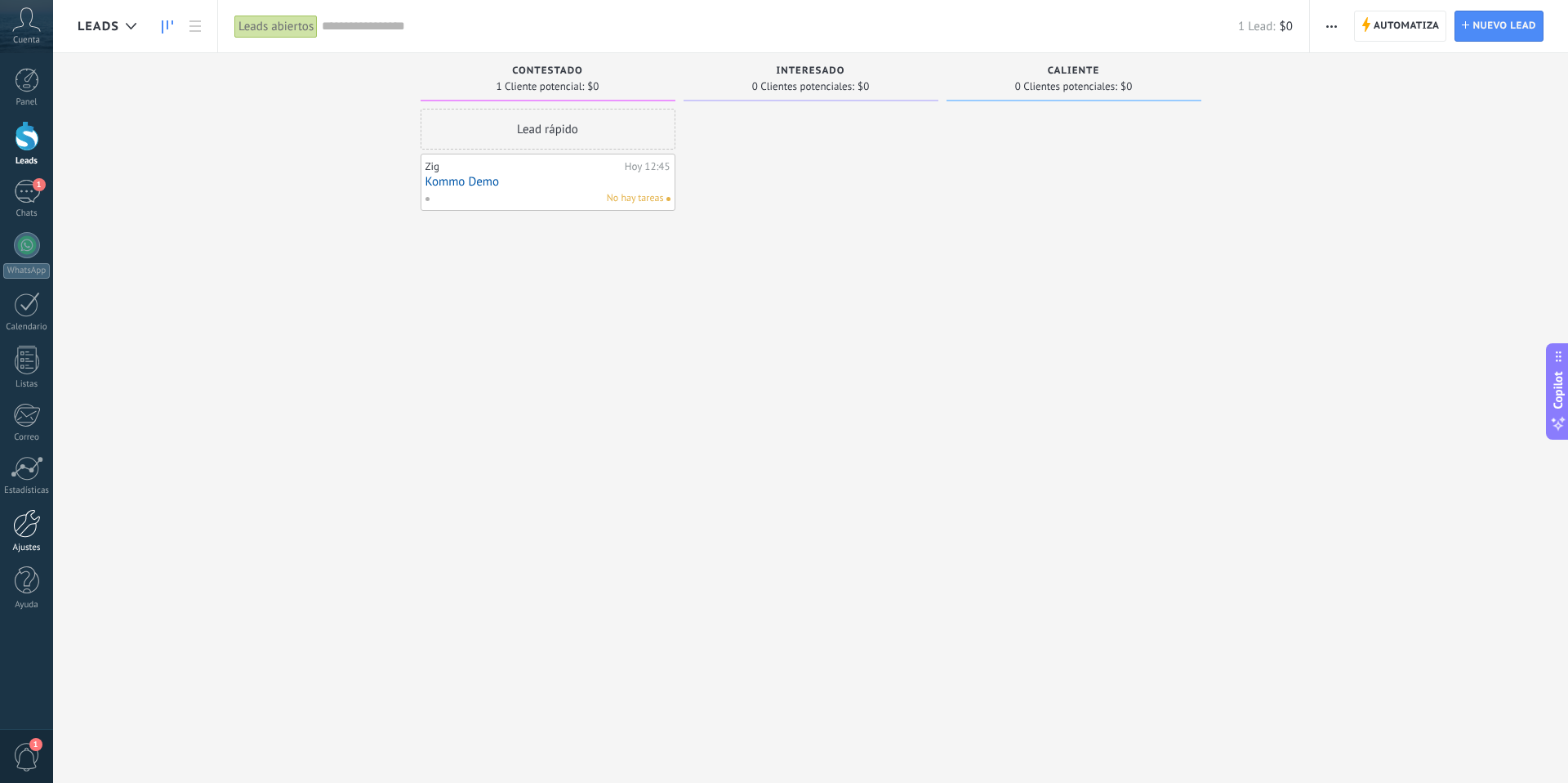
click at [32, 521] on div at bounding box center [27, 523] width 28 height 29
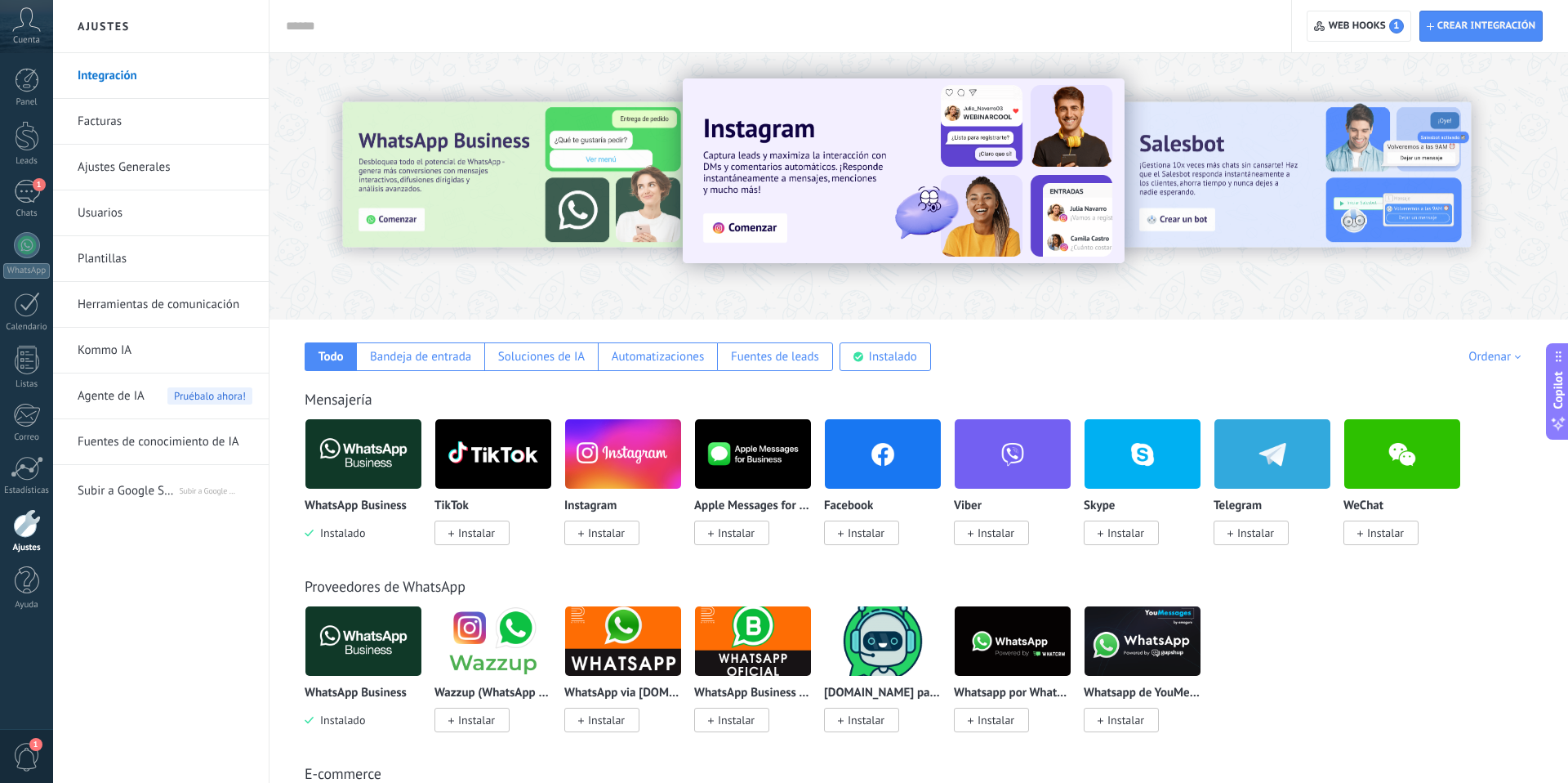
click at [21, 32] on div "Cuenta" at bounding box center [27, 27] width 53 height 54
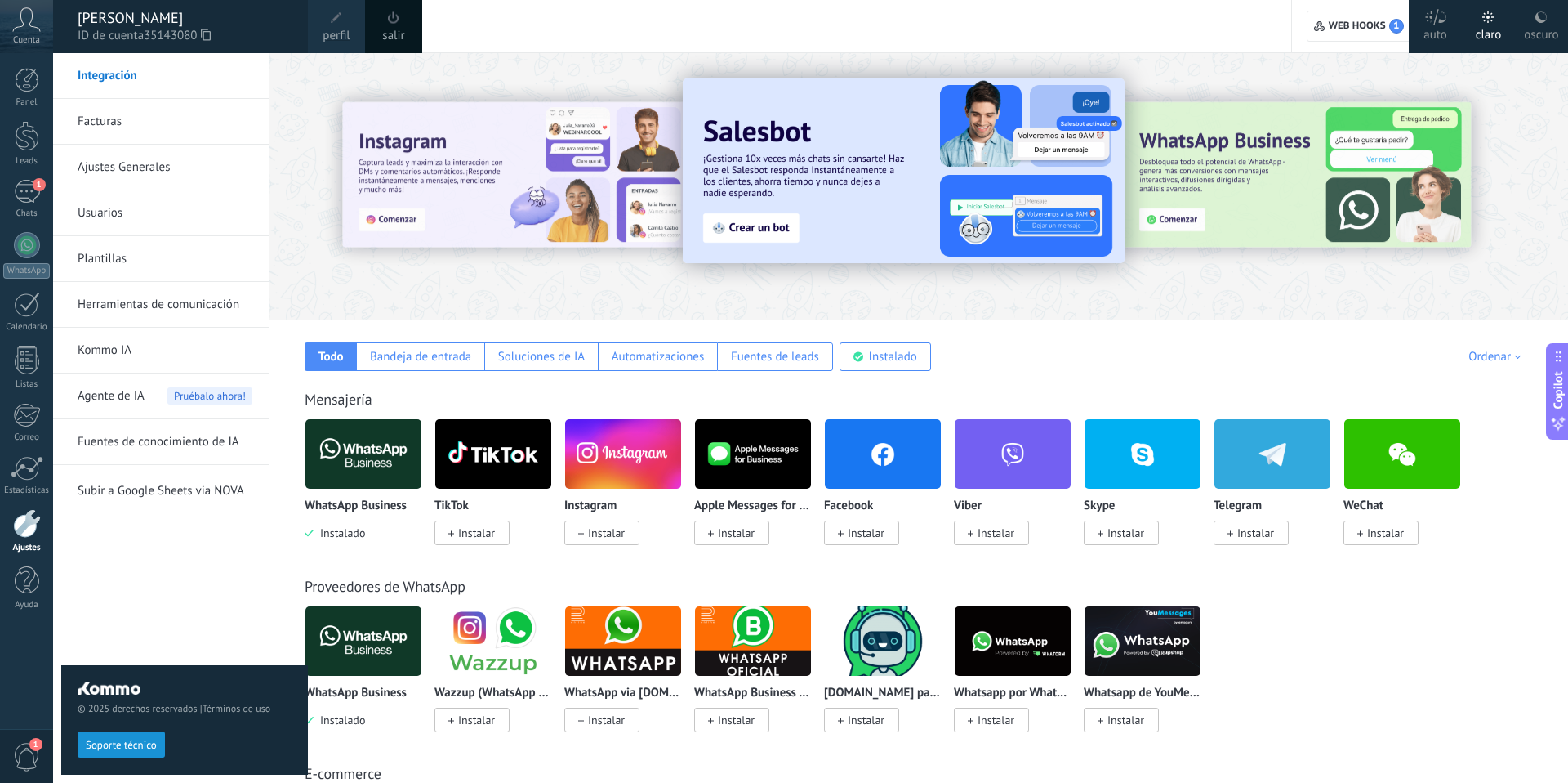
click at [110, 18] on div "[PERSON_NAME]" at bounding box center [185, 18] width 214 height 18
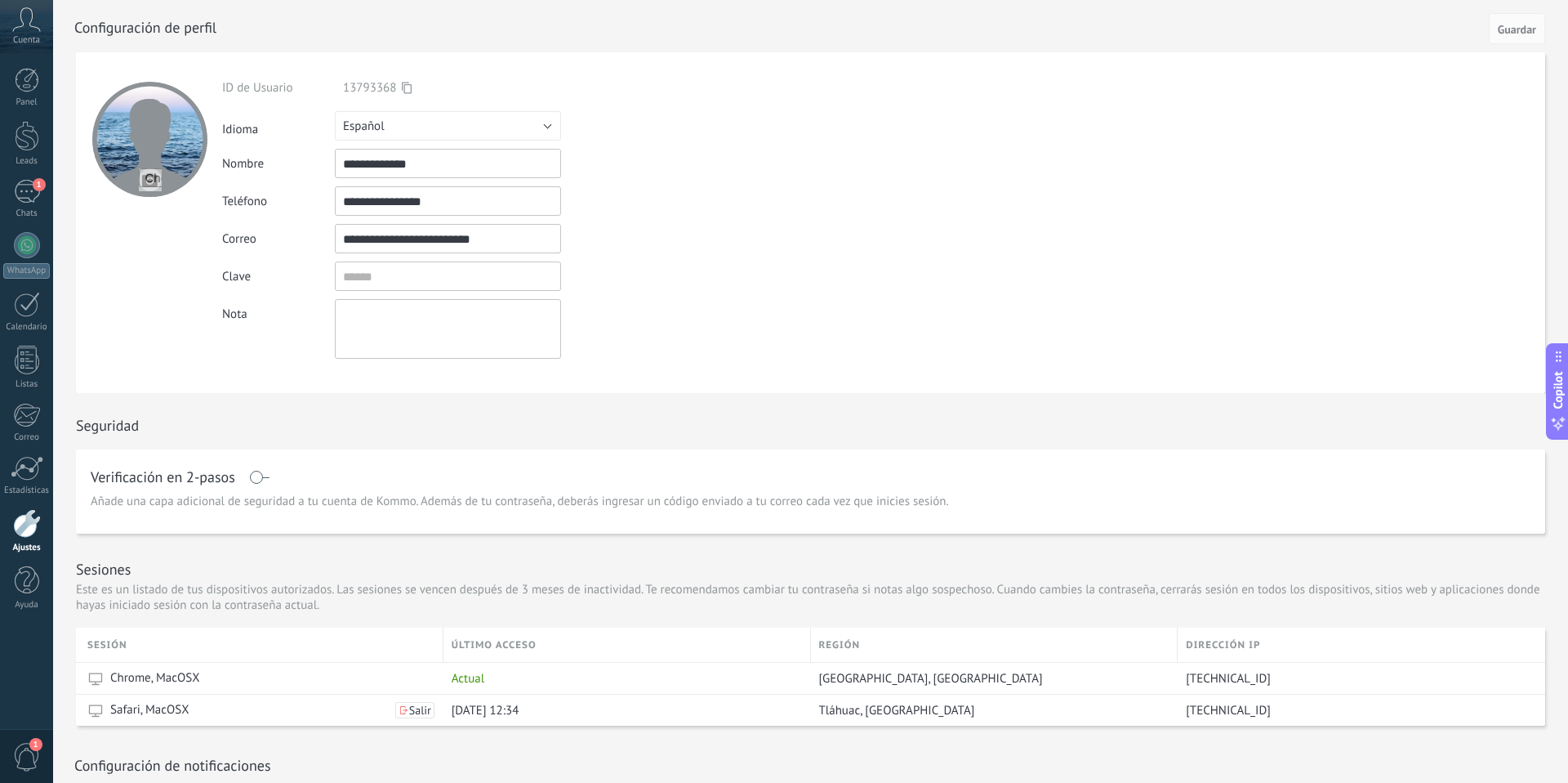
click at [34, 532] on div at bounding box center [27, 523] width 28 height 29
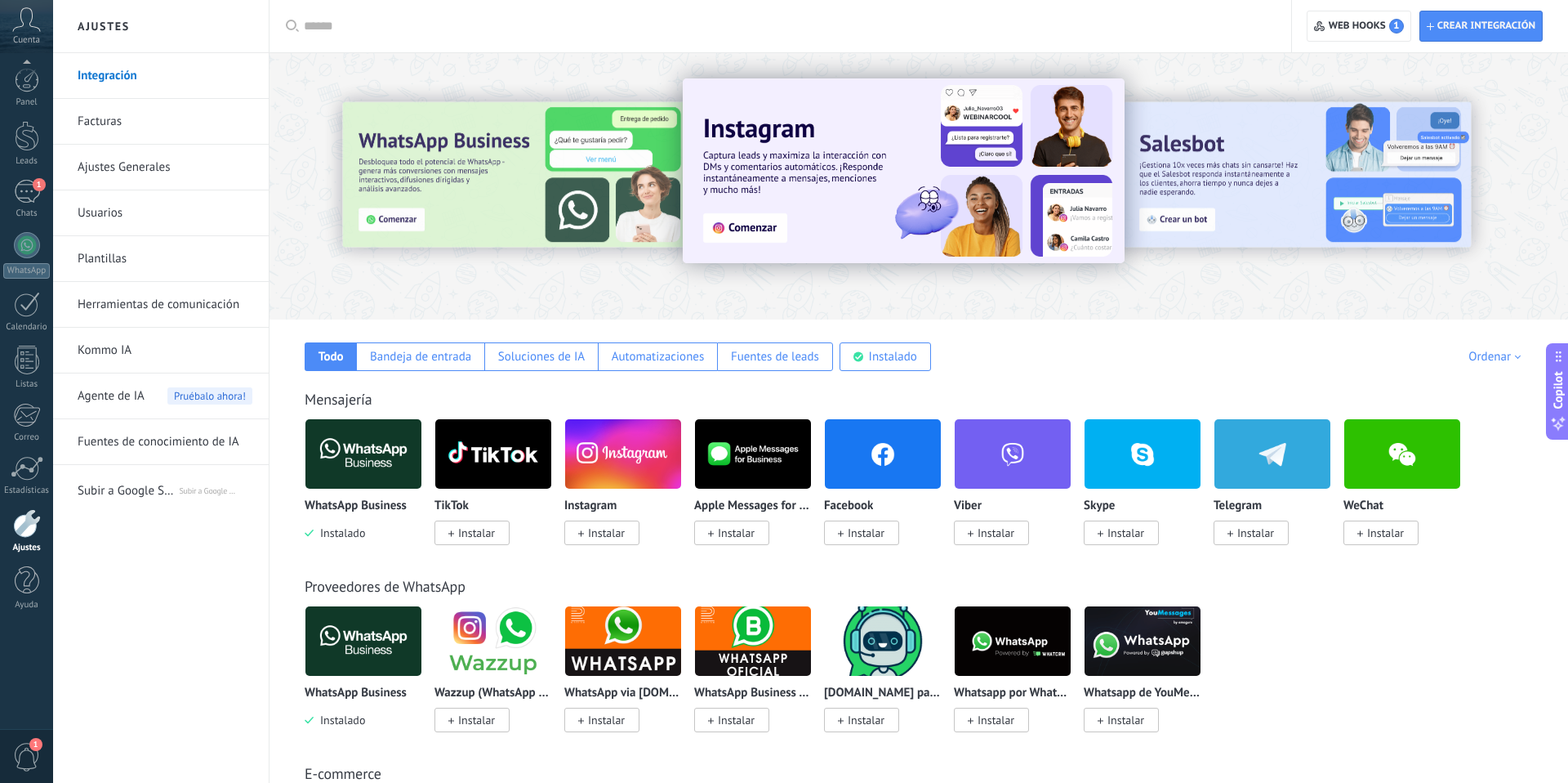
click at [30, 745] on span "1" at bounding box center [36, 744] width 13 height 13
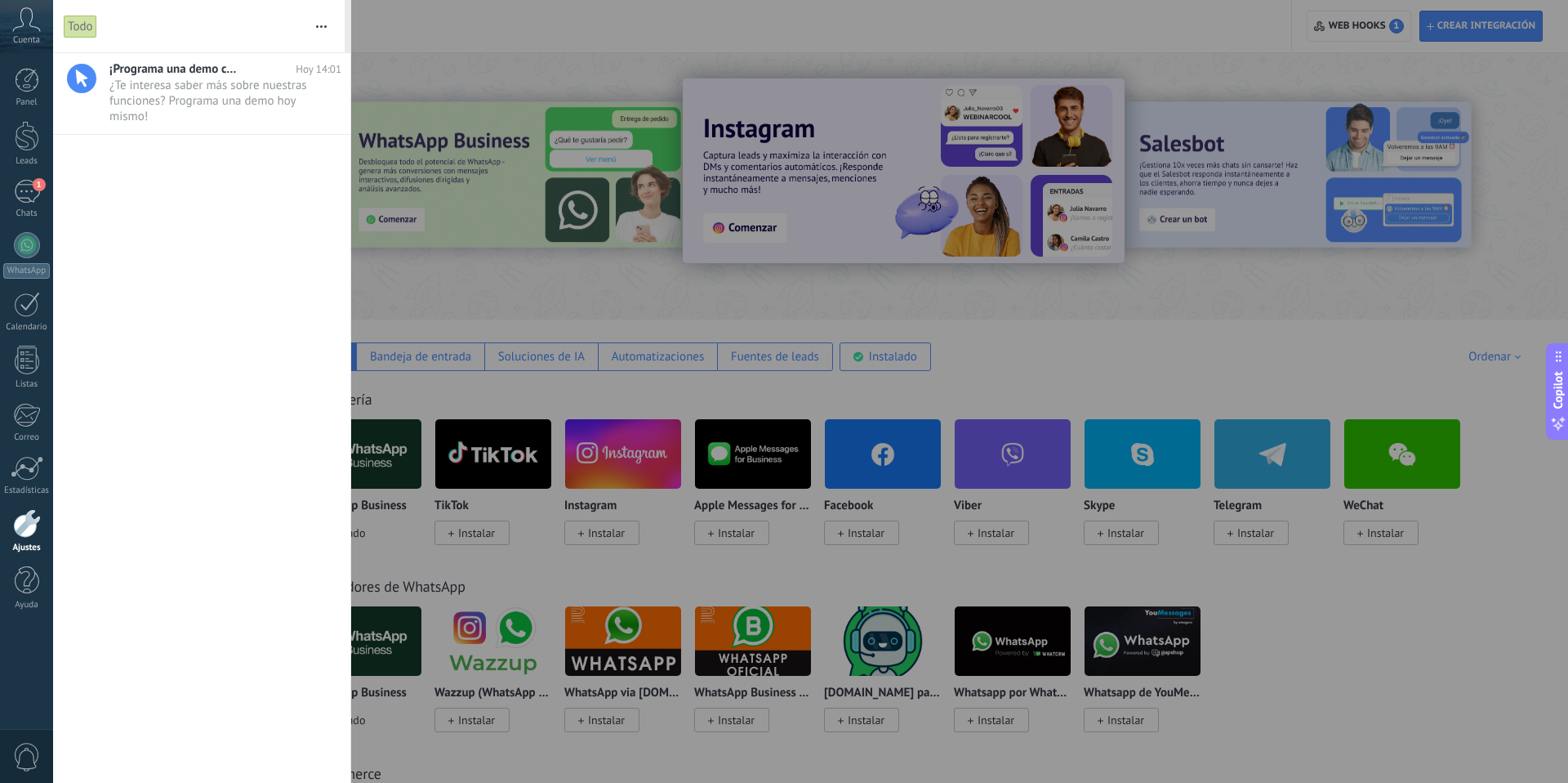
click at [319, 23] on button "button" at bounding box center [321, 26] width 35 height 53
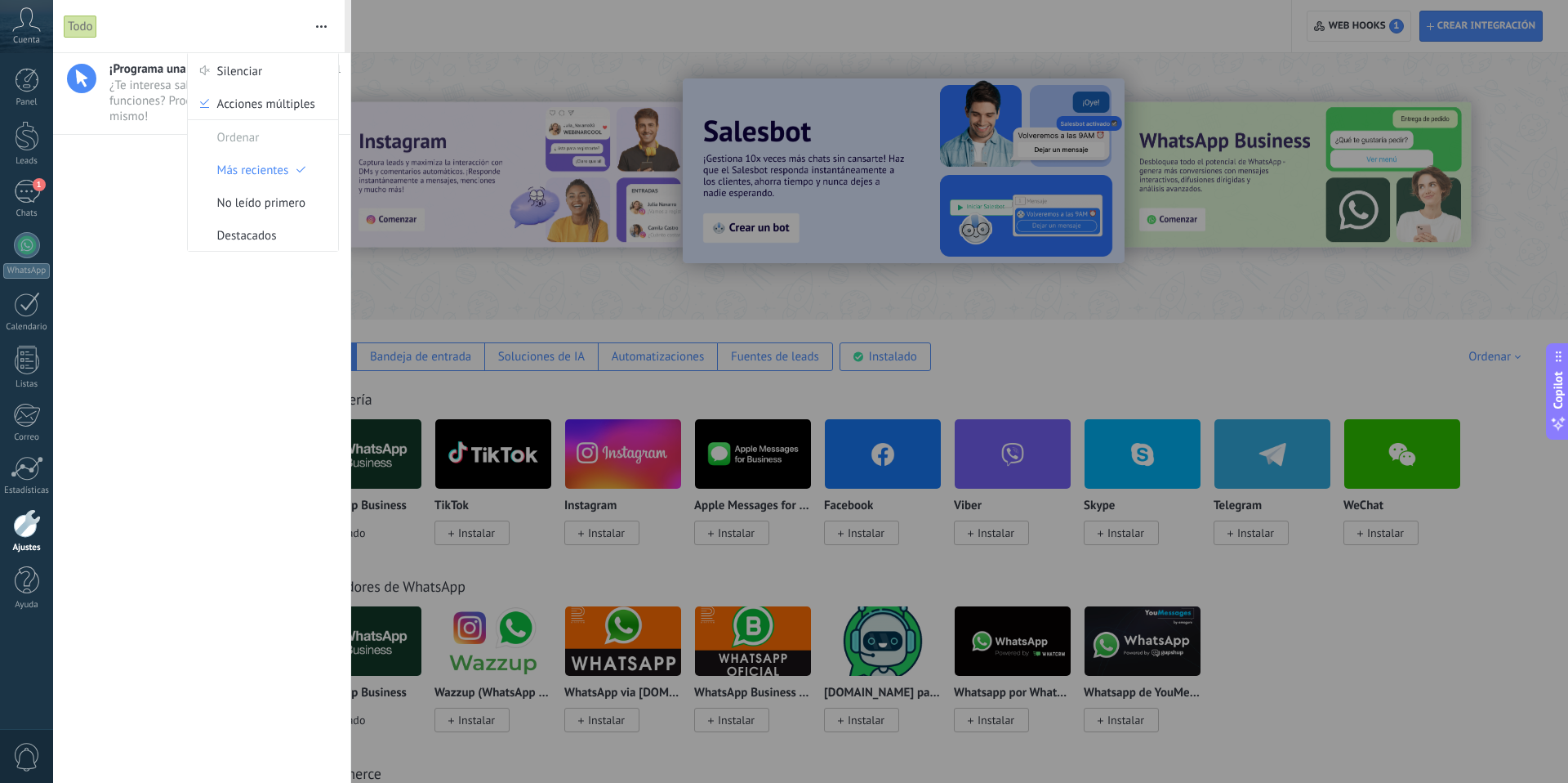
click at [26, 655] on div "Panel Leads 1 Chats WhatsApp Clientes" at bounding box center [53, 392] width 106 height 677
click at [25, 22] on icon at bounding box center [27, 19] width 29 height 24
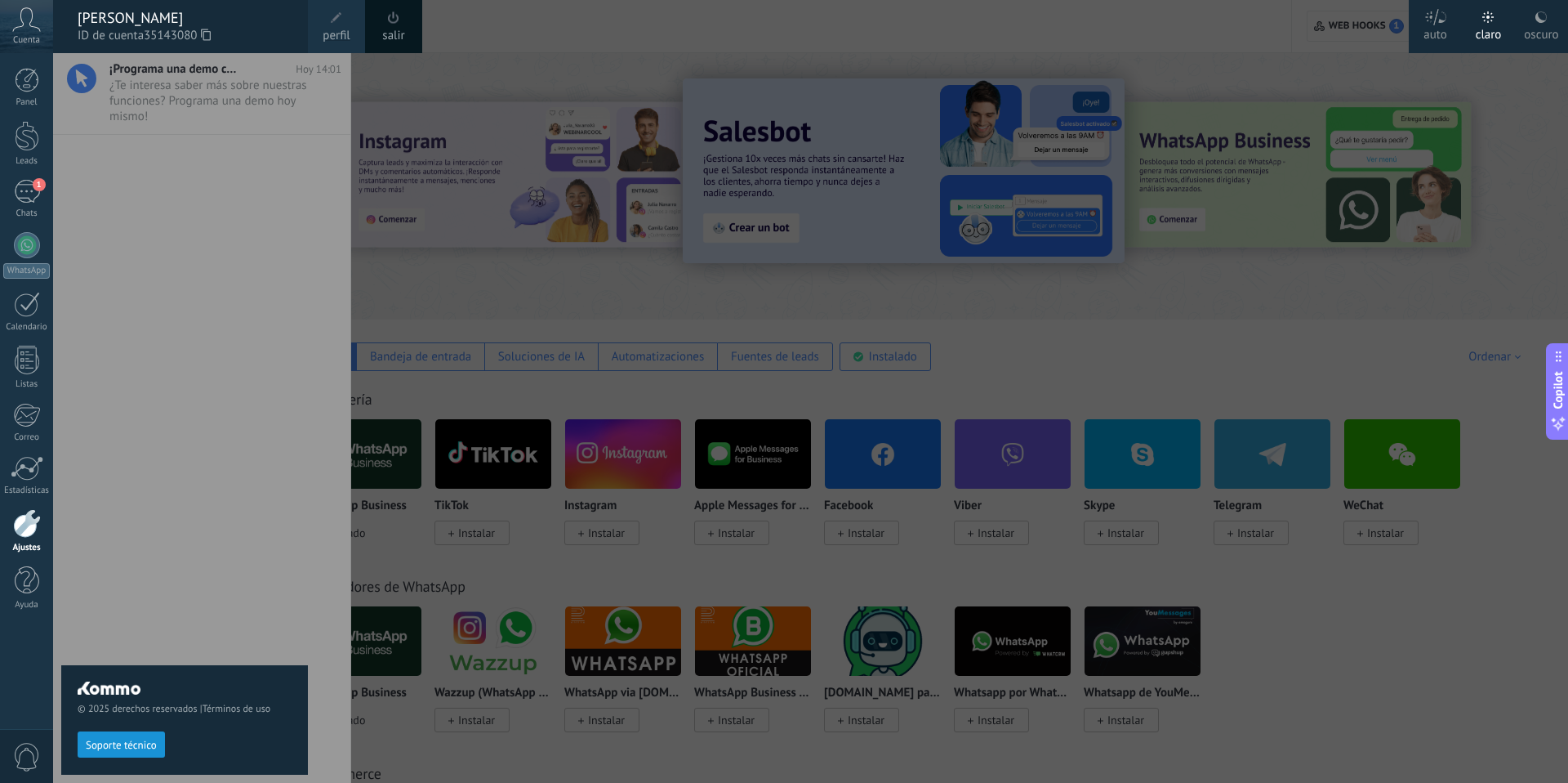
click at [332, 24] on span at bounding box center [336, 18] width 18 height 18
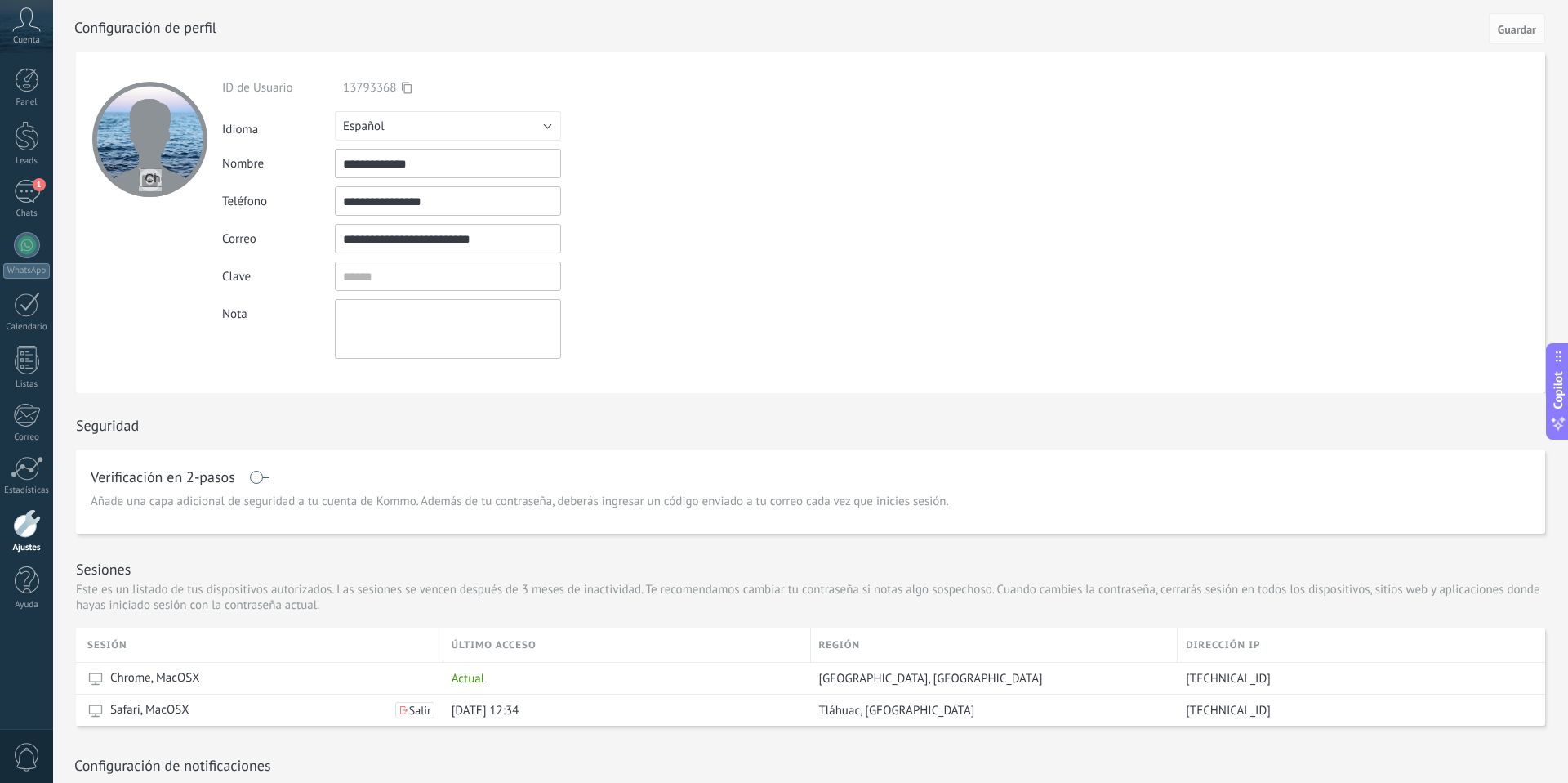
click at [11, 4] on div "Cuenta" at bounding box center [27, 27] width 53 height 54
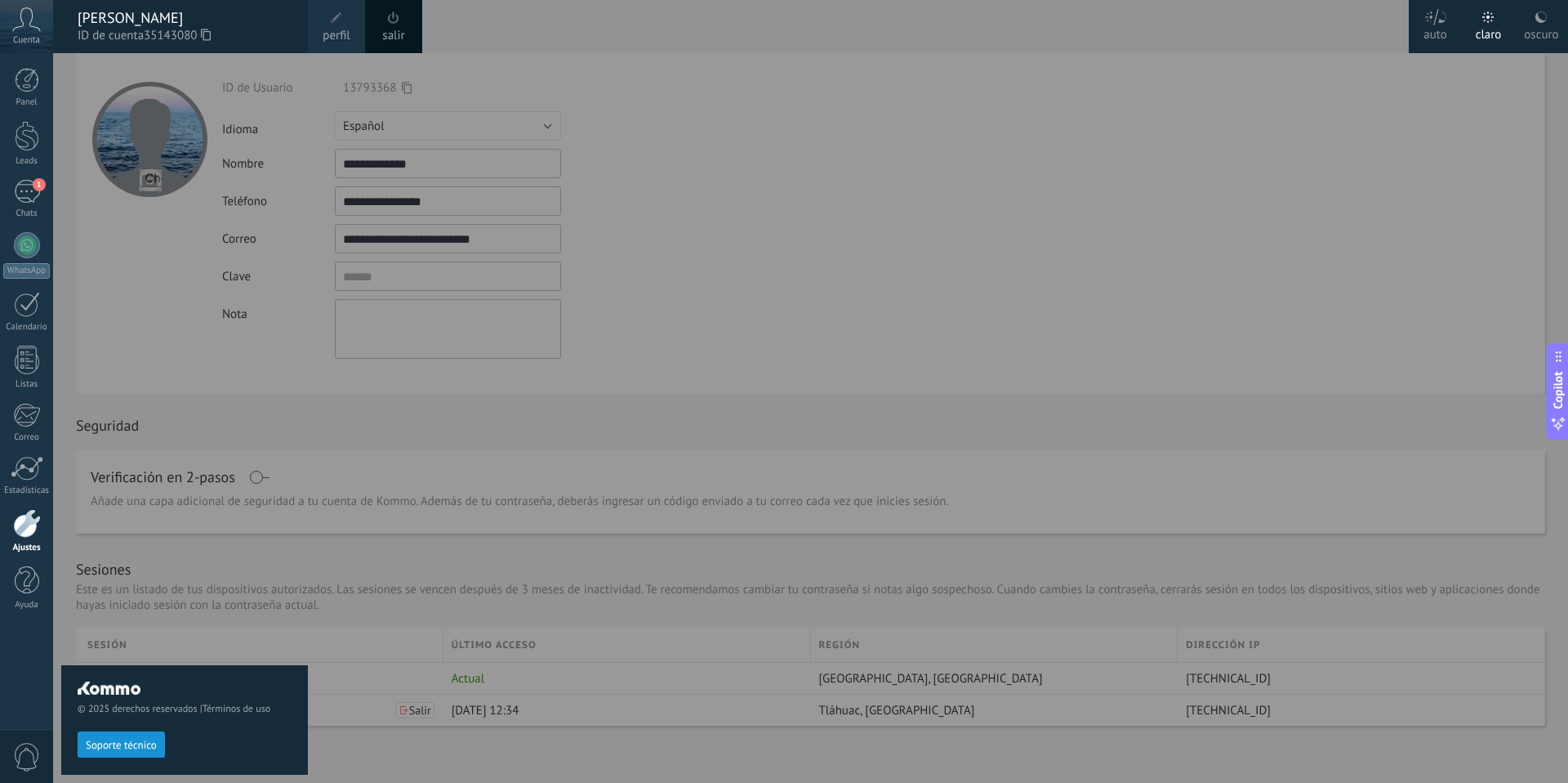
click at [1557, 8] on label "oscuro" at bounding box center [1541, 27] width 53 height 54
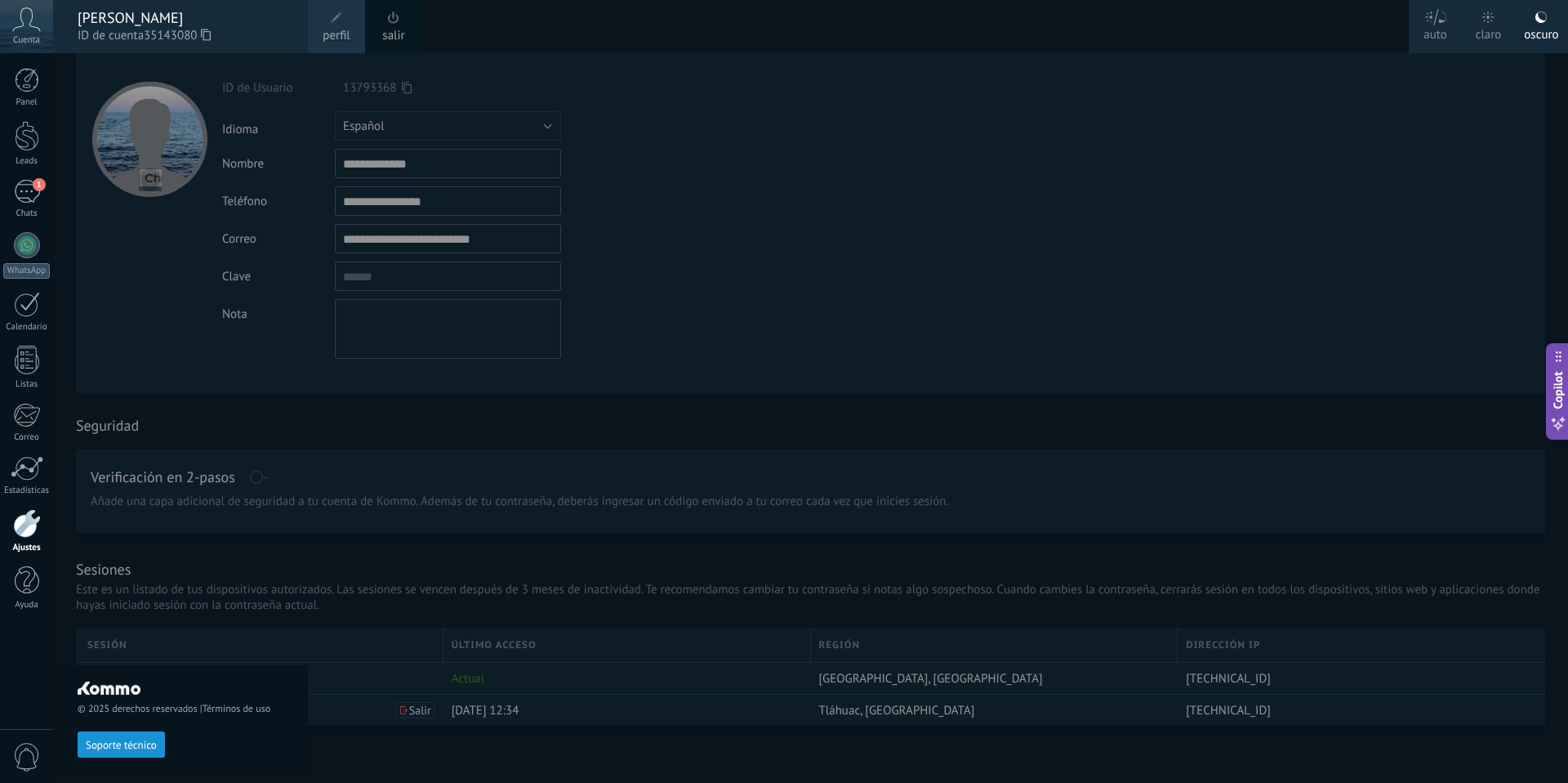
click at [1491, 9] on label "claro" at bounding box center [1489, 27] width 53 height 54
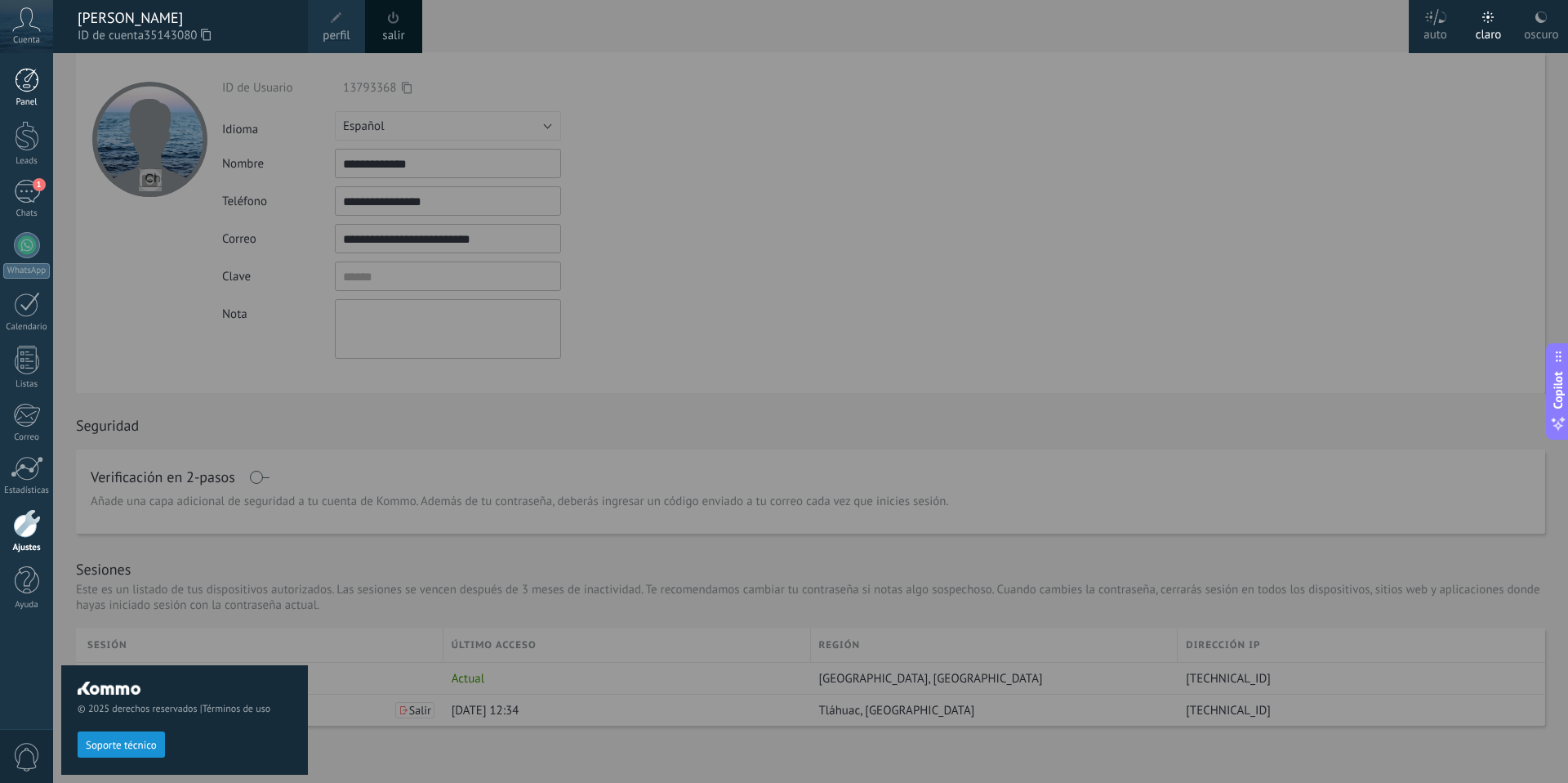
click at [30, 89] on div at bounding box center [26, 79] width 24 height 24
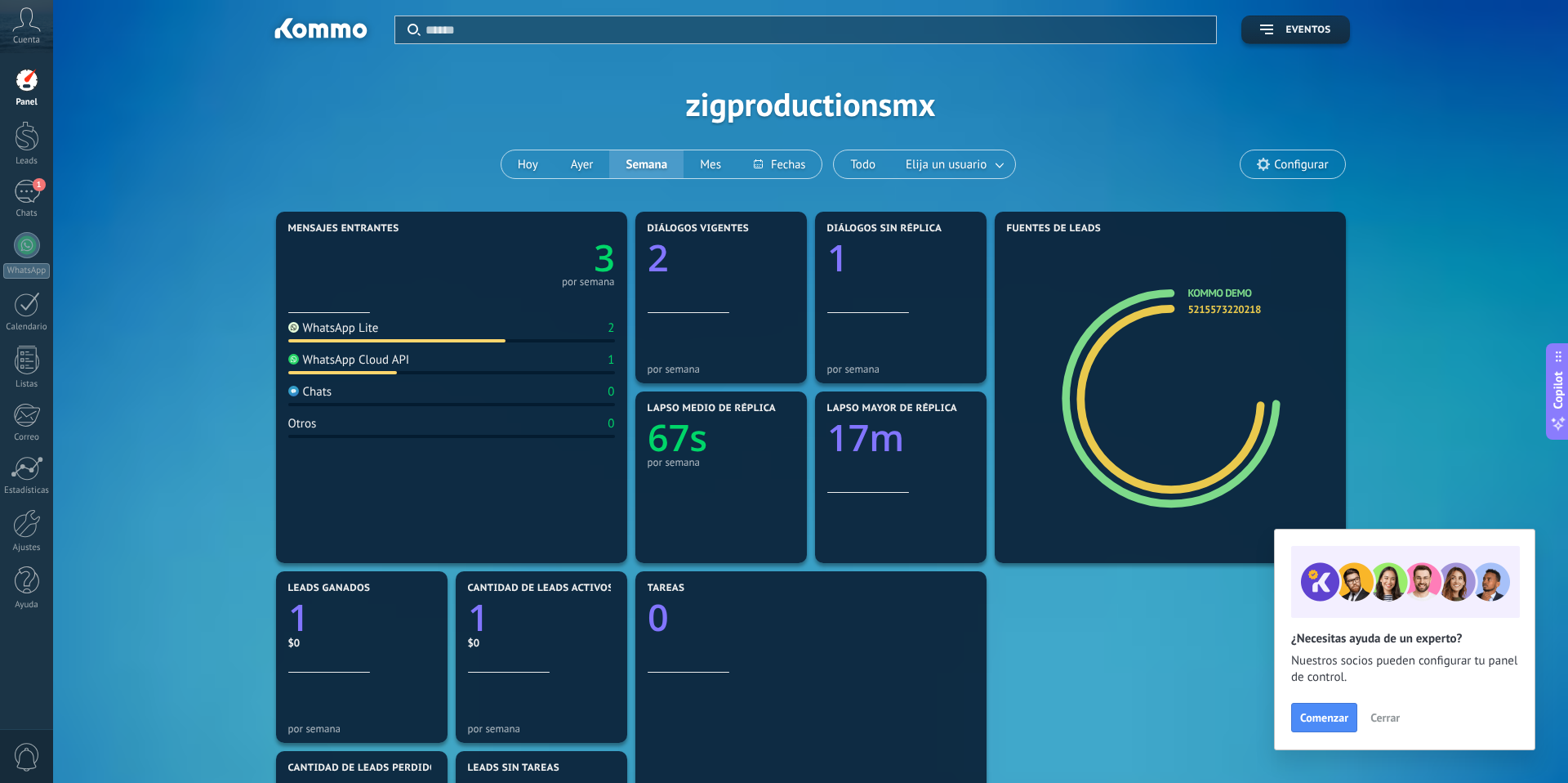
click at [1276, 169] on span "Configurar" at bounding box center [1301, 165] width 53 height 14
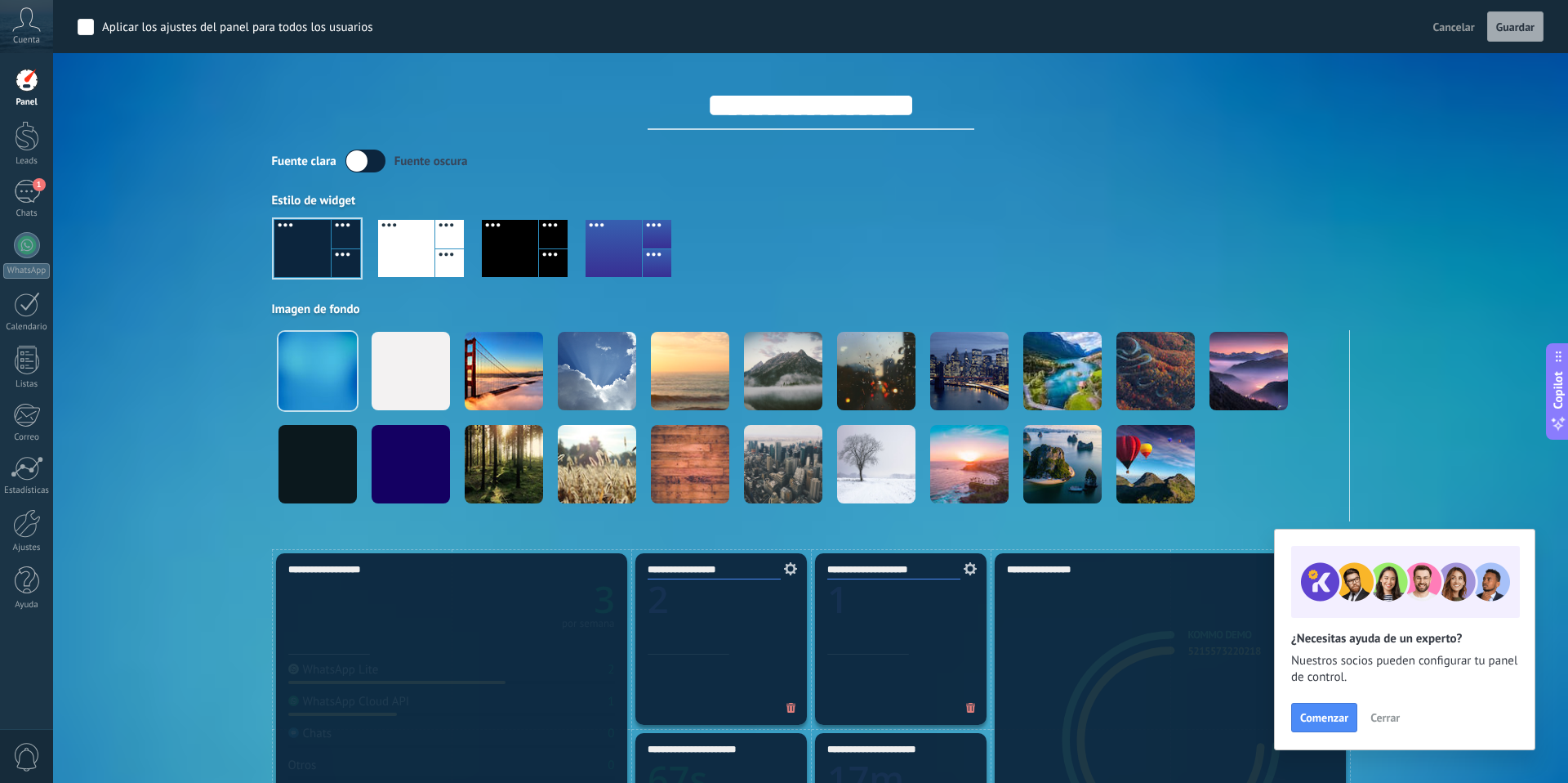
click at [1276, 169] on div "Fuente clara Fuente oscura" at bounding box center [810, 161] width 1078 height 23
click at [223, 395] on div "Aplicar Eventos zigproductionsmx Hoy Ayer Semana Mes Todo Elija un usuario Conf…" at bounding box center [810, 275] width 1465 height 549
click at [1457, 37] on button "Cancelar" at bounding box center [1453, 26] width 54 height 24
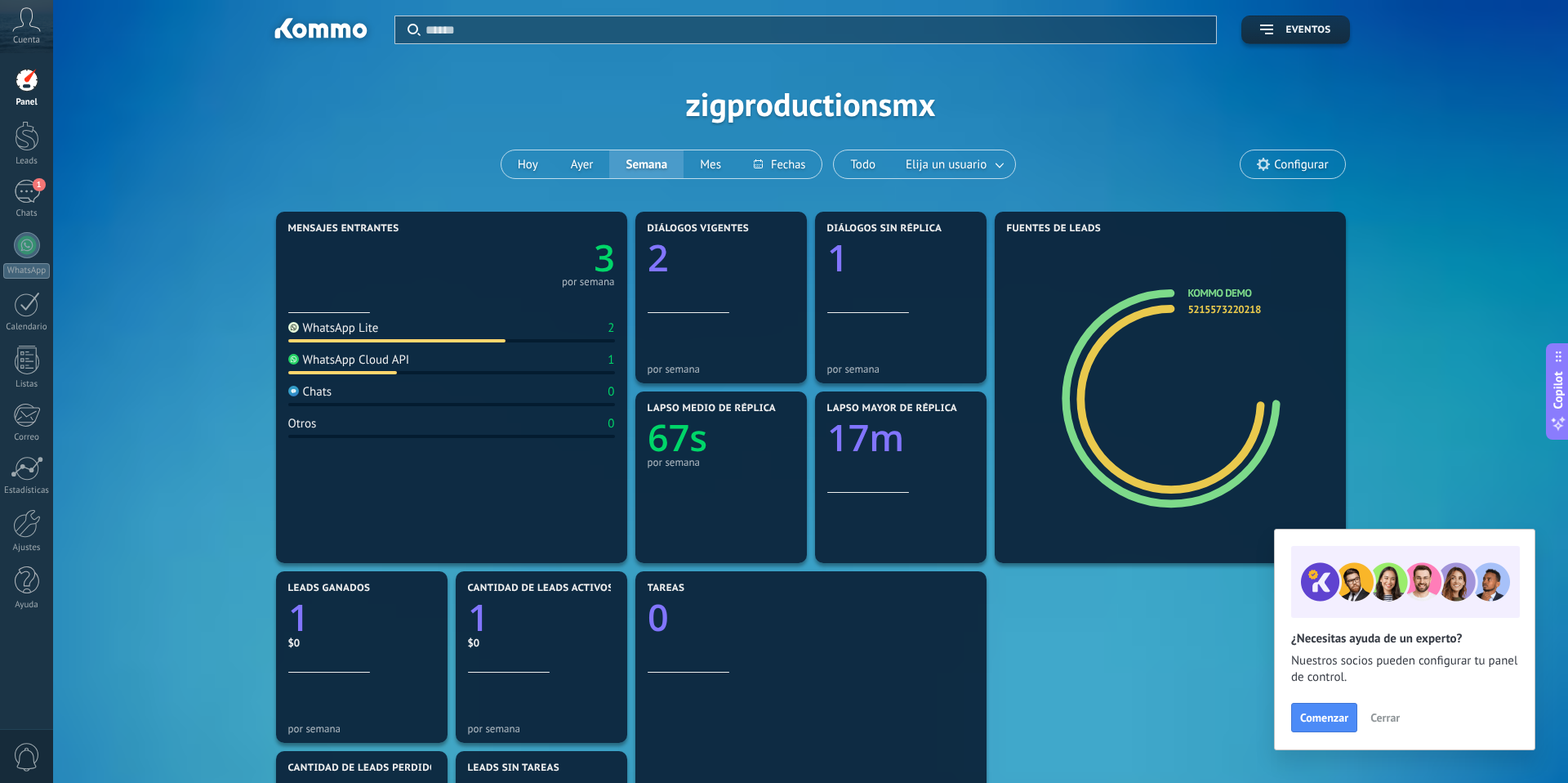
click at [1389, 717] on span "Cerrar" at bounding box center [1384, 717] width 29 height 12
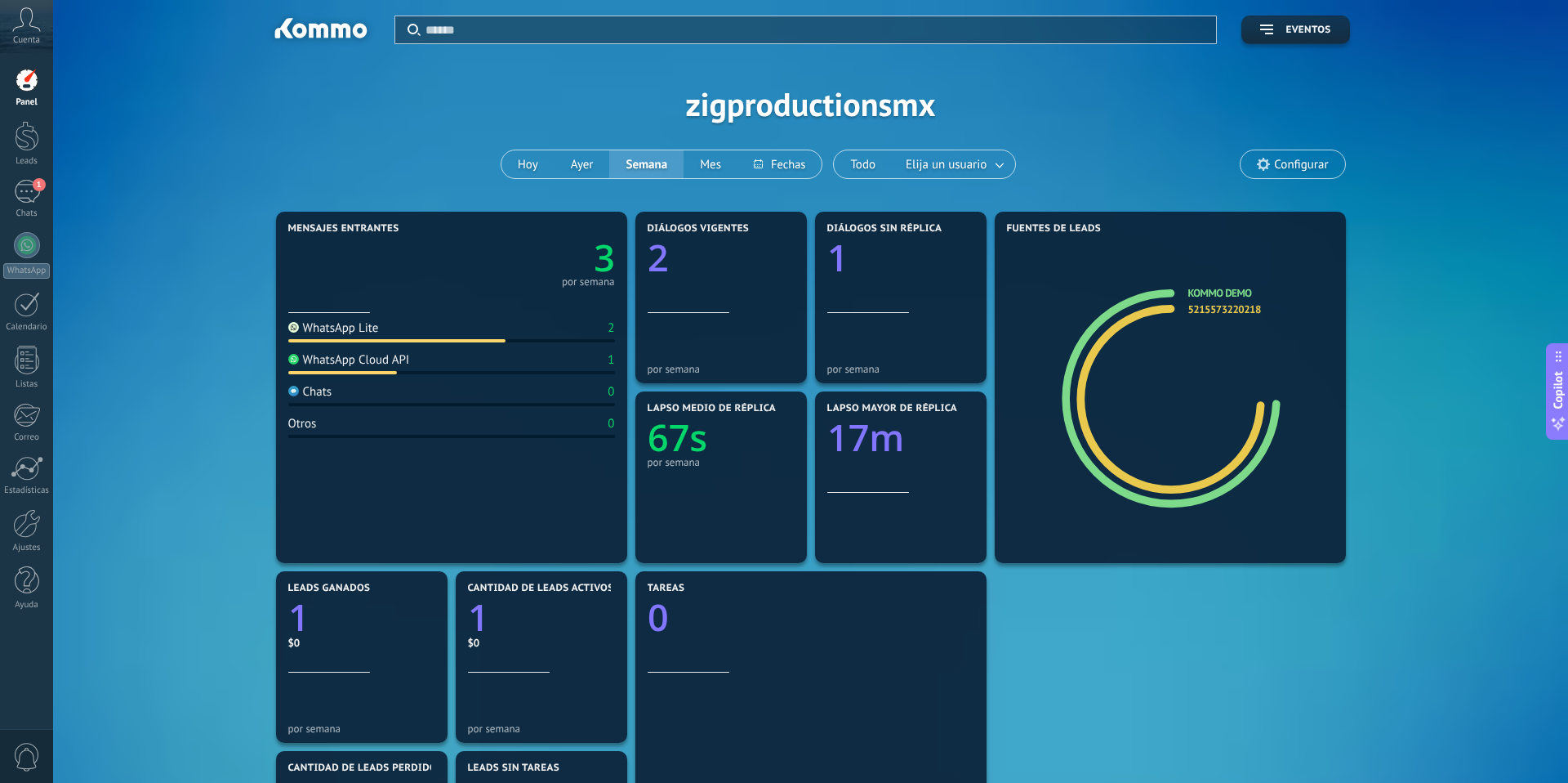
scroll to position [374, 0]
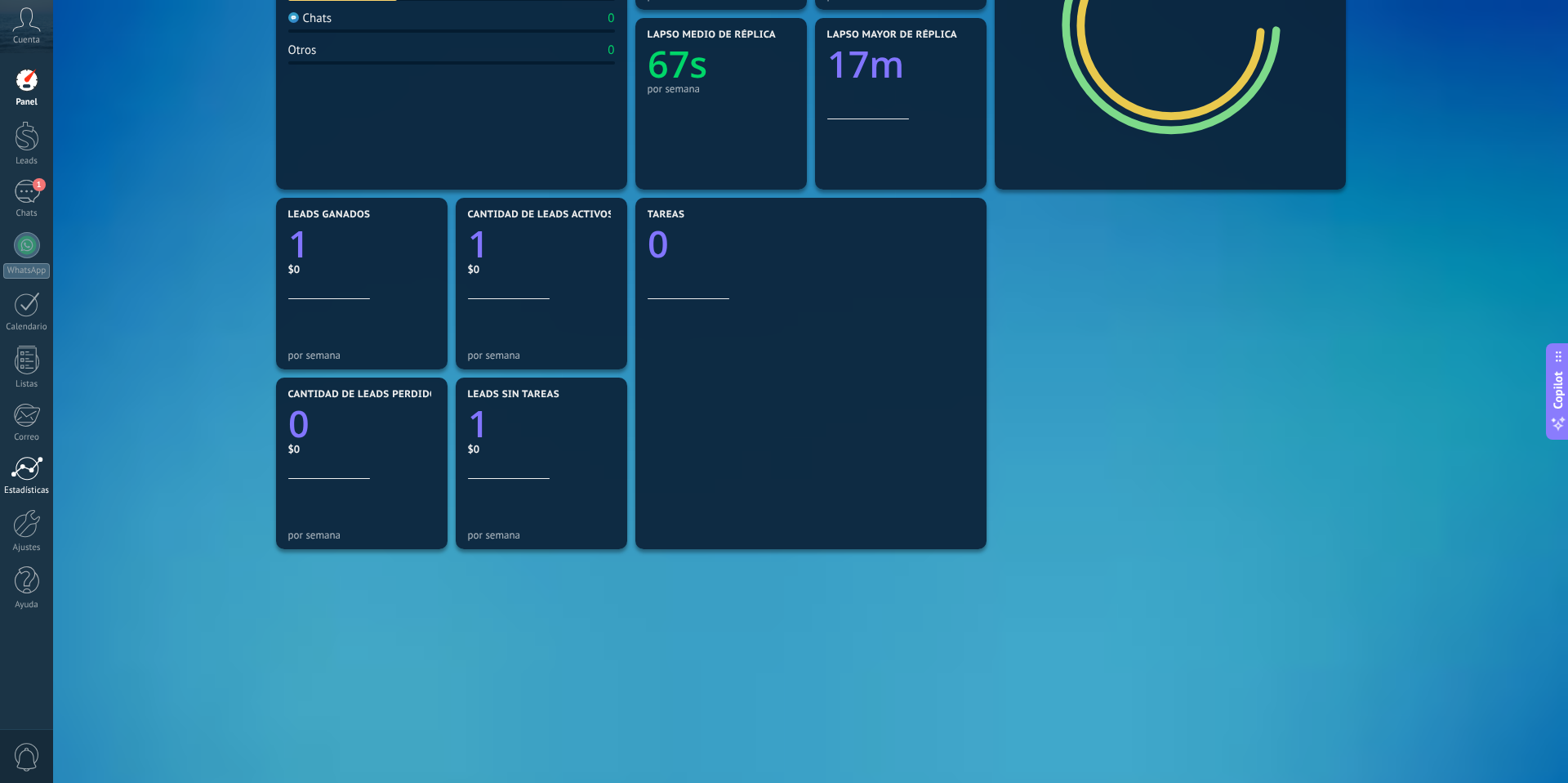
click at [35, 476] on div at bounding box center [27, 467] width 33 height 24
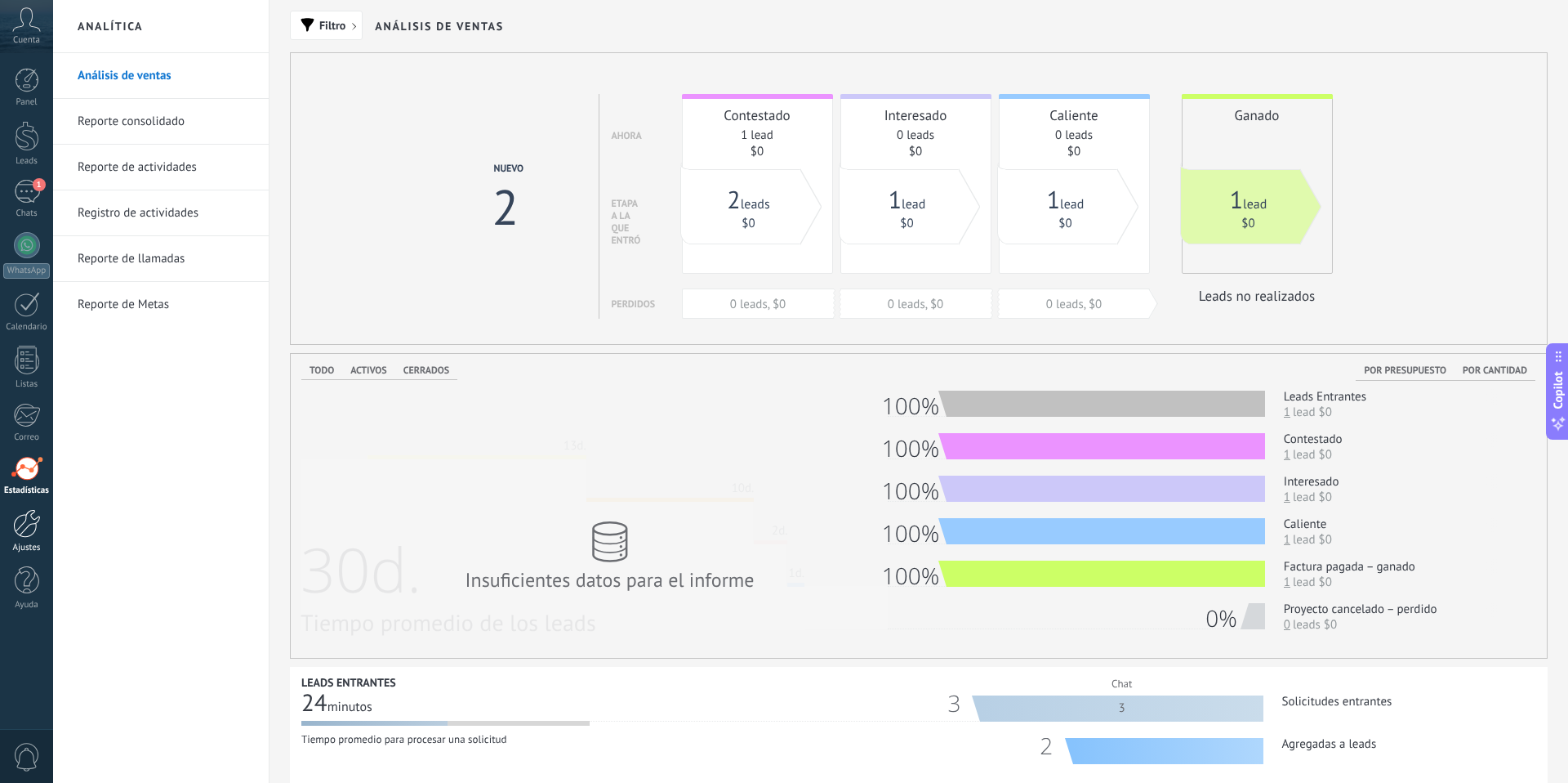
click at [32, 537] on div at bounding box center [27, 523] width 28 height 29
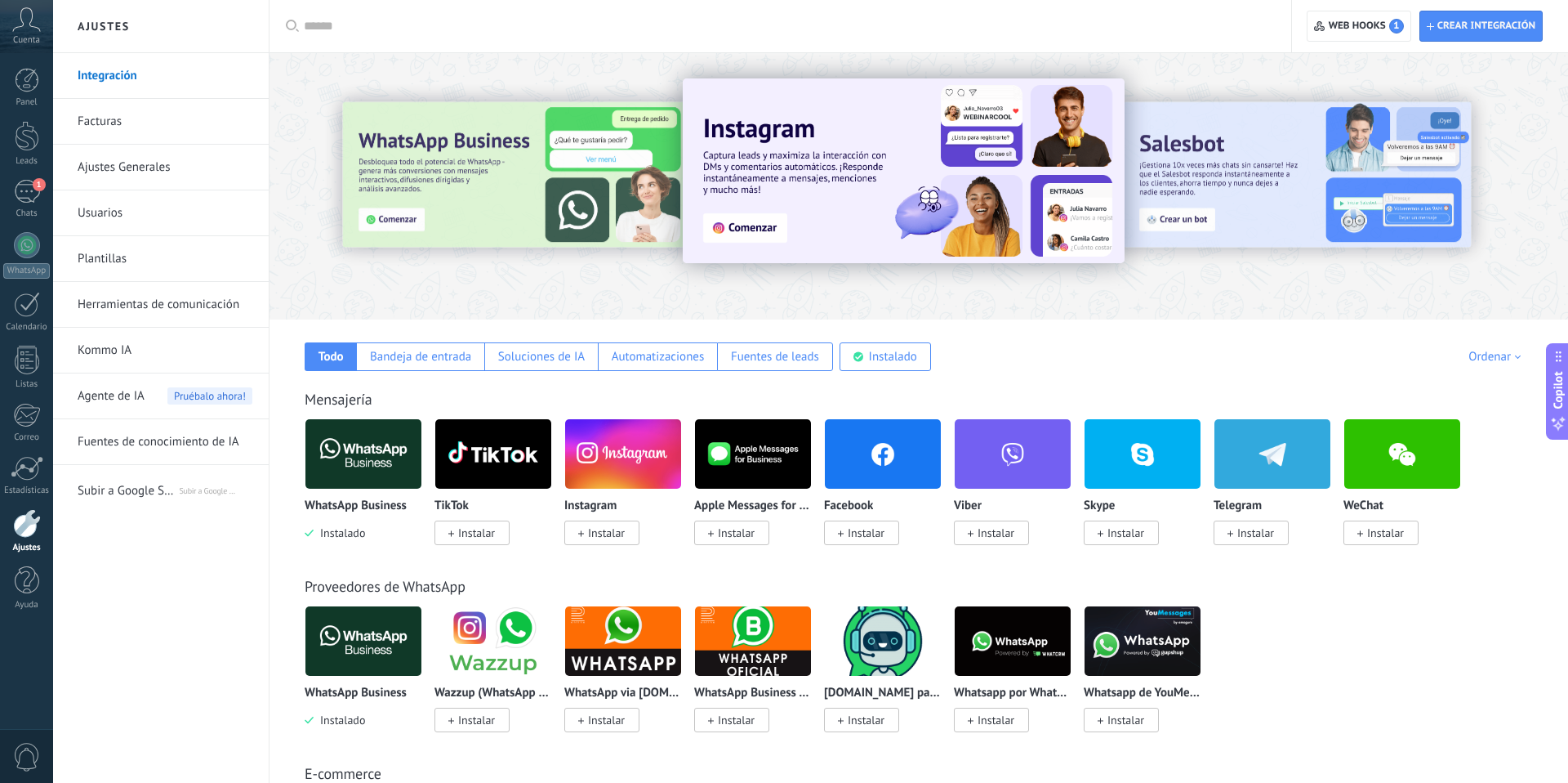
click at [139, 164] on link "Ajustes Generales" at bounding box center [165, 167] width 175 height 45
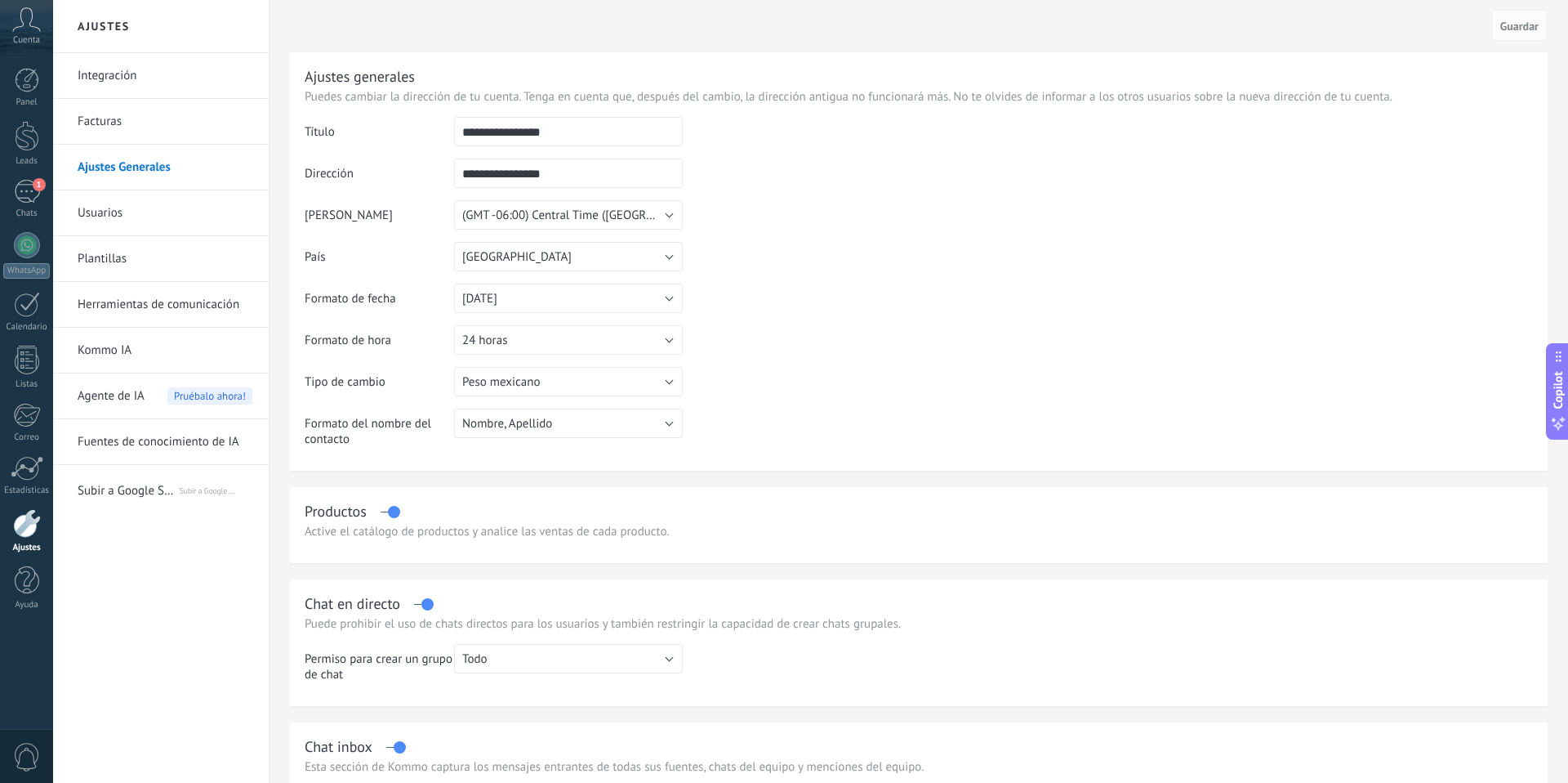
click at [102, 126] on link "Facturas" at bounding box center [165, 121] width 175 height 45
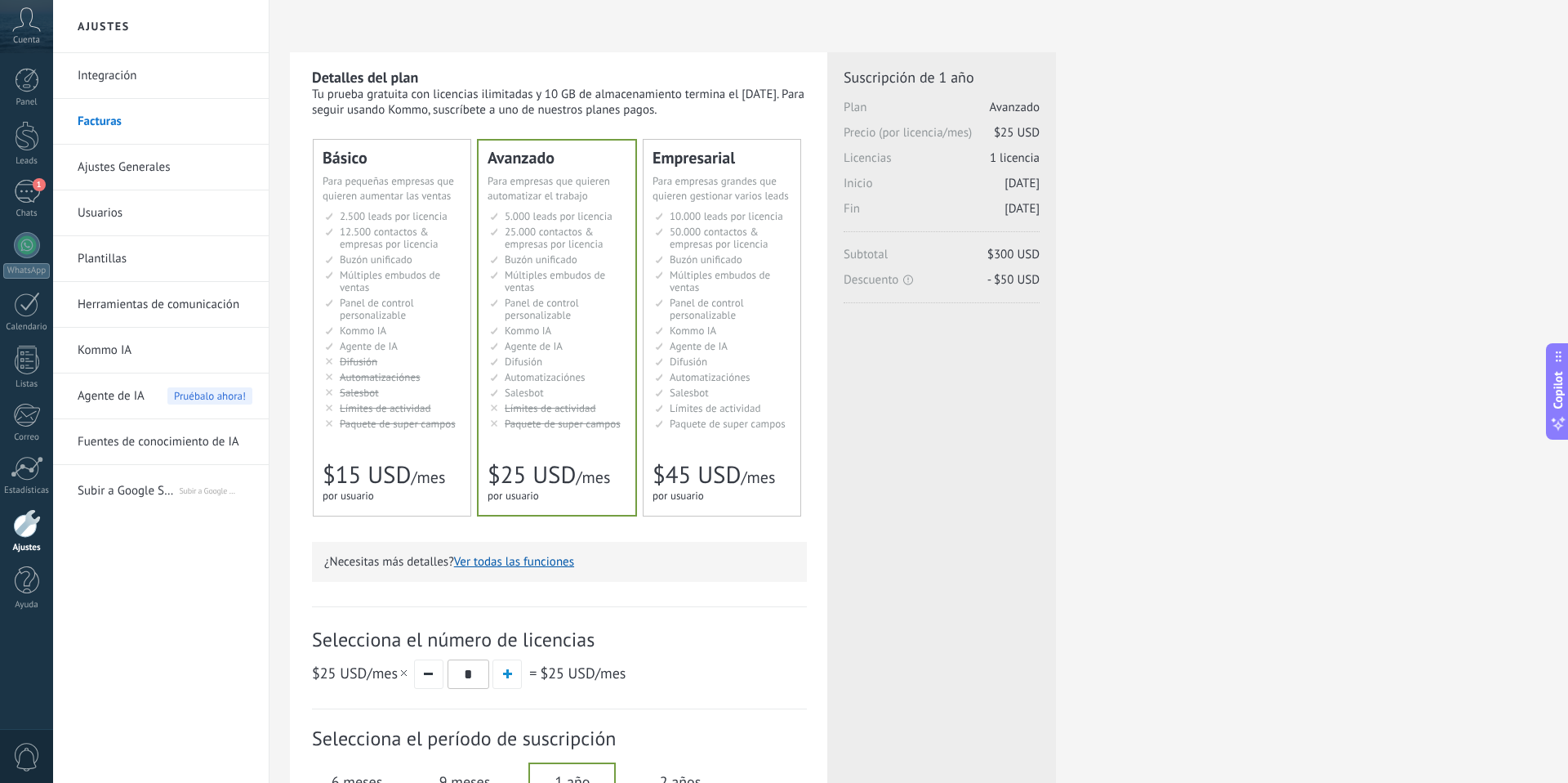
click at [404, 401] on span "Límites de actividad" at bounding box center [385, 408] width 92 height 14
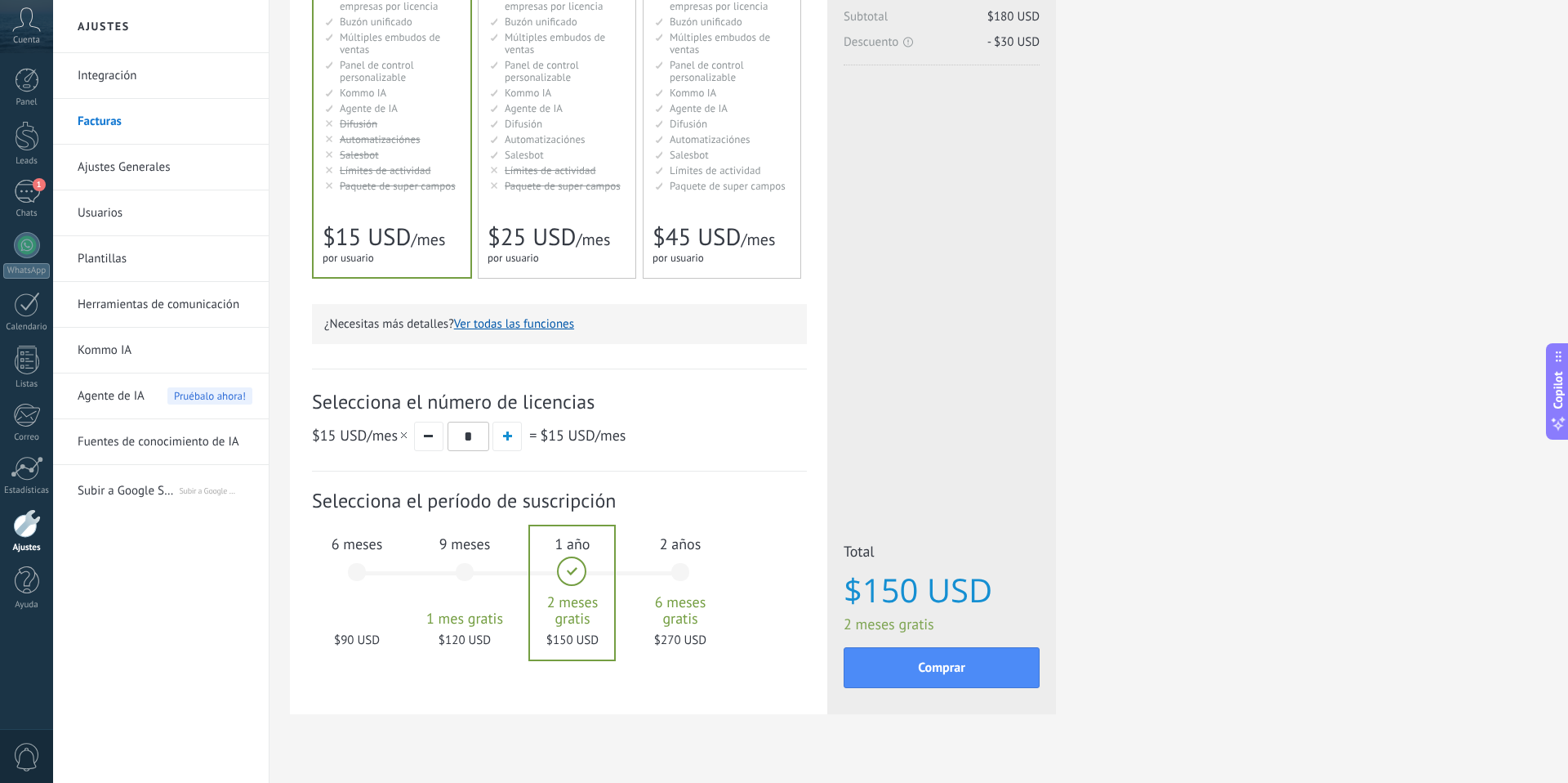
scroll to position [264, 0]
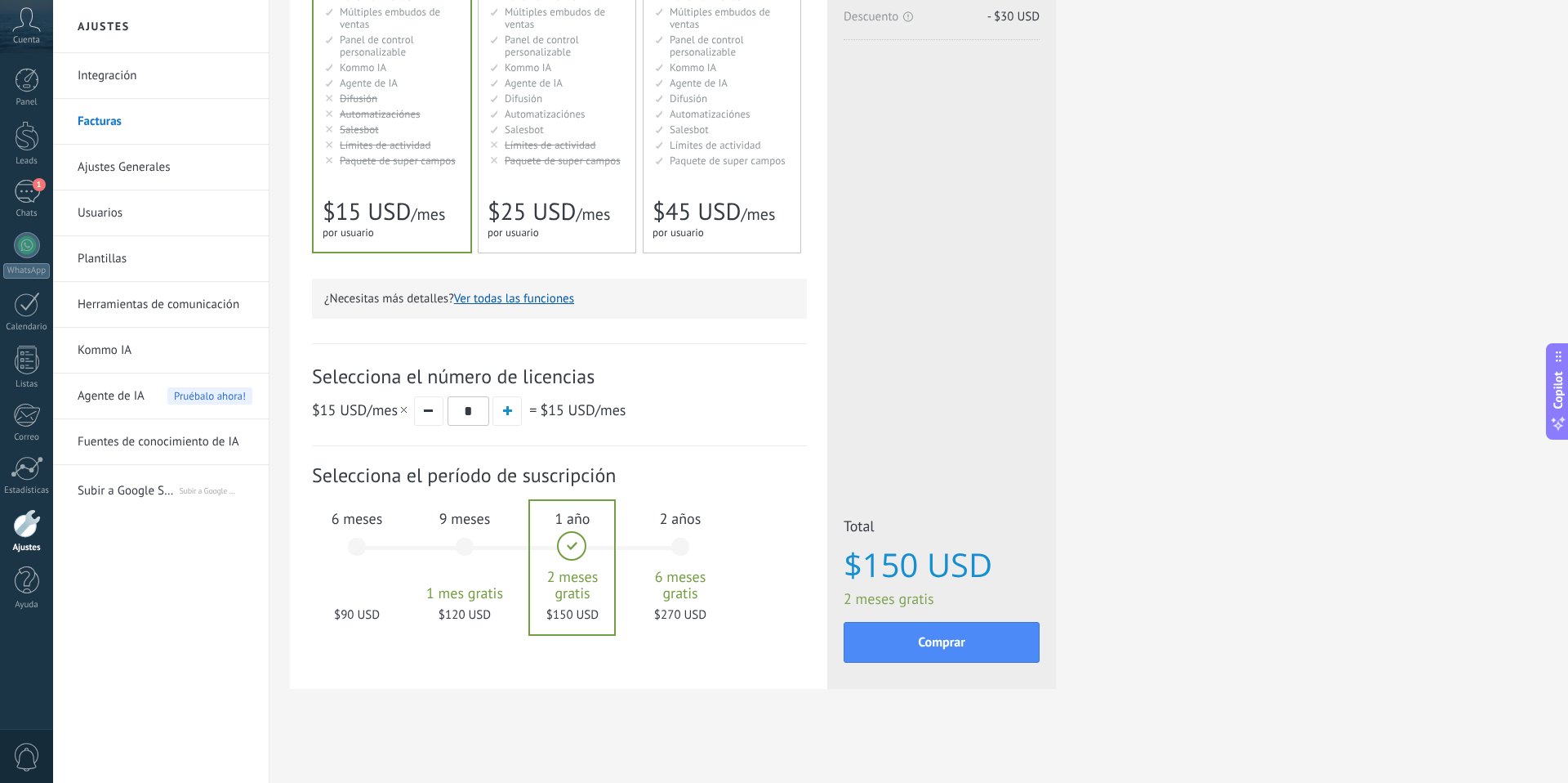
click at [357, 547] on div "6 meses $90 USD" at bounding box center [357, 554] width 88 height 115
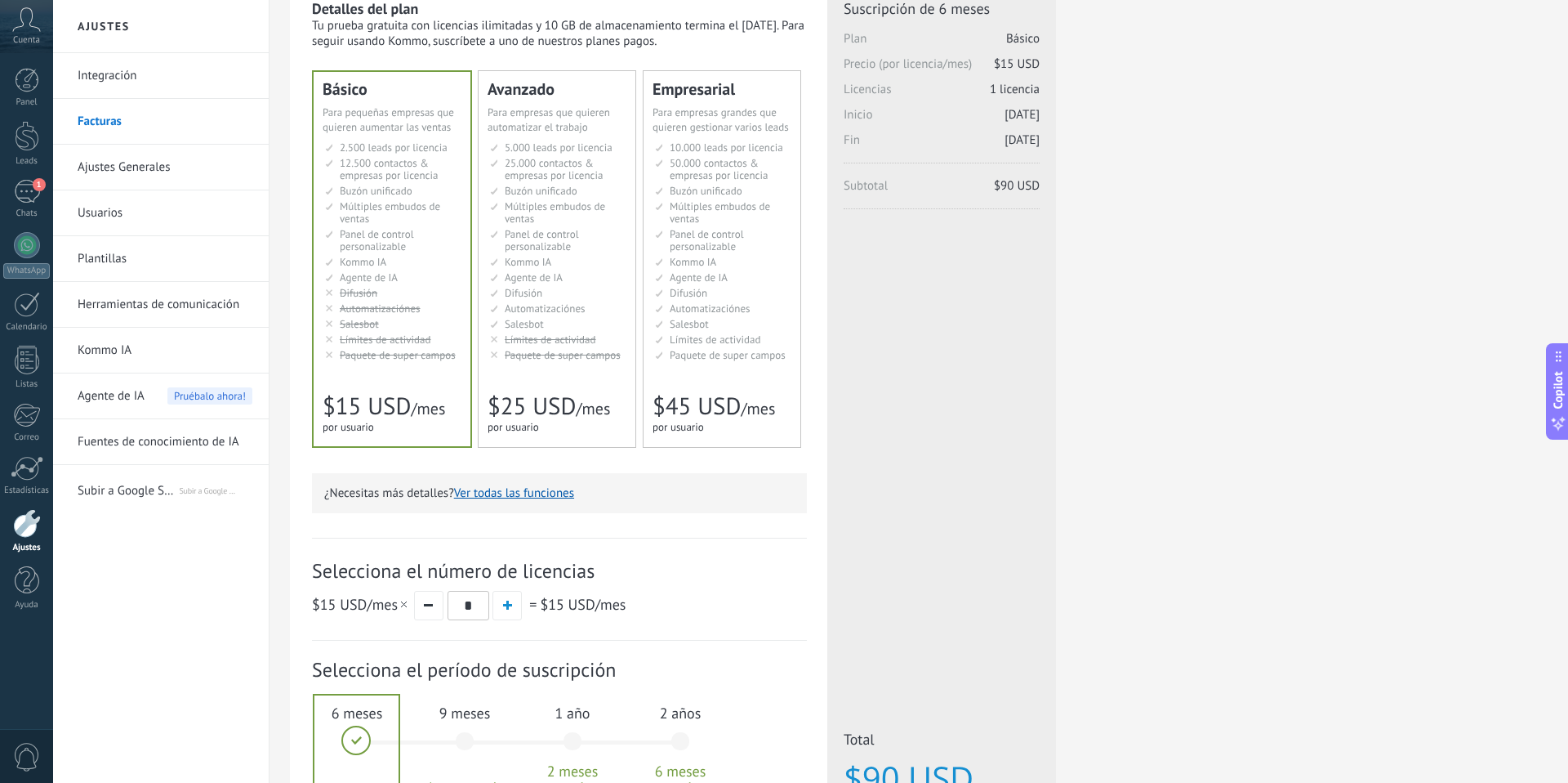
scroll to position [37, 0]
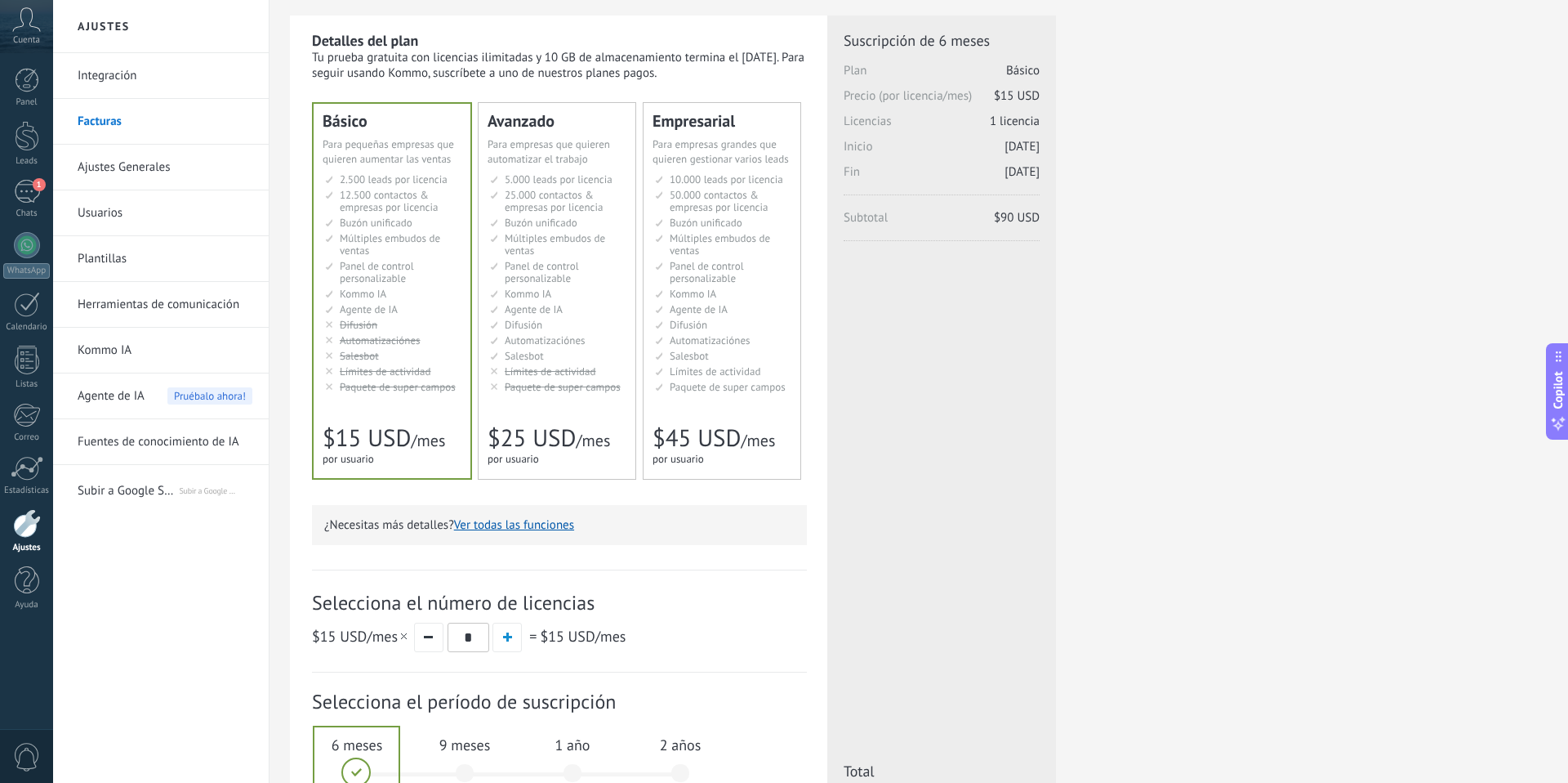
click at [533, 367] on span "Límites de actividad" at bounding box center [550, 372] width 92 height 14
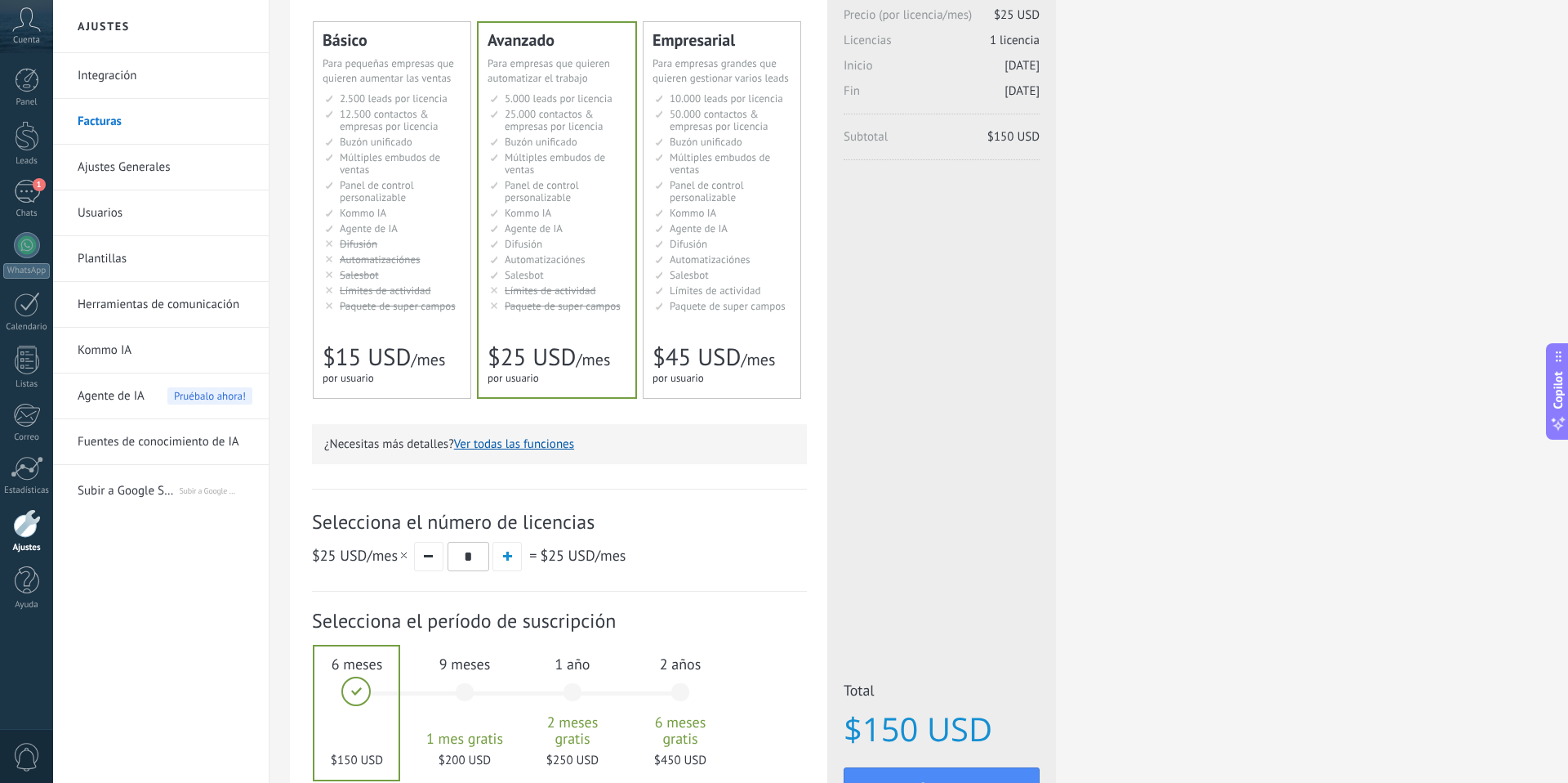
scroll to position [0, 0]
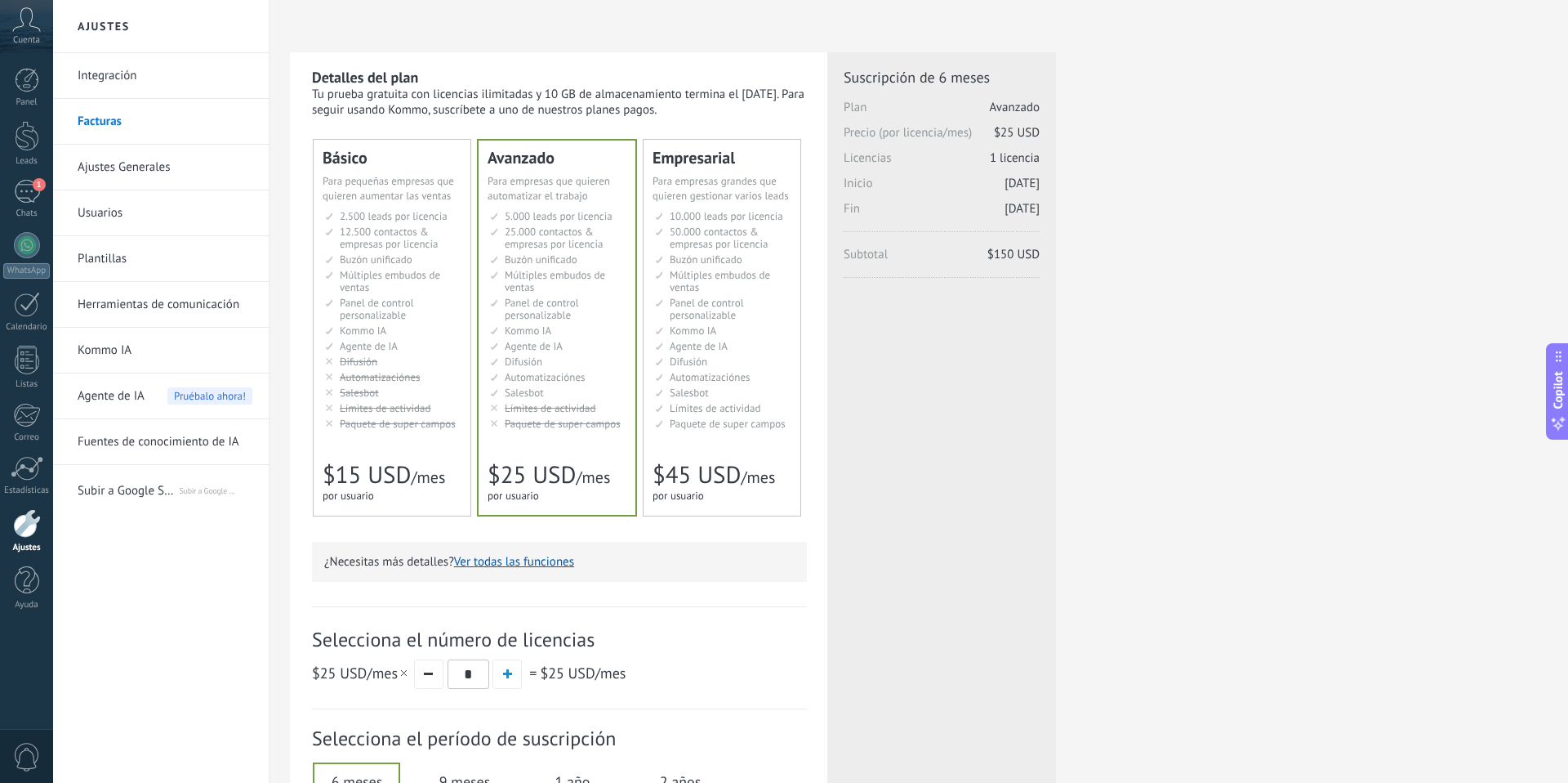
click at [395, 370] on span "Automatizaciónes" at bounding box center [380, 377] width 81 height 14
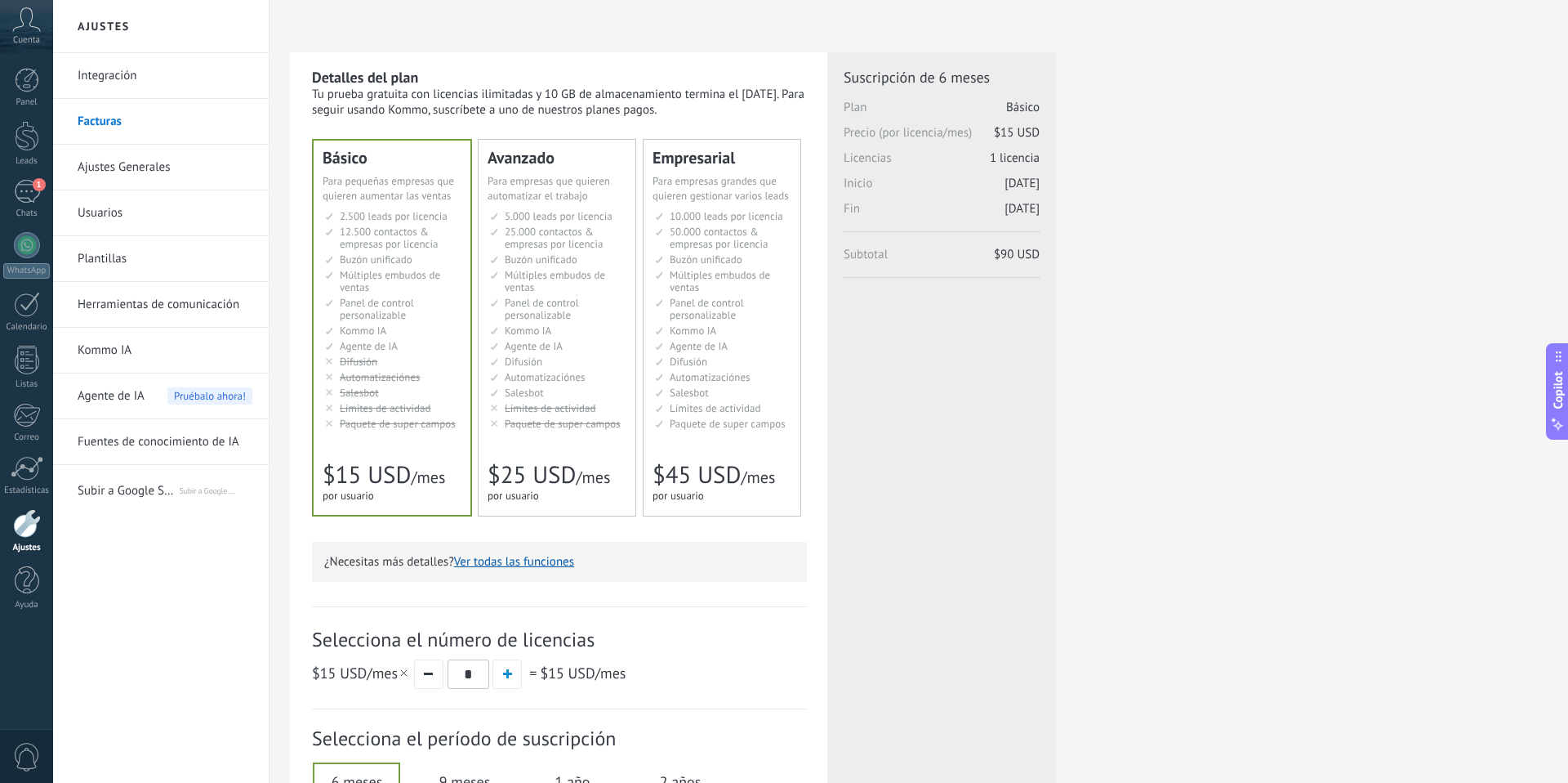
click at [497, 365] on li "Рассылки Broadcasting Difusión Google Analytics和网站集成 Difusão Penyiaran Toplu Me…" at bounding box center [558, 361] width 136 height 12
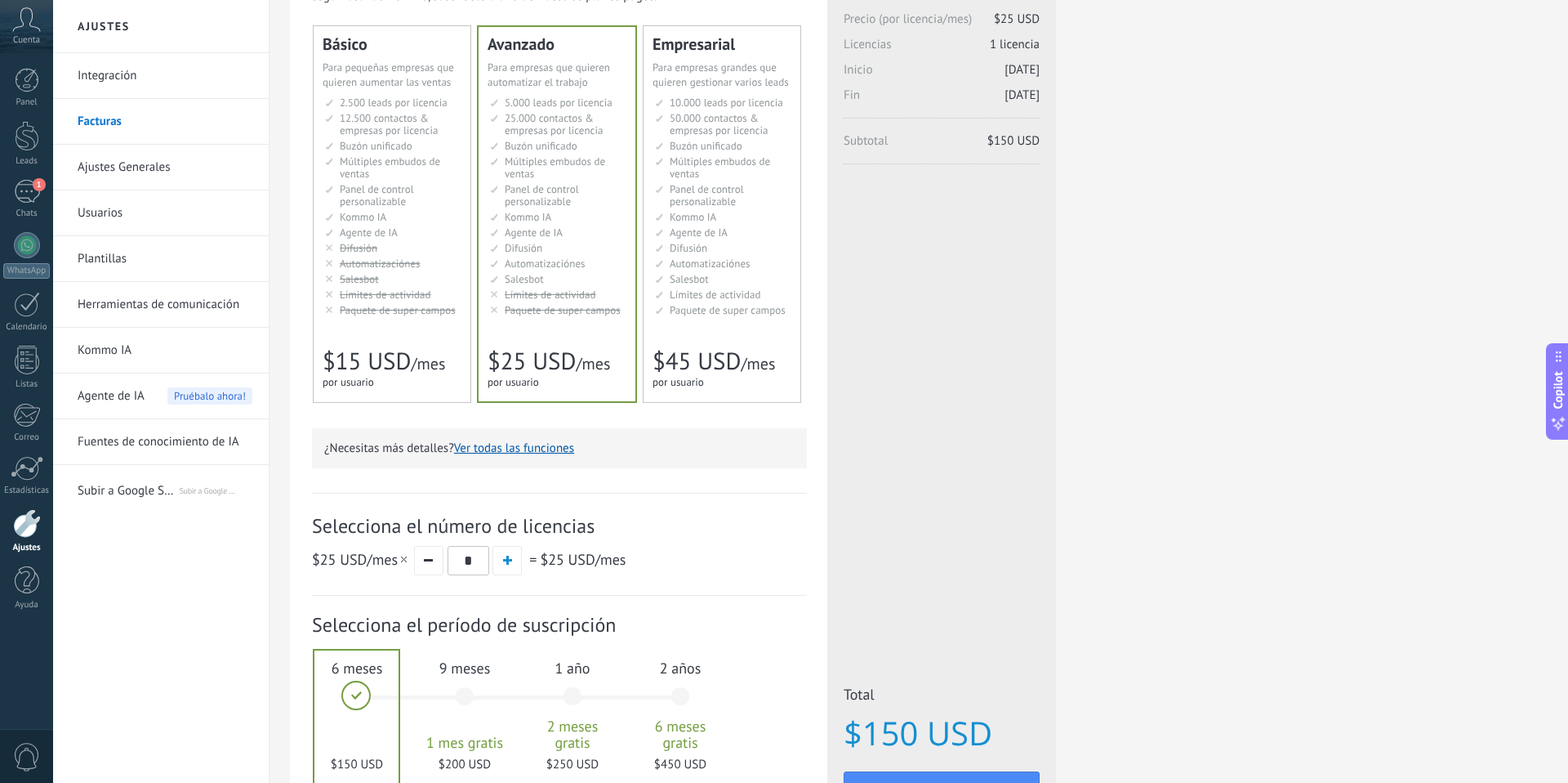
scroll to position [153, 0]
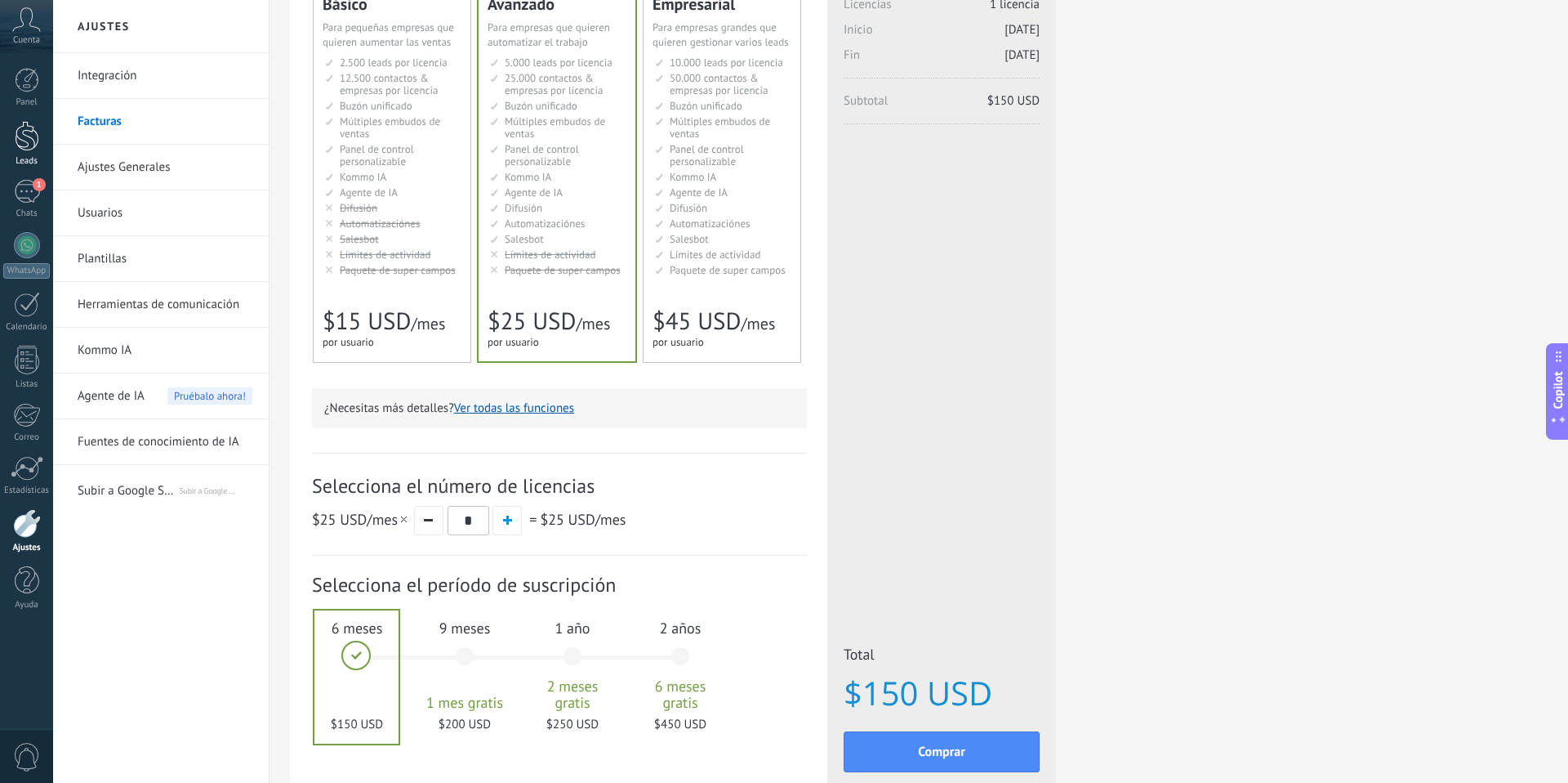
click at [29, 137] on div at bounding box center [26, 136] width 24 height 30
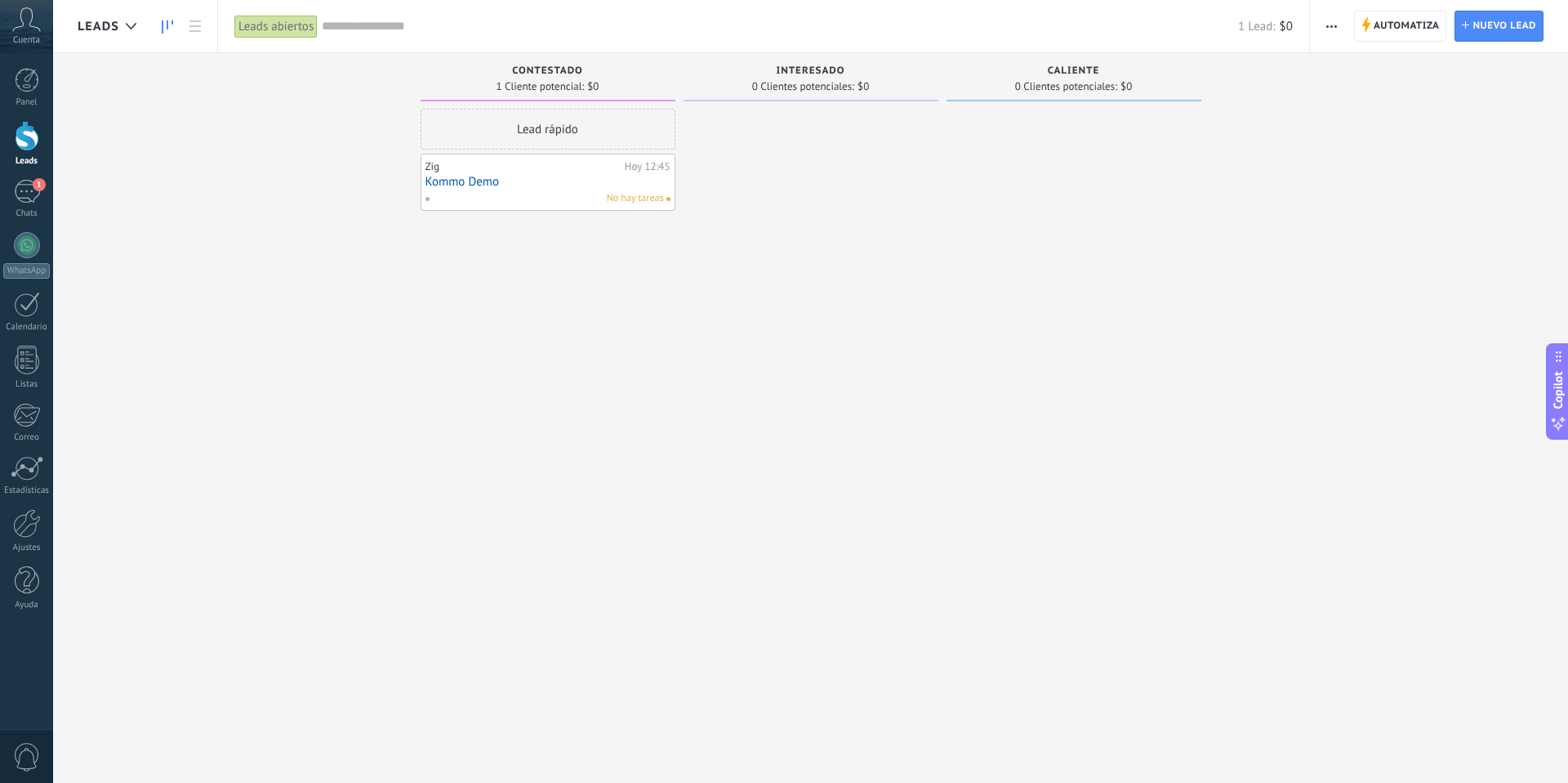
click at [274, 28] on div "Leads abiertos" at bounding box center [275, 26] width 83 height 24
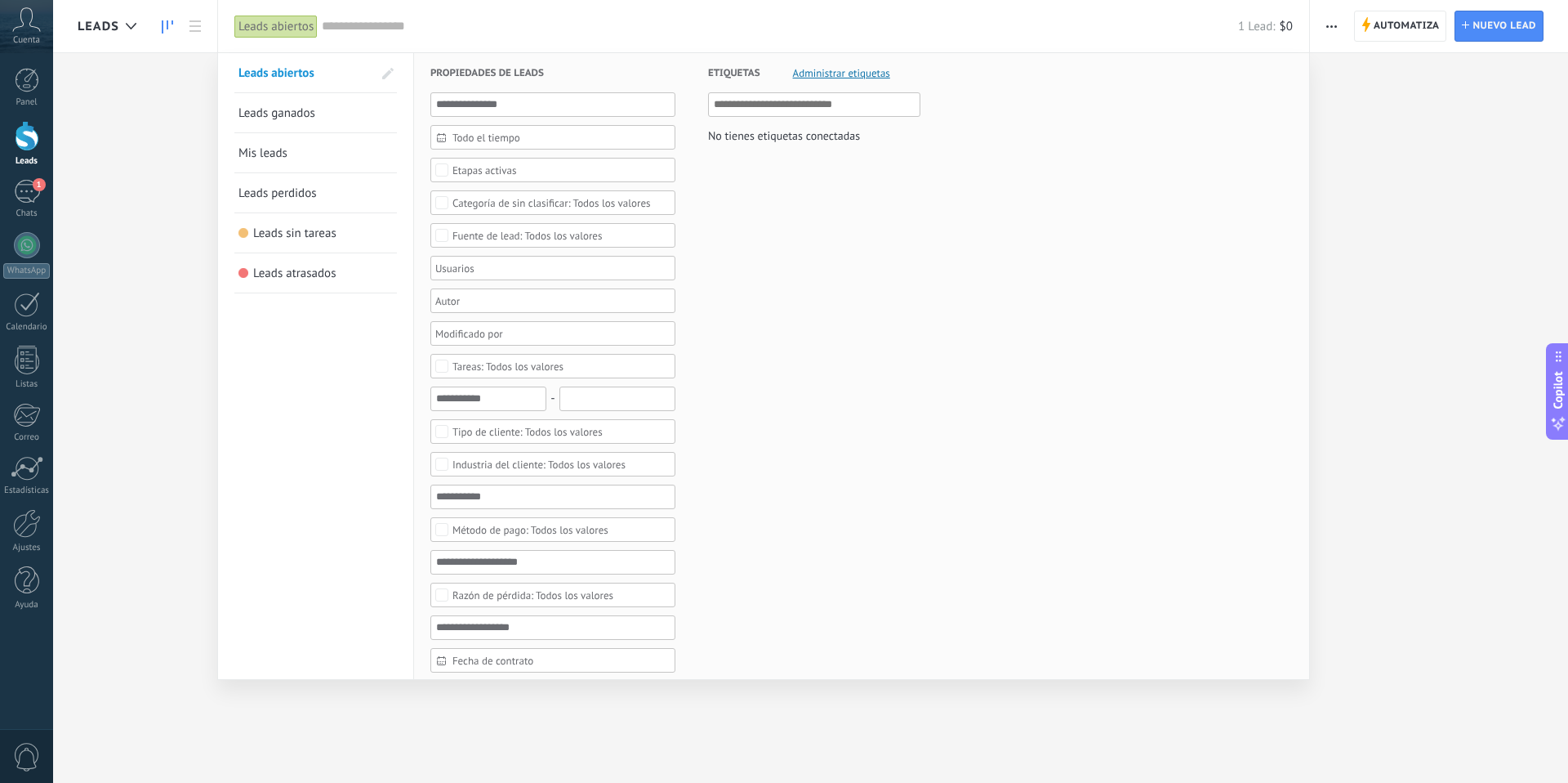
click at [209, 115] on div at bounding box center [784, 392] width 1568 height 783
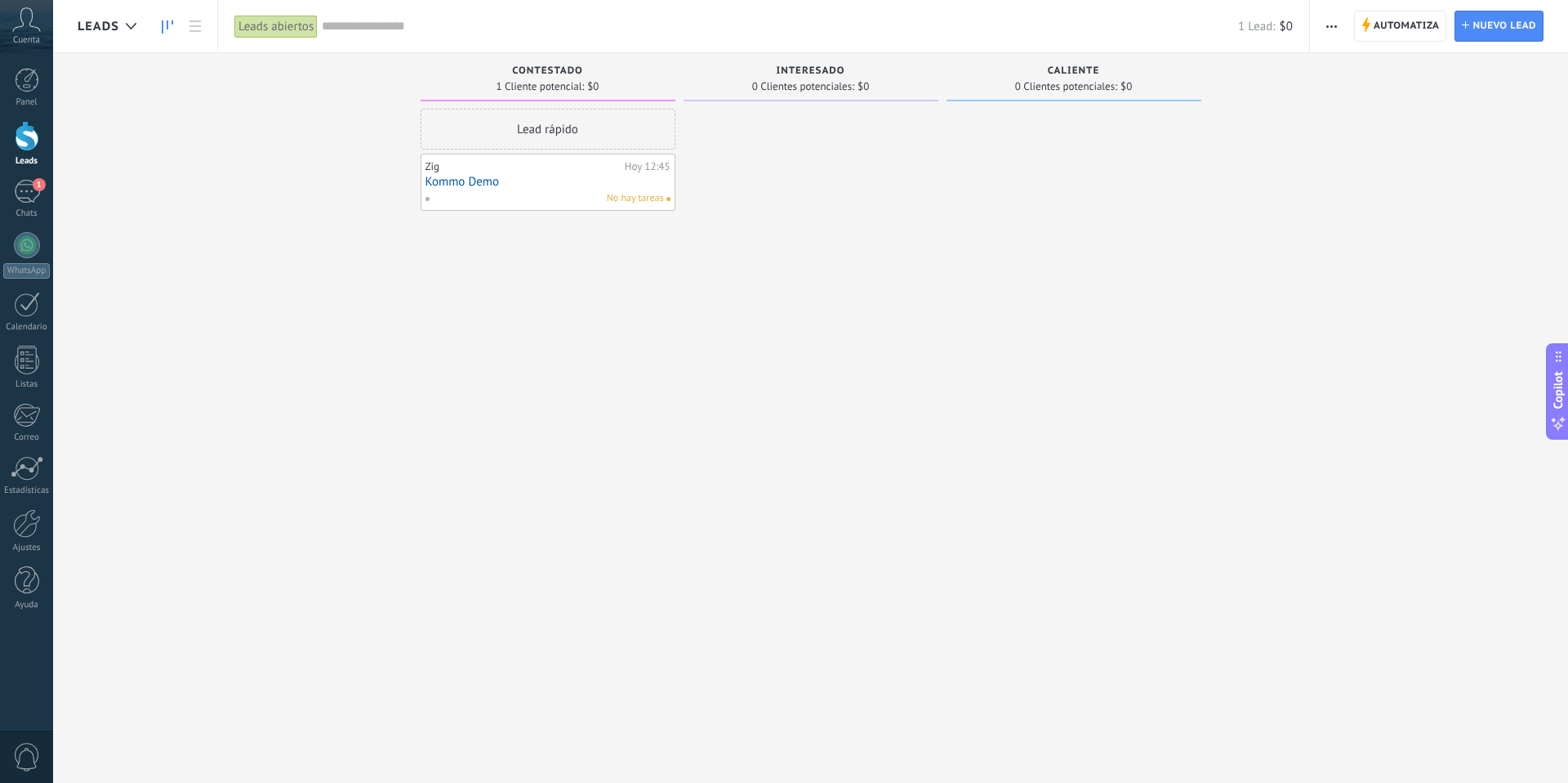
click at [256, 25] on div "Leads abiertos" at bounding box center [275, 26] width 83 height 24
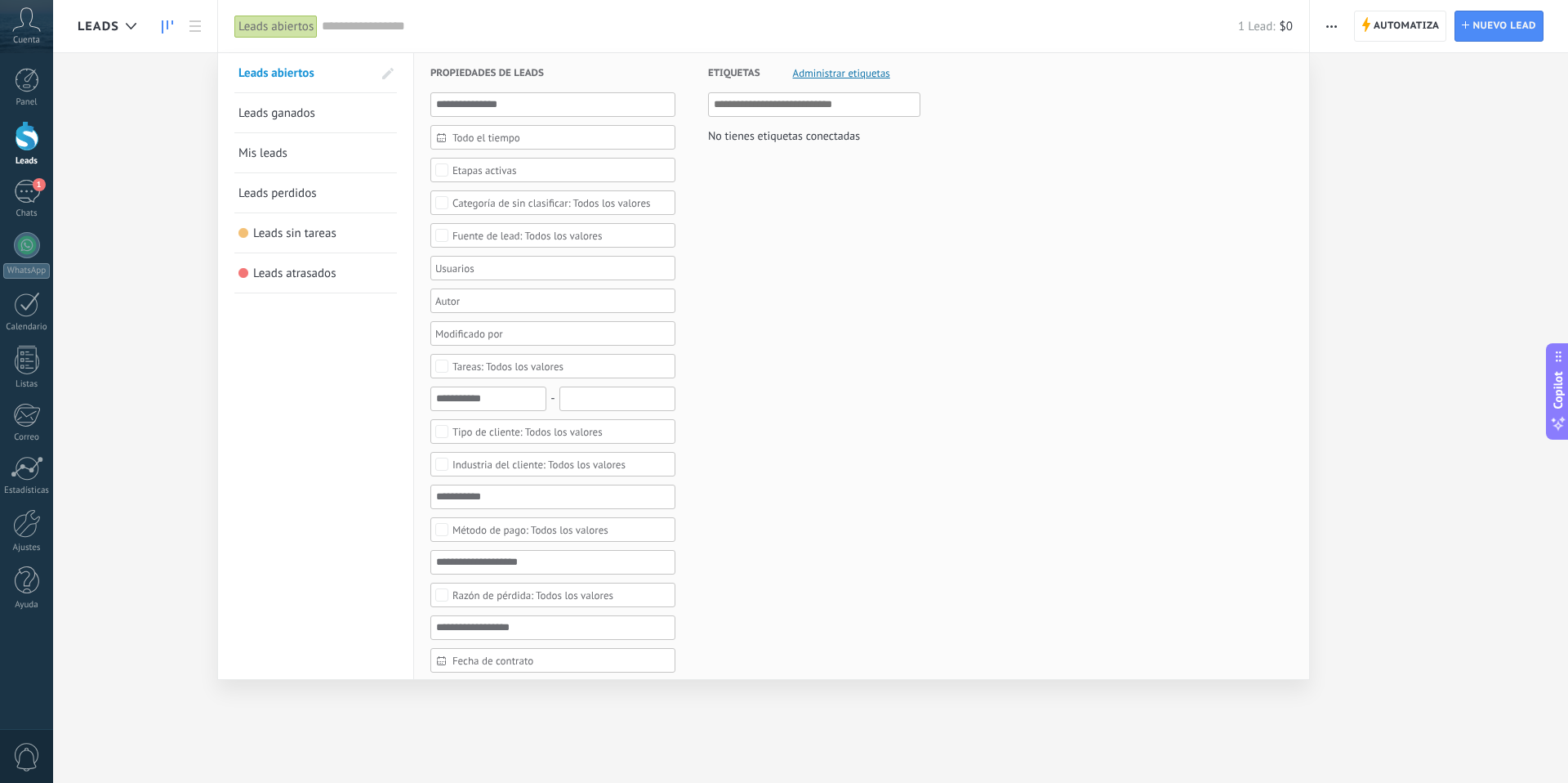
click at [277, 111] on span "Leads ganados" at bounding box center [276, 112] width 77 height 15
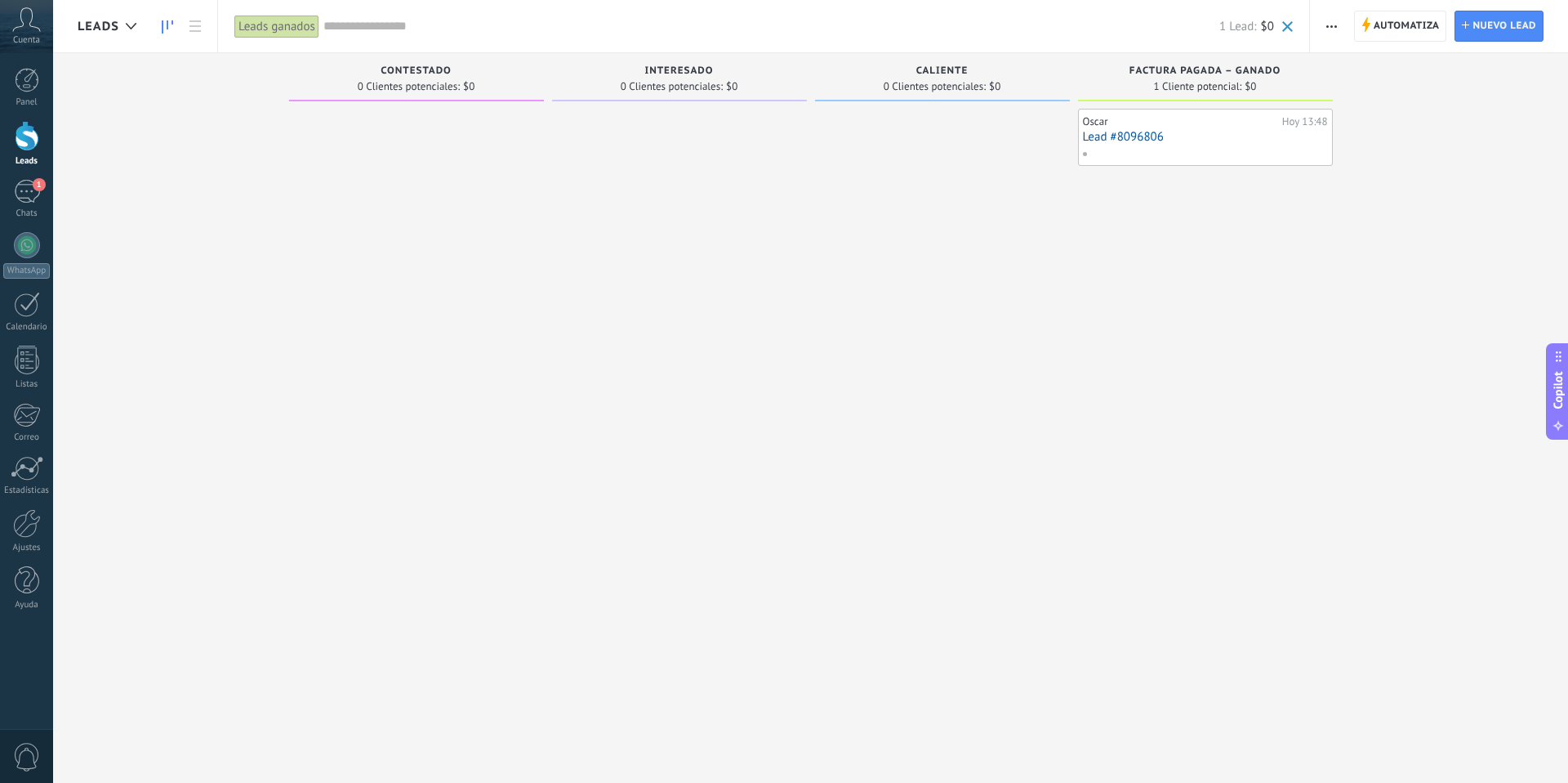
click at [1245, 146] on div at bounding box center [1203, 153] width 243 height 14
click at [1108, 123] on div "Oscar" at bounding box center [1180, 121] width 195 height 13
click at [1142, 136] on link "Lead #8096806" at bounding box center [1205, 137] width 245 height 14
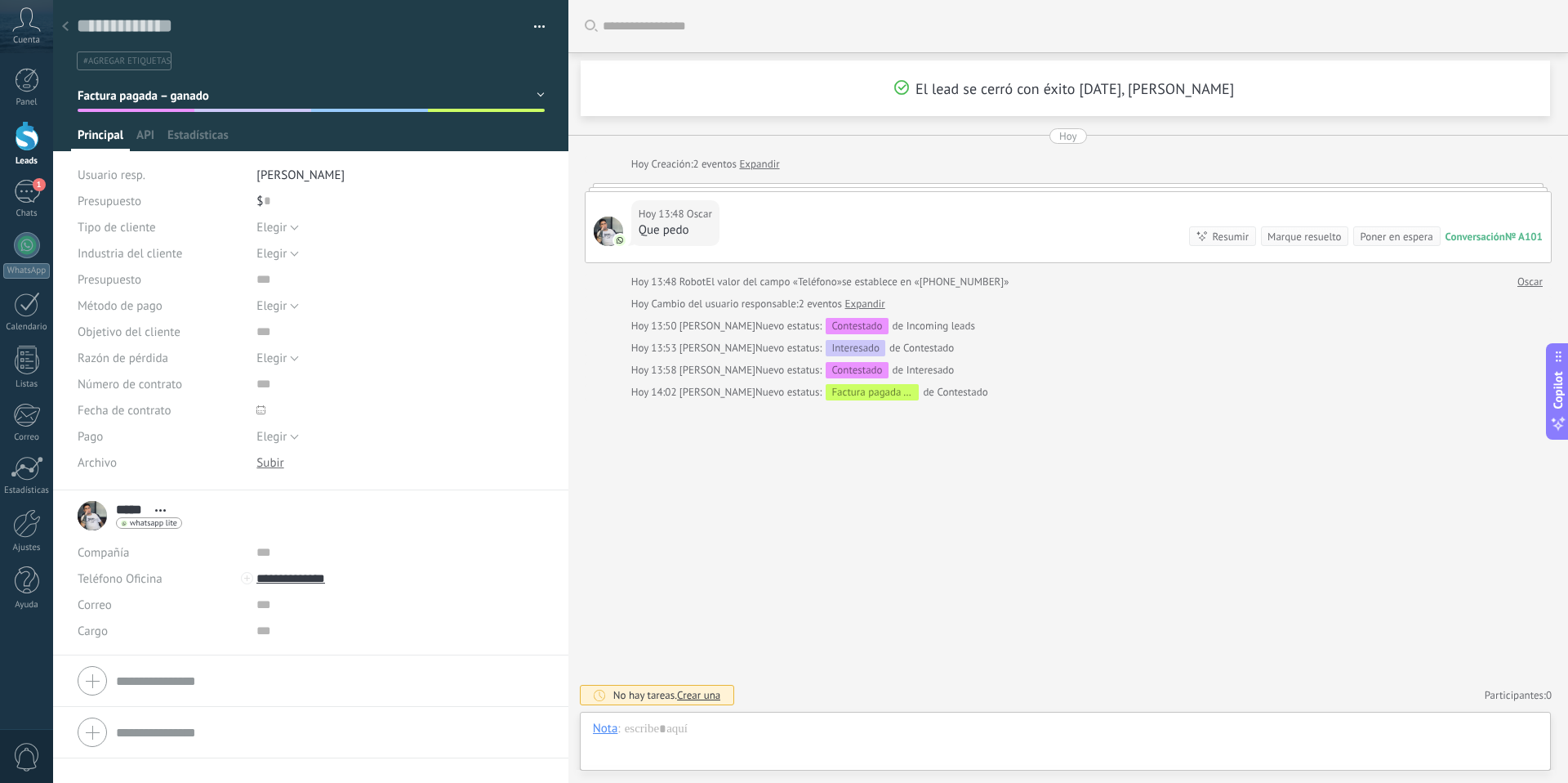
scroll to position [24, 0]
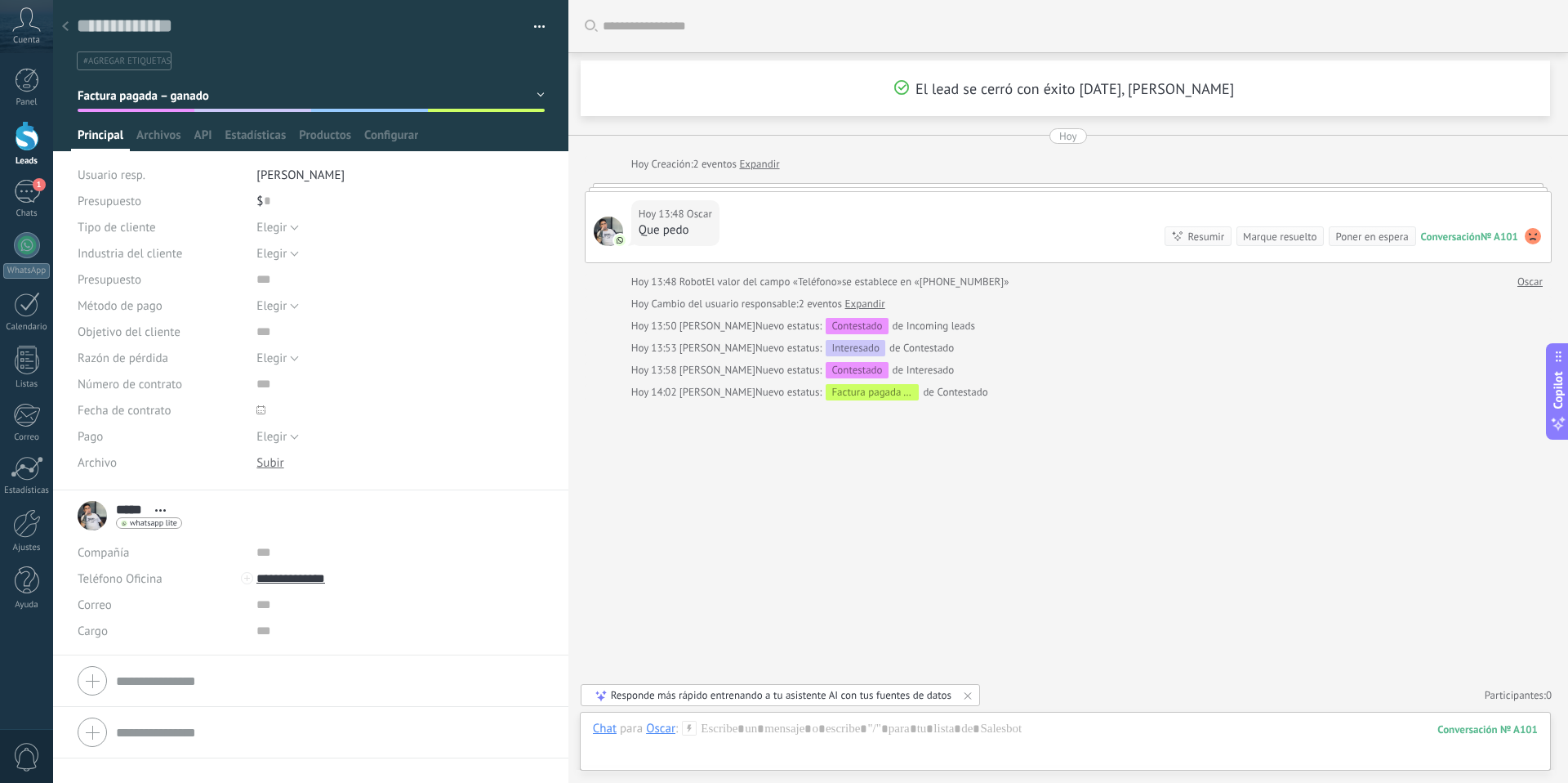
click at [535, 93] on button "Factura pagada – ganado" at bounding box center [311, 95] width 467 height 29
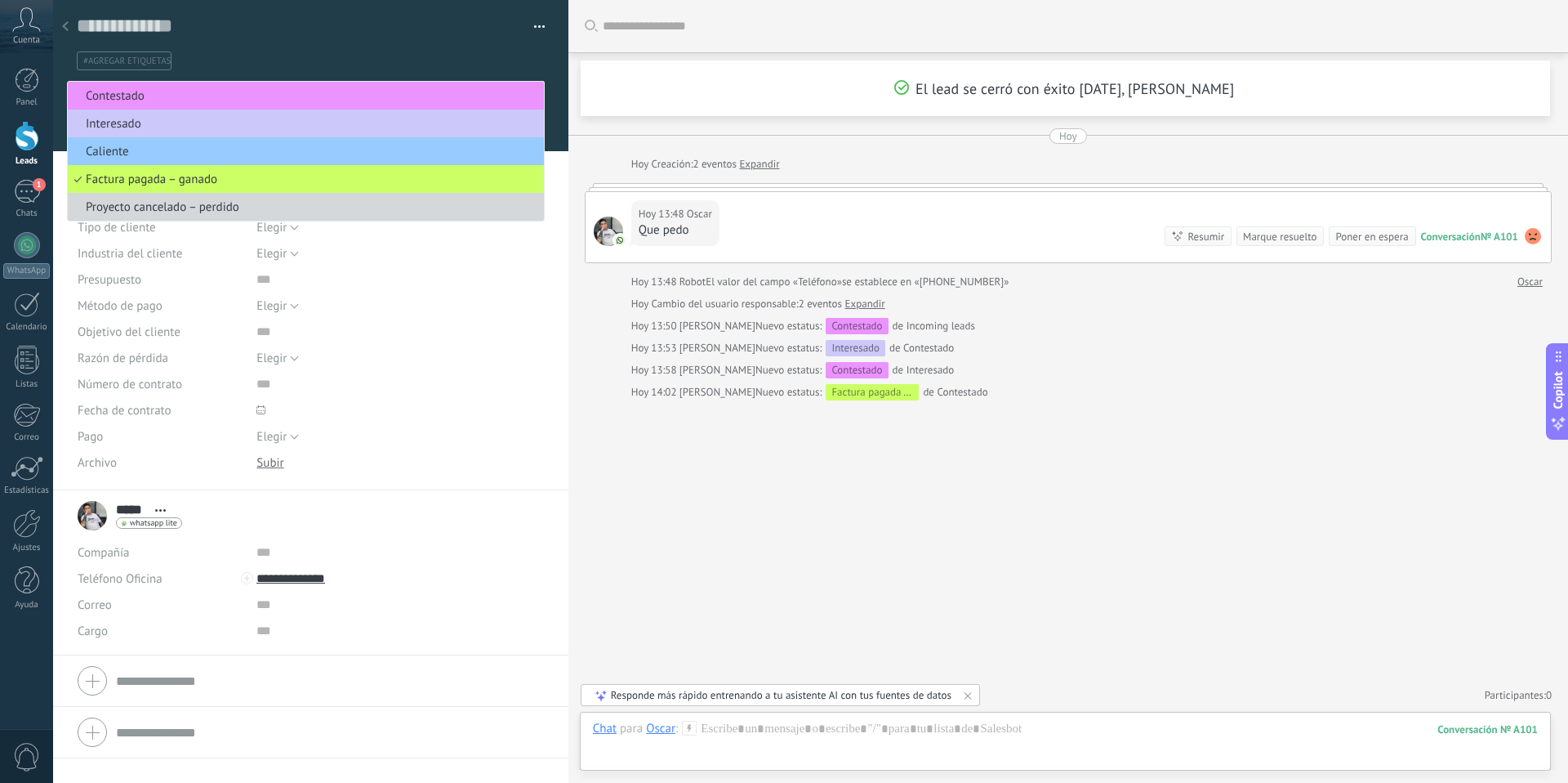
click at [784, 549] on div "Buscar Carga más El lead se cerró con éxito 05.09.2025, Alejandro Zig Hoy Hoy C…" at bounding box center [1068, 392] width 999 height 783
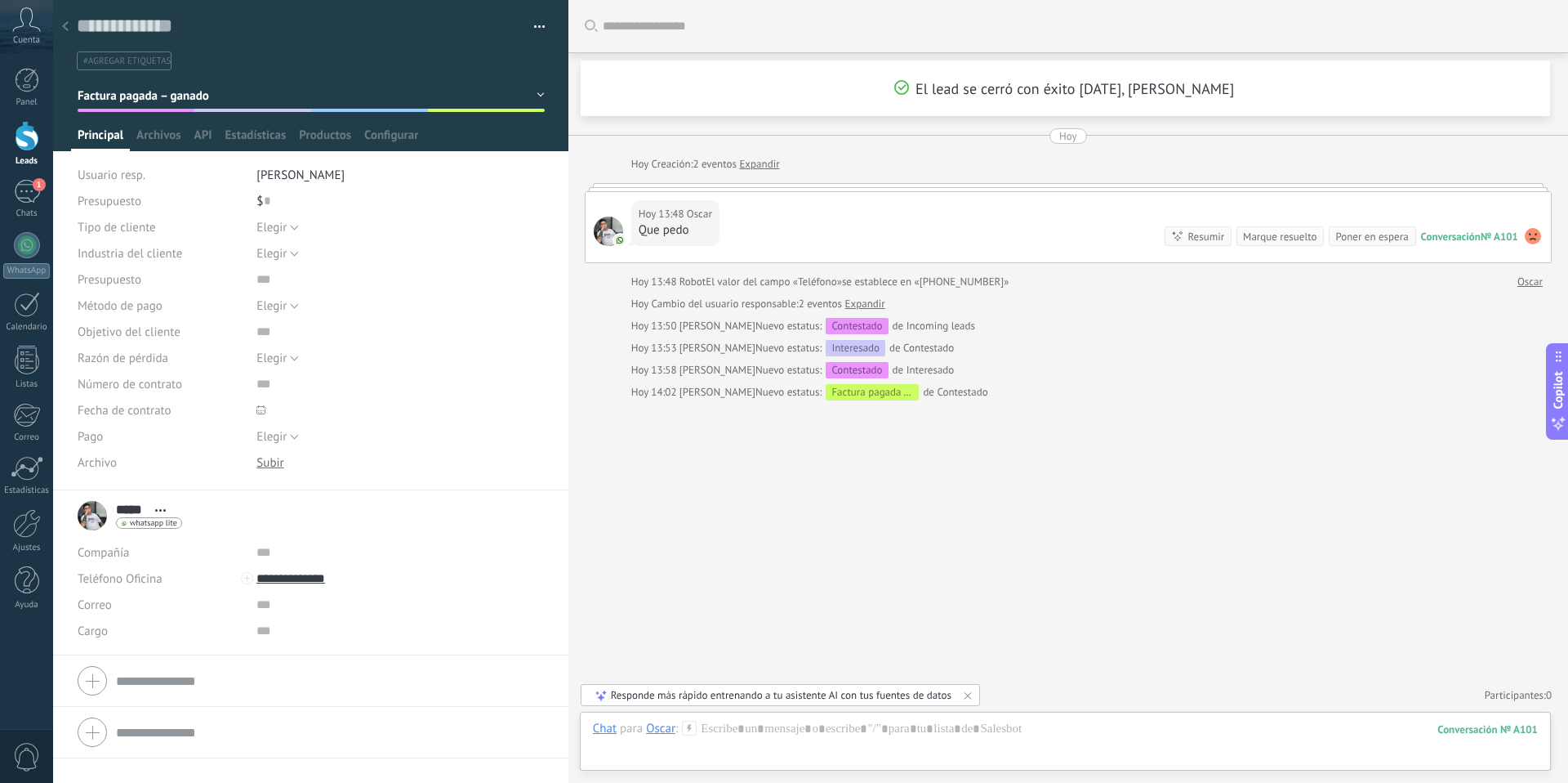
click at [533, 96] on button "Factura pagada – ganado" at bounding box center [311, 95] width 467 height 29
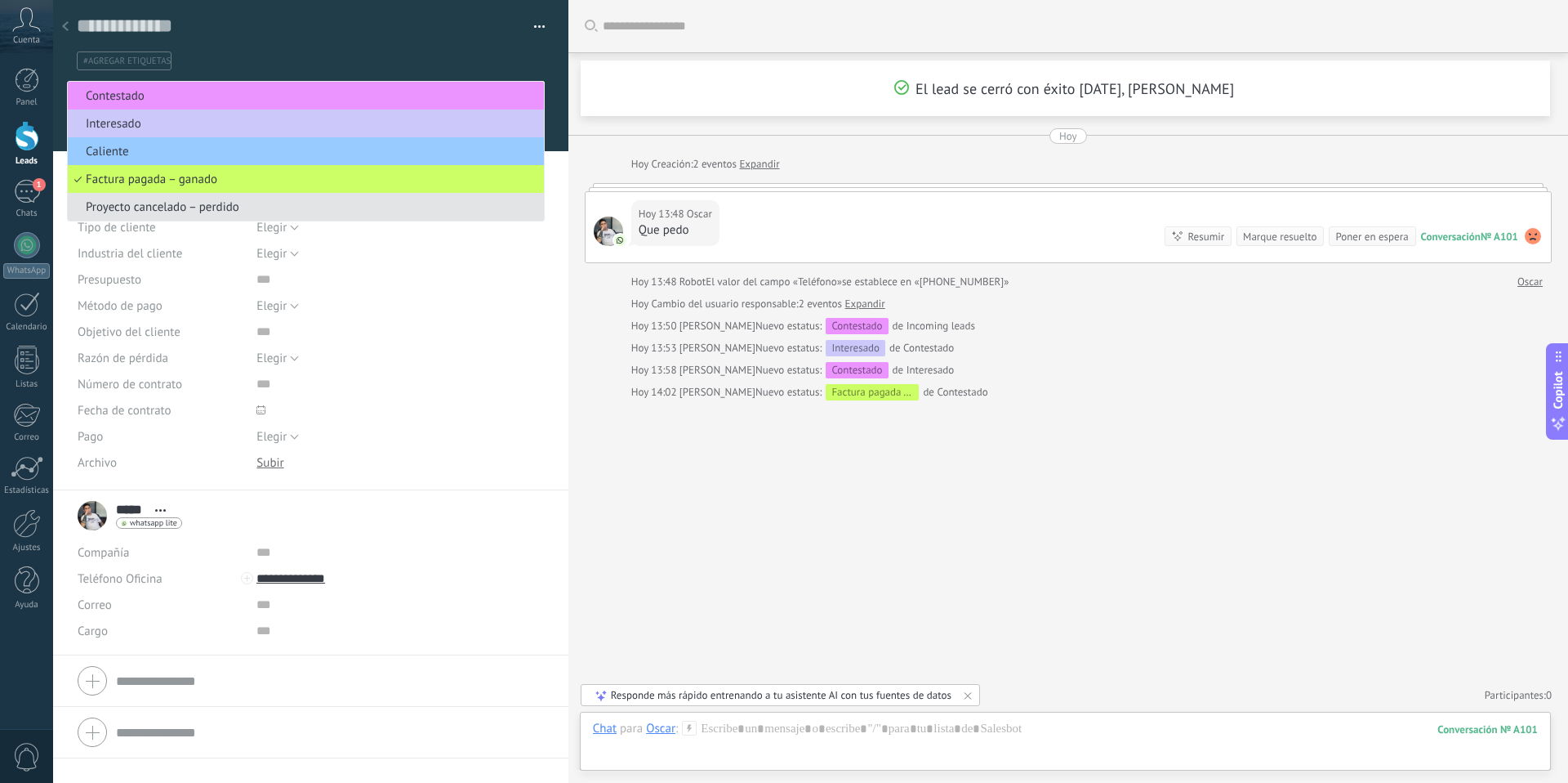
click at [297, 202] on span "Proyecto cancelado – perdido" at bounding box center [303, 207] width 472 height 15
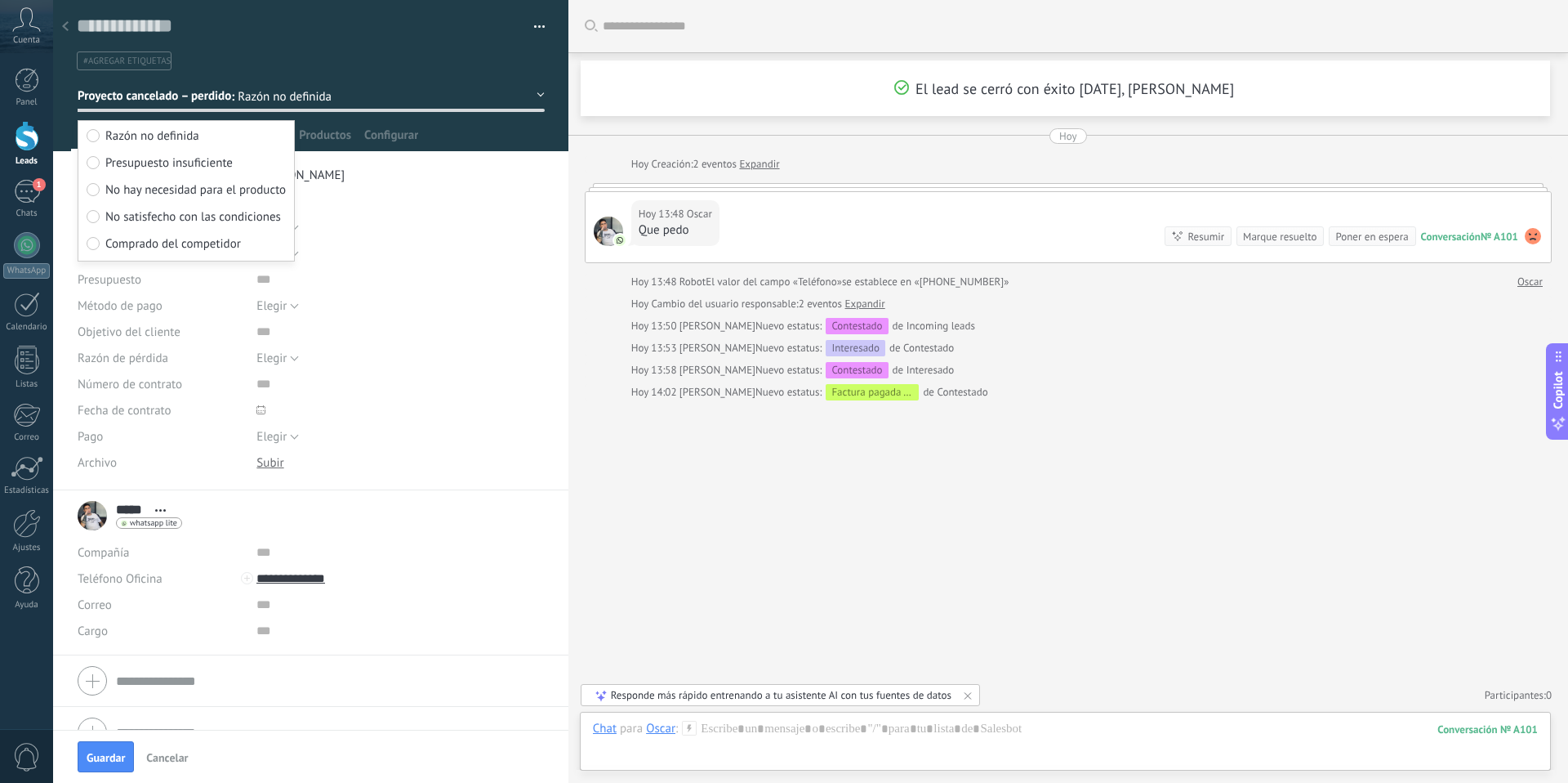
click at [183, 165] on span "Presupuesto insuficiente" at bounding box center [168, 162] width 127 height 15
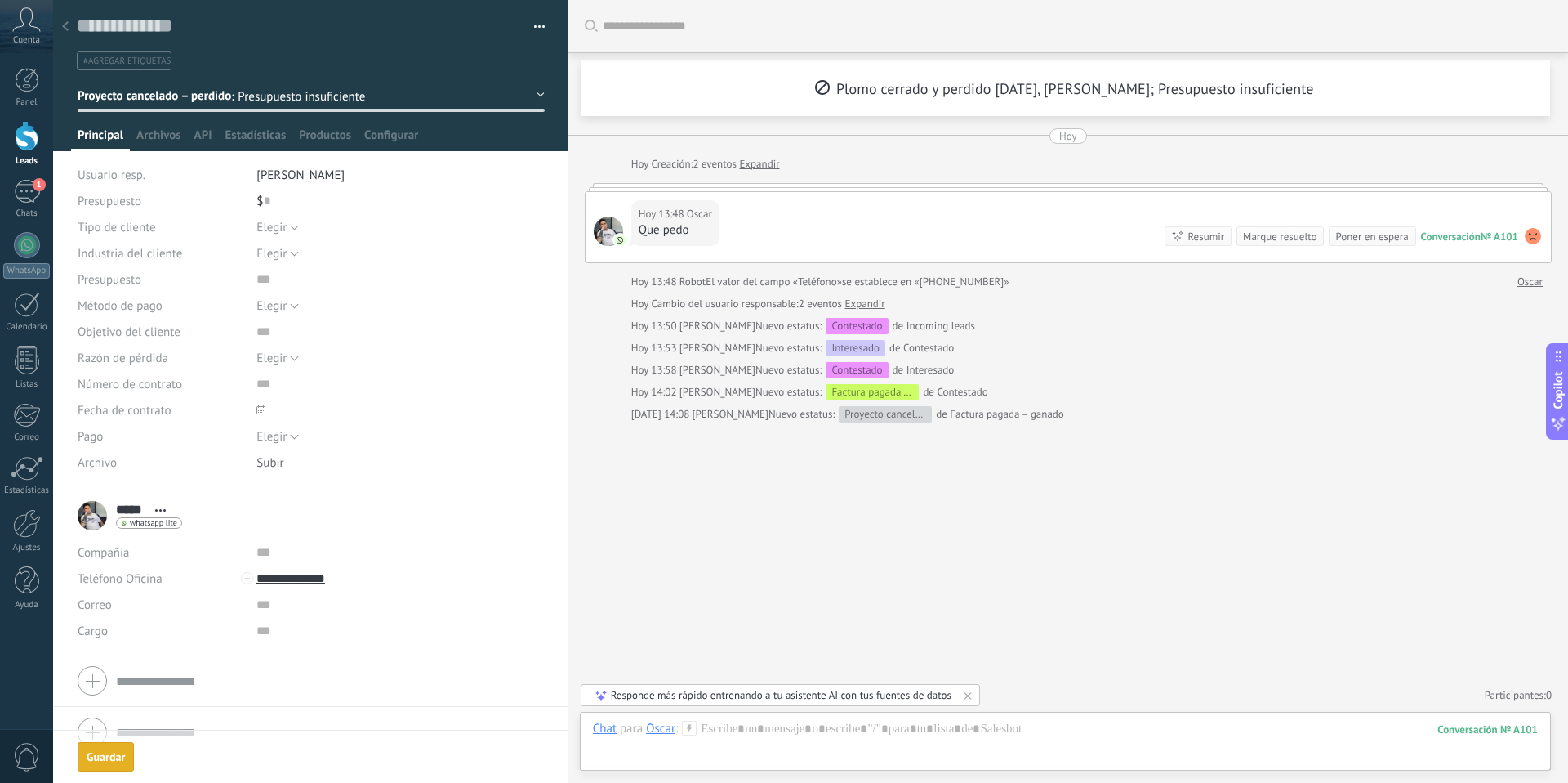
click at [124, 755] on div "Guardar" at bounding box center [105, 756] width 38 height 12
click at [68, 32] on div at bounding box center [65, 28] width 23 height 32
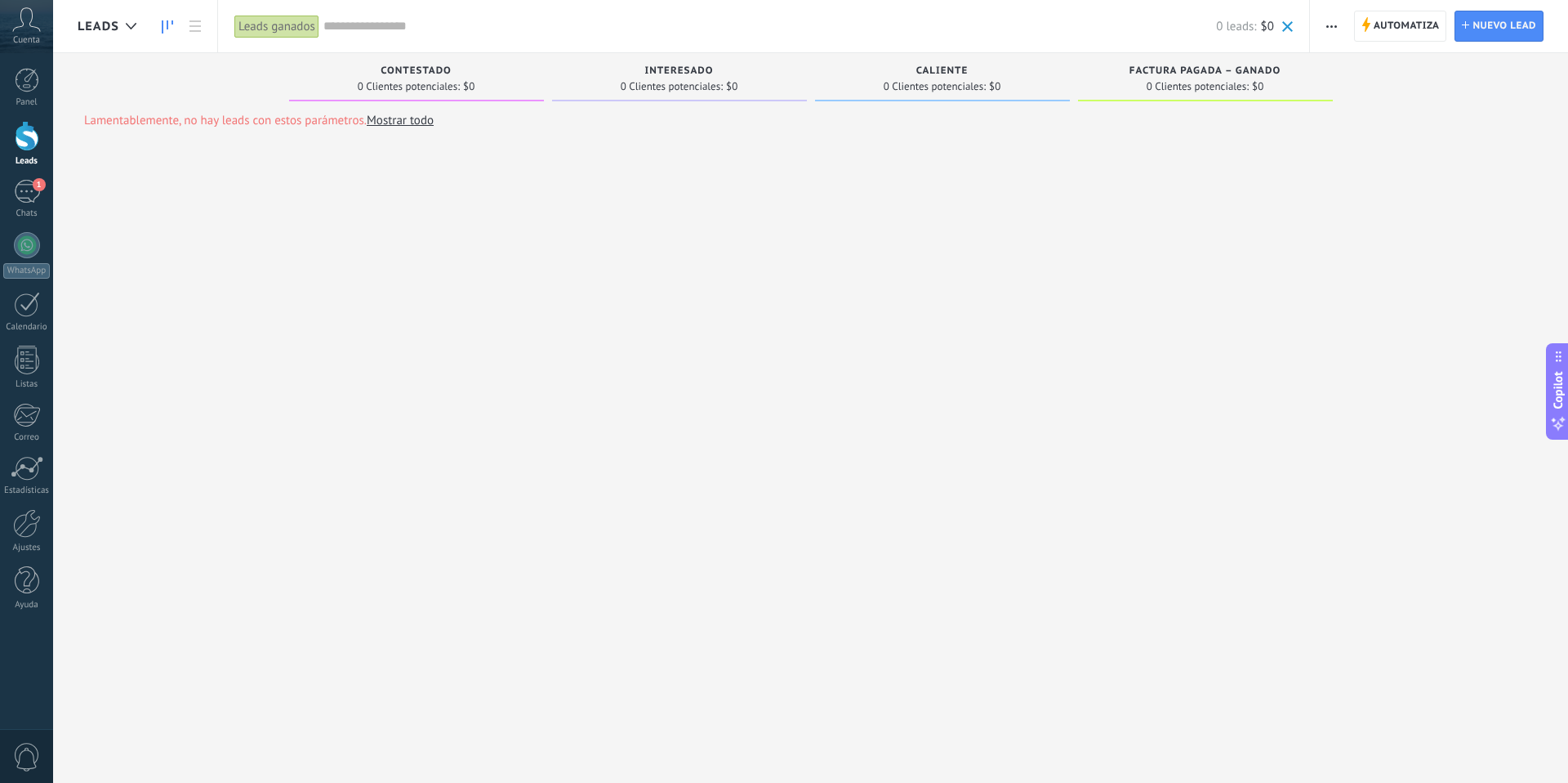
click at [317, 19] on div "Leads ganados" at bounding box center [276, 26] width 85 height 24
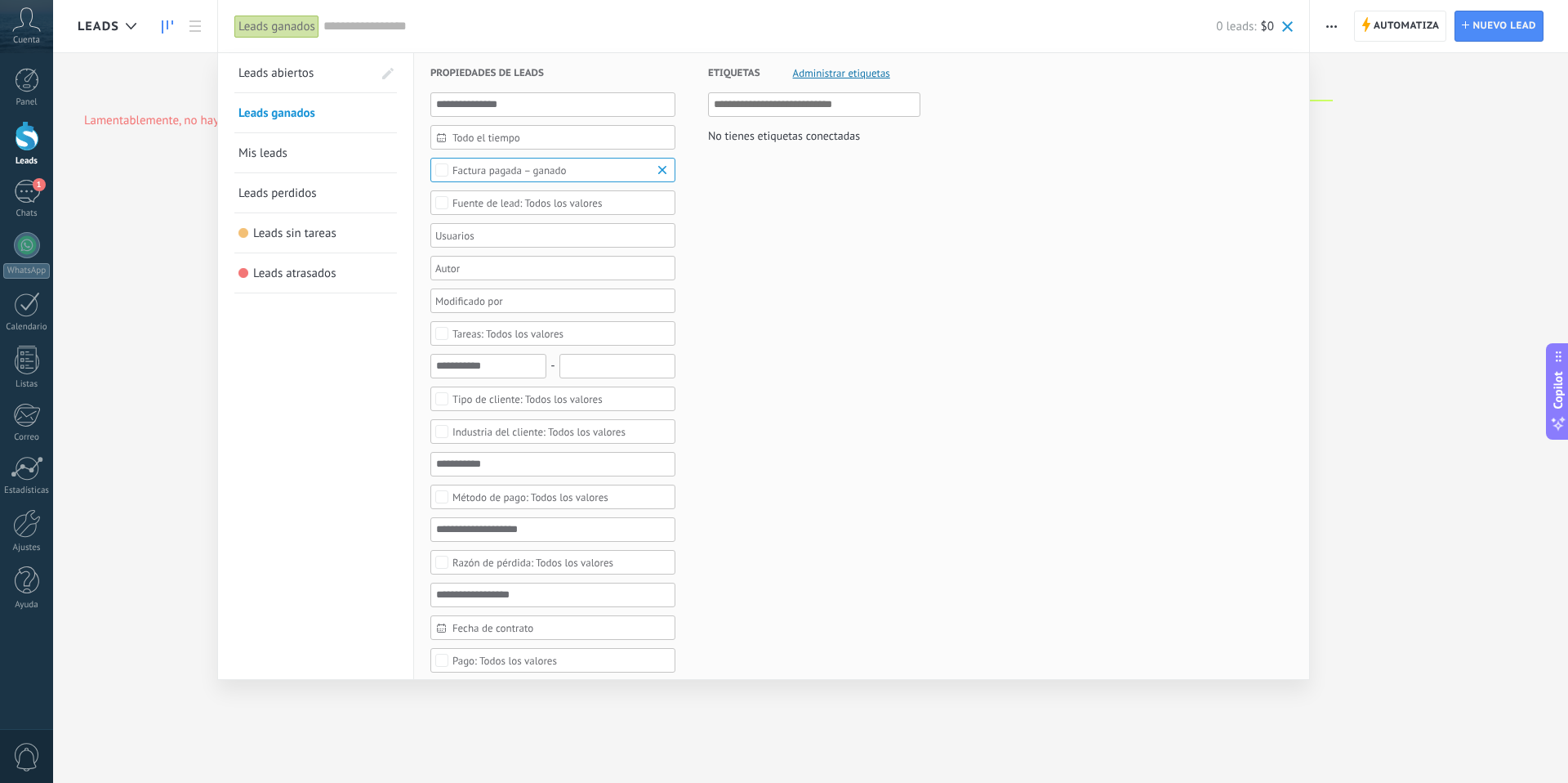
click at [283, 185] on span "Leads perdidos" at bounding box center [277, 193] width 78 height 15
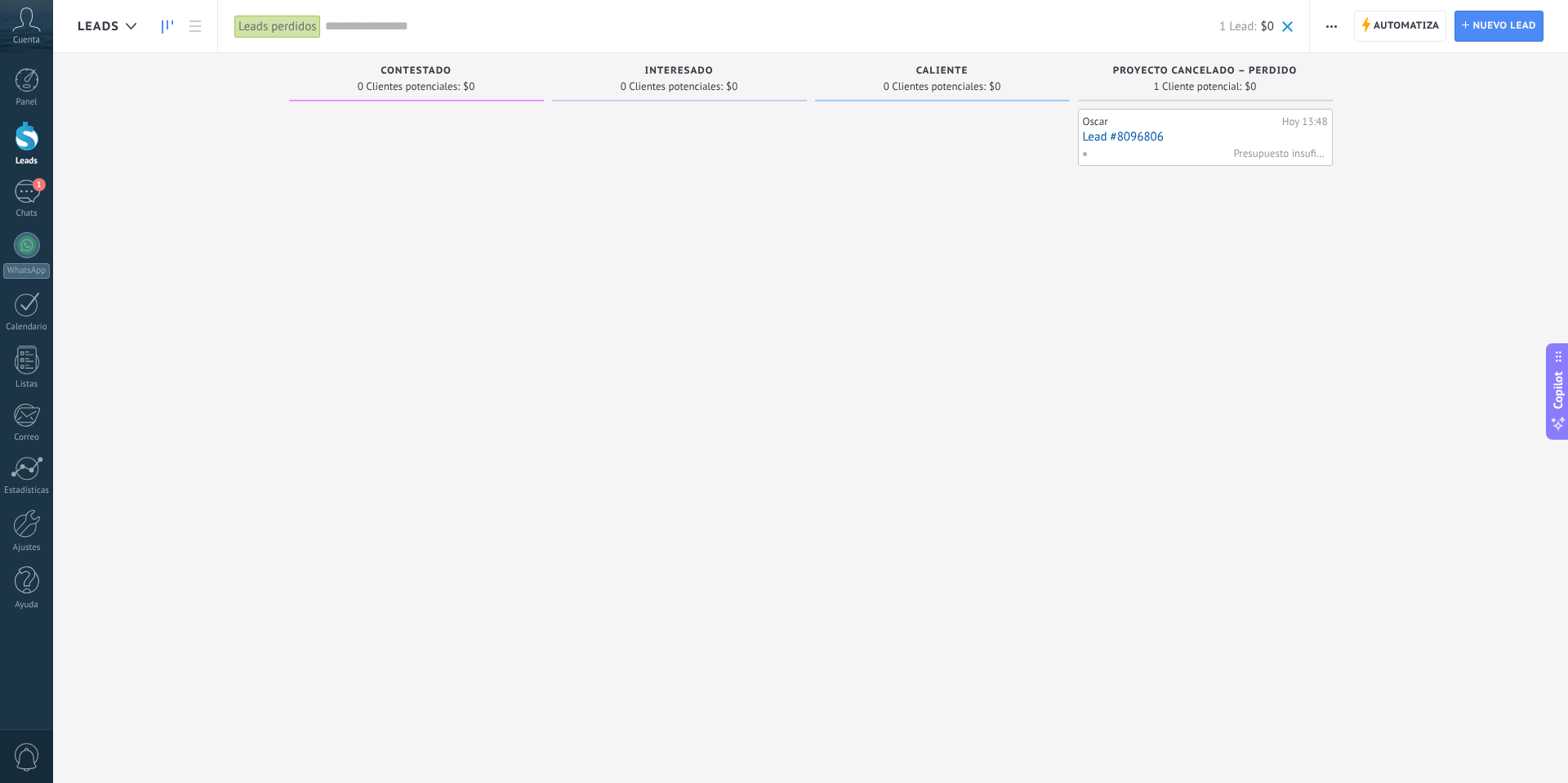
click at [1180, 144] on div "Oscar Hoy 13:48 Lead #8096806 Presupuesto insuficiente" at bounding box center [1205, 136] width 245 height 47
click at [1103, 139] on link "Lead #8096806" at bounding box center [1205, 137] width 245 height 14
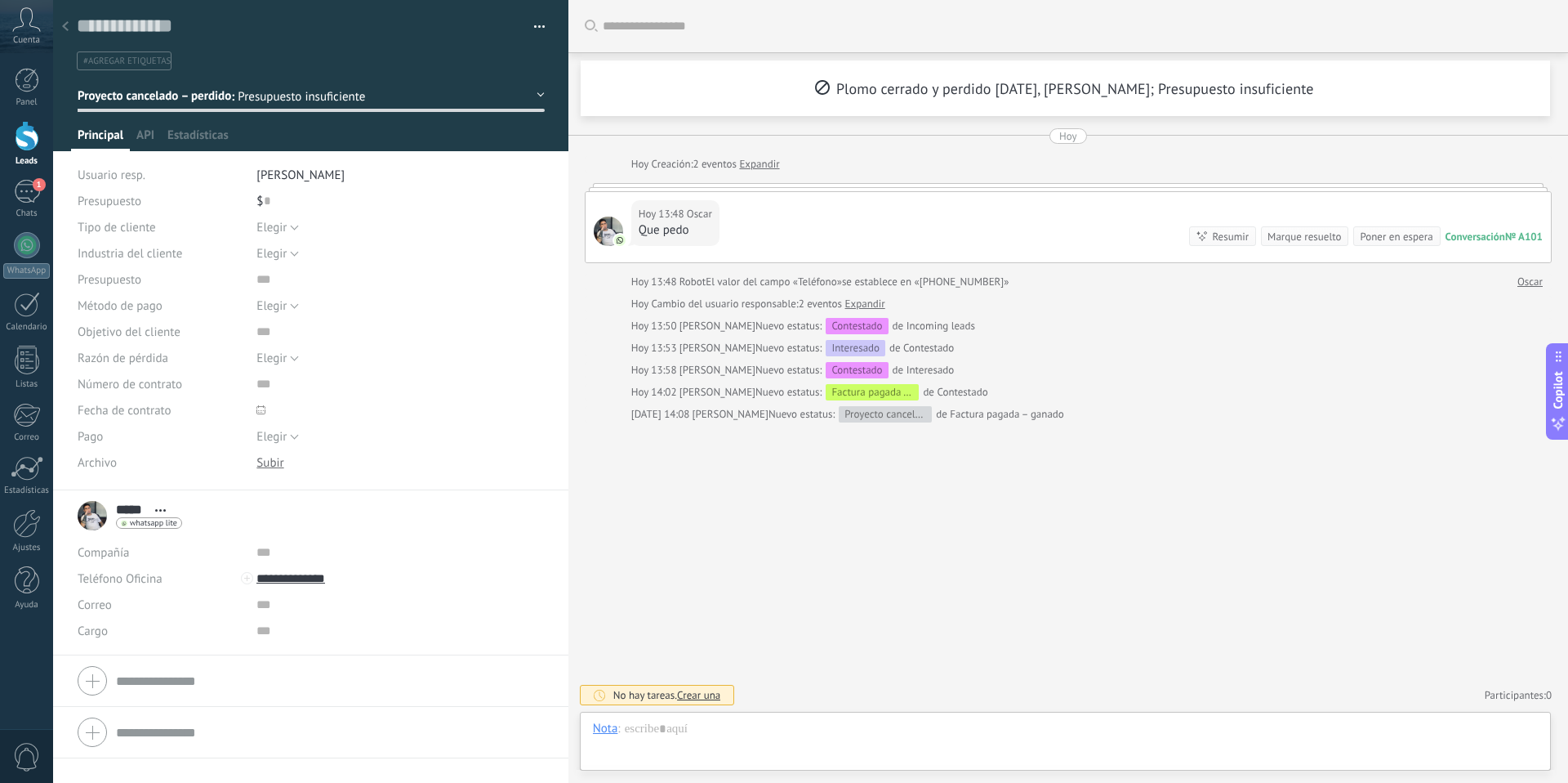
scroll to position [24, 0]
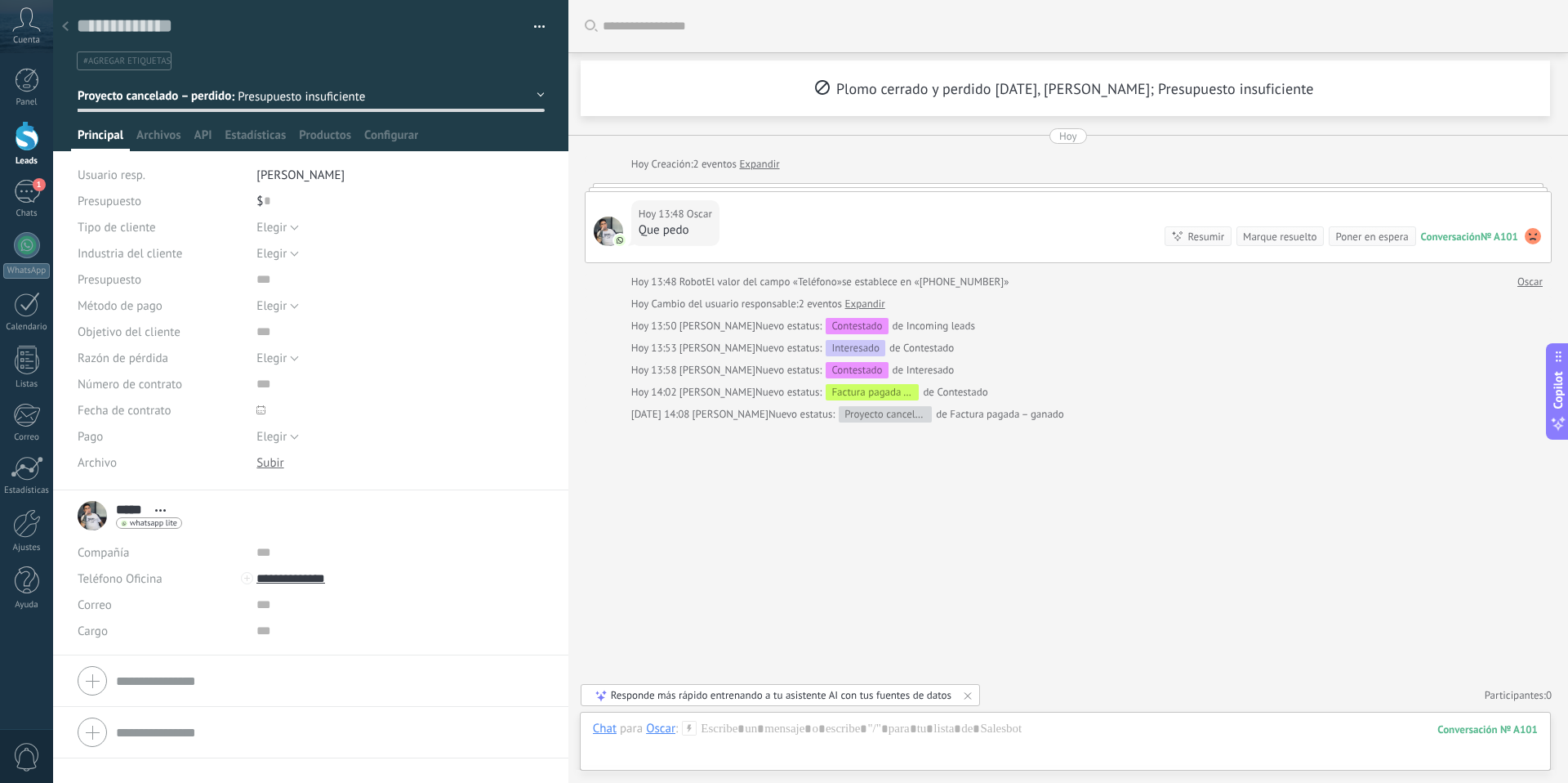
click at [300, 97] on span "Presupuesto insuficiente" at bounding box center [307, 96] width 138 height 15
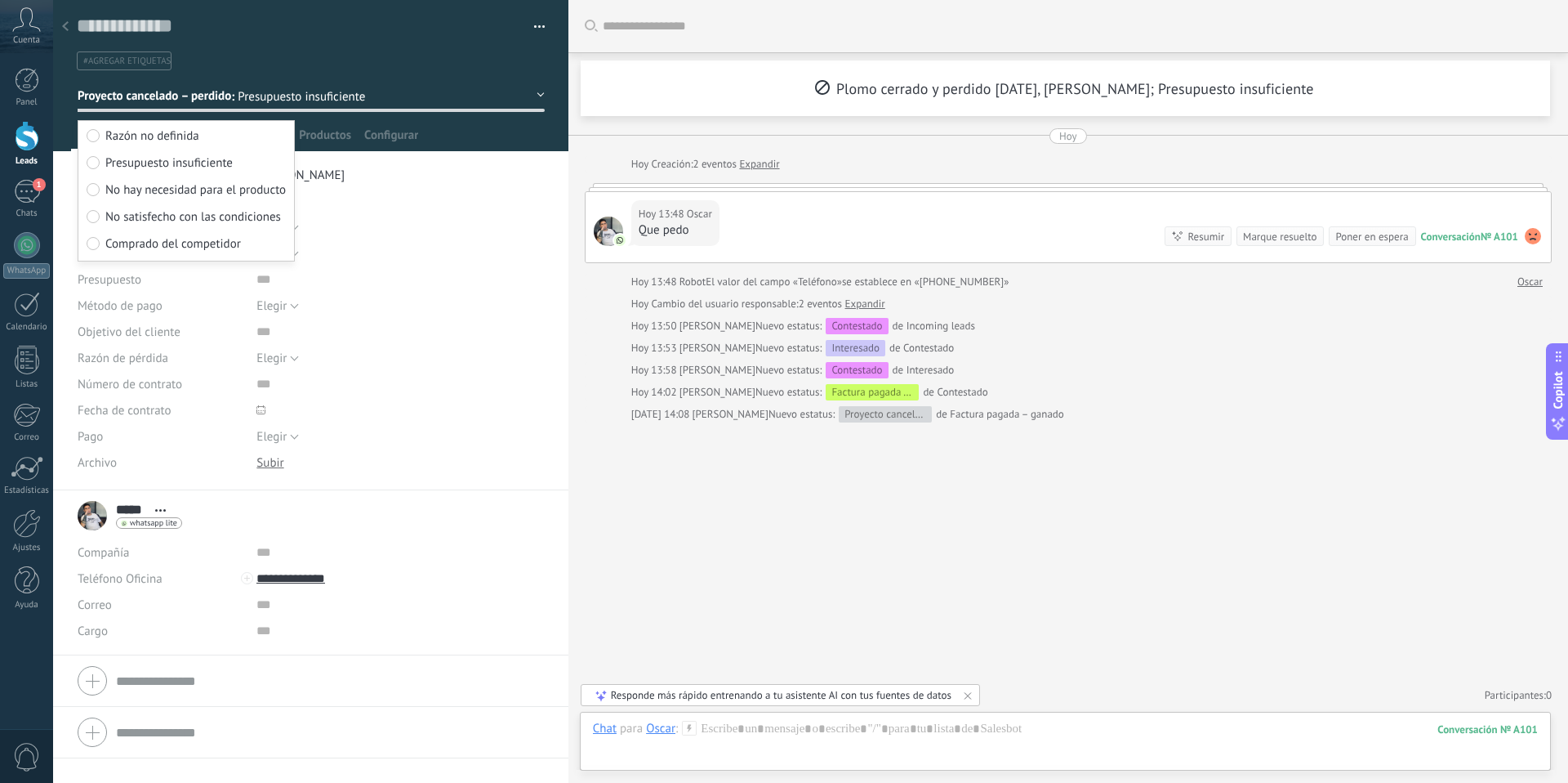
click at [462, 111] on div at bounding box center [311, 111] width 467 height 4
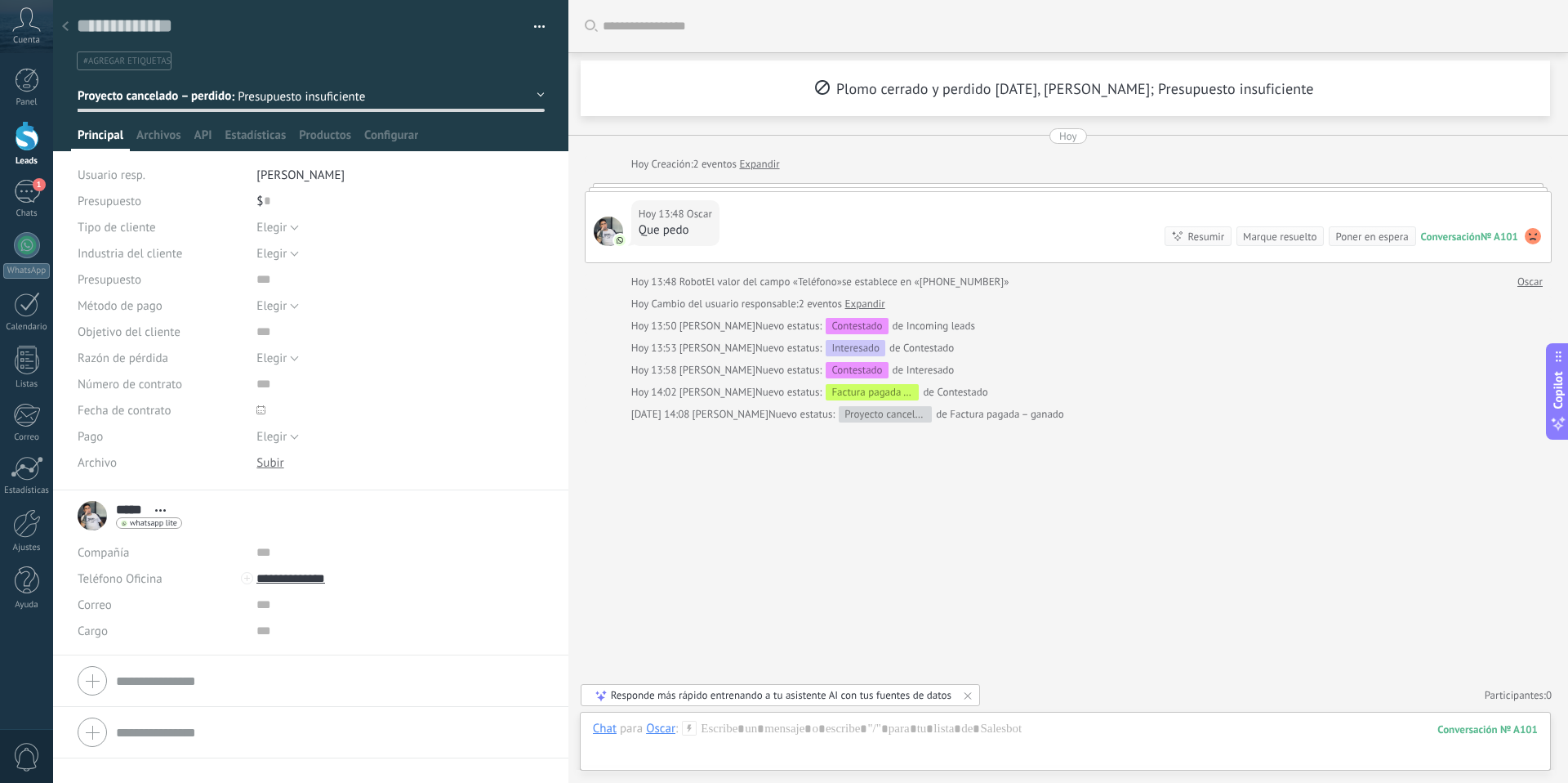
click at [130, 96] on span "Proyecto cancelado – perdido" at bounding box center [154, 95] width 153 height 15
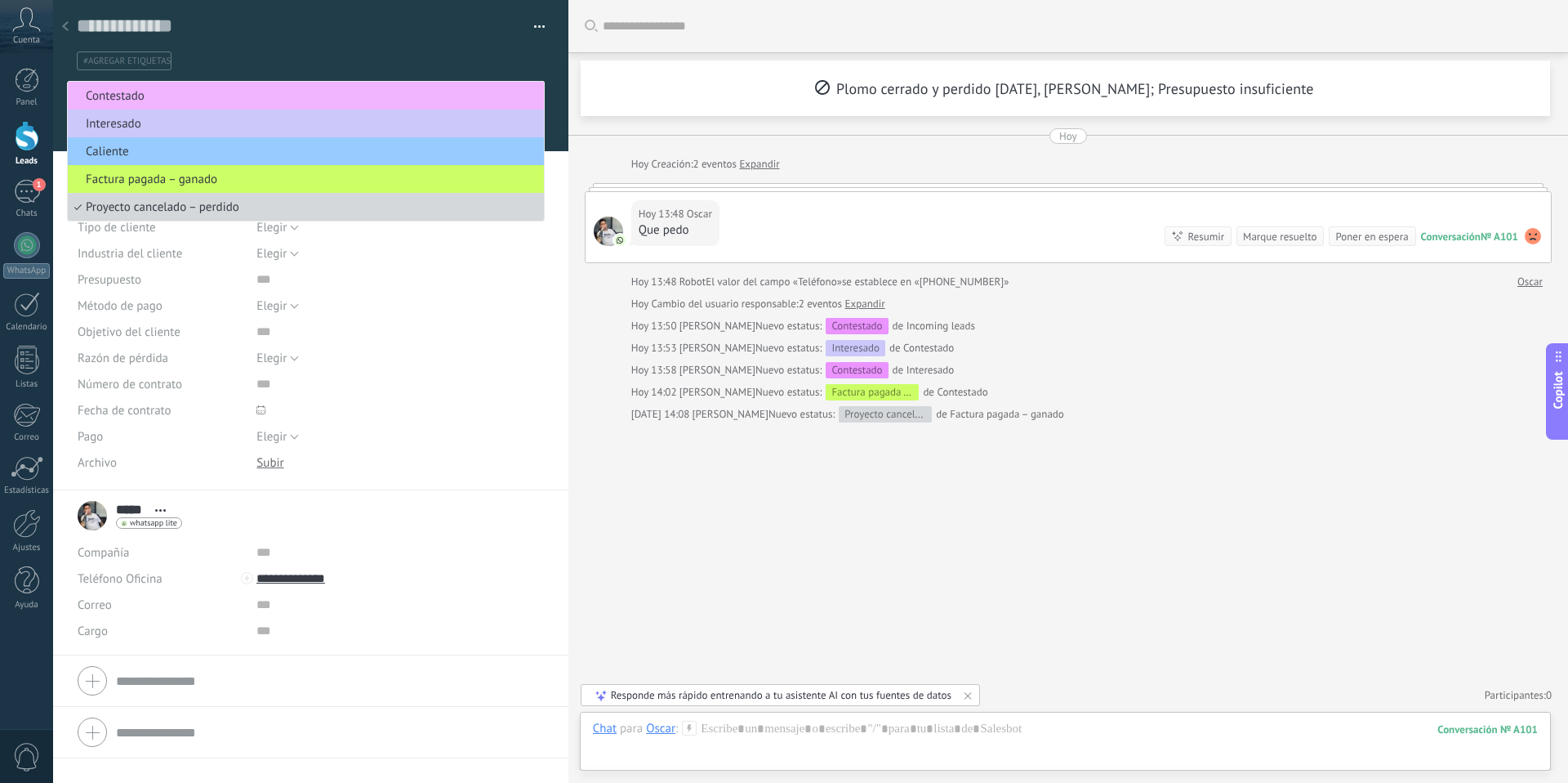
click at [160, 102] on span "Contestado" at bounding box center [303, 95] width 472 height 15
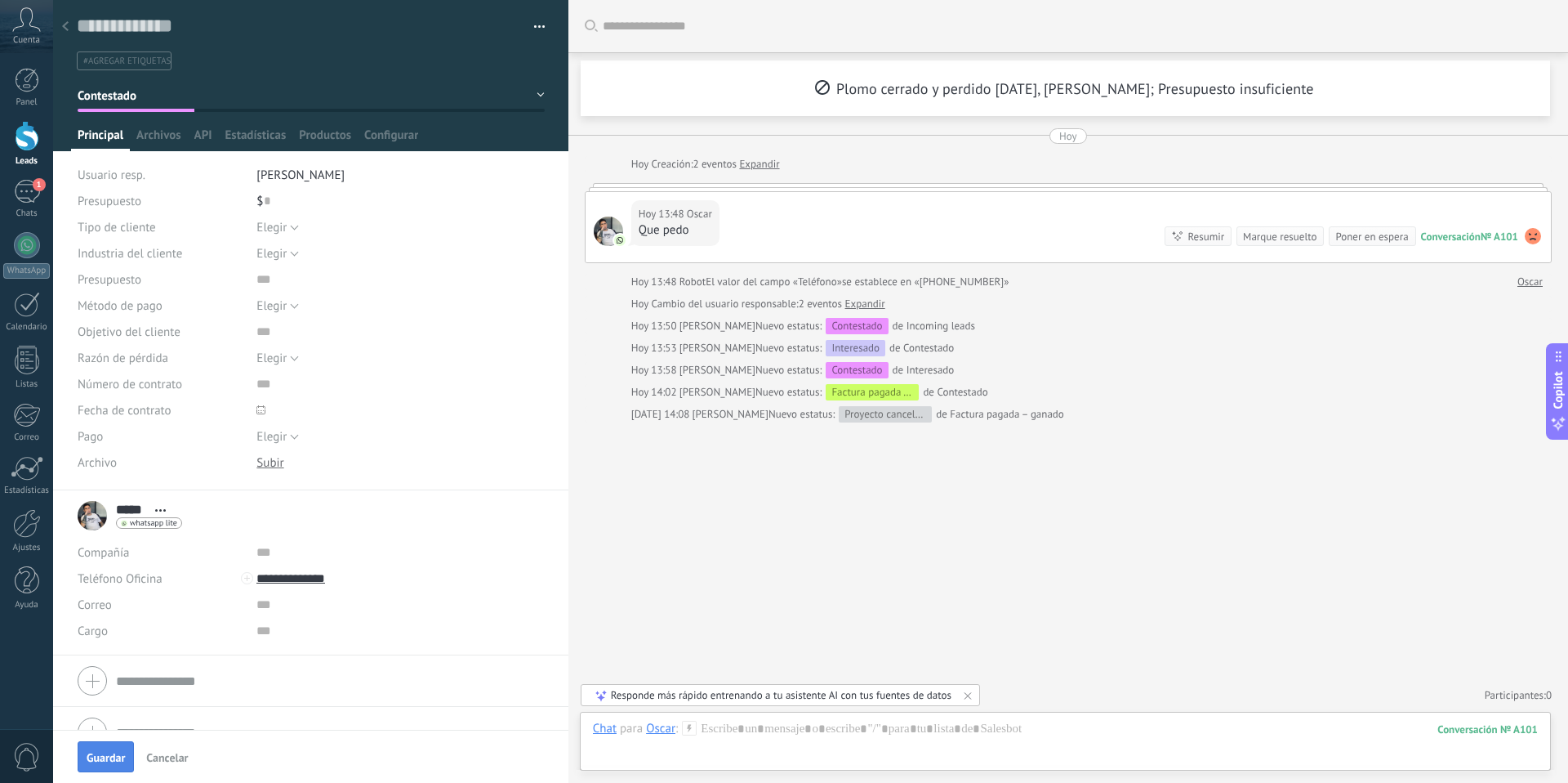
click at [111, 746] on button "Guardar" at bounding box center [105, 756] width 56 height 31
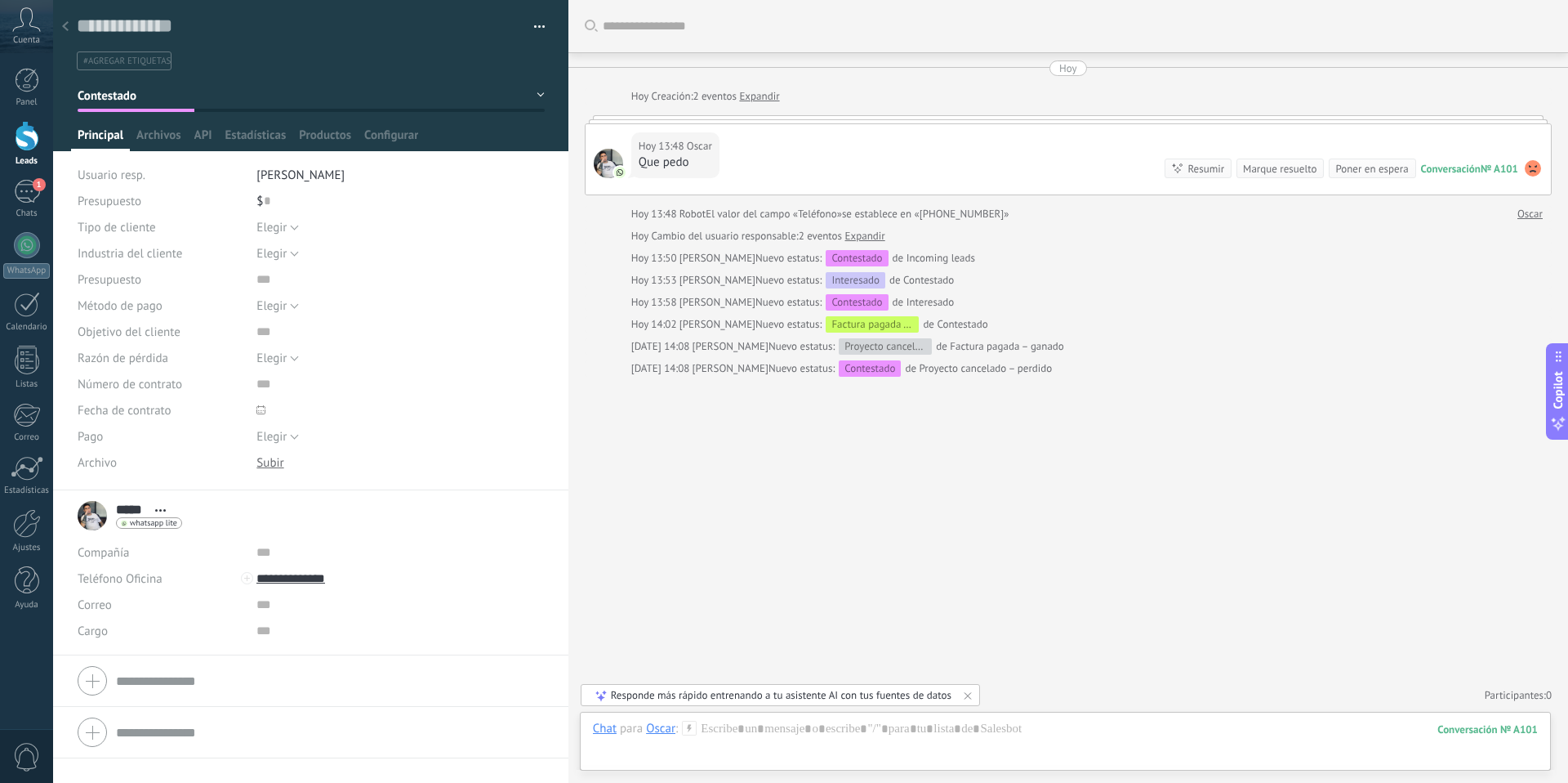
click at [68, 28] on icon at bounding box center [65, 26] width 6 height 10
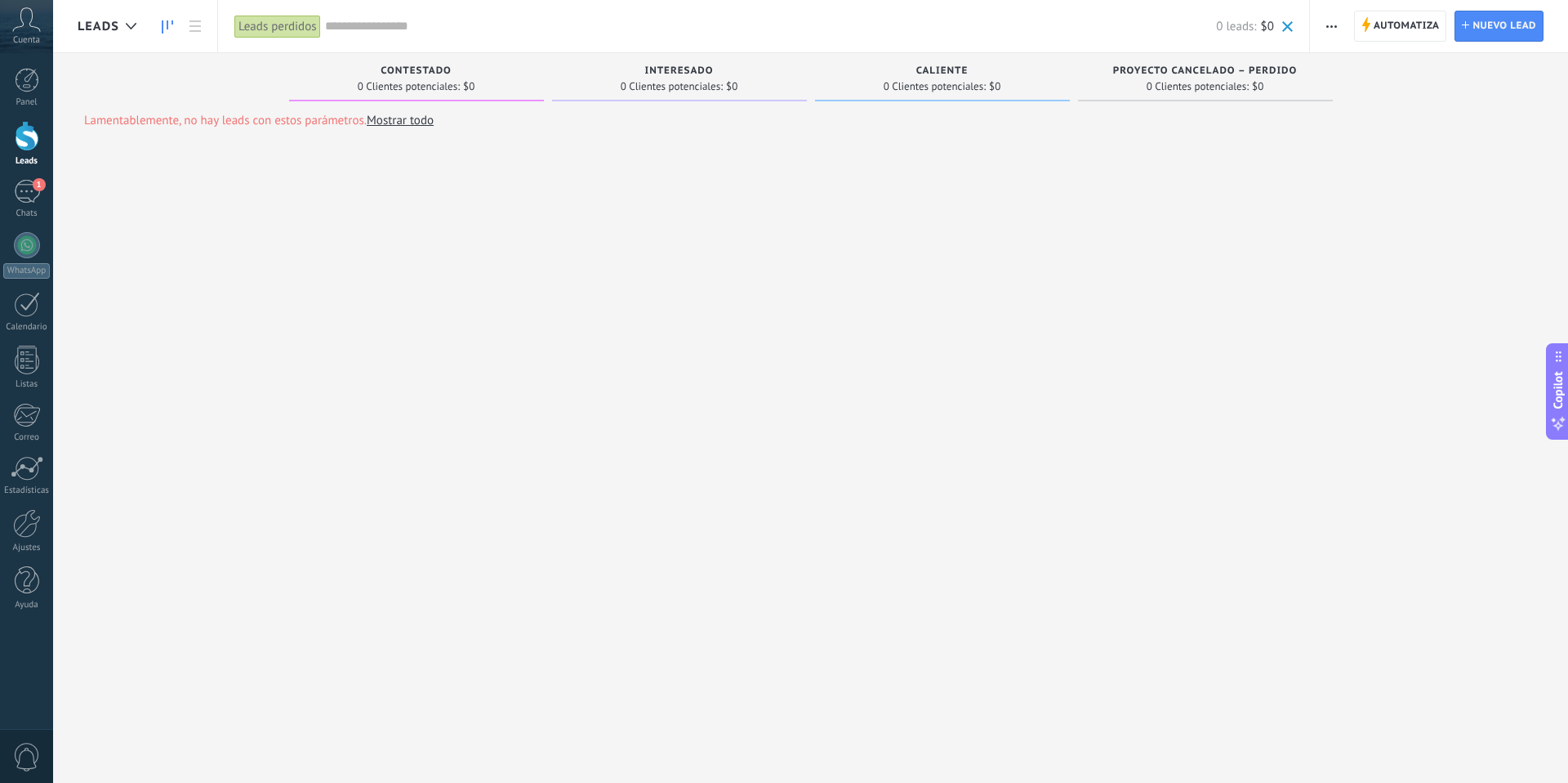
click at [267, 28] on div "Leads perdidos" at bounding box center [277, 26] width 86 height 24
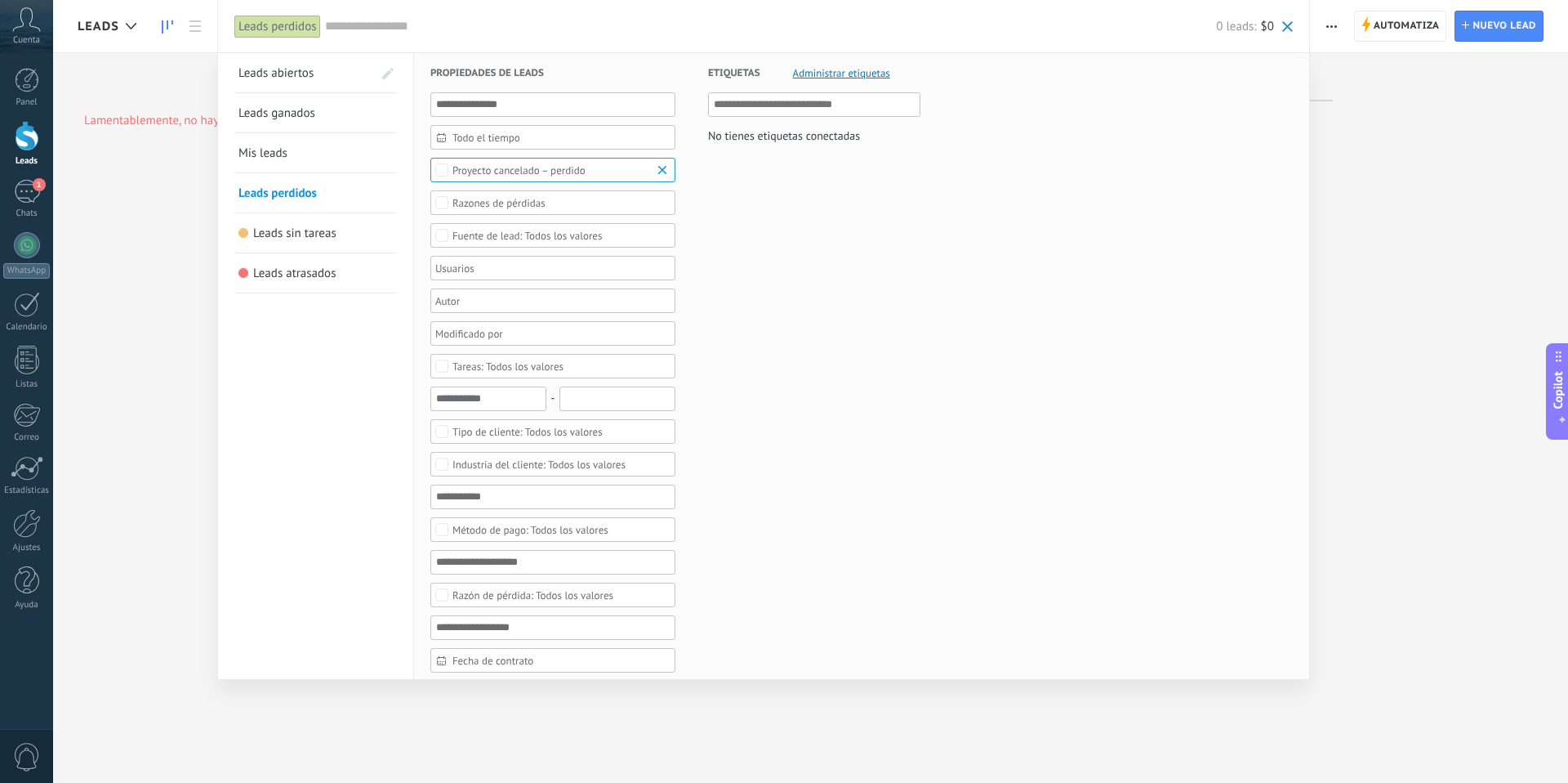
click at [272, 77] on span "Leads abiertos" at bounding box center [275, 72] width 75 height 15
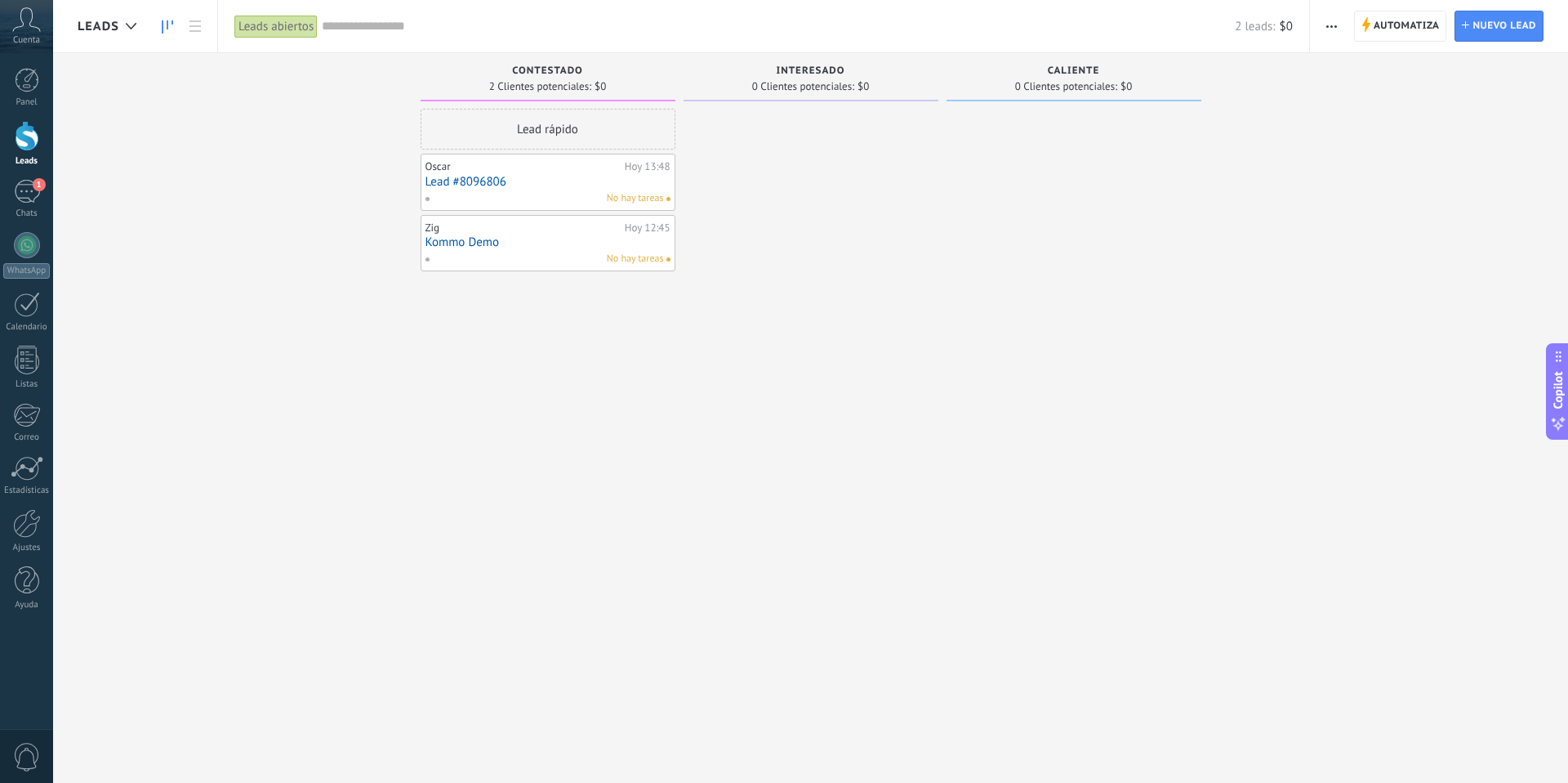
click at [299, 23] on div "Leads abiertos" at bounding box center [275, 26] width 83 height 24
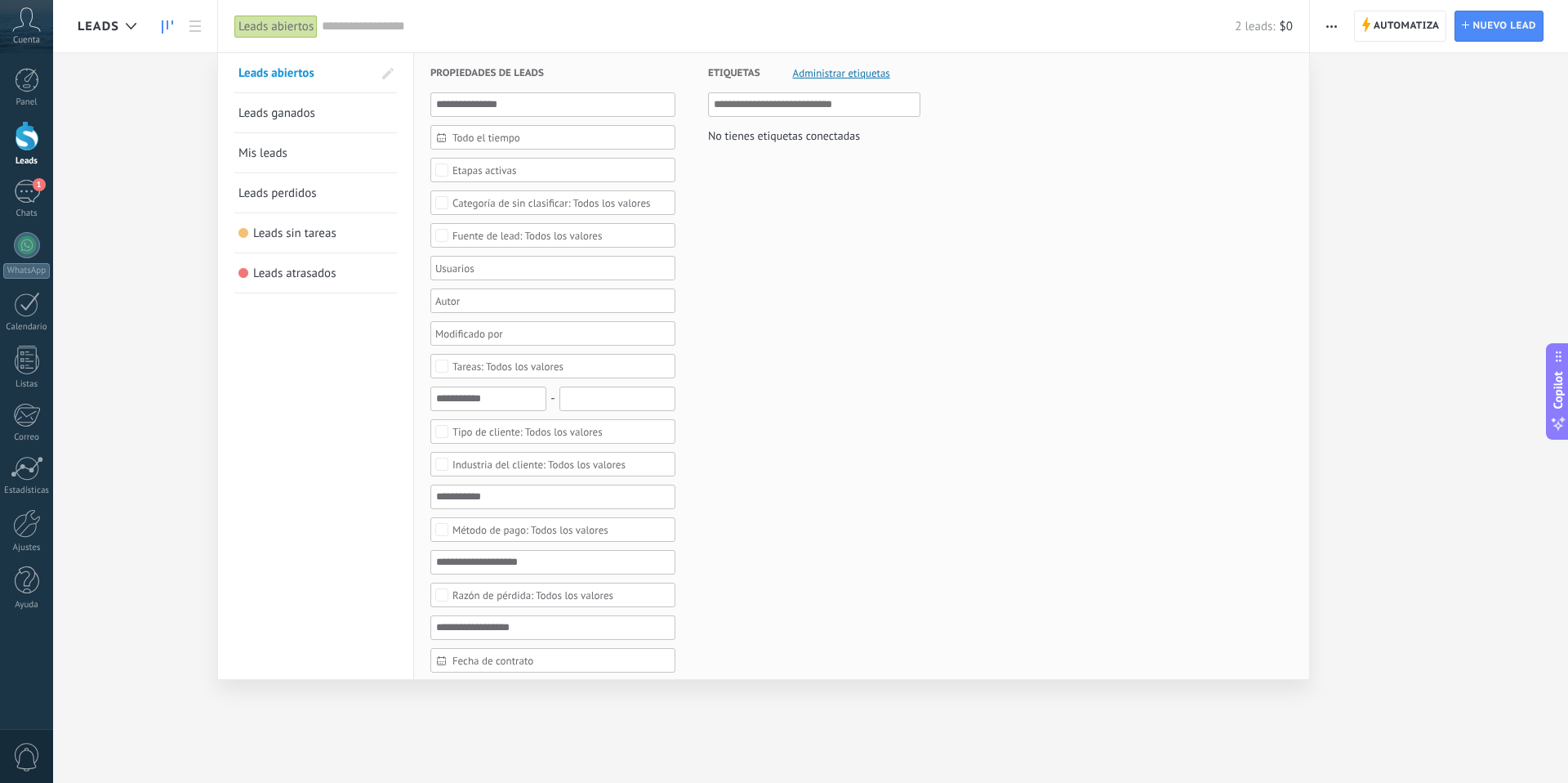
click at [388, 77] on span at bounding box center [388, 73] width 12 height 12
drag, startPoint x: 237, startPoint y: 189, endPoint x: 242, endPoint y: 138, distance: 51.2
click at [268, 79] on span "Leads abiertos" at bounding box center [282, 72] width 76 height 15
click at [190, 178] on div at bounding box center [784, 392] width 1568 height 783
click at [1362, 190] on div at bounding box center [784, 392] width 1568 height 783
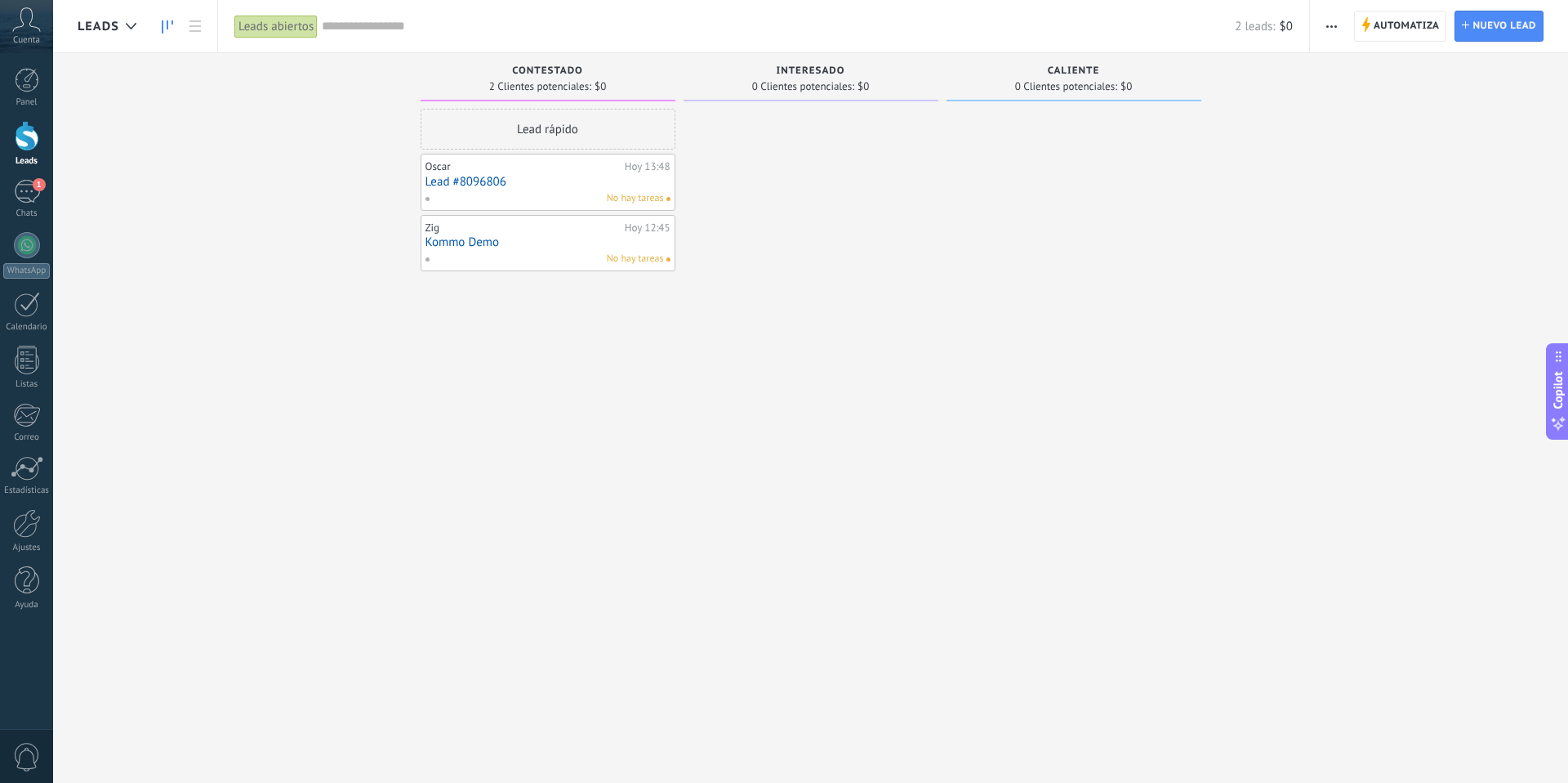
scroll to position [15, 0]
click at [510, 186] on link "Lead #8096806" at bounding box center [547, 182] width 245 height 14
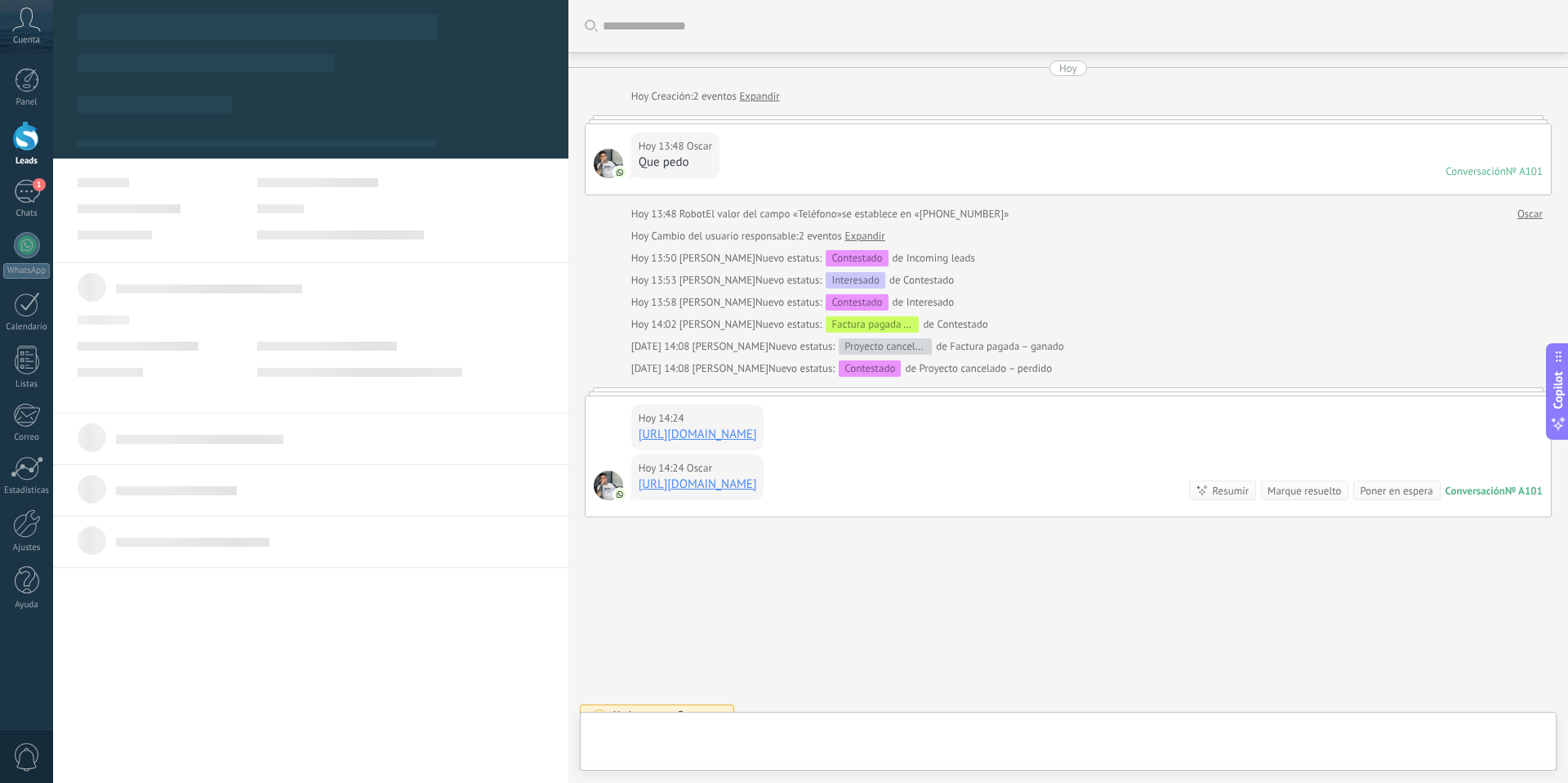
type textarea "**********"
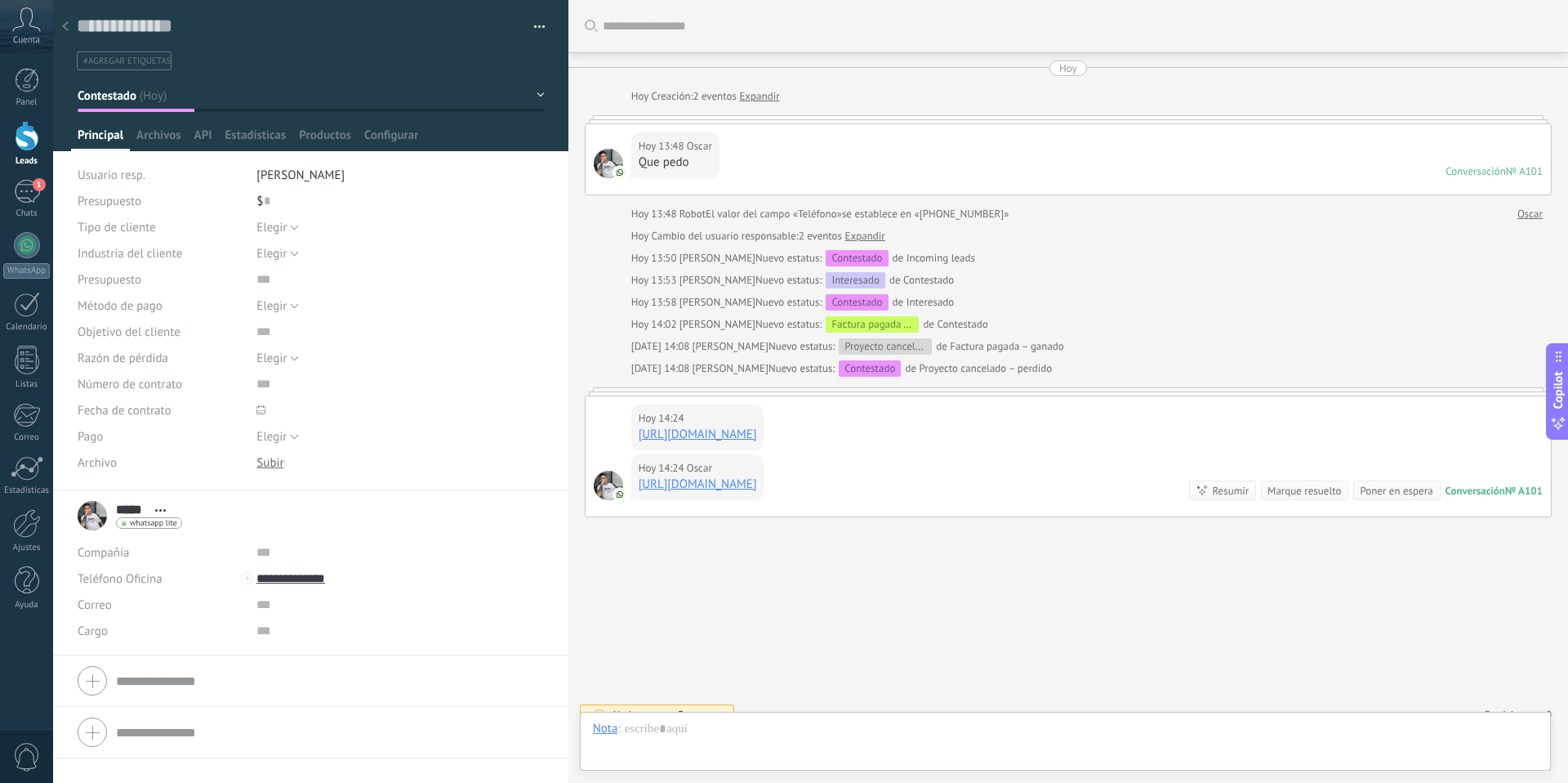
scroll to position [55, 0]
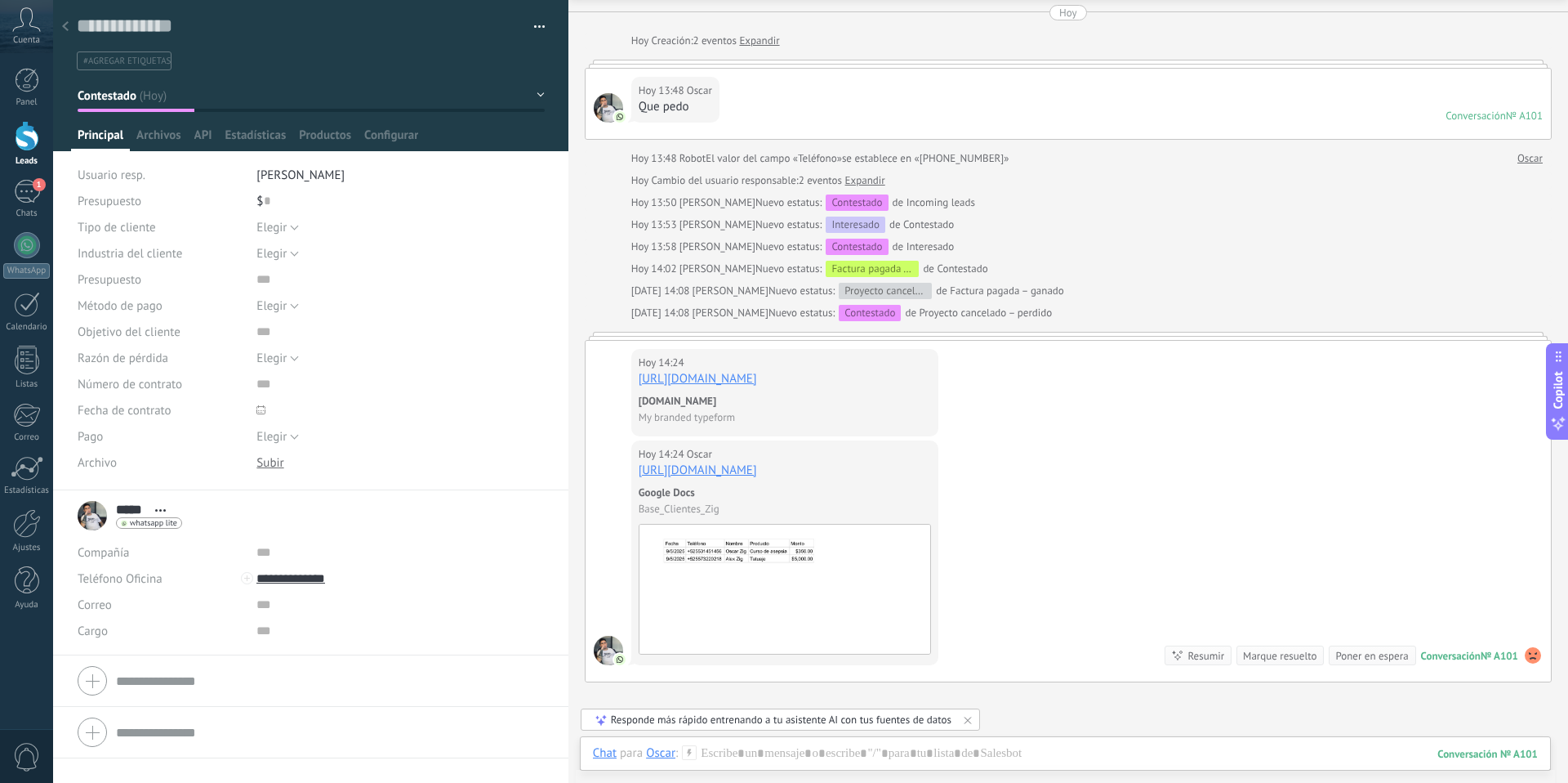
click at [70, 34] on div at bounding box center [65, 28] width 23 height 32
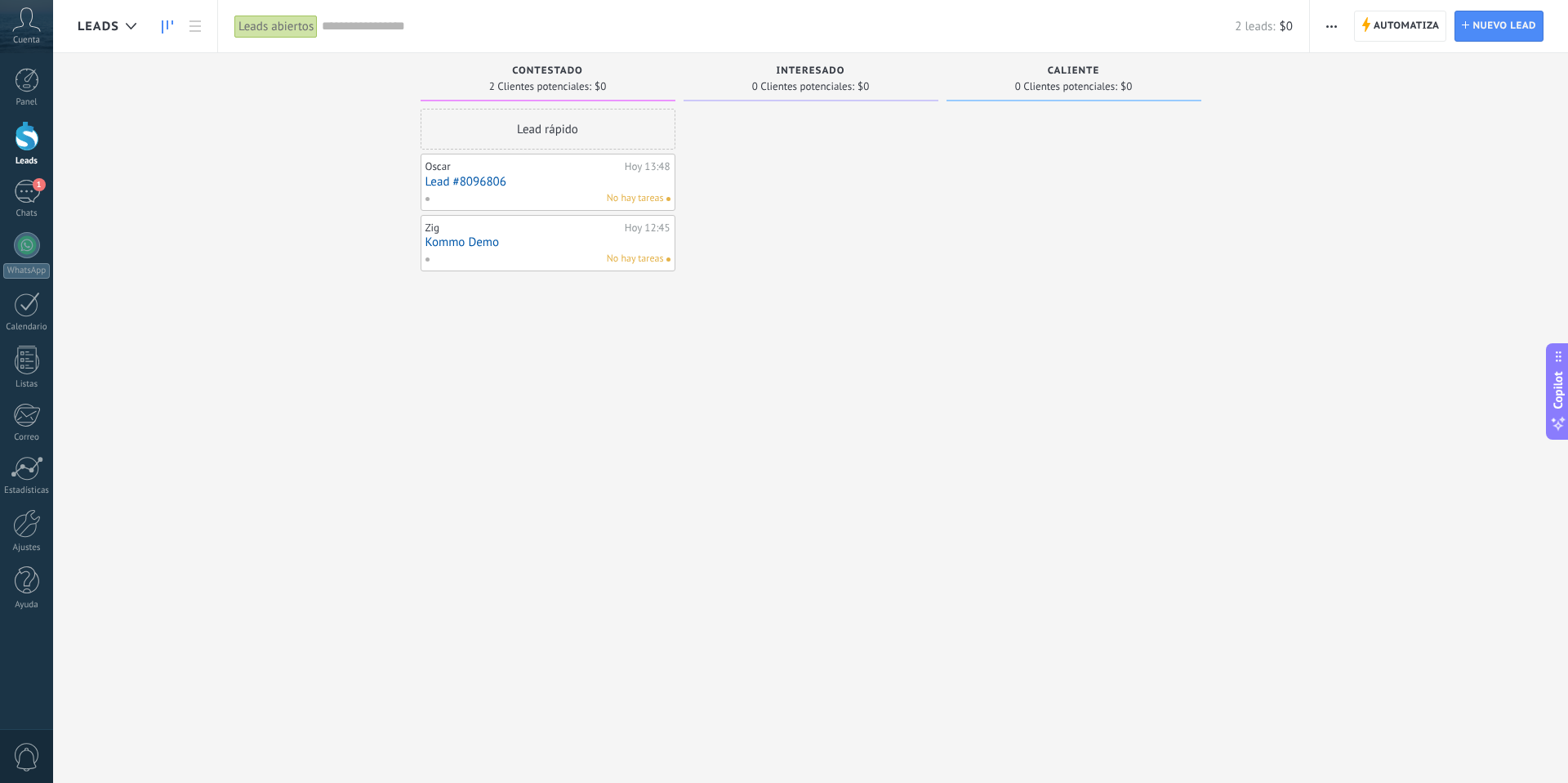
click at [383, 41] on div "2 leads: $0" at bounding box center [807, 26] width 971 height 53
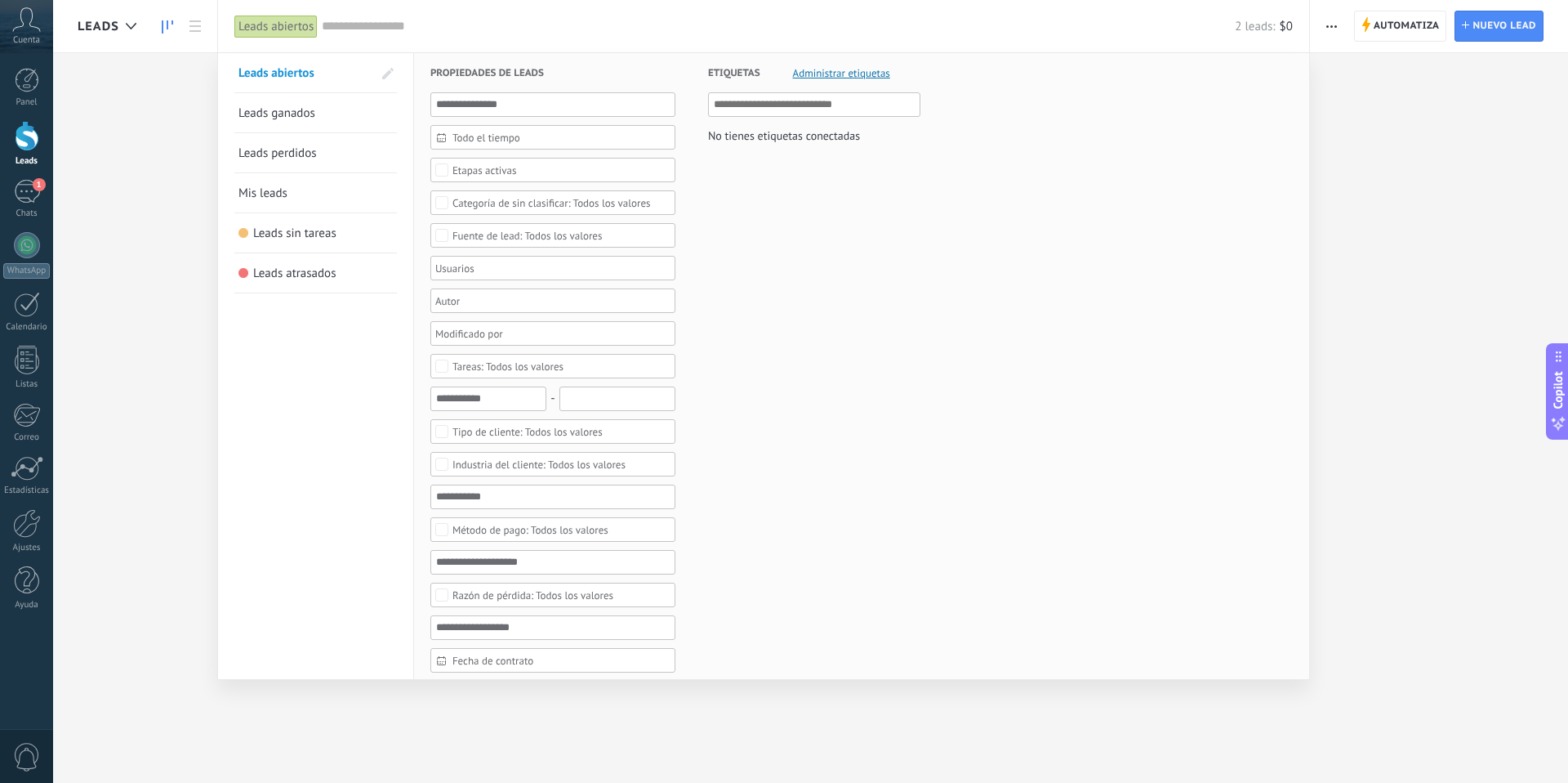
paste input "**********"
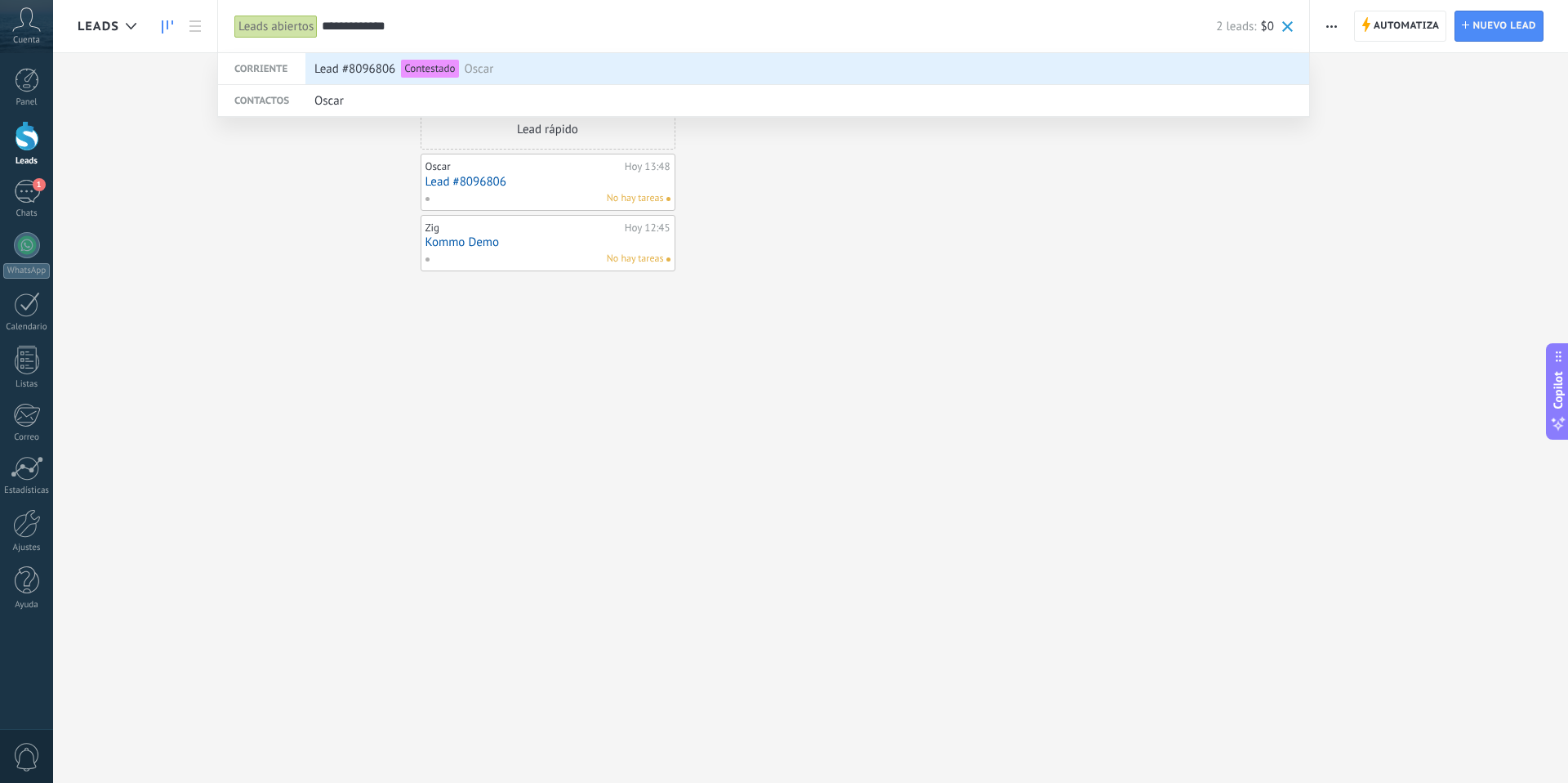
type input "**********"
click at [518, 67] on div "Lead #8096806 Contestado Oscar" at bounding box center [803, 69] width 978 height 31
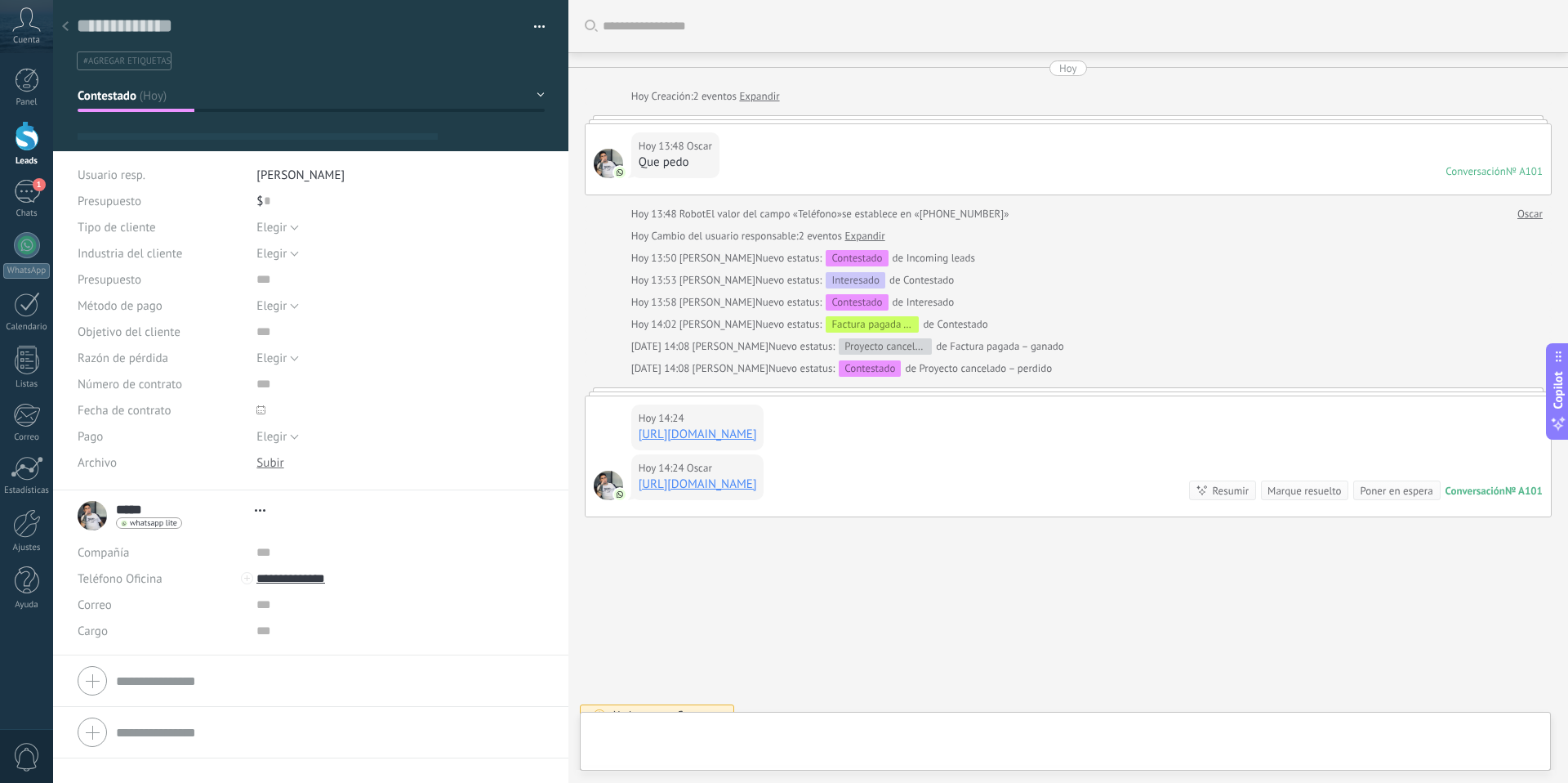
type textarea "**********"
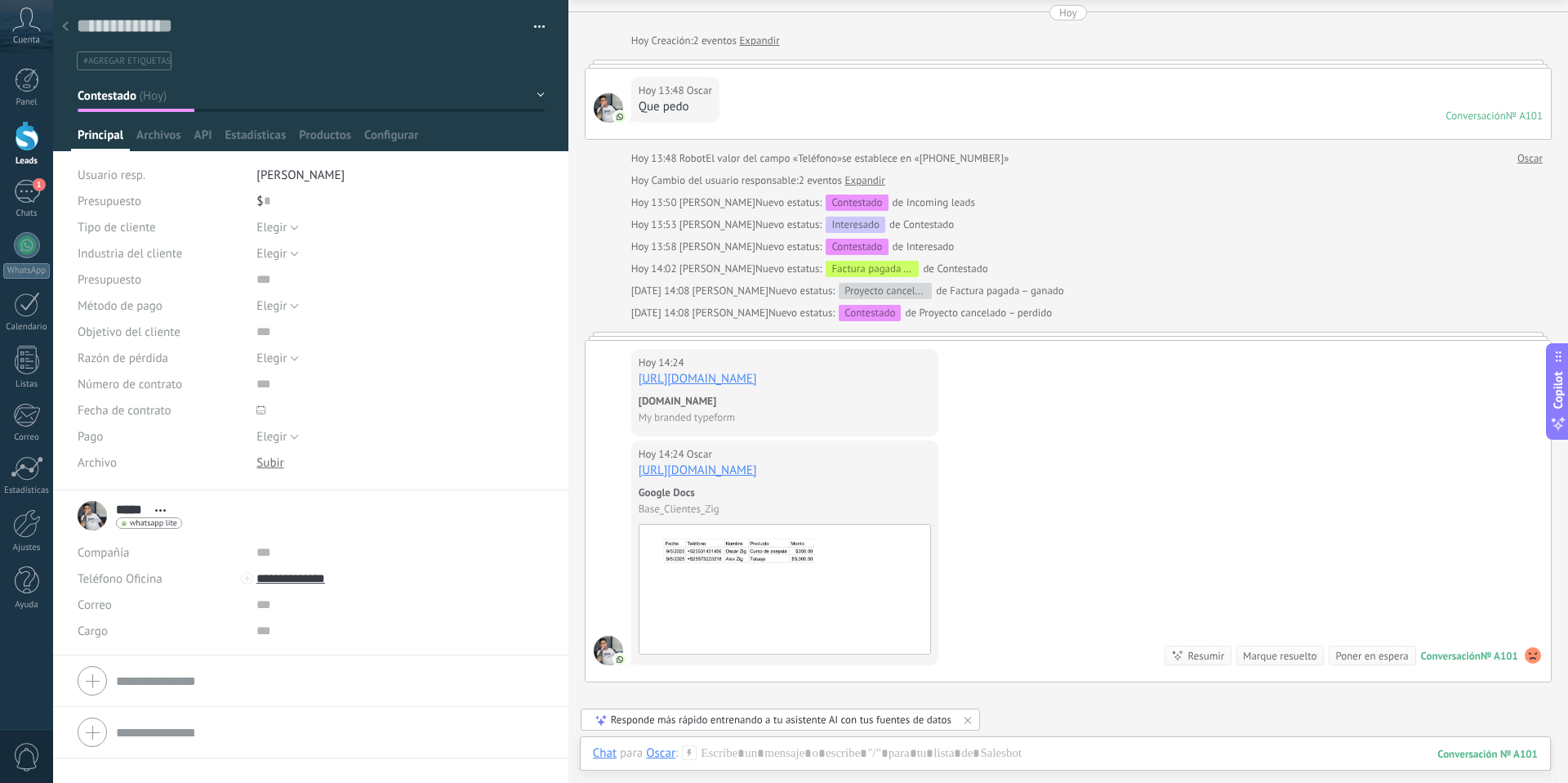
scroll to position [24, 0]
click at [29, 21] on icon at bounding box center [27, 19] width 29 height 24
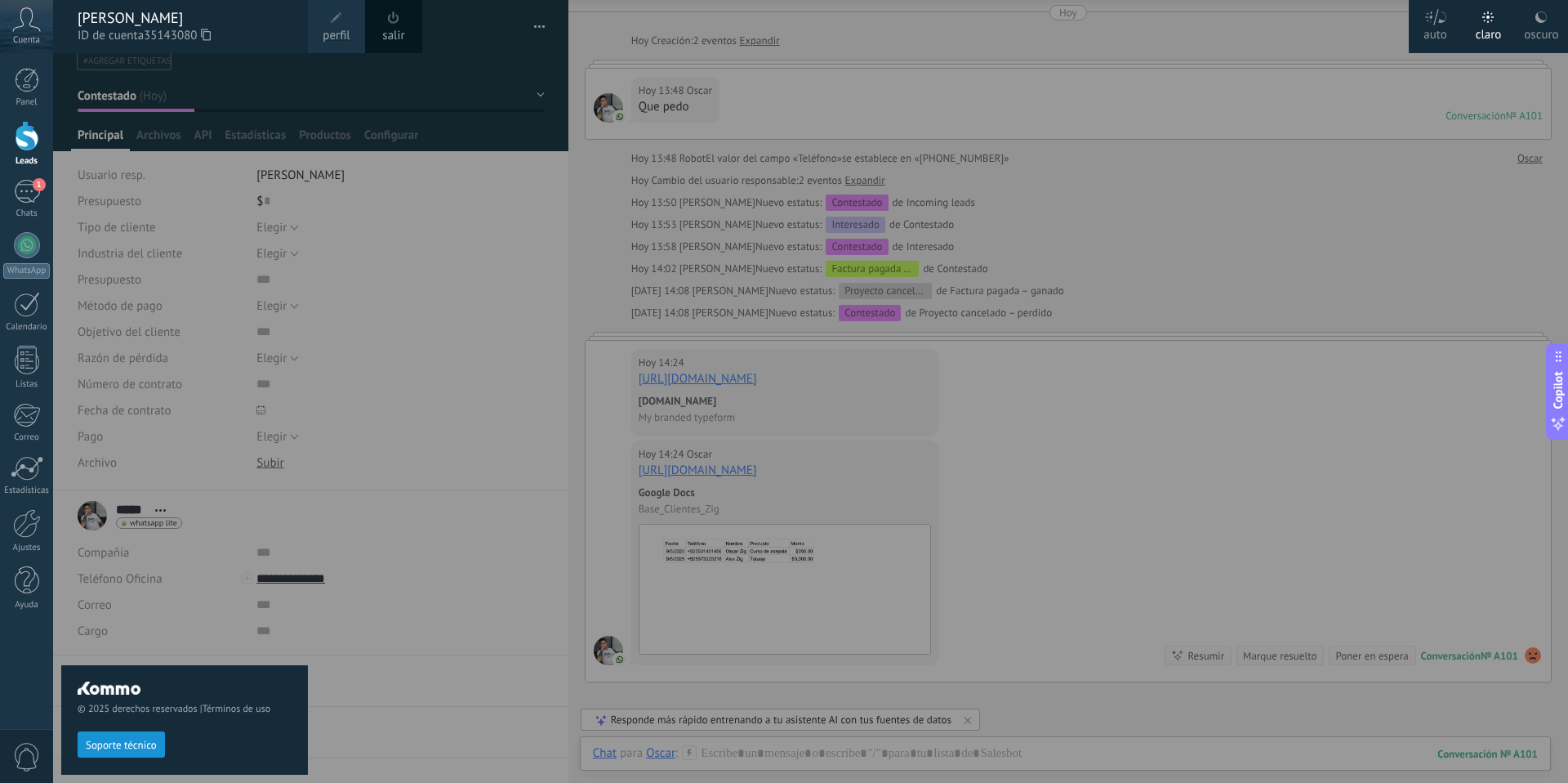
click at [12, 694] on div "Panel Leads 1 Chats WhatsApp Clientes" at bounding box center [53, 392] width 106 height 677
click at [874, 75] on div at bounding box center [837, 392] width 1568 height 783
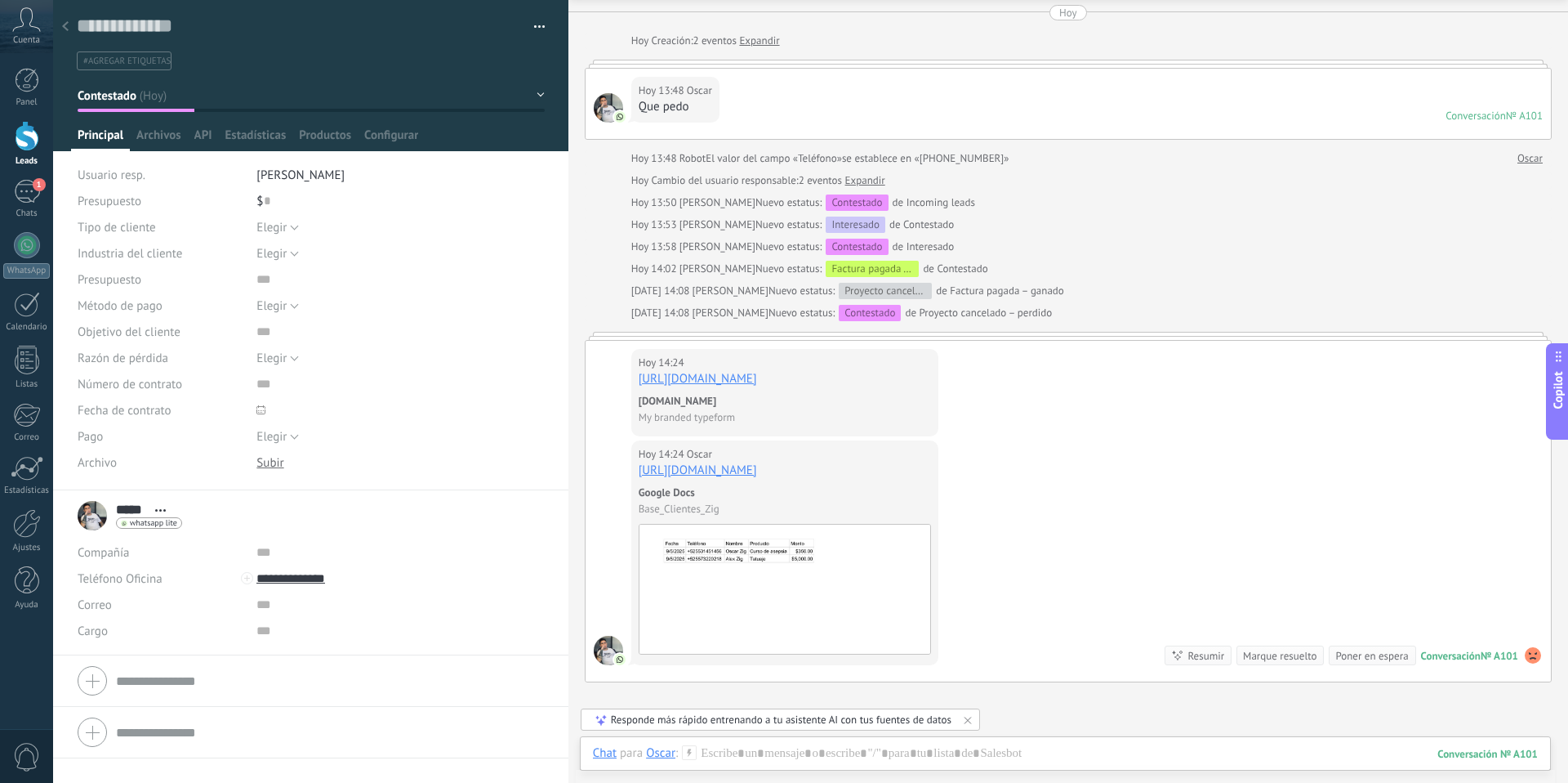
click at [22, 29] on icon at bounding box center [27, 19] width 29 height 24
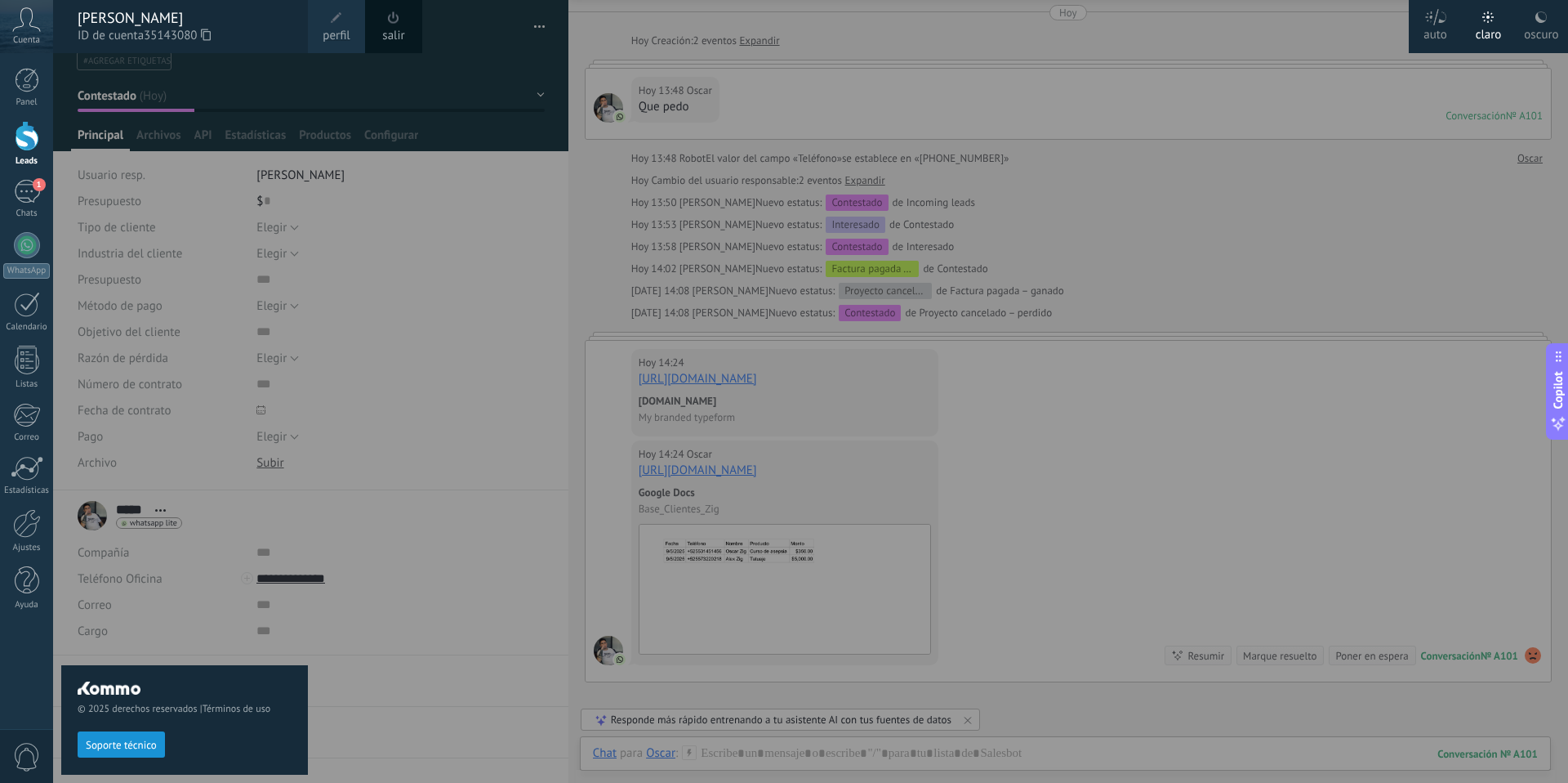
click at [343, 24] on span at bounding box center [336, 18] width 18 height 18
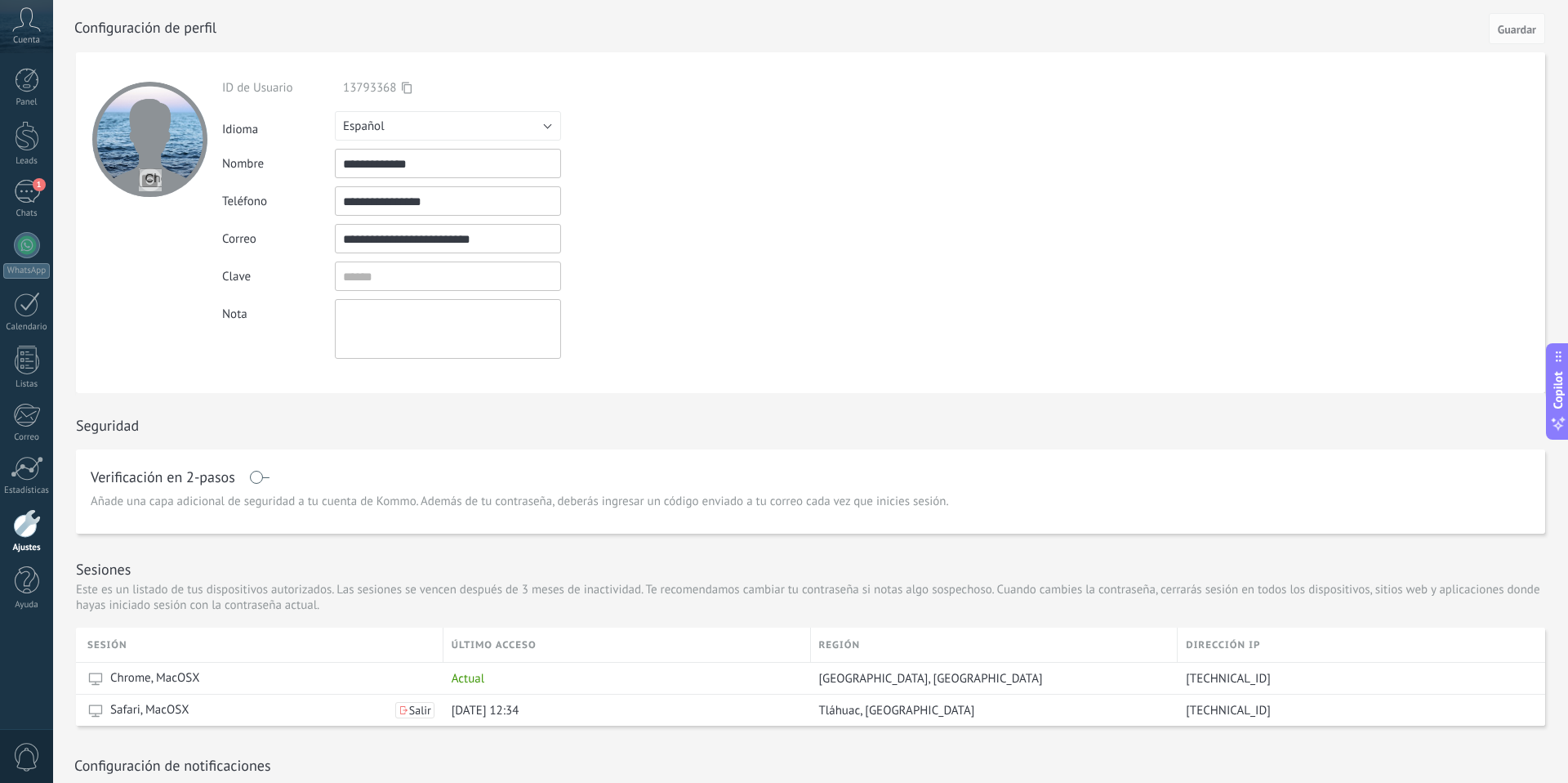
click at [27, 35] on span "Cuenta" at bounding box center [27, 40] width 27 height 11
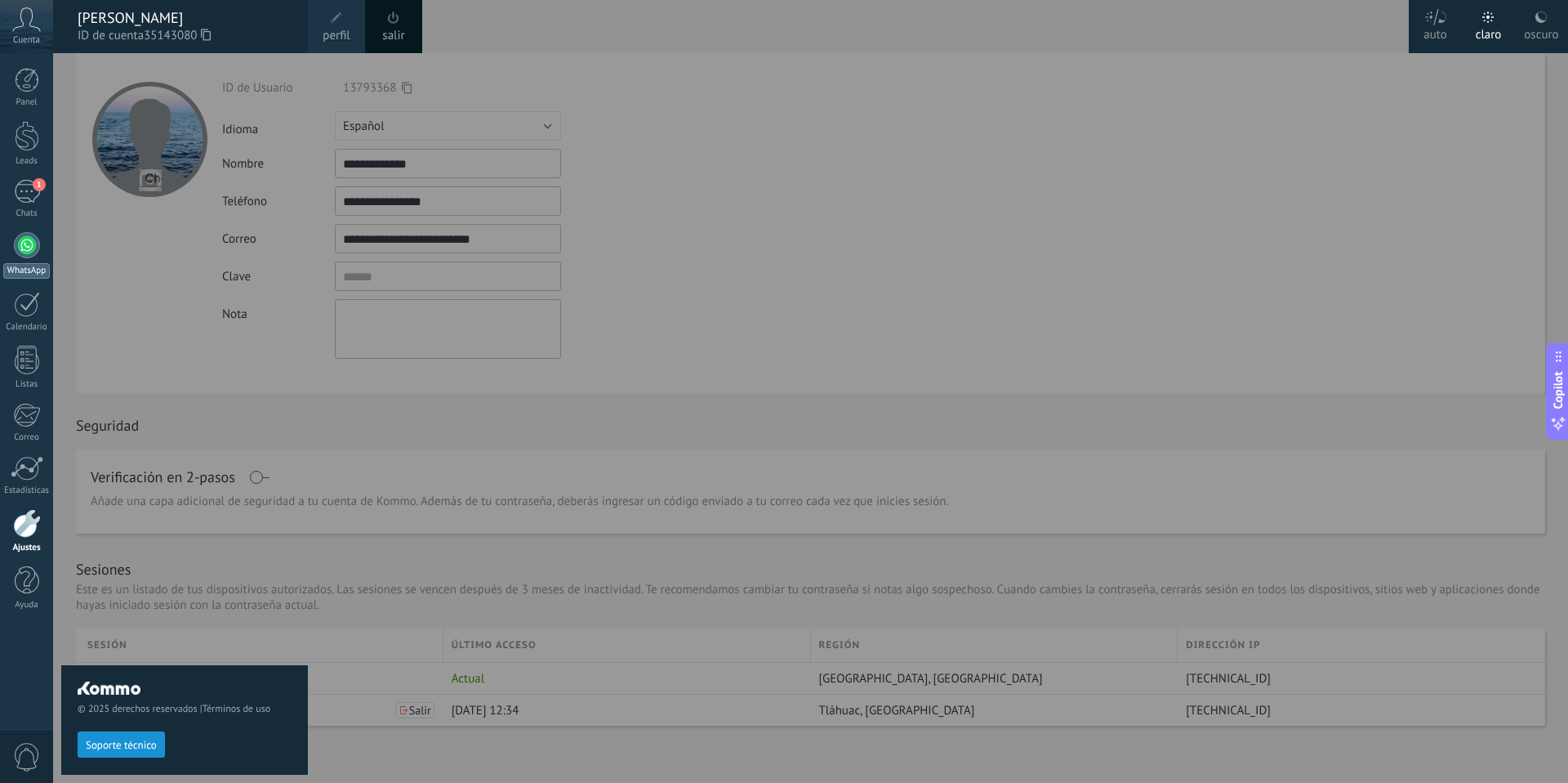
click at [22, 253] on div at bounding box center [27, 244] width 26 height 26
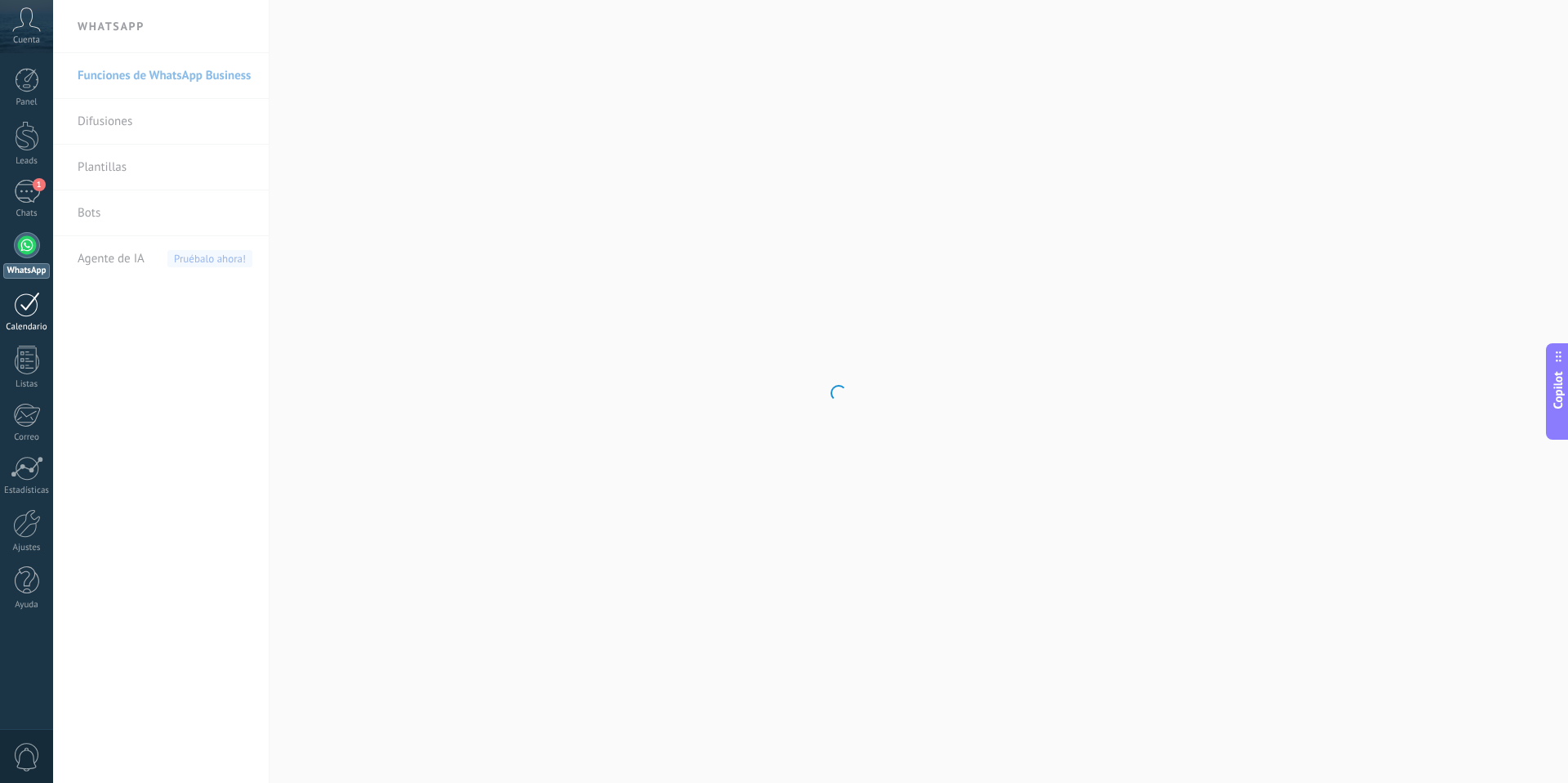
click at [20, 301] on div at bounding box center [27, 304] width 26 height 25
click at [23, 97] on div "Panel" at bounding box center [27, 103] width 47 height 11
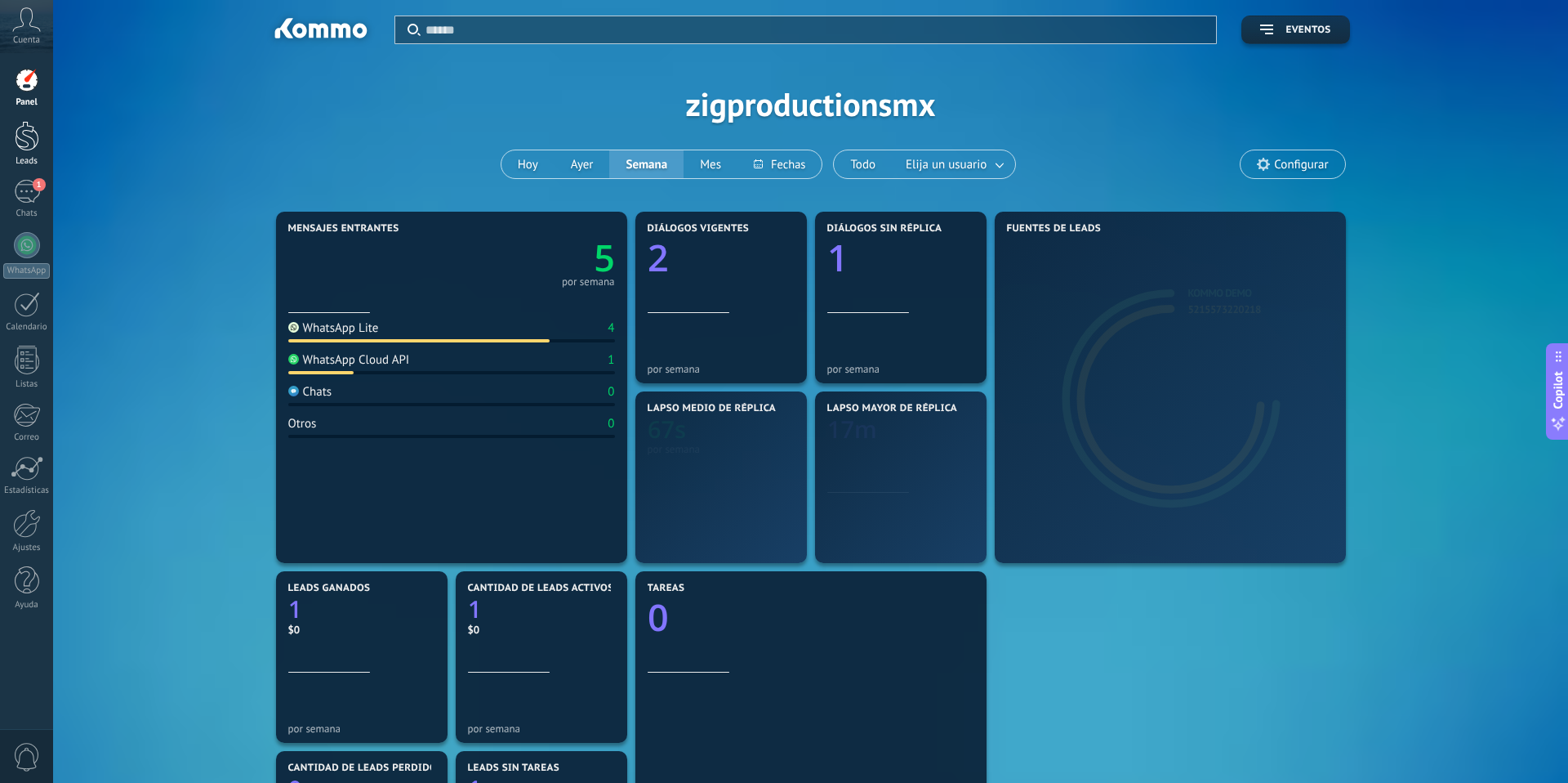
click at [24, 141] on div at bounding box center [26, 136] width 24 height 30
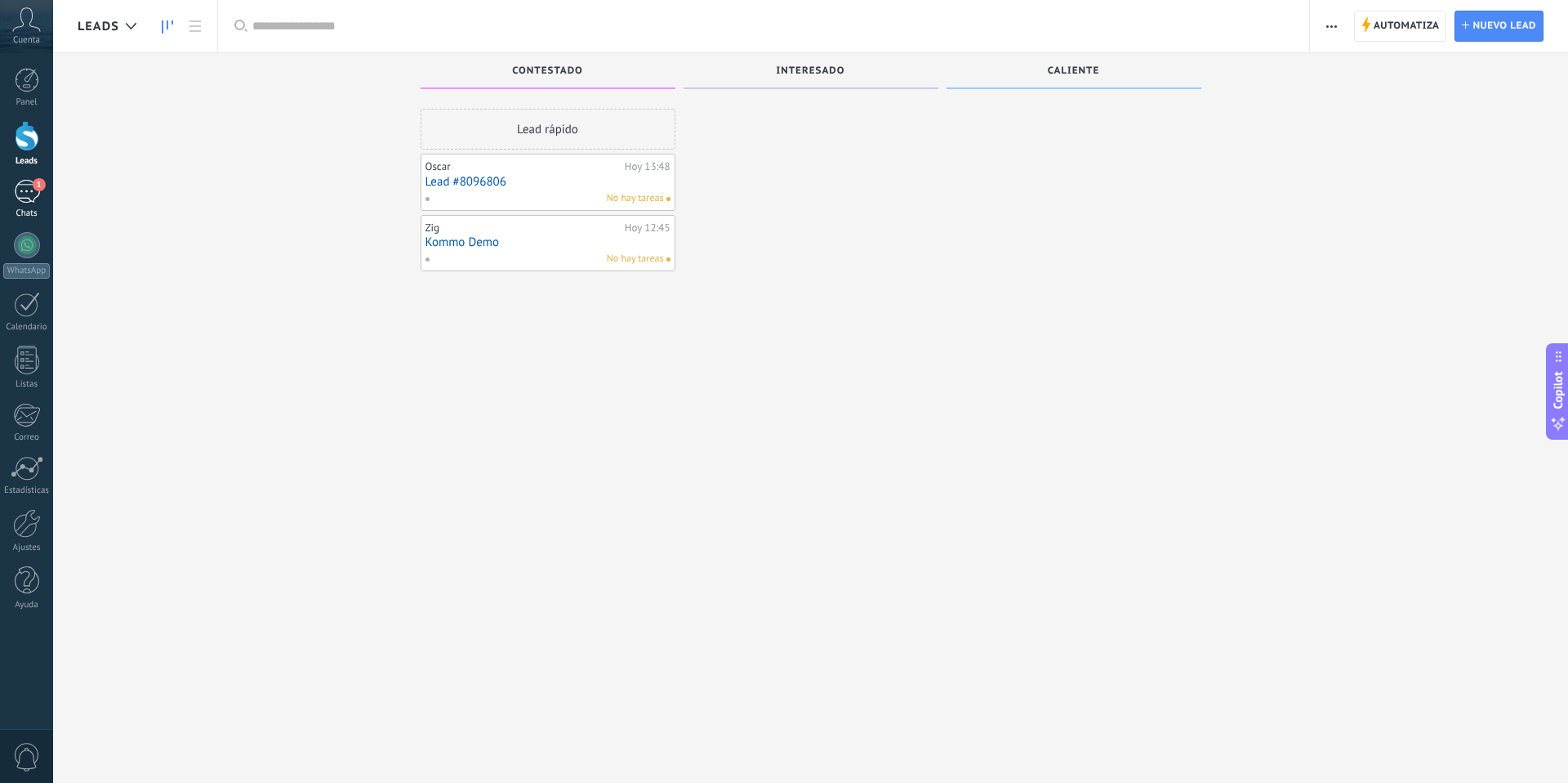
click at [31, 204] on link "1 Chats" at bounding box center [27, 200] width 53 height 39
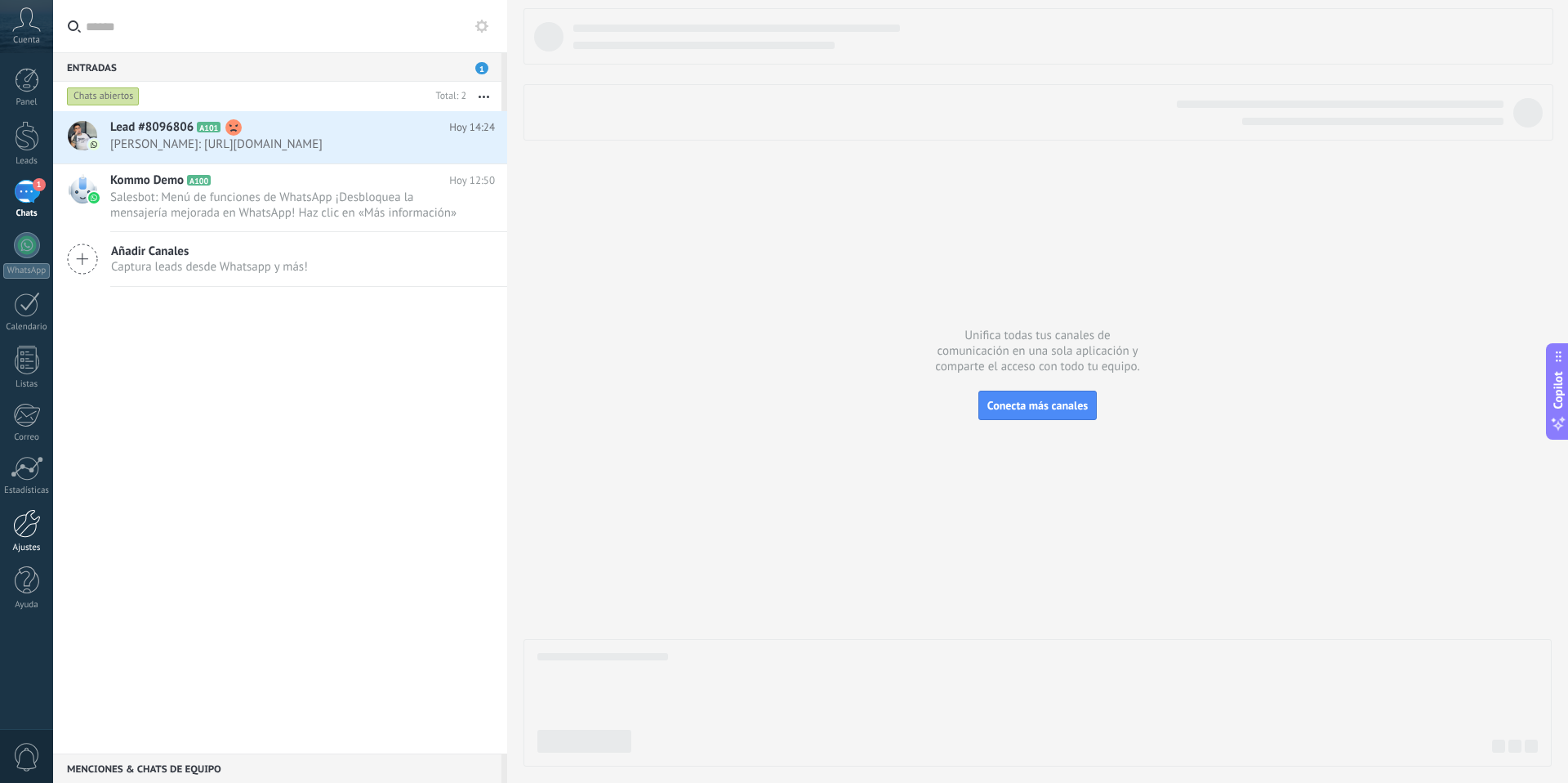
click at [23, 526] on div at bounding box center [27, 523] width 28 height 29
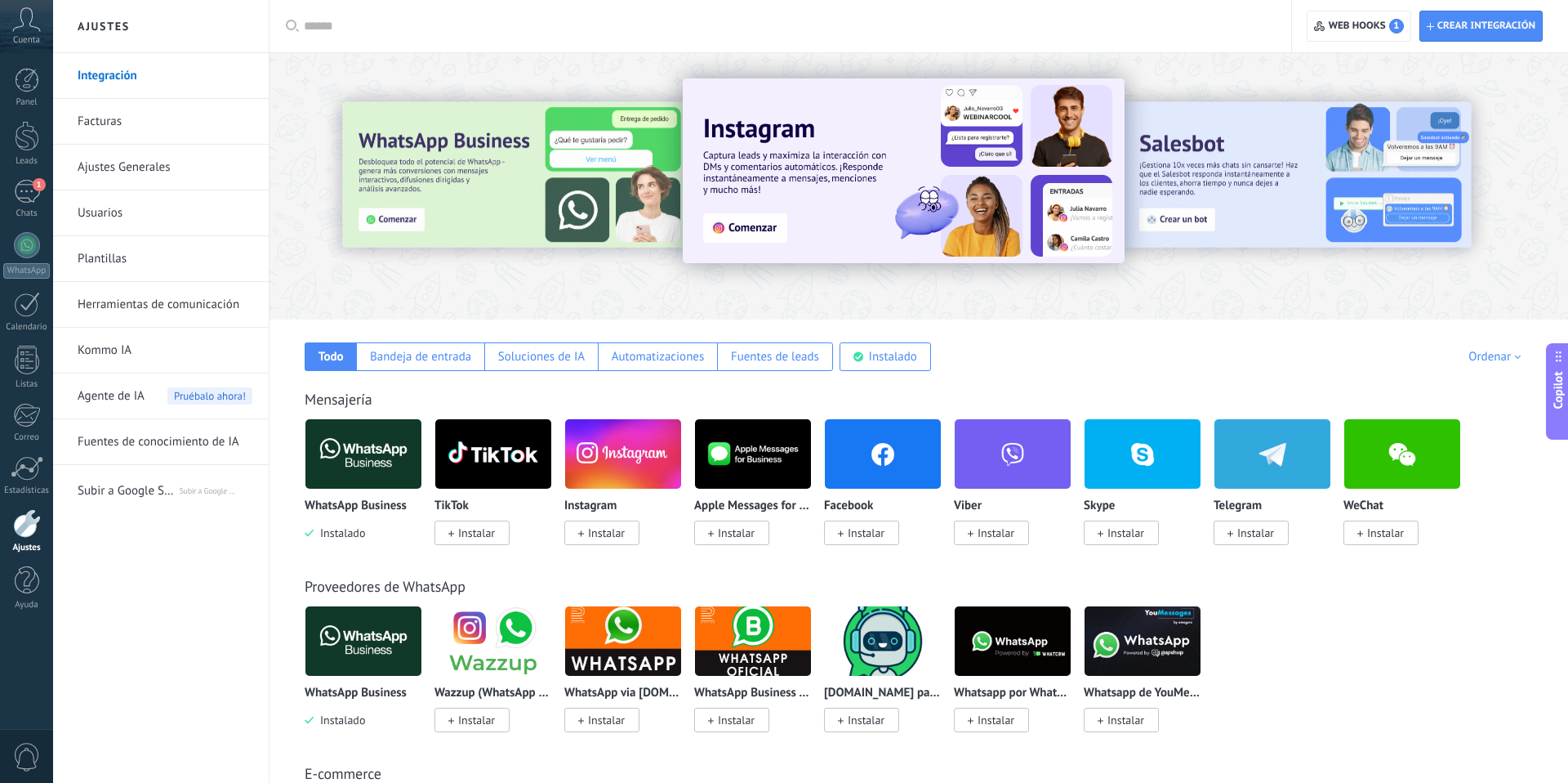
click at [89, 123] on link "Facturas" at bounding box center [165, 121] width 175 height 45
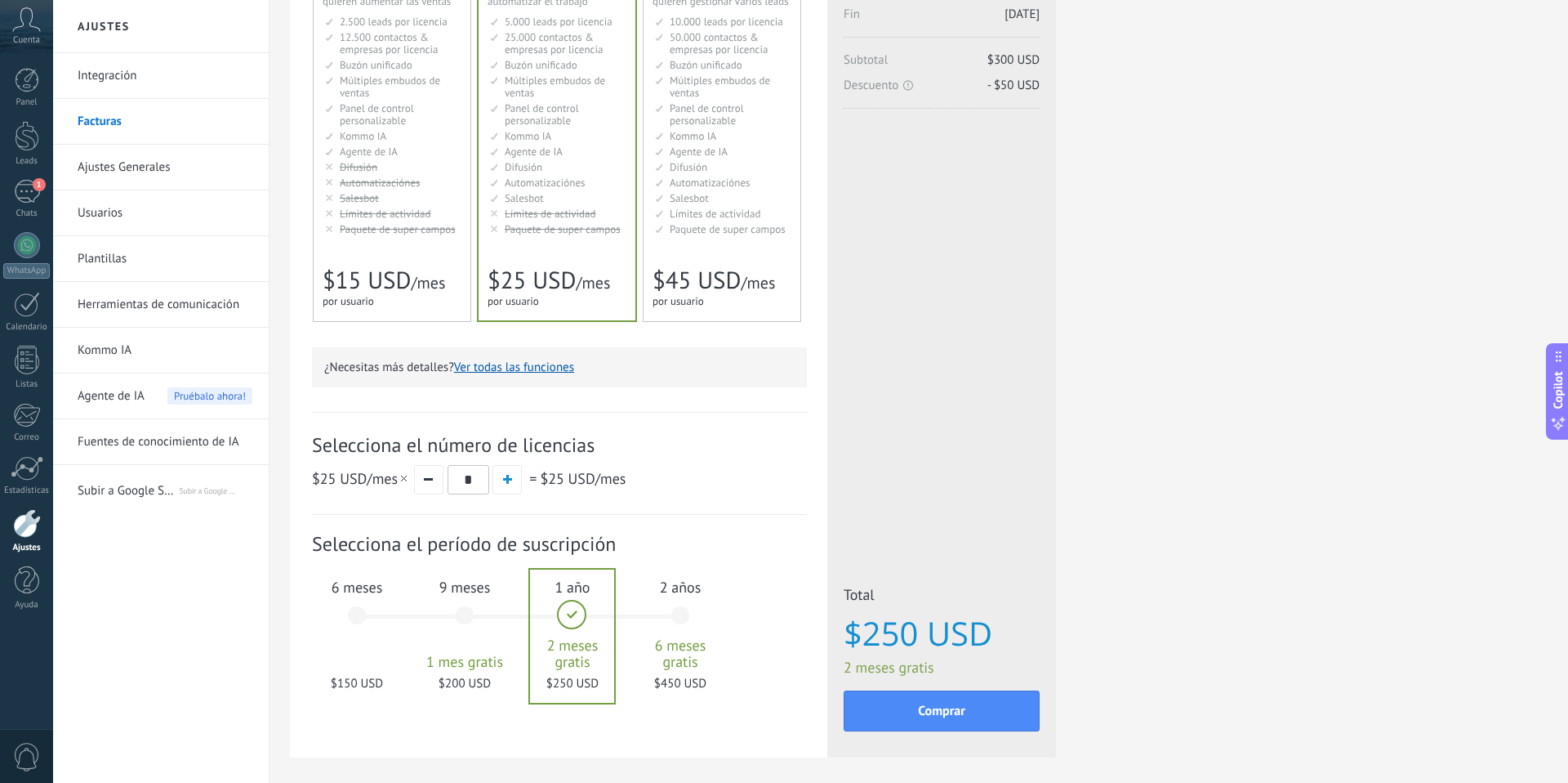
scroll to position [264, 0]
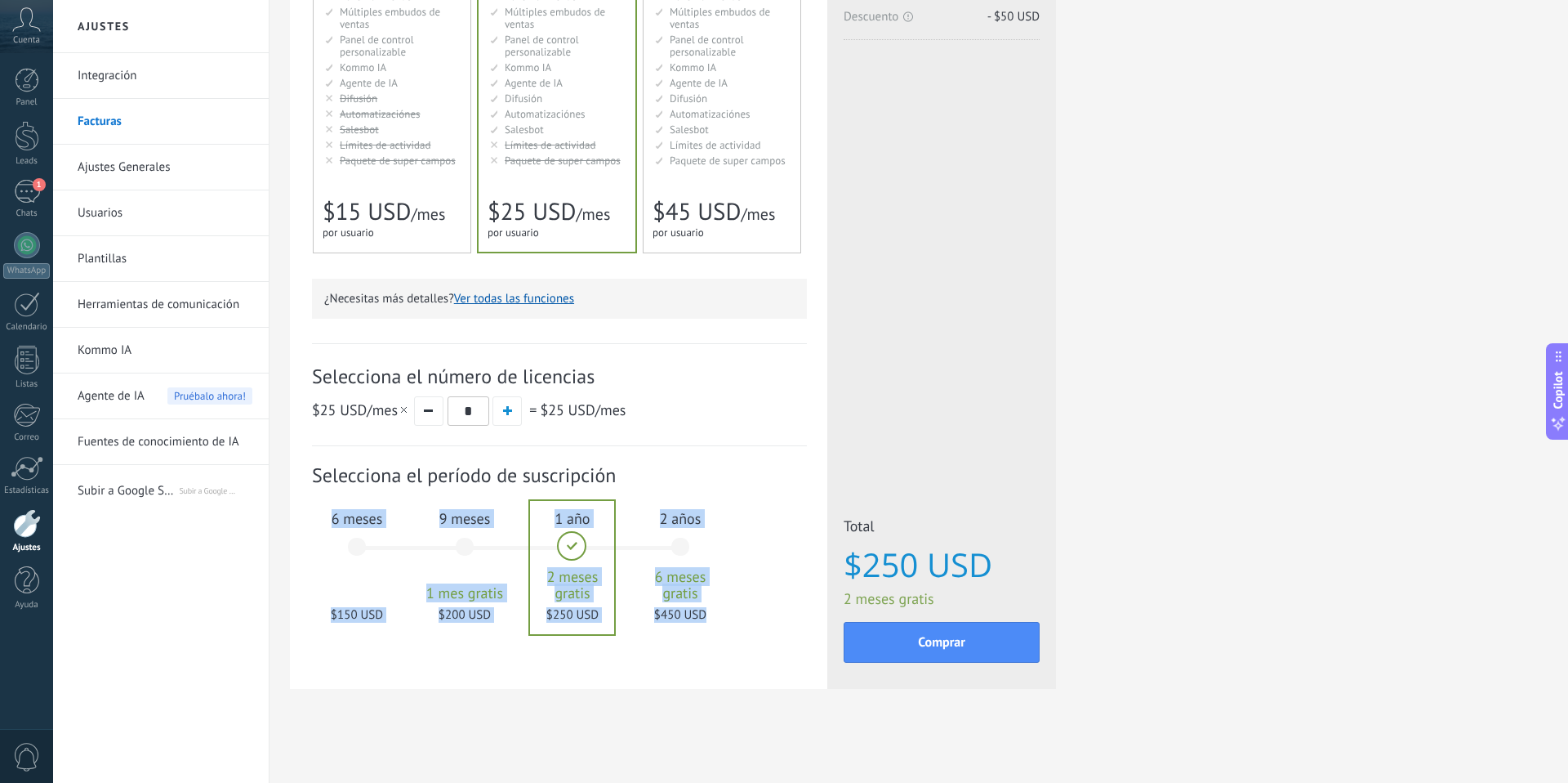
drag, startPoint x: 575, startPoint y: 540, endPoint x: 351, endPoint y: 543, distance: 224.0
click at [365, 543] on div "1 mes 25 $ USD 2 meses 50 $ USD 3 meses 6 meses" at bounding box center [526, 556] width 324 height 131
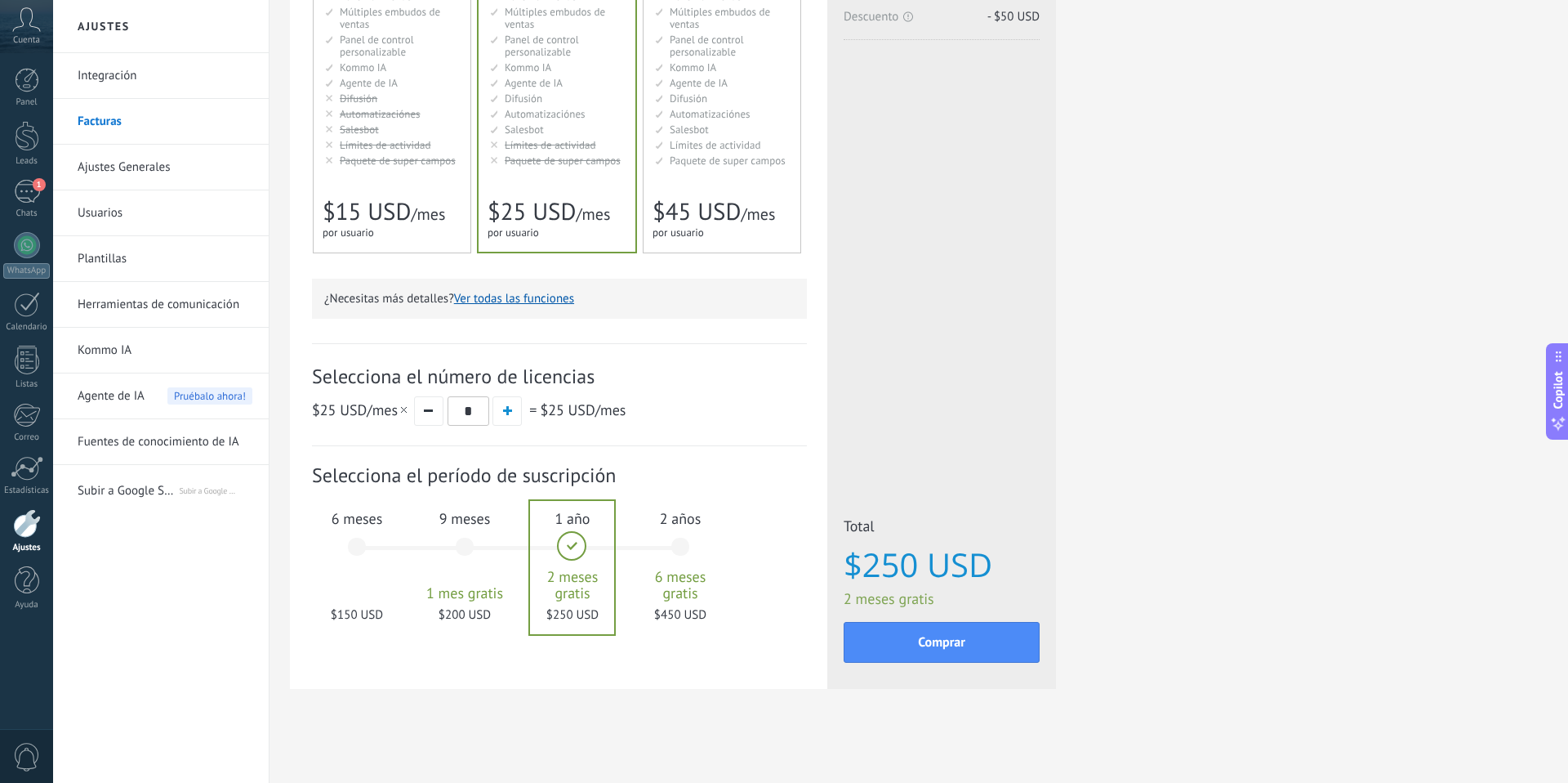
click at [351, 543] on div "6 meses $150 USD" at bounding box center [357, 554] width 88 height 115
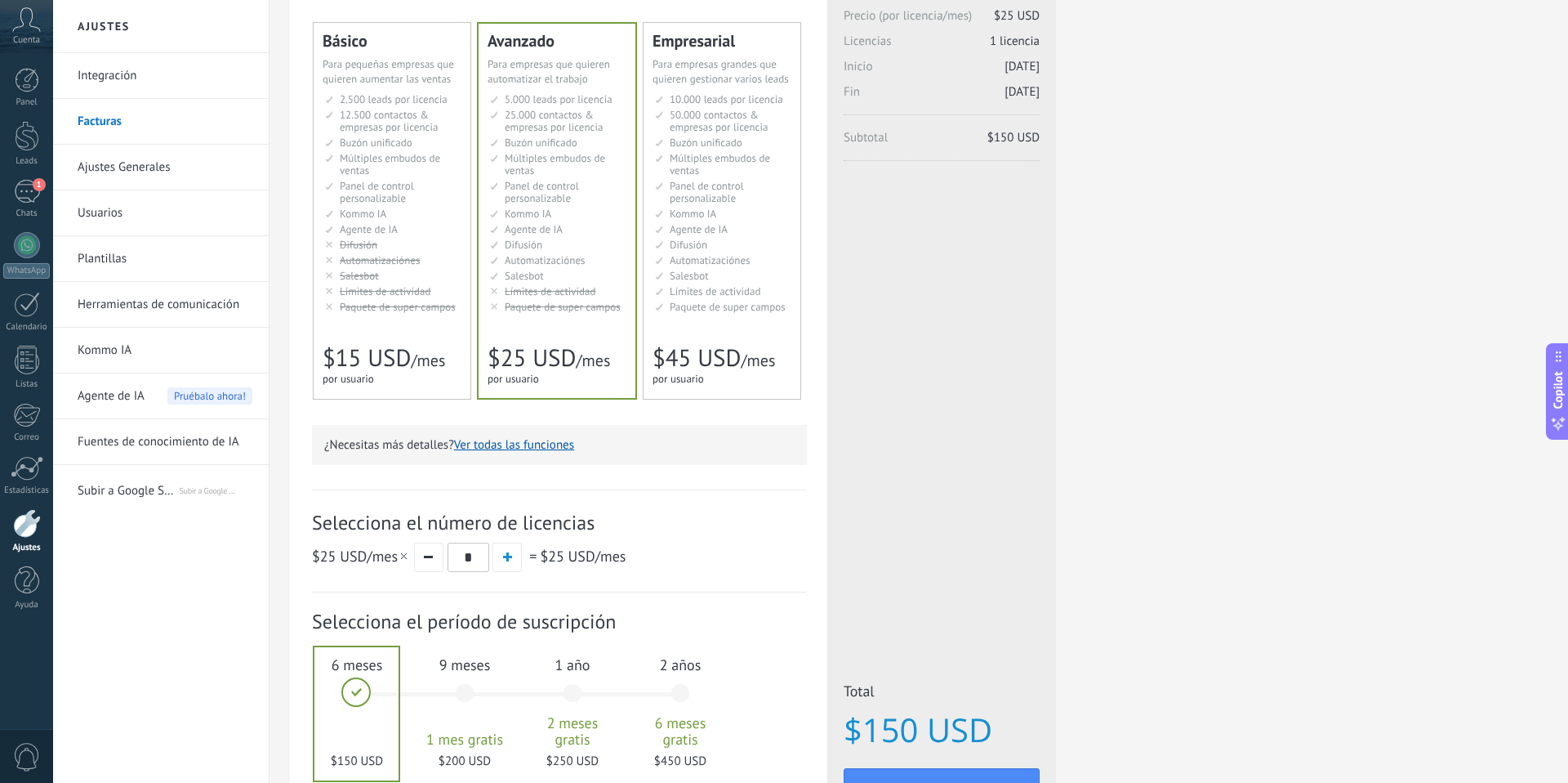
scroll to position [0, 0]
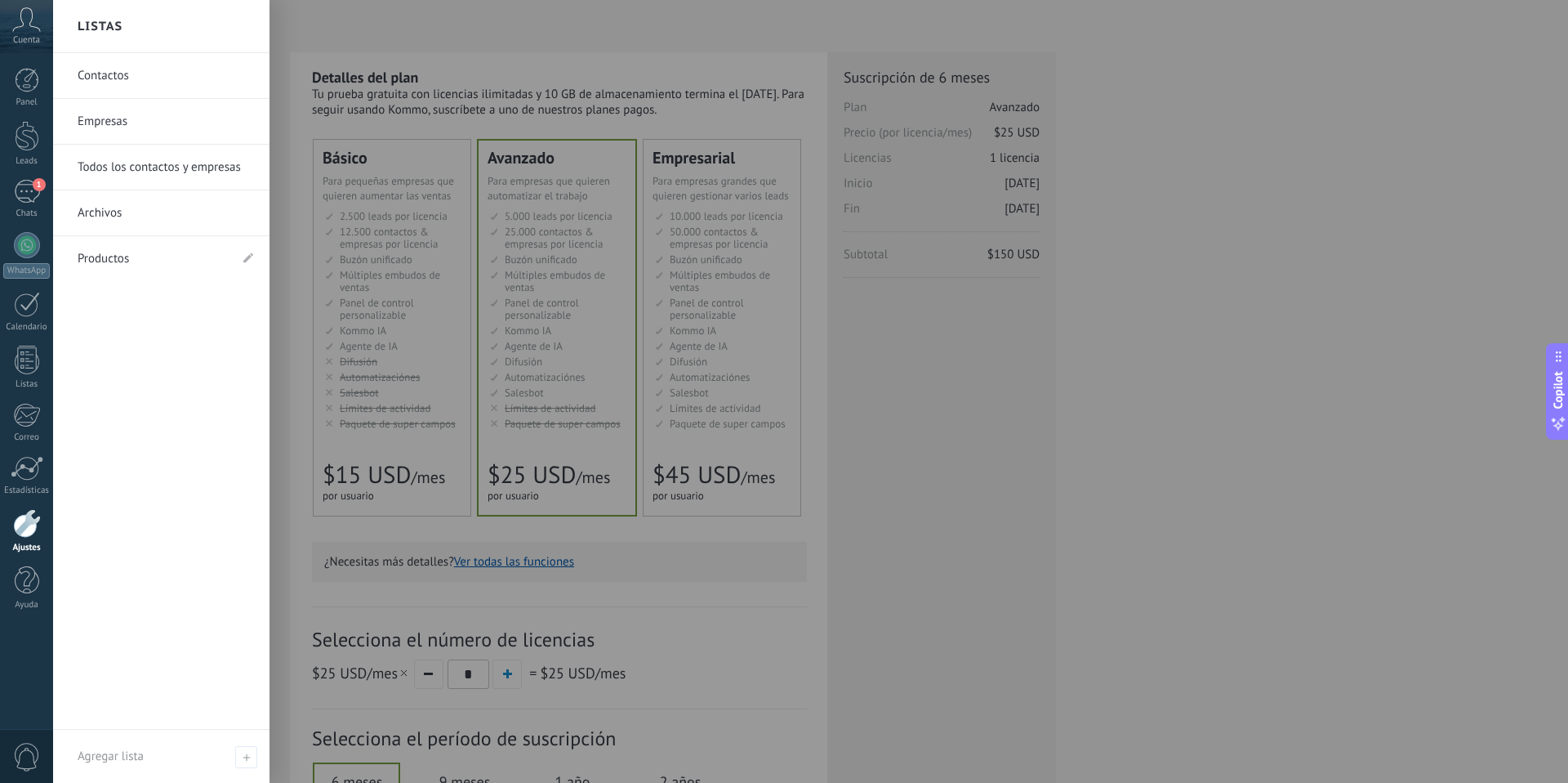
click at [30, 31] on icon at bounding box center [27, 19] width 29 height 24
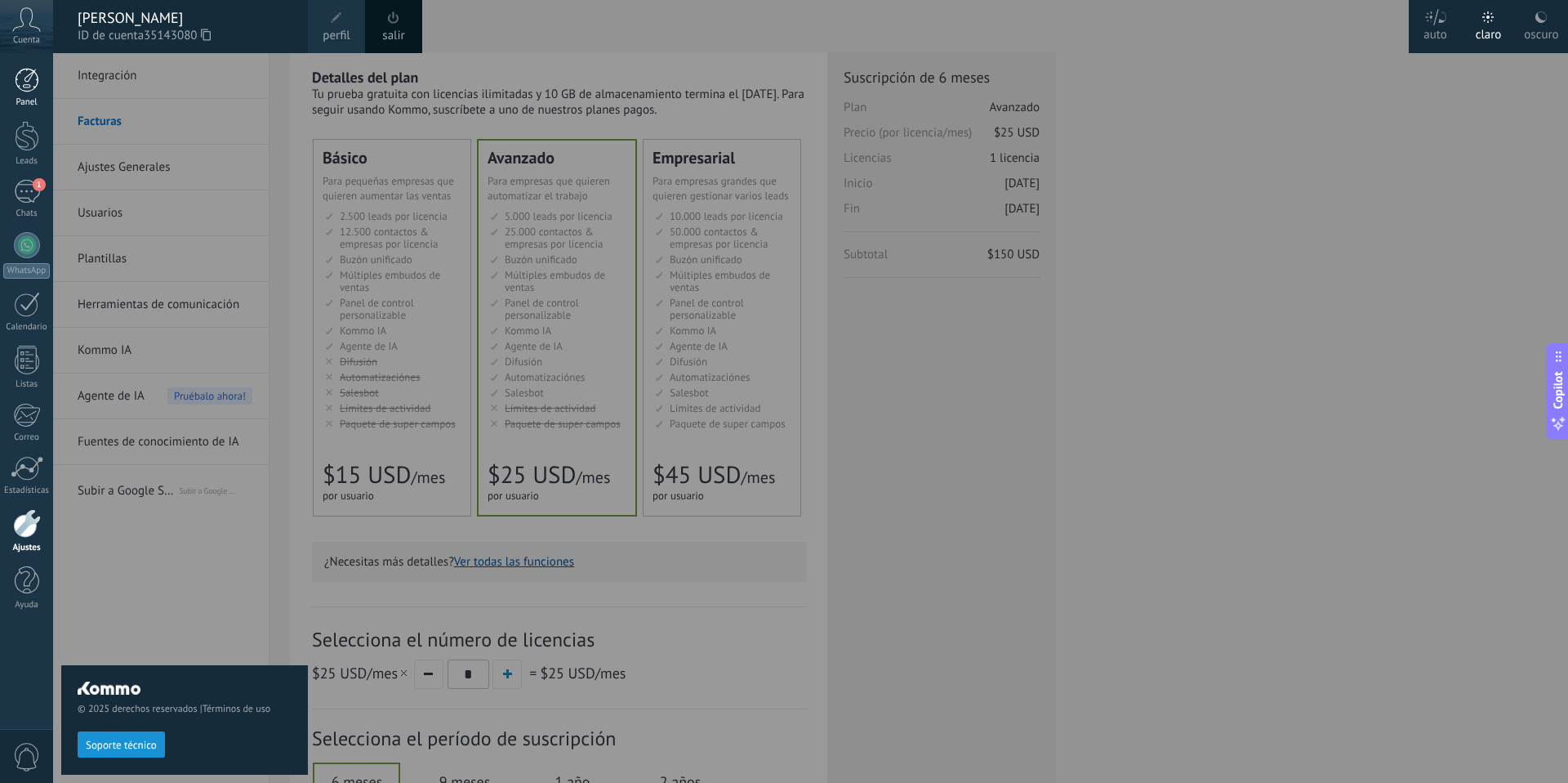
click at [20, 68] on div at bounding box center [26, 79] width 24 height 24
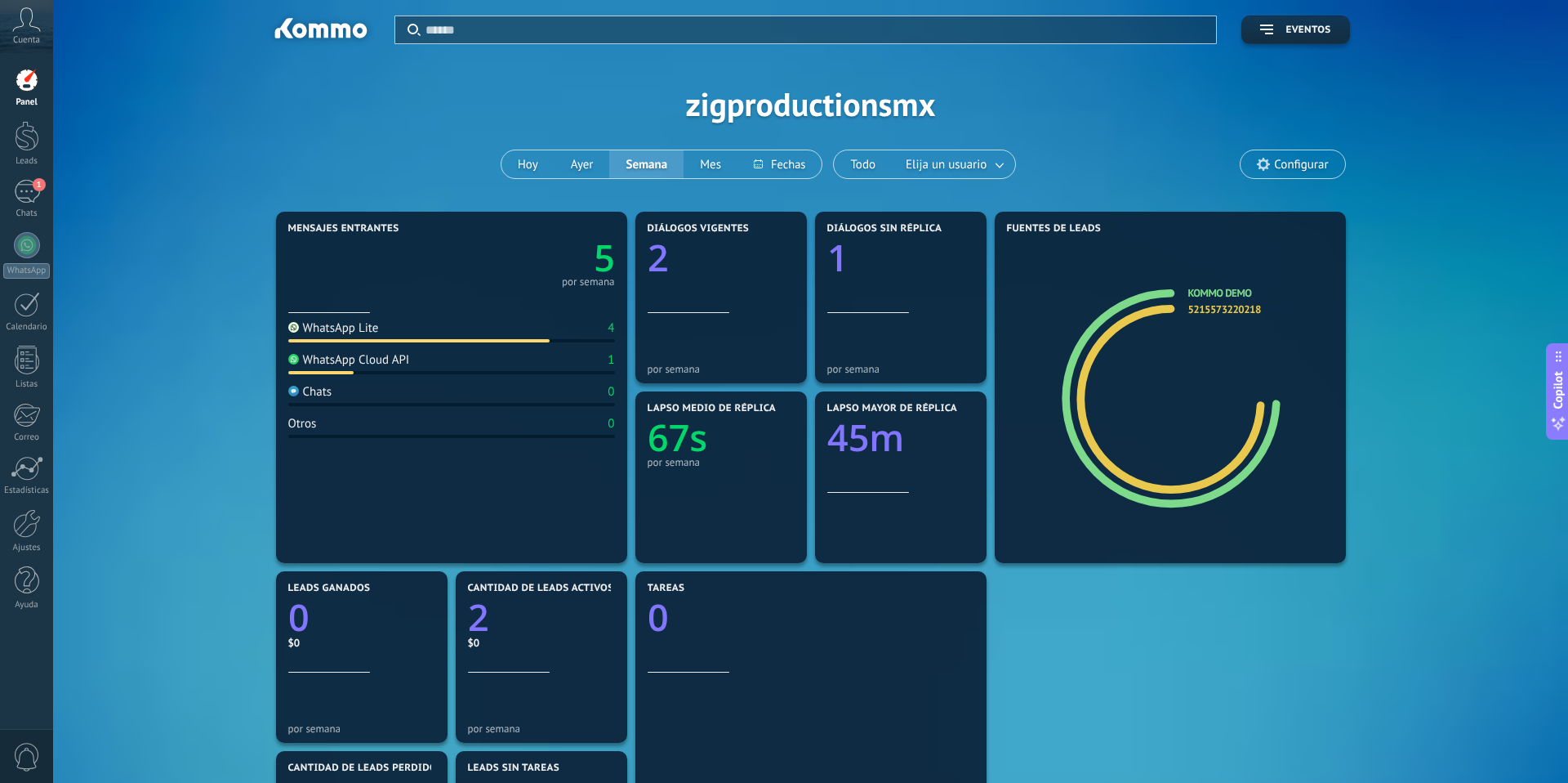
click at [26, 22] on icon at bounding box center [27, 19] width 29 height 24
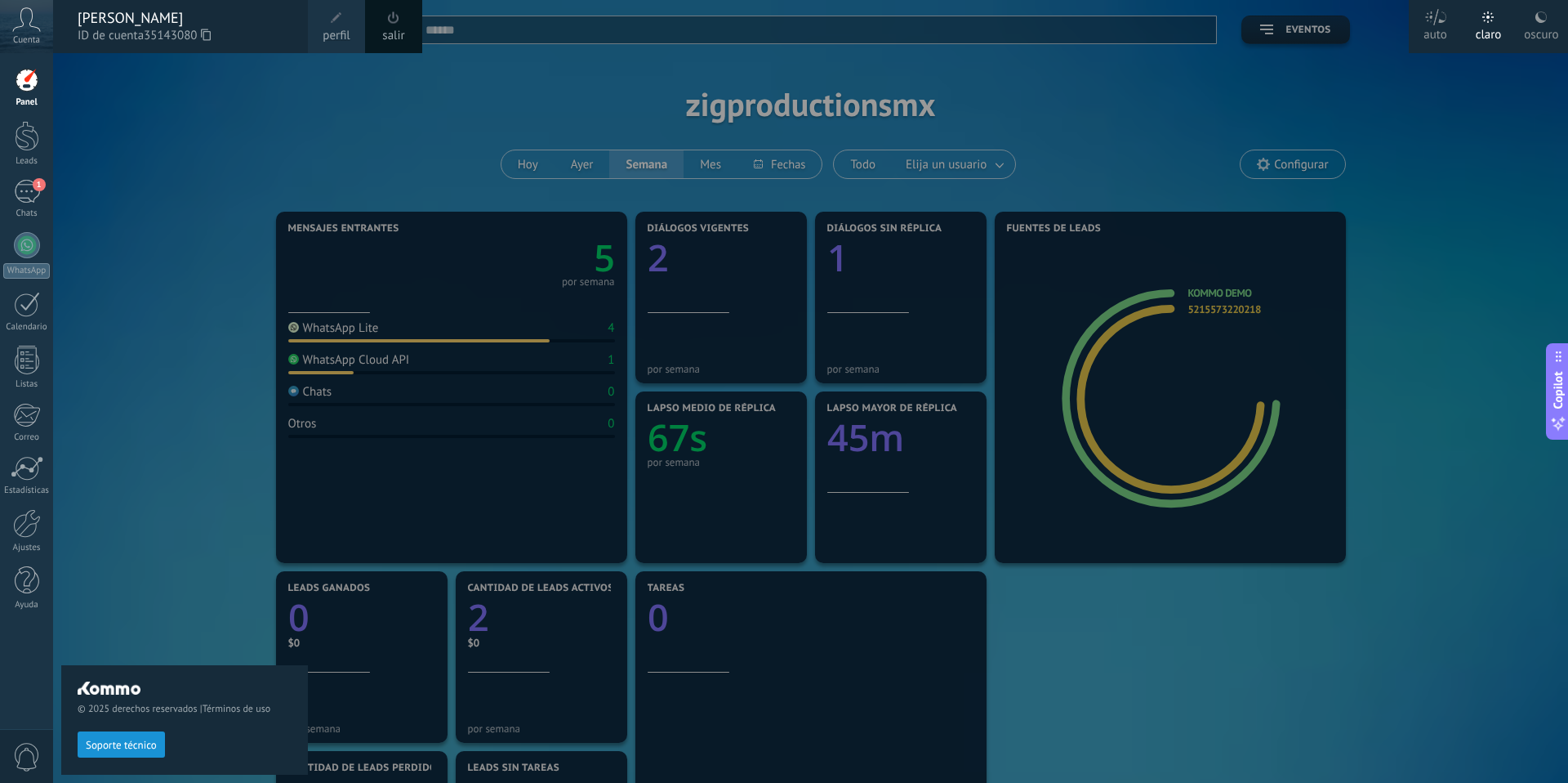
click at [385, 21] on span at bounding box center [393, 18] width 18 height 18
